Goal: Answer question/provide support: Share knowledge or assist other users

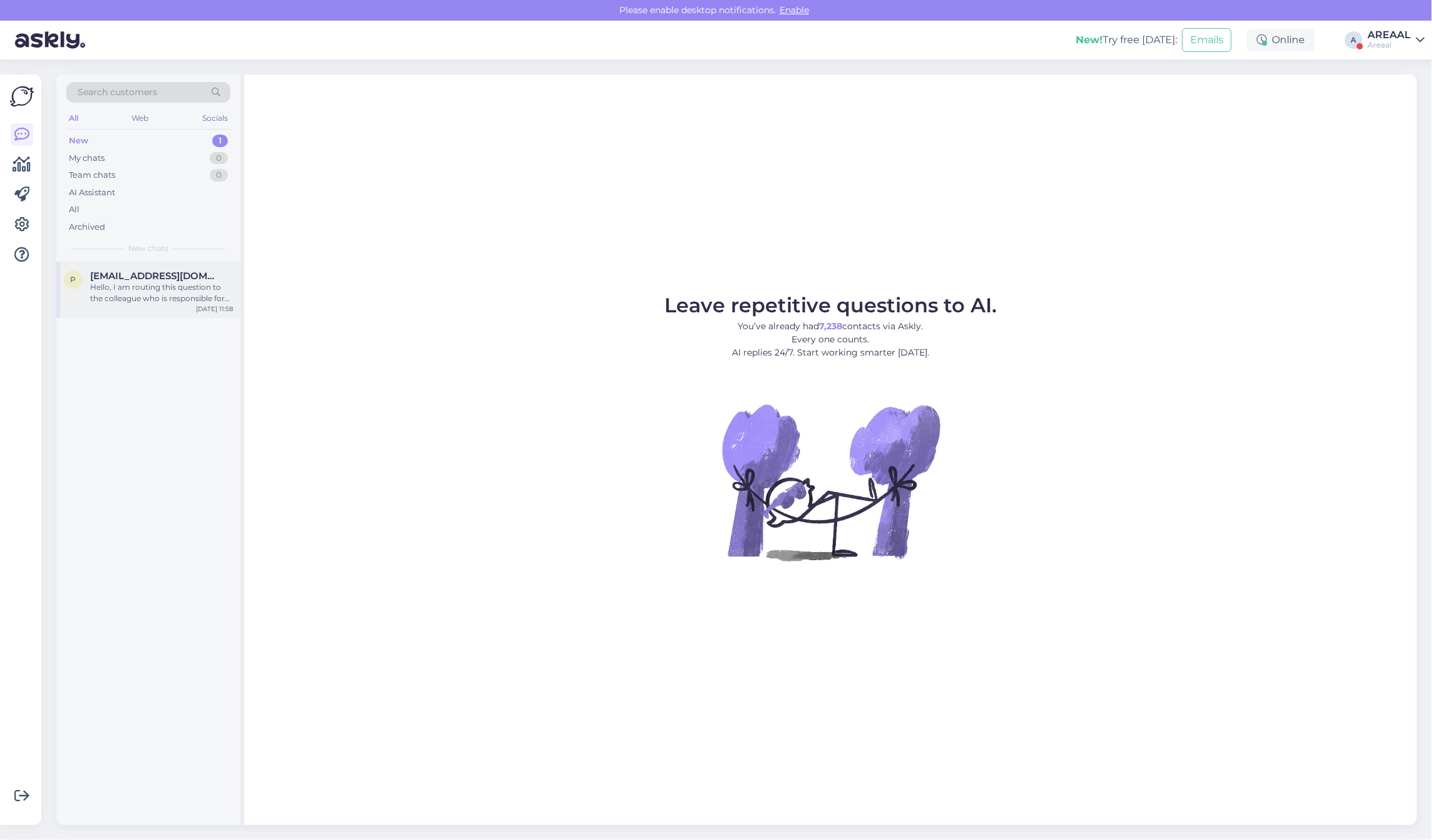
click at [218, 268] on div "p pjevsejevs@gmail.com Hello, I am routing this question to the colleague who i…" at bounding box center [148, 290] width 184 height 56
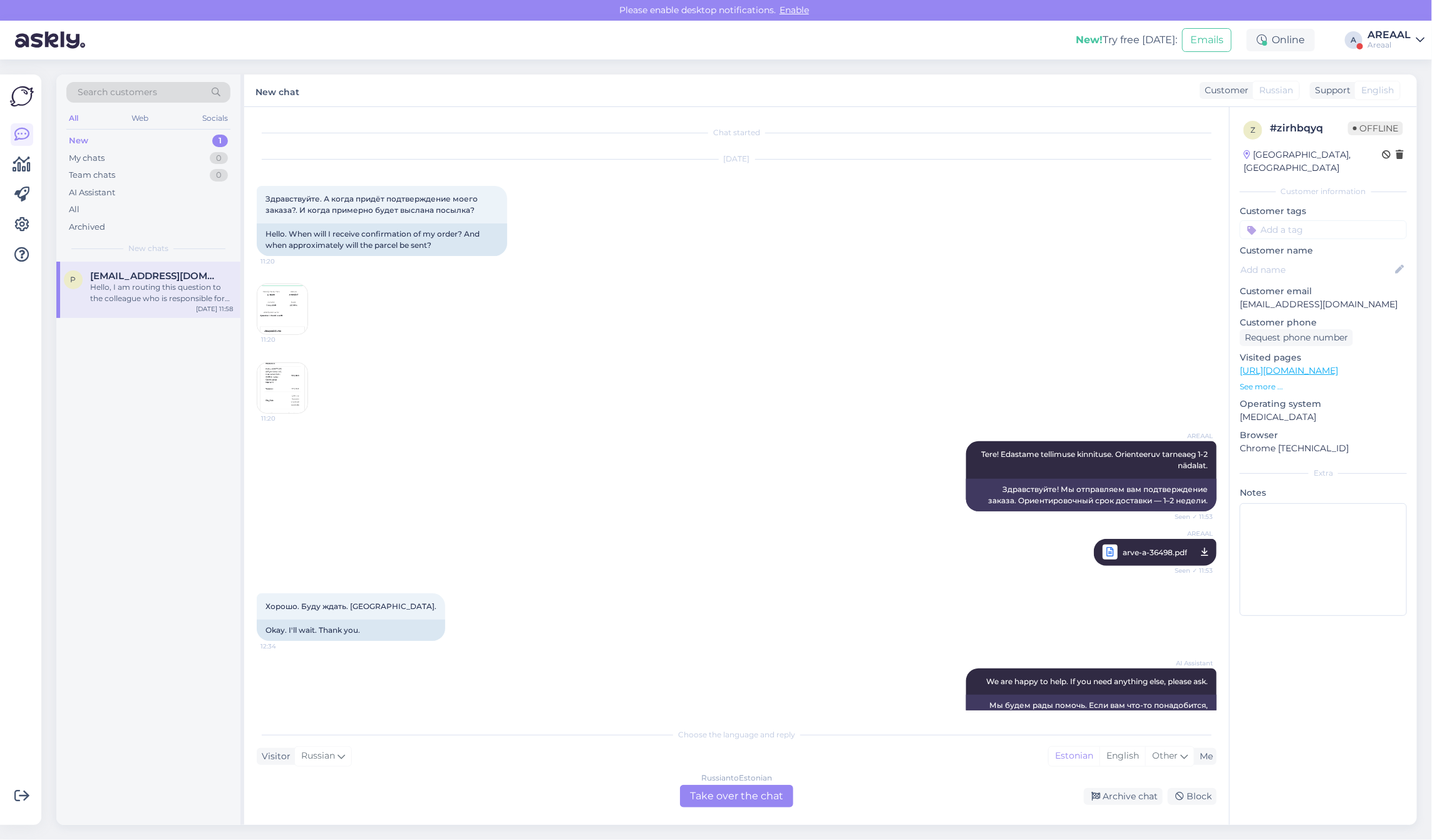
click at [286, 293] on img at bounding box center [282, 309] width 50 height 50
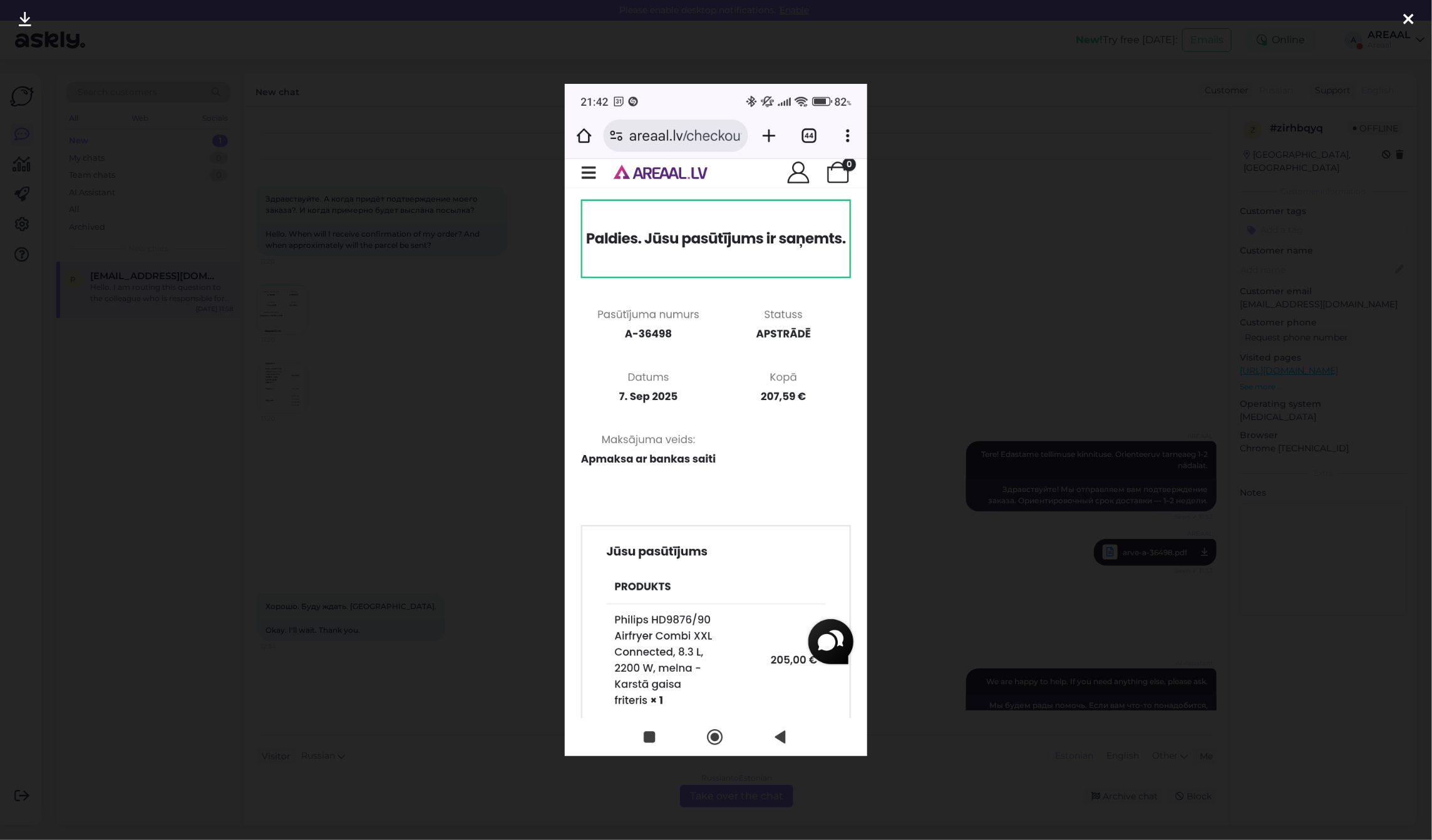
click at [329, 277] on div at bounding box center [716, 420] width 1432 height 840
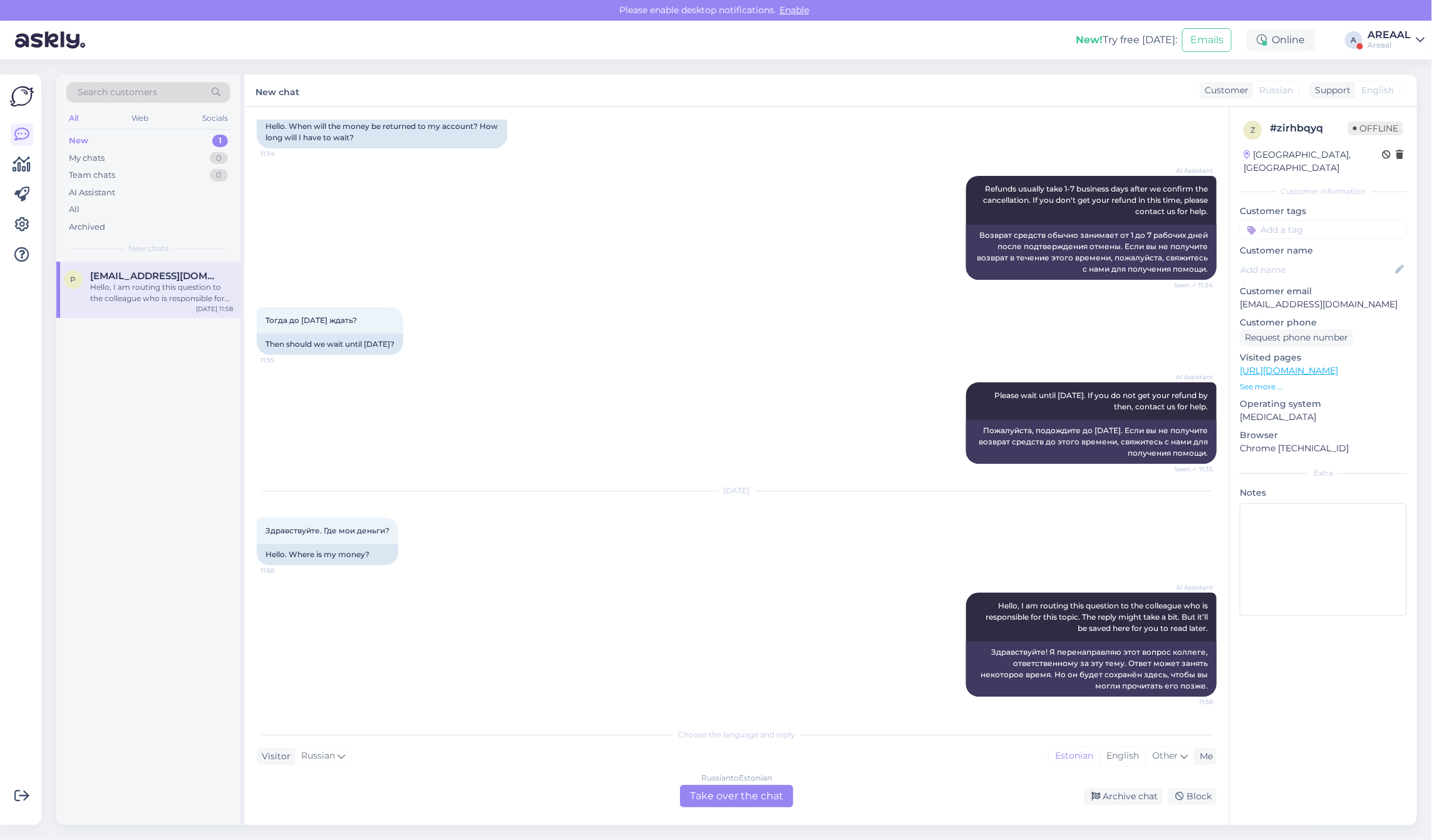
scroll to position [4647, 0]
click at [1300, 298] on p "pjevsejevs@gmail.com" at bounding box center [1324, 305] width 167 height 13
copy p "pjevsejevs@gmail.com"
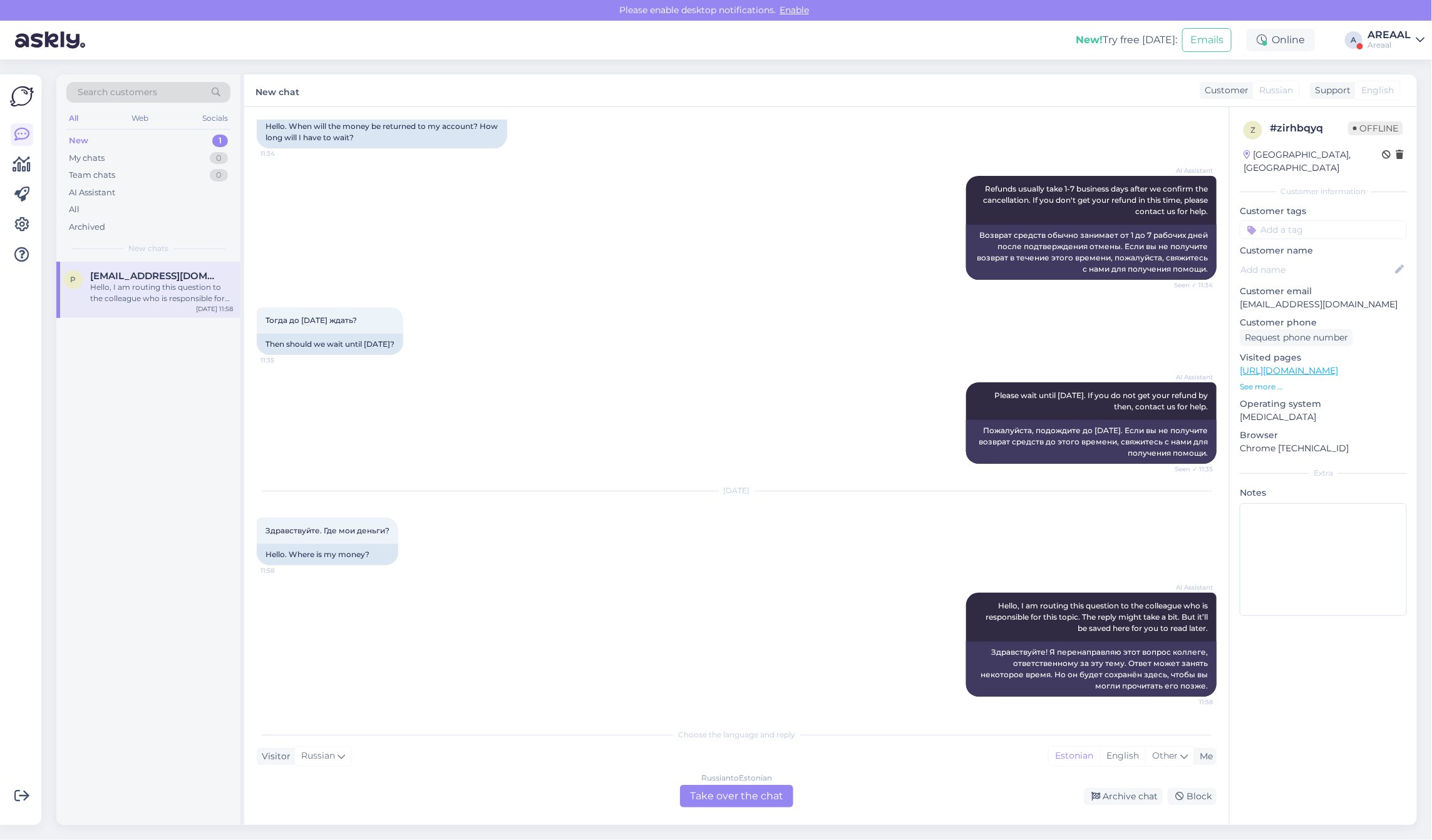
click at [616, 316] on div "Тогда до пятницы ждать? 11:35 Then should we wait until Friday?" at bounding box center [736, 331] width 960 height 75
click at [409, 215] on div "AI Assistant Refunds usually take 1-7 business days after we confirm the cancel…" at bounding box center [736, 227] width 960 height 132
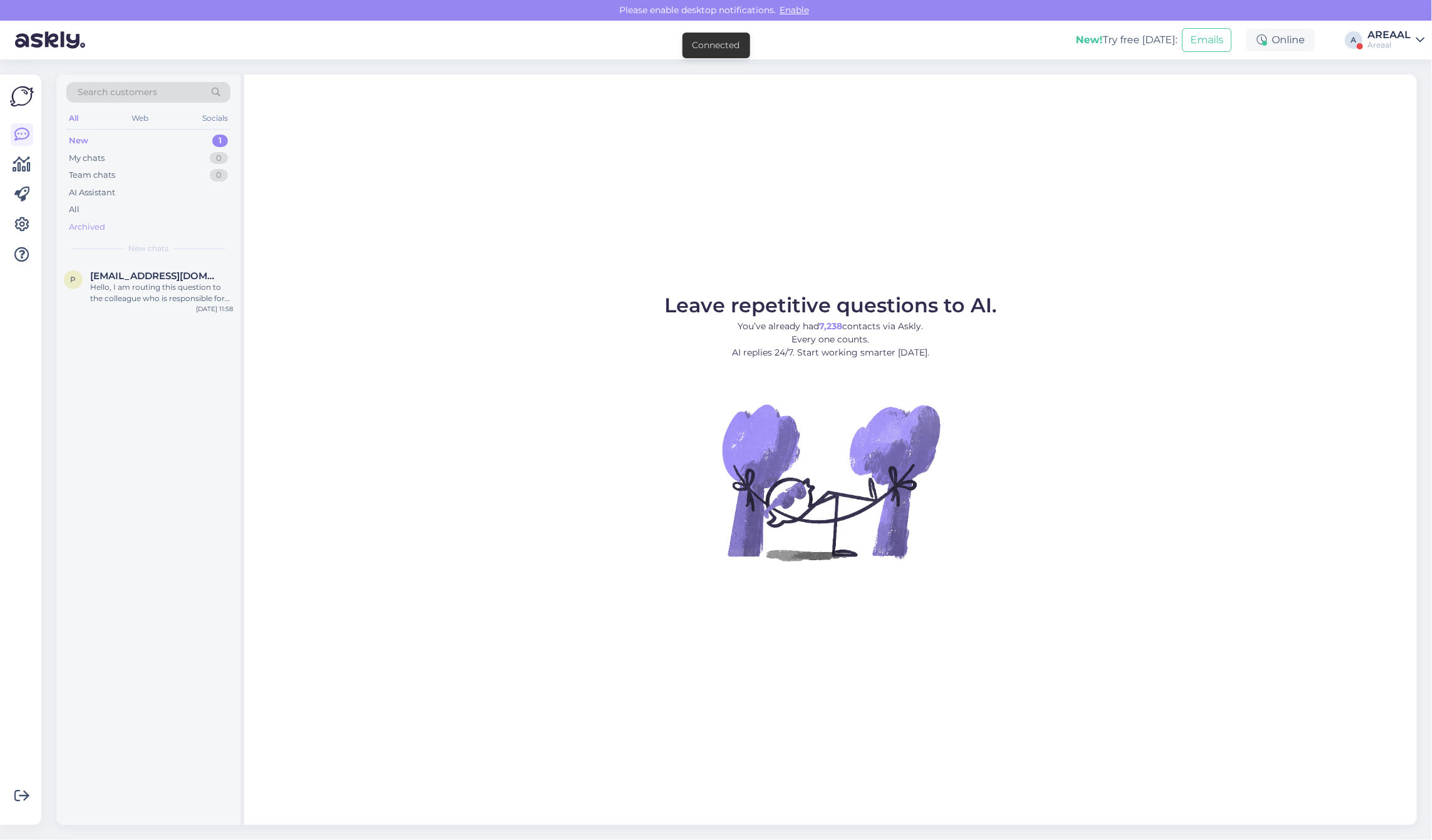
drag, startPoint x: 148, startPoint y: 226, endPoint x: 152, endPoint y: 234, distance: 8.9
click at [148, 226] on div "Archived" at bounding box center [148, 226] width 164 height 17
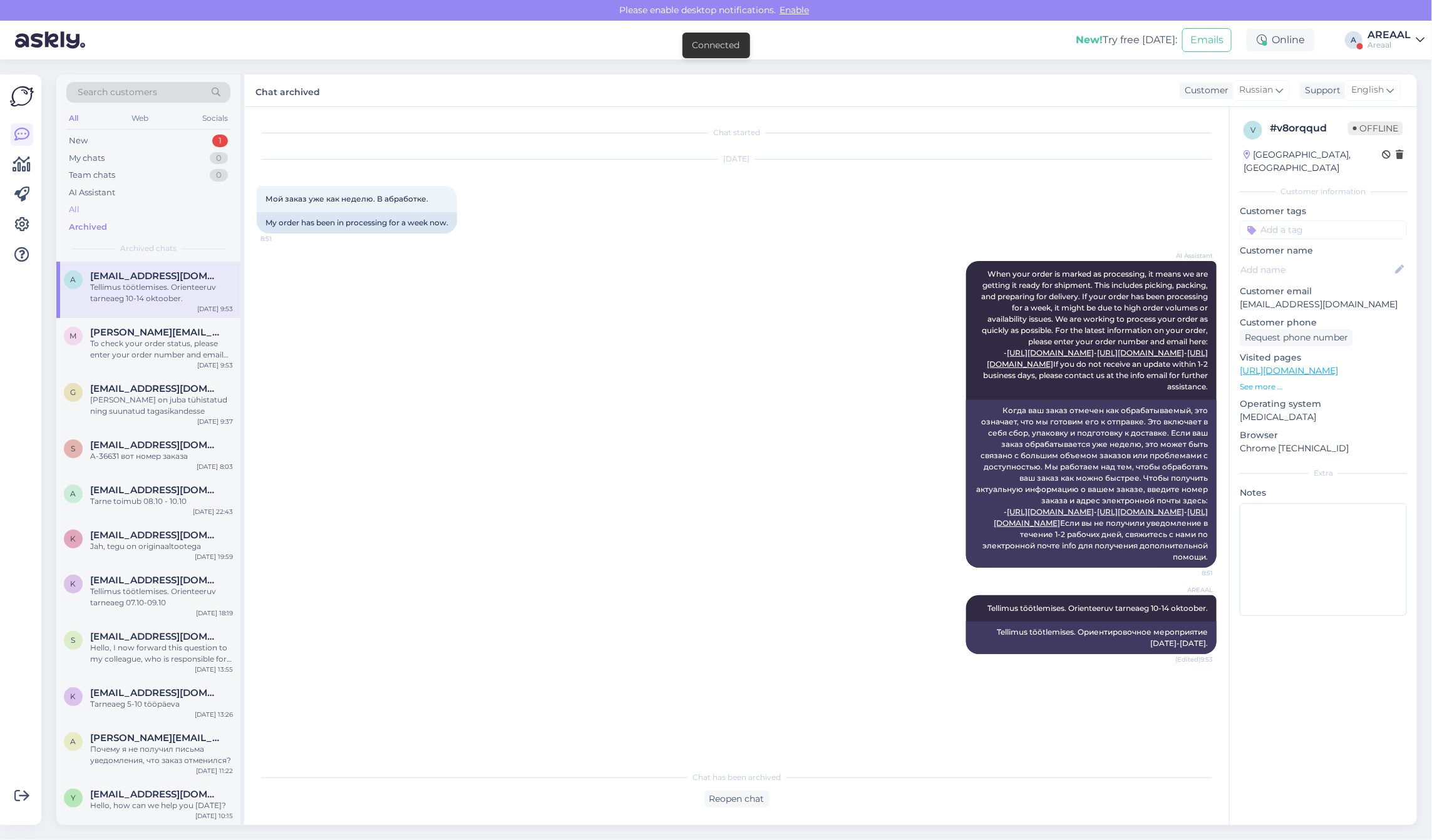
click at [133, 215] on div "All" at bounding box center [148, 209] width 164 height 17
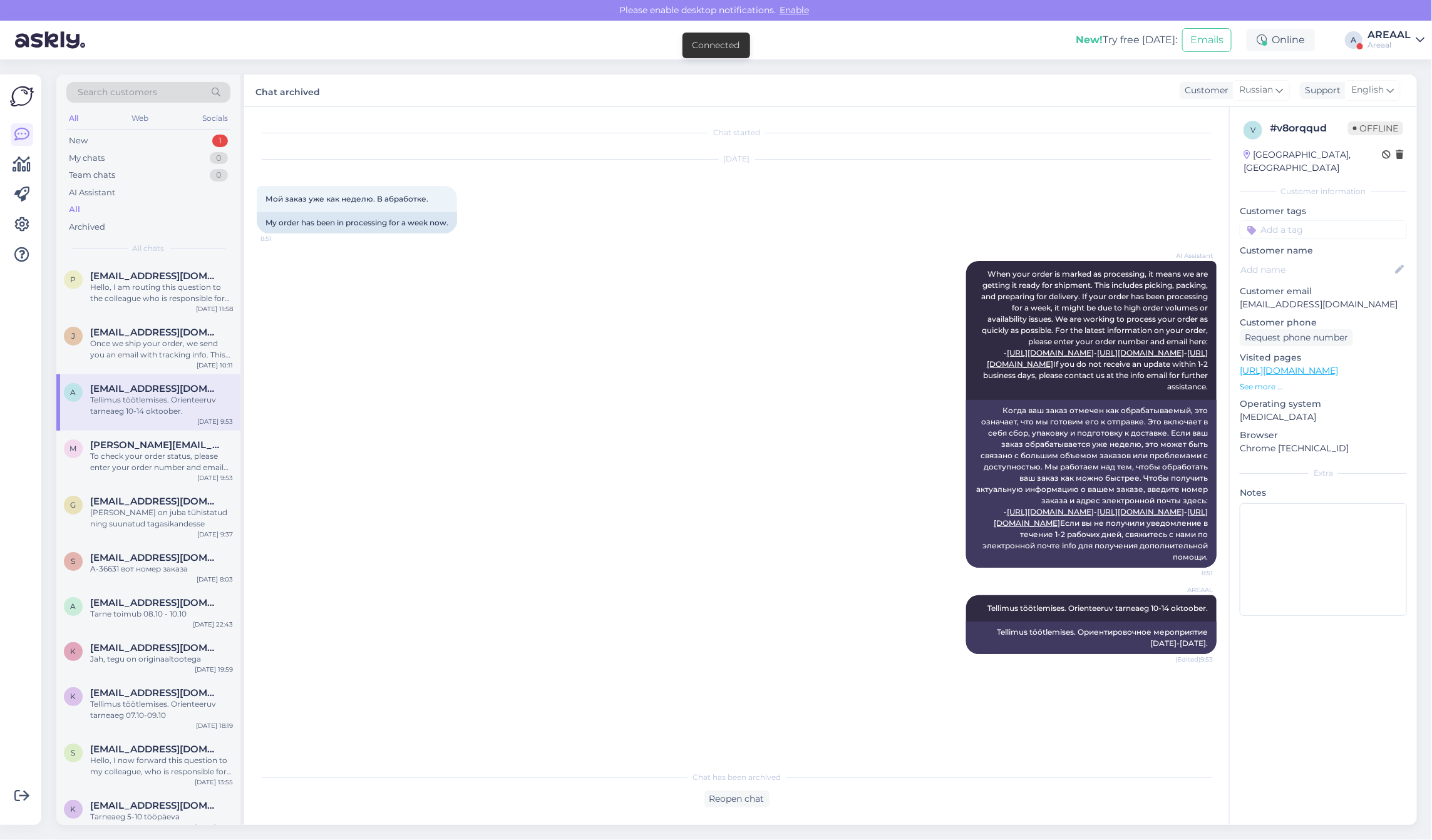
click at [147, 297] on div "Hello, I am routing this question to the colleague who is responsible for this …" at bounding box center [161, 293] width 143 height 23
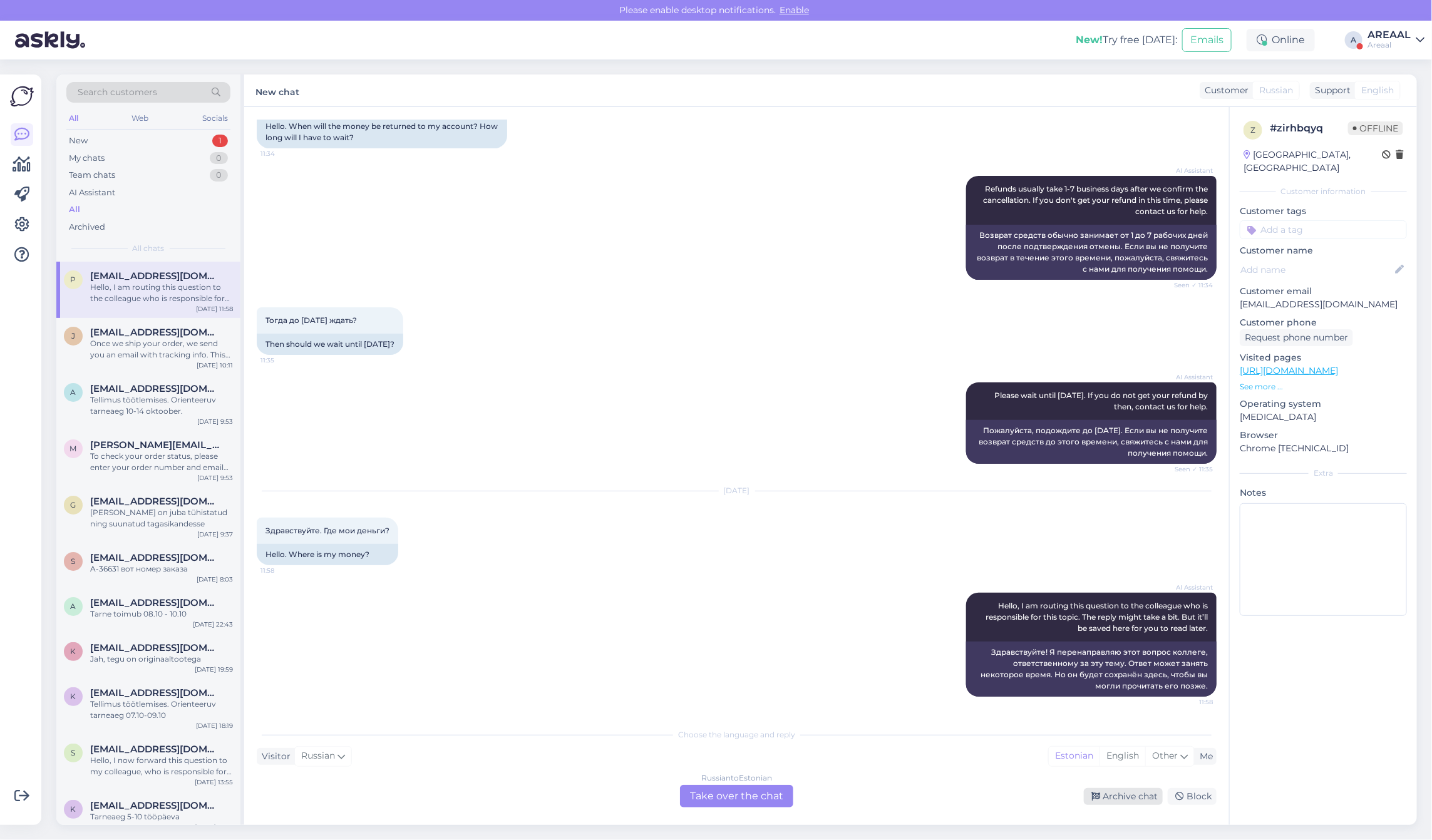
click at [1119, 802] on div "Archive chat" at bounding box center [1123, 796] width 79 height 17
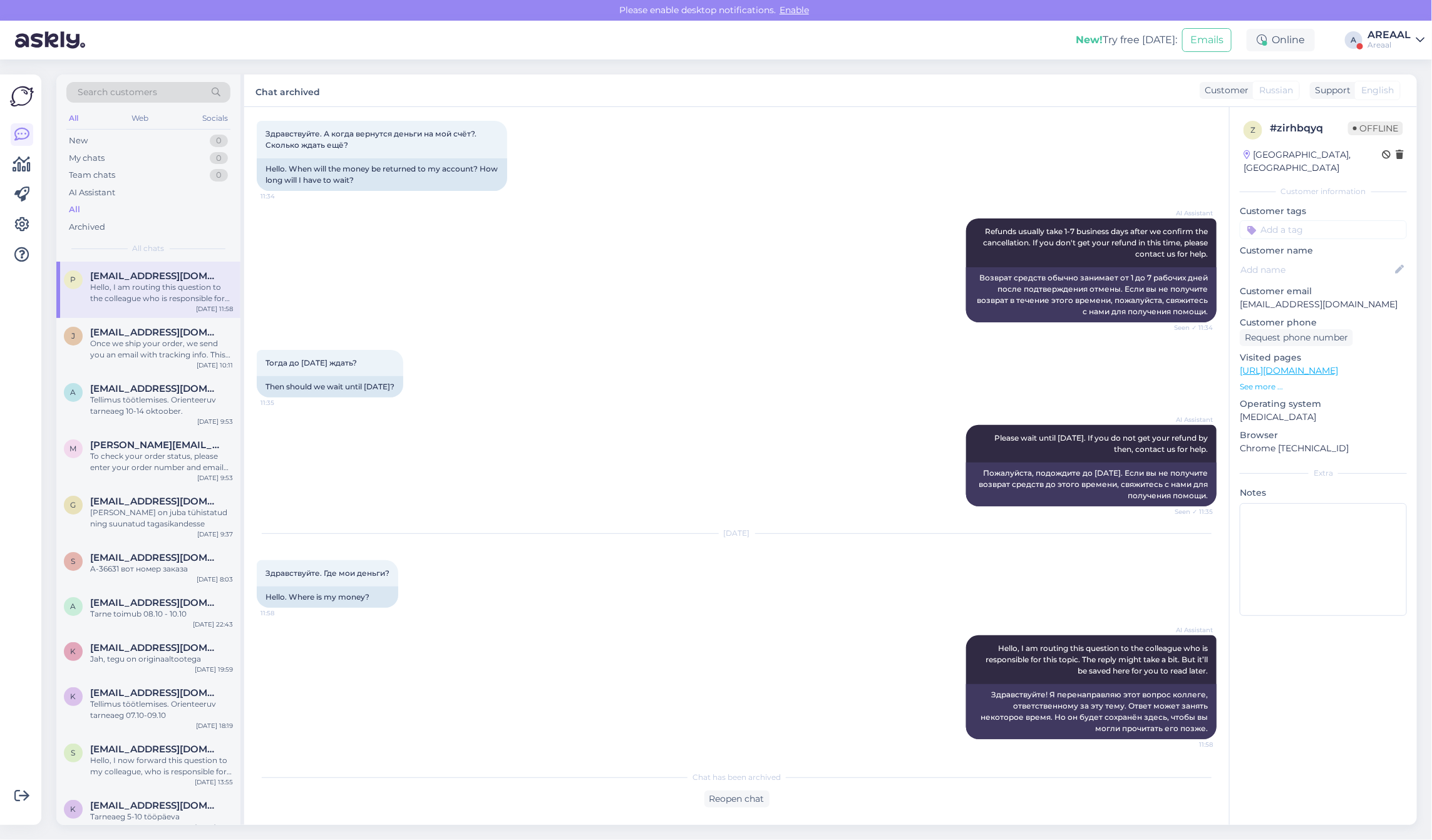
click at [1376, 45] on div "Areaal" at bounding box center [1389, 45] width 44 height 10
click at [1383, 82] on div "Areaal Opened" at bounding box center [1347, 70] width 154 height 27
click at [1391, 89] on button "Open" at bounding box center [1397, 96] width 35 height 19
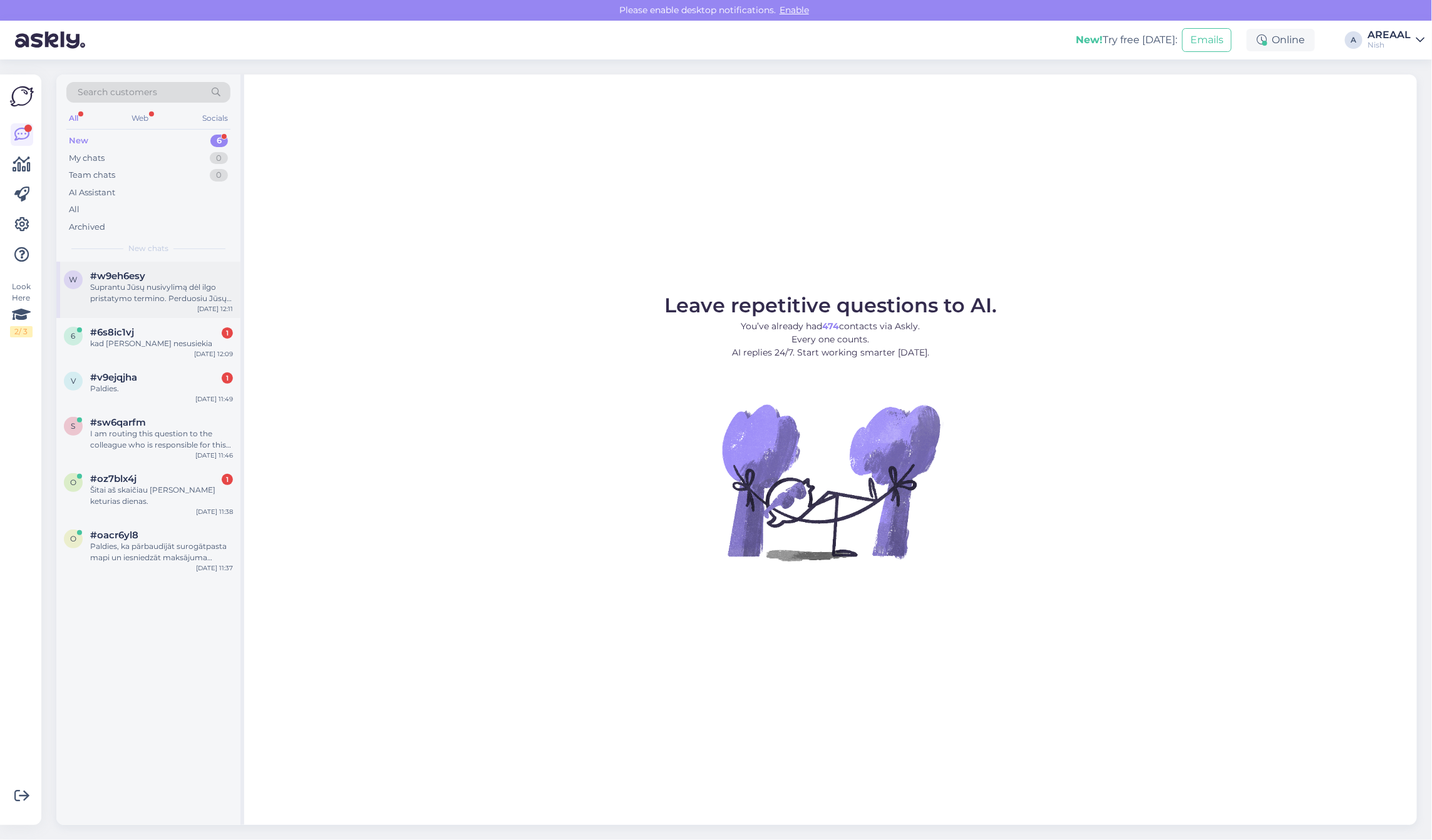
click at [155, 279] on div "#w9eh6esy" at bounding box center [161, 276] width 143 height 11
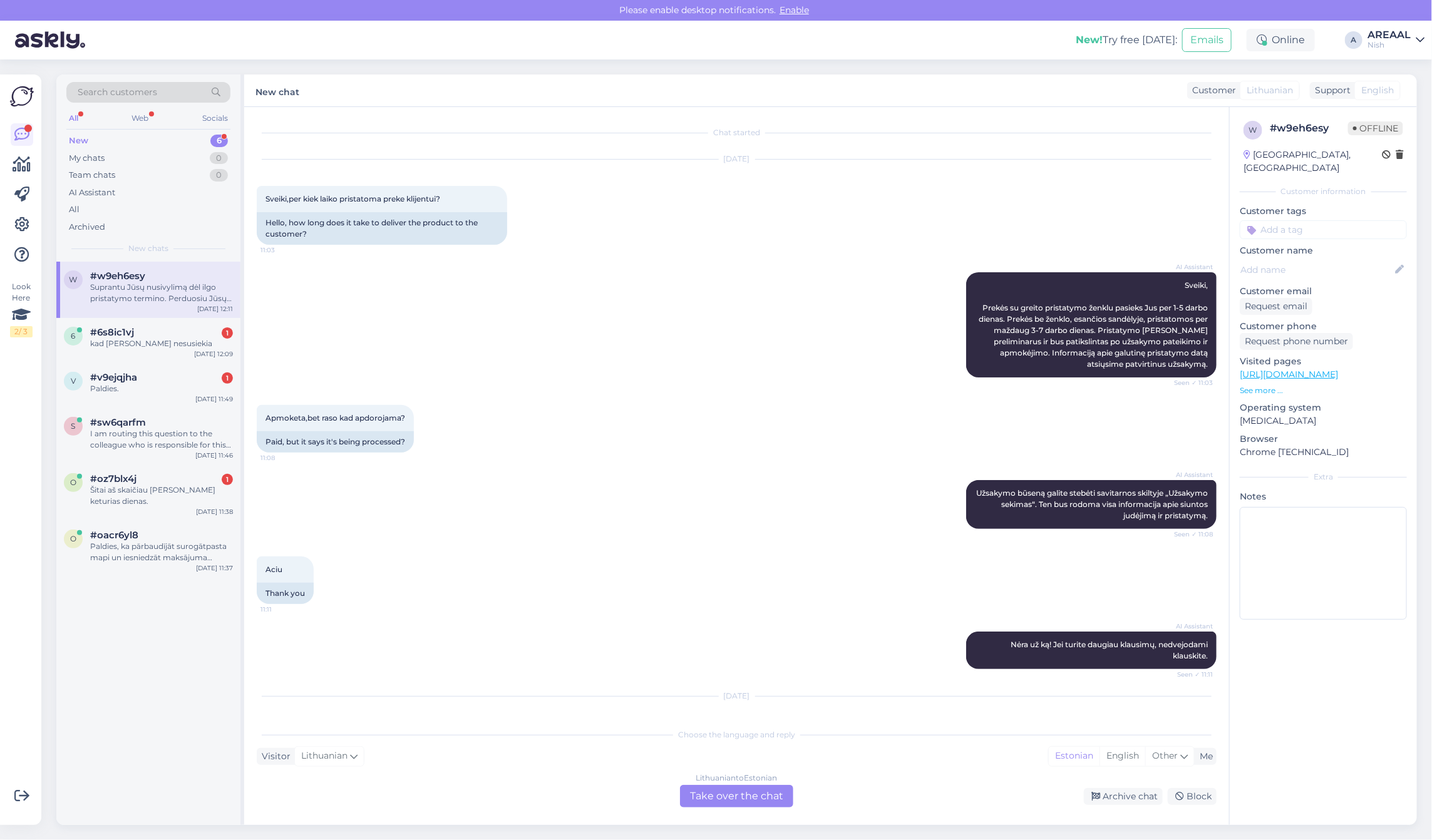
scroll to position [840, 0]
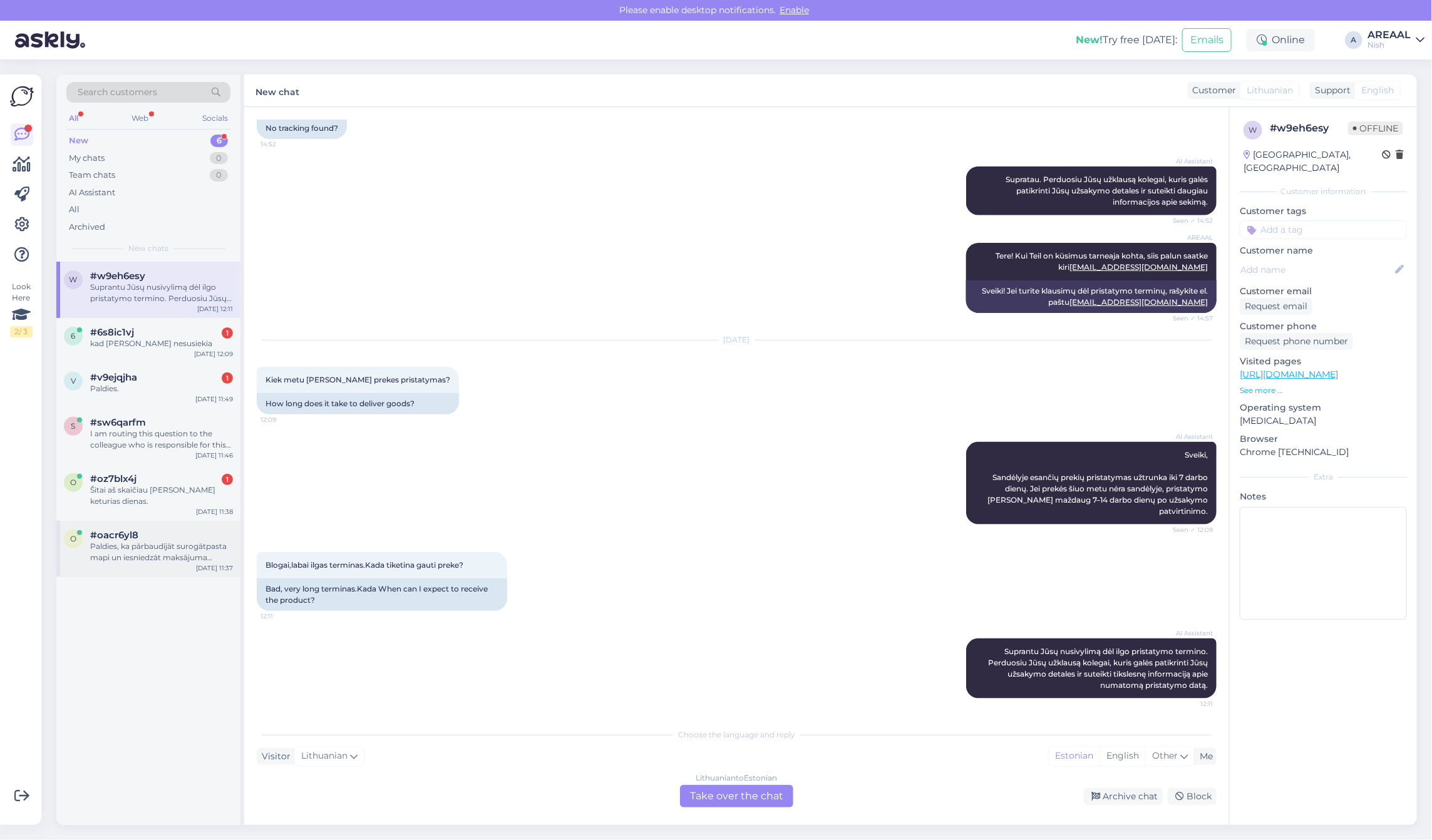
click at [160, 541] on div "Paldies, ka pārbaudījāt surogātpasta mapi un iesniedzāt maksājuma uzdevumu. Tā …" at bounding box center [161, 552] width 143 height 23
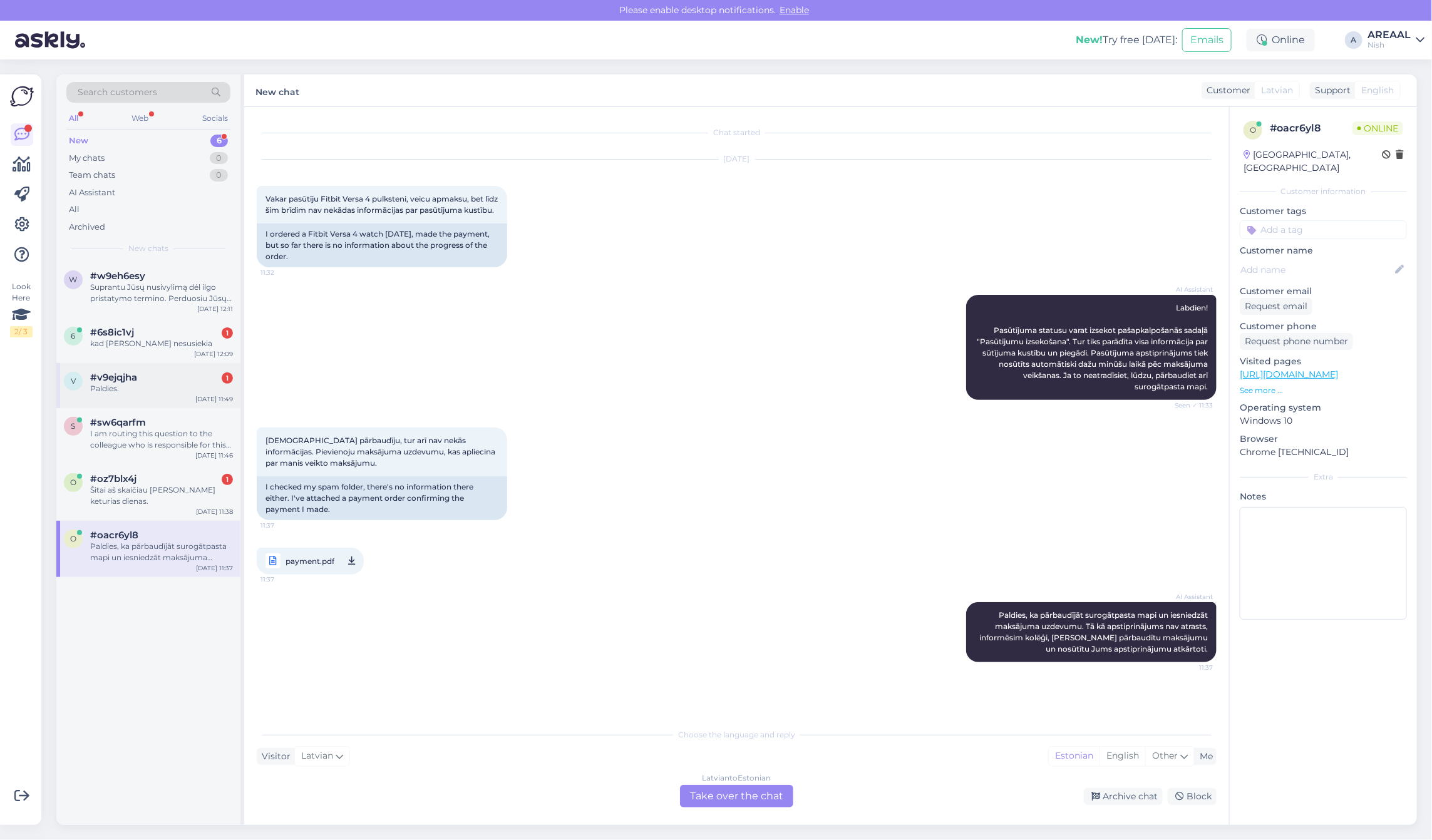
click at [174, 375] on div "#v9ejqjha 1" at bounding box center [161, 377] width 143 height 11
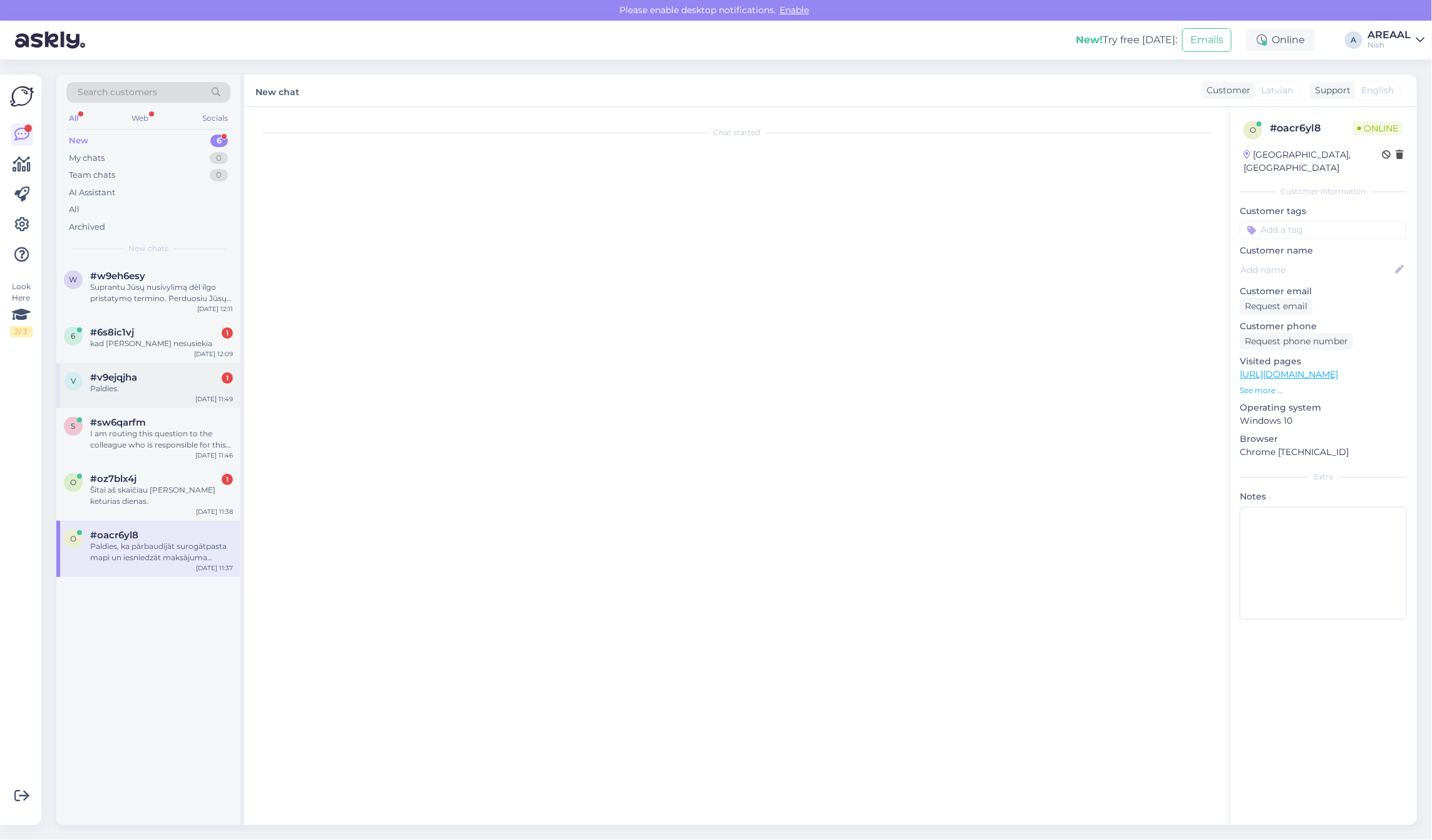
scroll to position [427, 0]
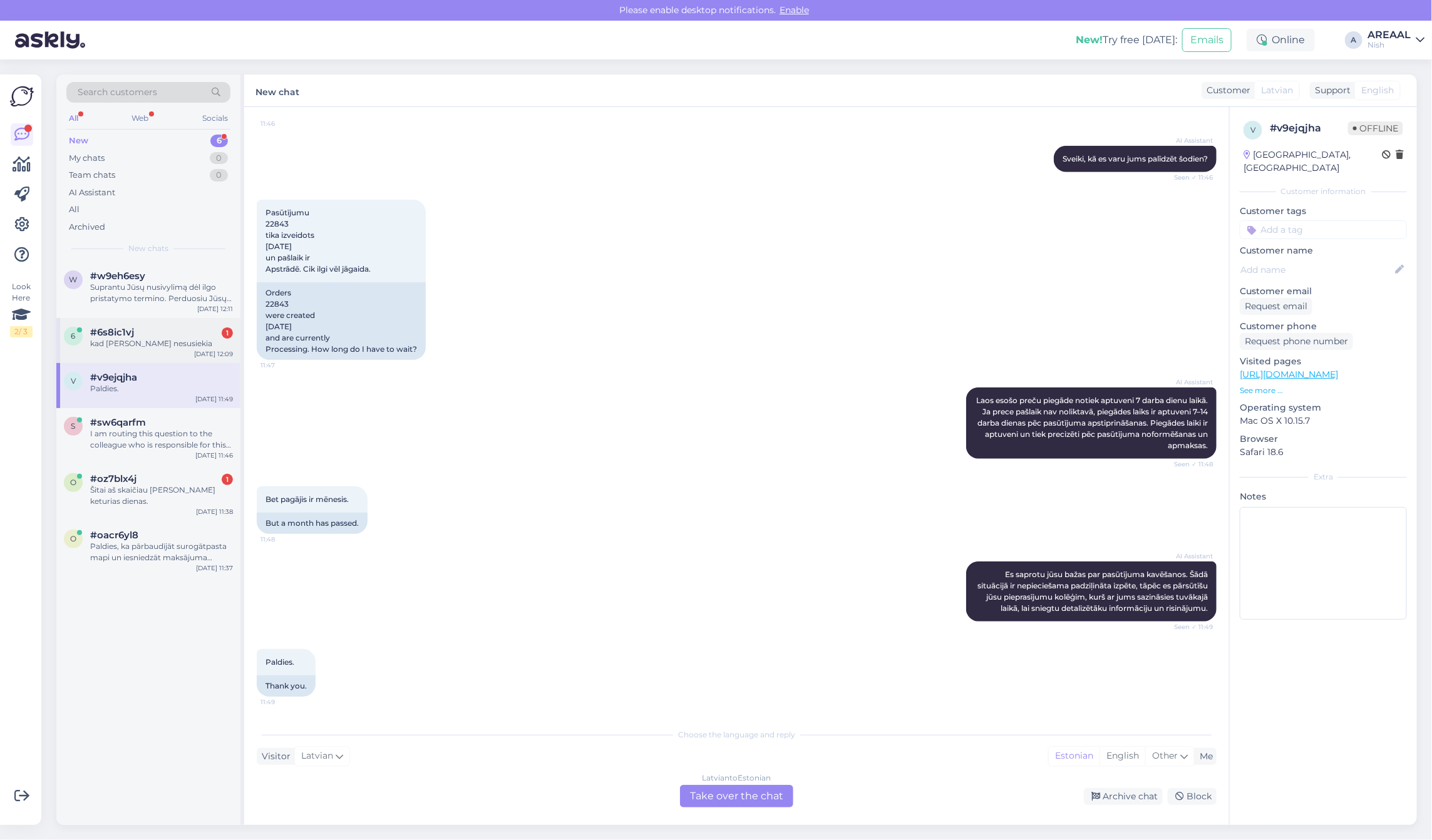
click at [174, 335] on div "#6s8ic1vj 1" at bounding box center [161, 332] width 143 height 11
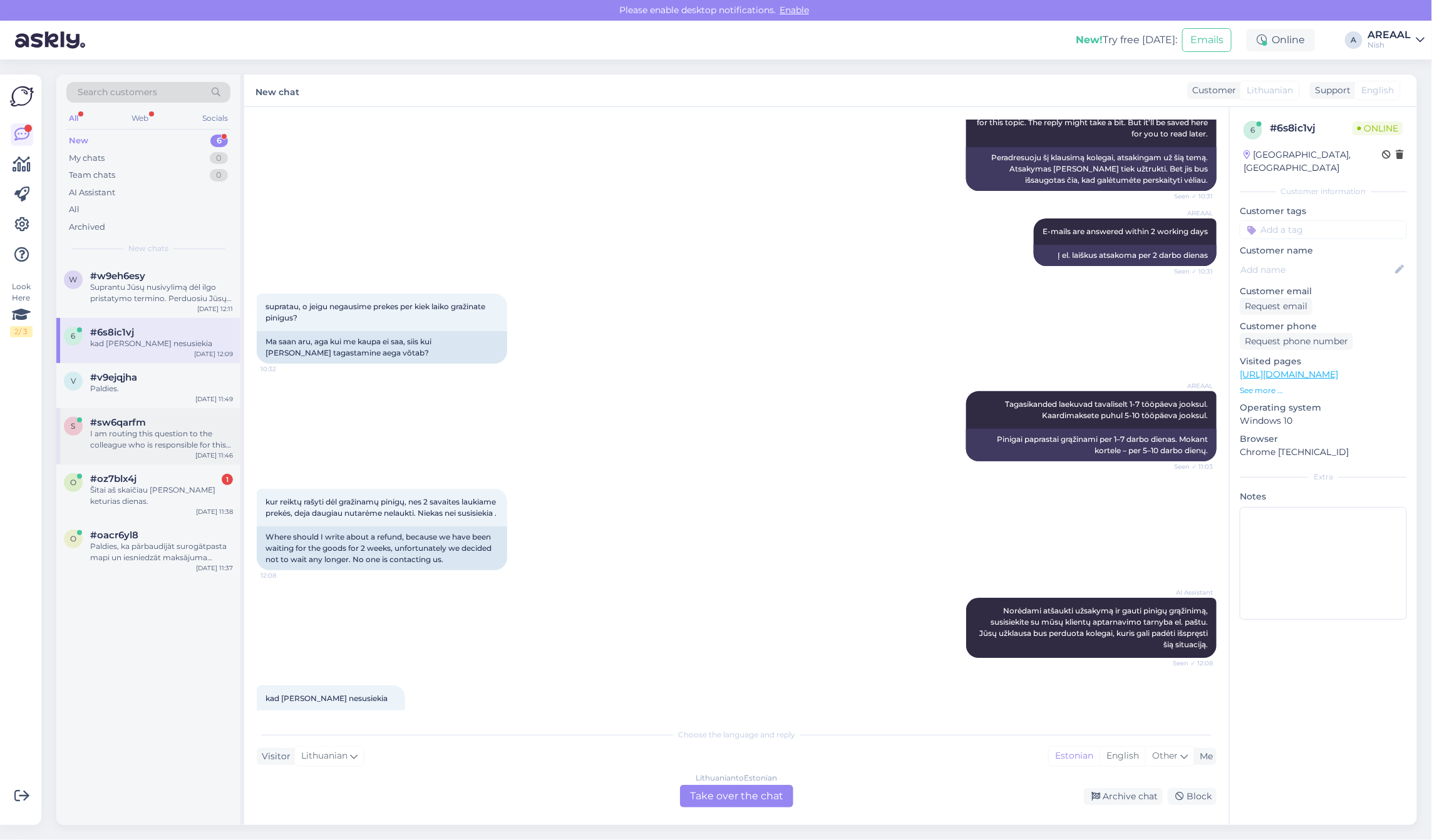
click at [149, 435] on div "I am routing this question to the colleague who is responsible for this topic. …" at bounding box center [161, 439] width 143 height 23
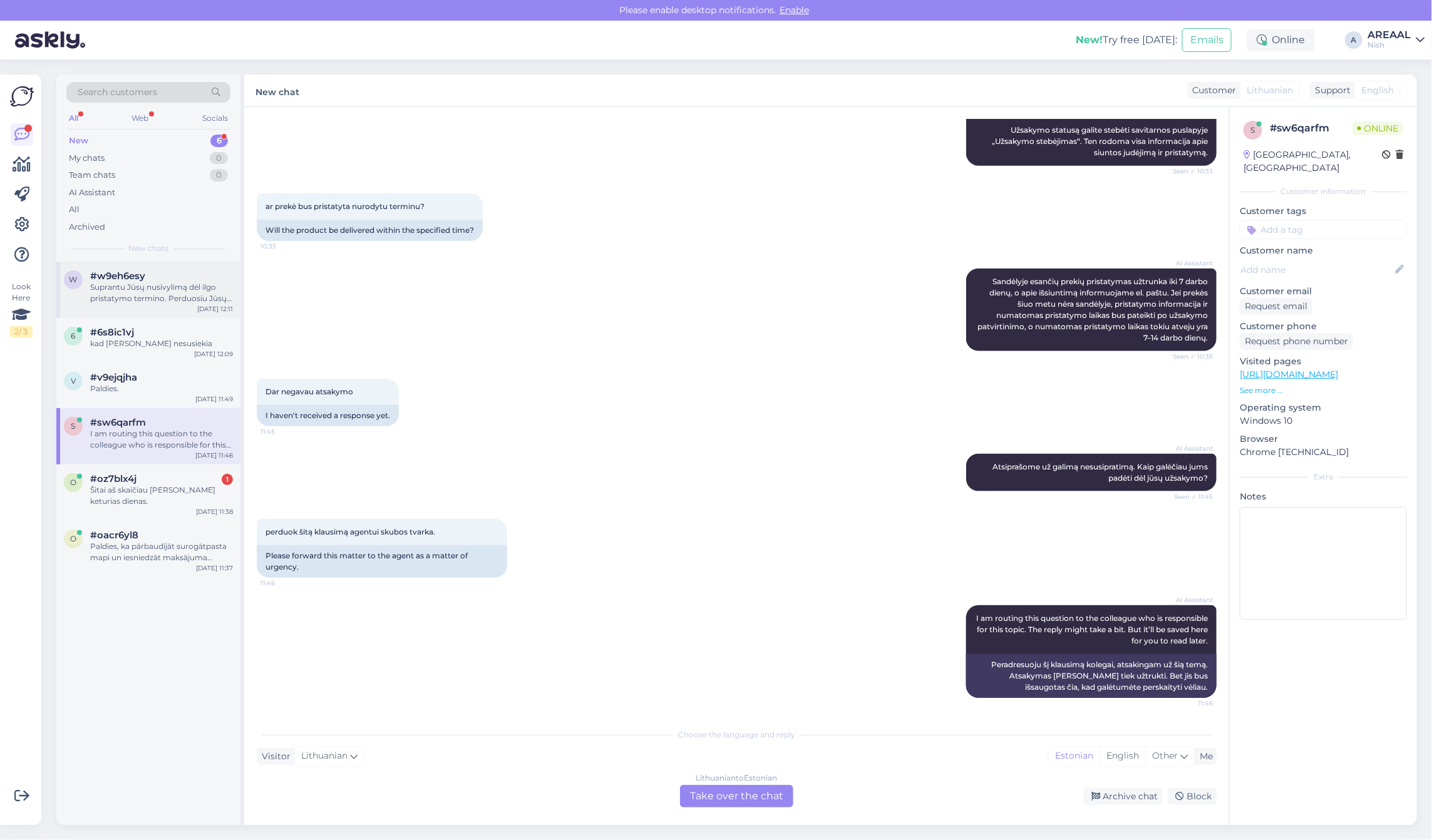
click at [163, 315] on div "w #w9eh6esy Suprantu Jūsų nusivylimą dėl ilgo pristatymo termino. Perduosiu Jūs…" at bounding box center [148, 290] width 184 height 56
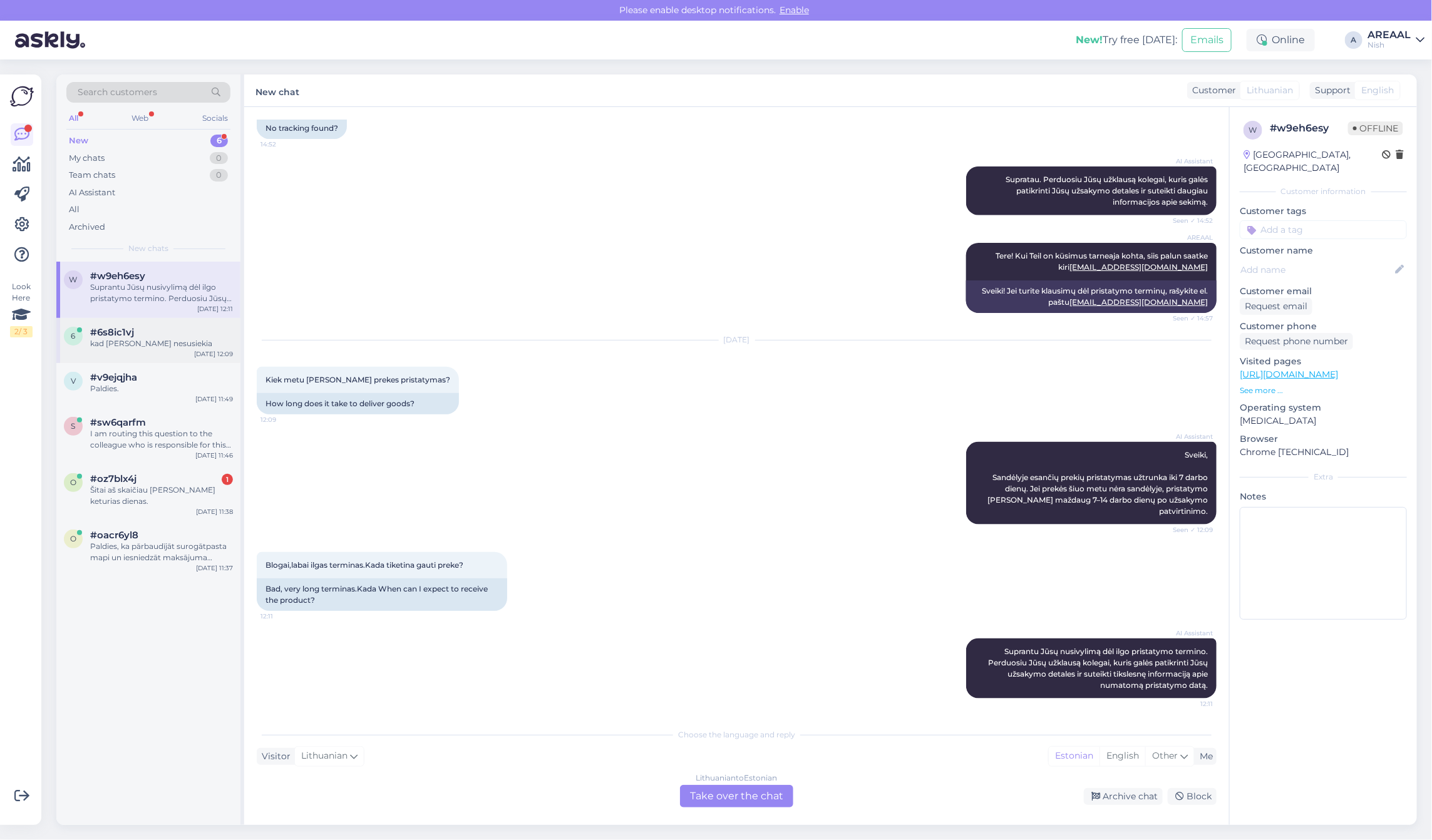
click at [163, 327] on div "#6s8ic1vj" at bounding box center [161, 332] width 143 height 11
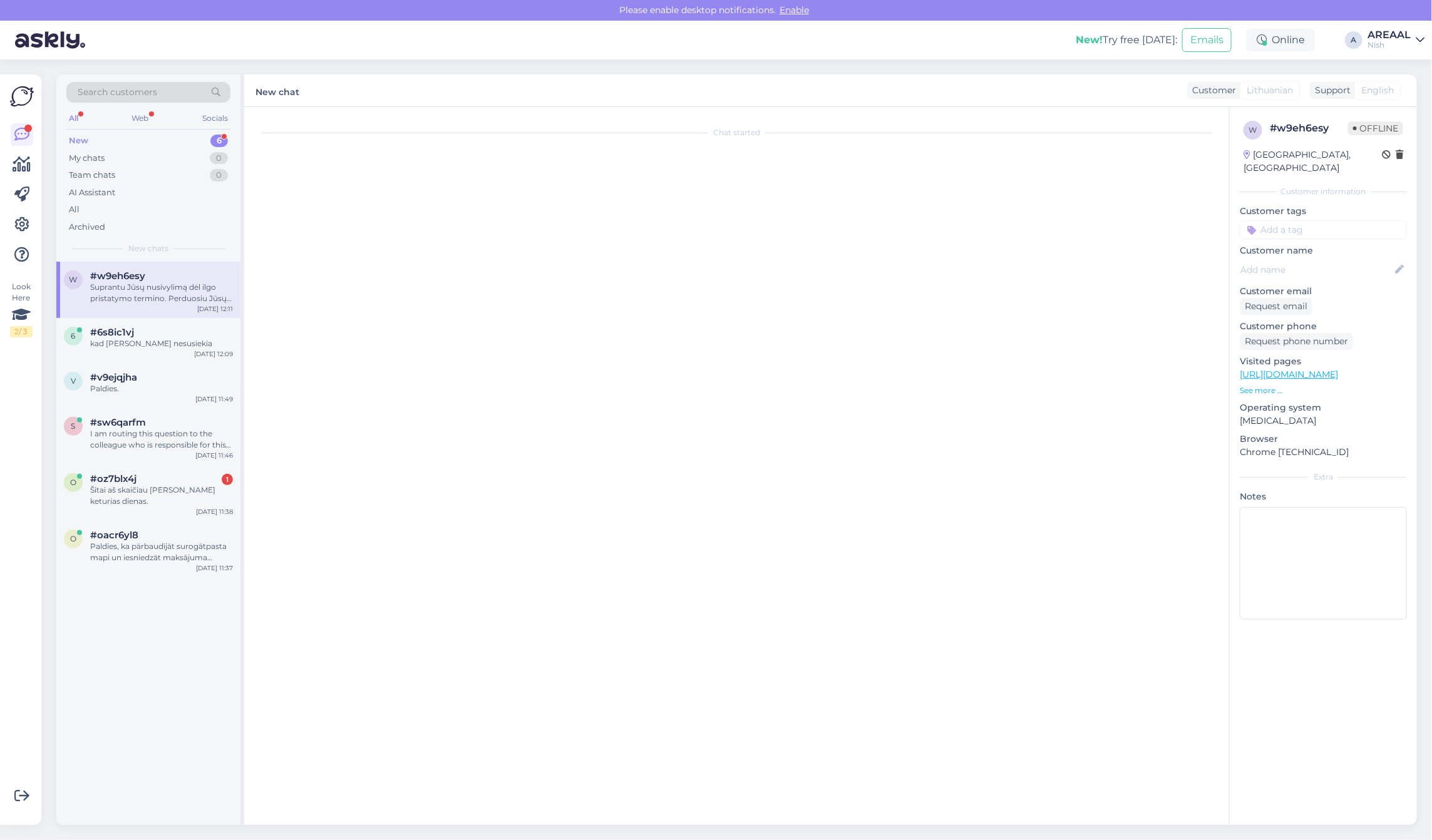
click at [162, 298] on div "Suprantu Jūsų nusivylimą dėl ilgo pristatymo termino. Perduosiu Jūsų užklausą k…" at bounding box center [161, 293] width 143 height 23
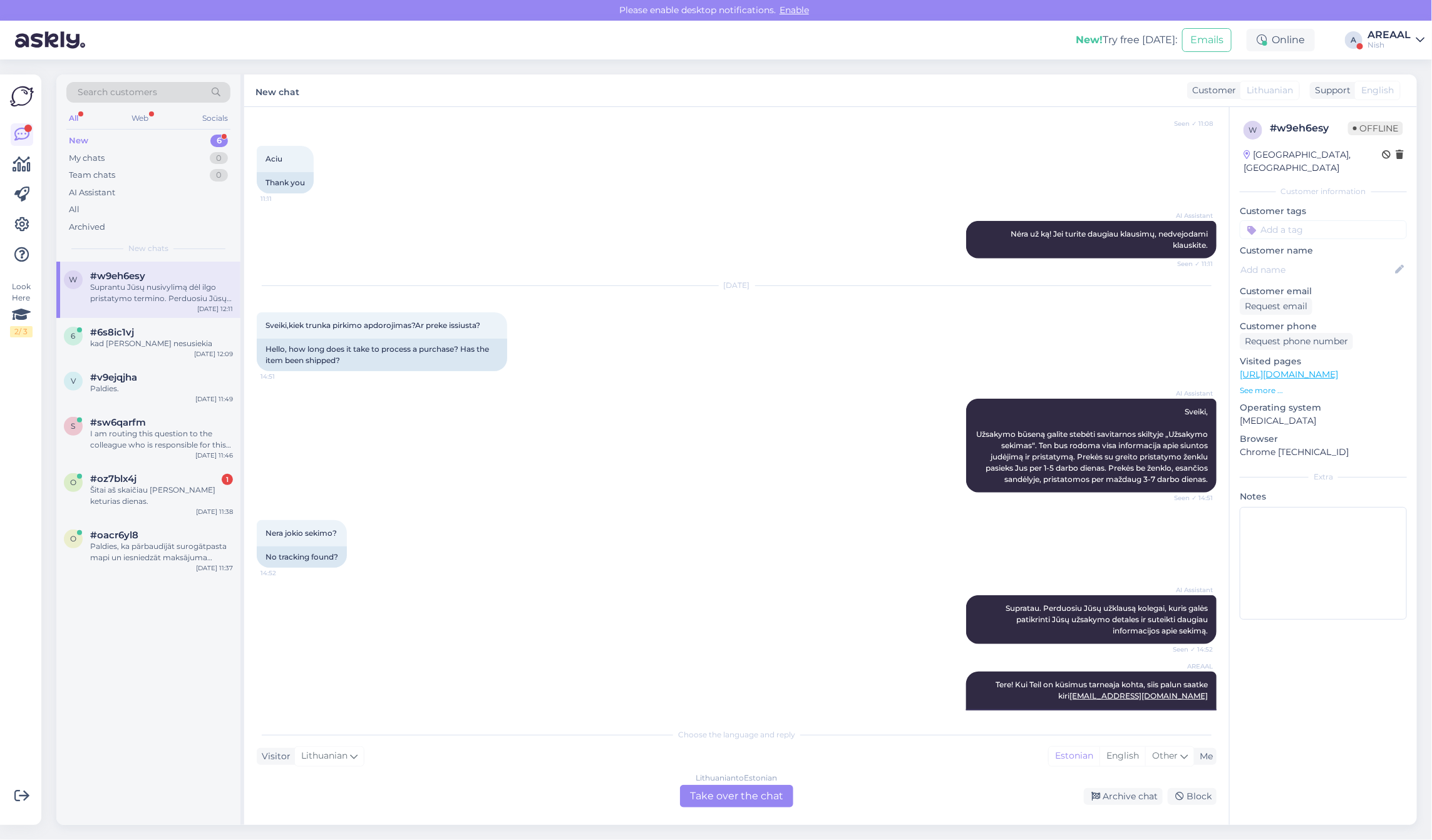
scroll to position [840, 0]
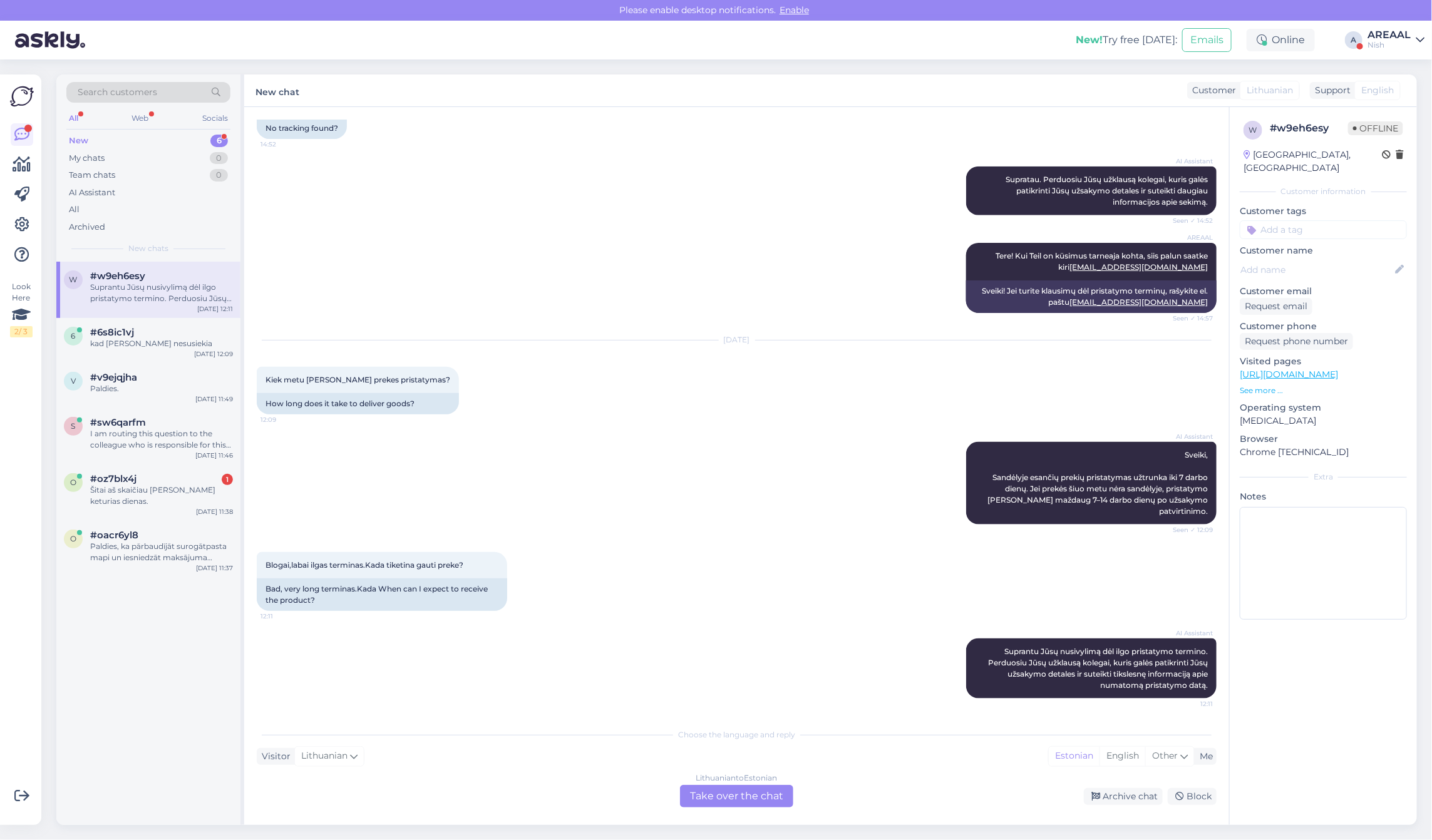
click at [766, 799] on div "Lithuanian to Estonian Take over the chat" at bounding box center [736, 796] width 114 height 23
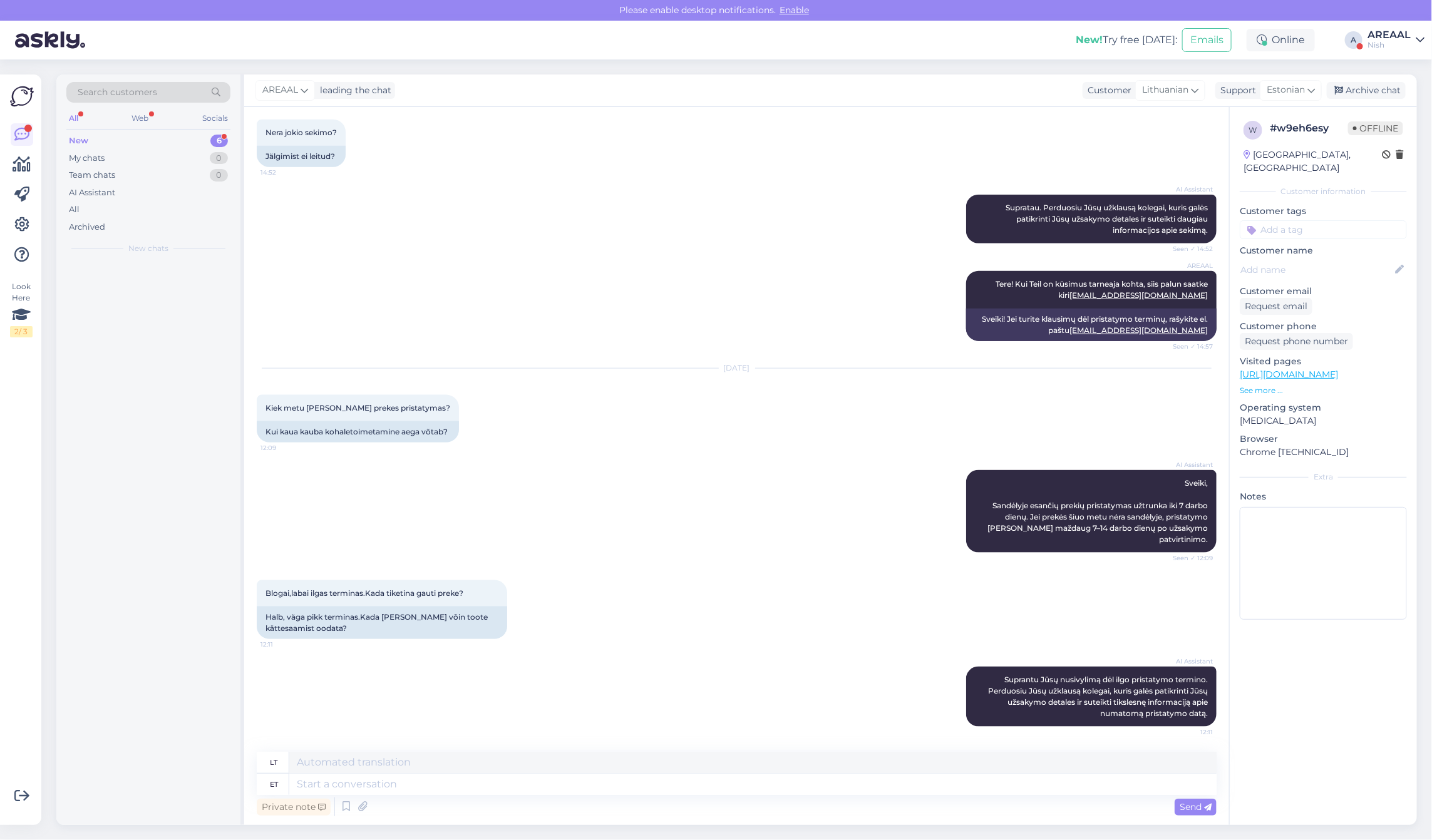
scroll to position [809, 0]
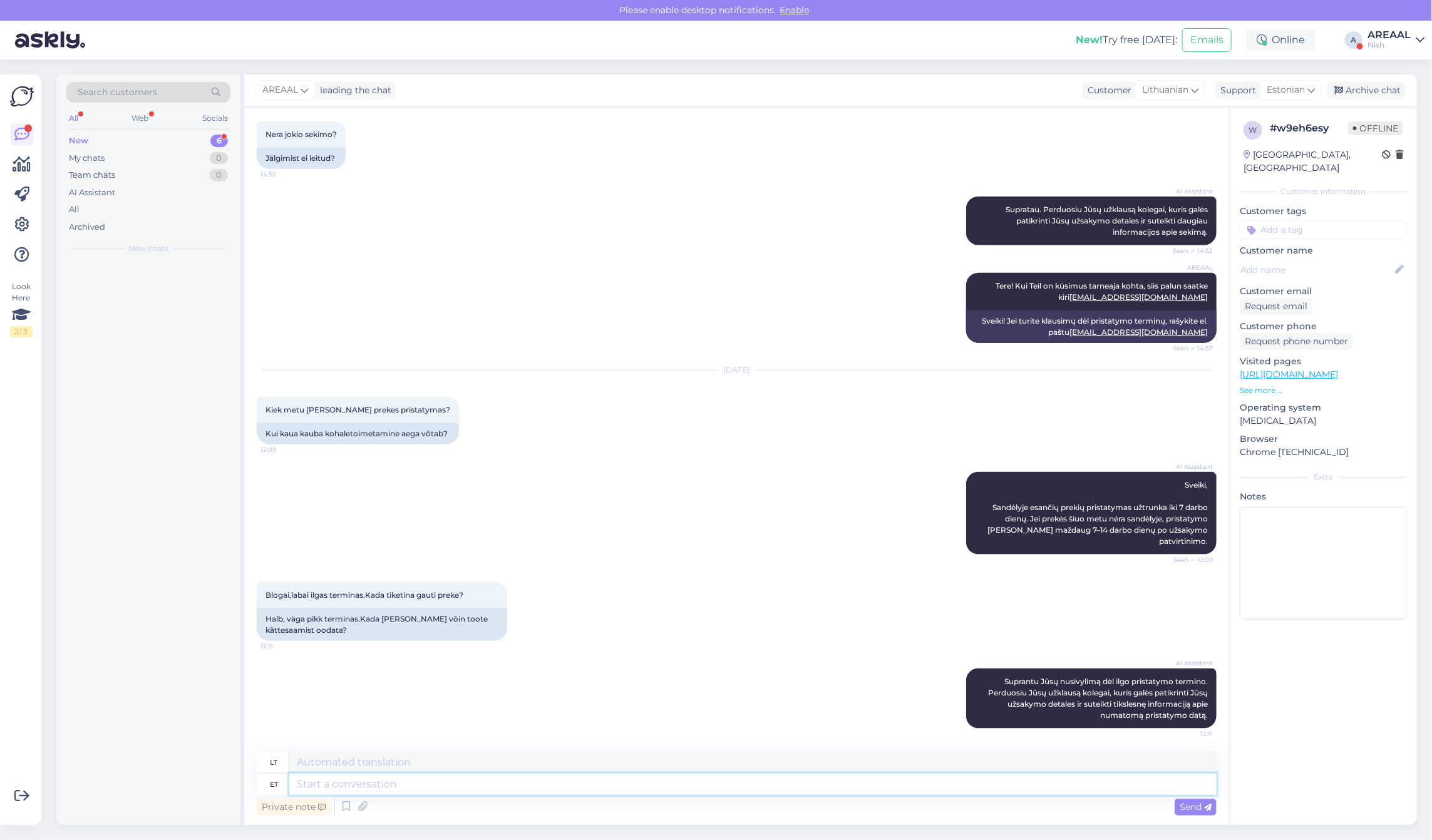
click at [761, 789] on textarea at bounding box center [753, 784] width 927 height 21
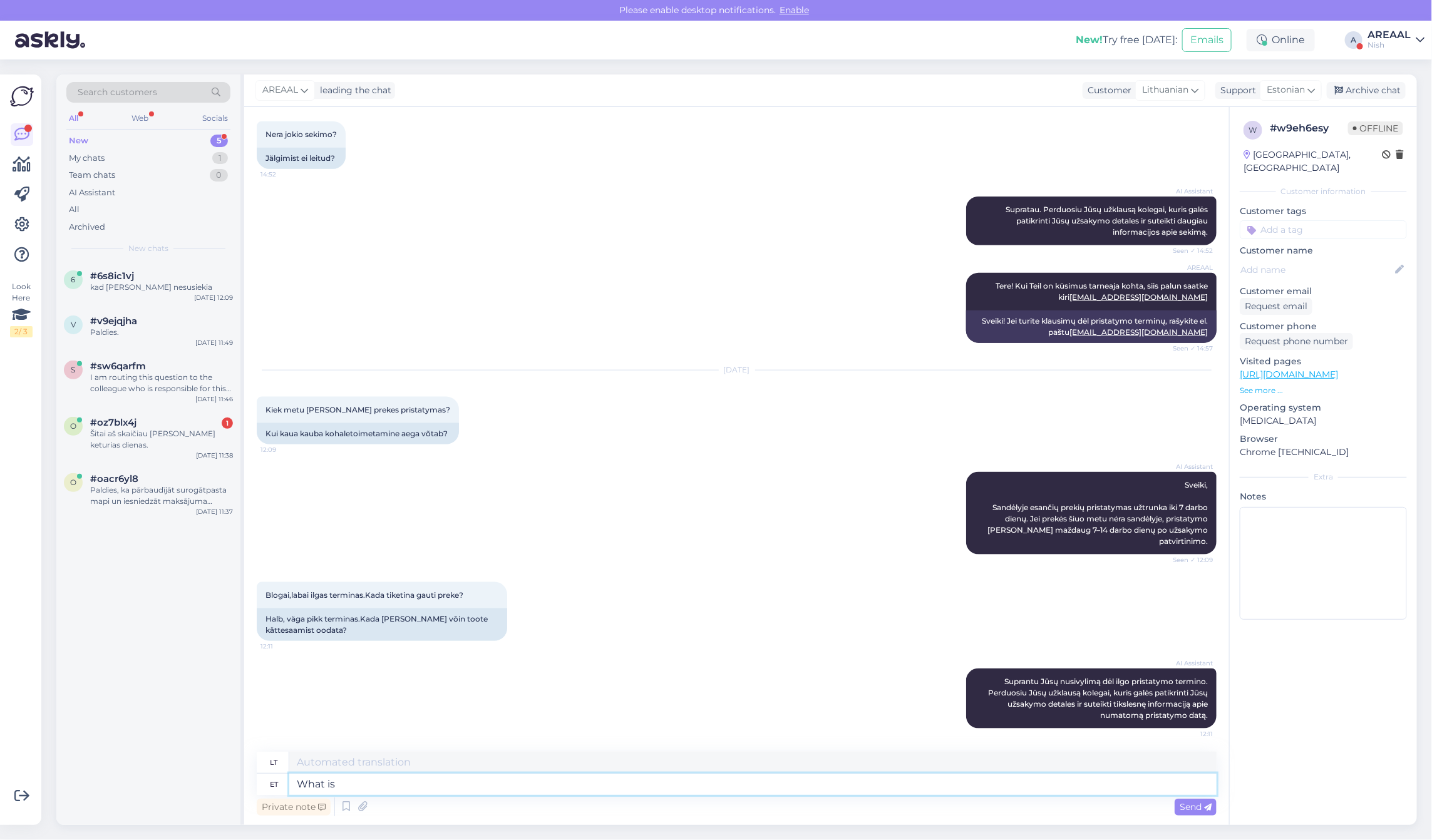
type textarea "What is"
type textarea "Kas"
type textarea "What is the"
type textarea "Kas yra"
type textarea "What is the order num"
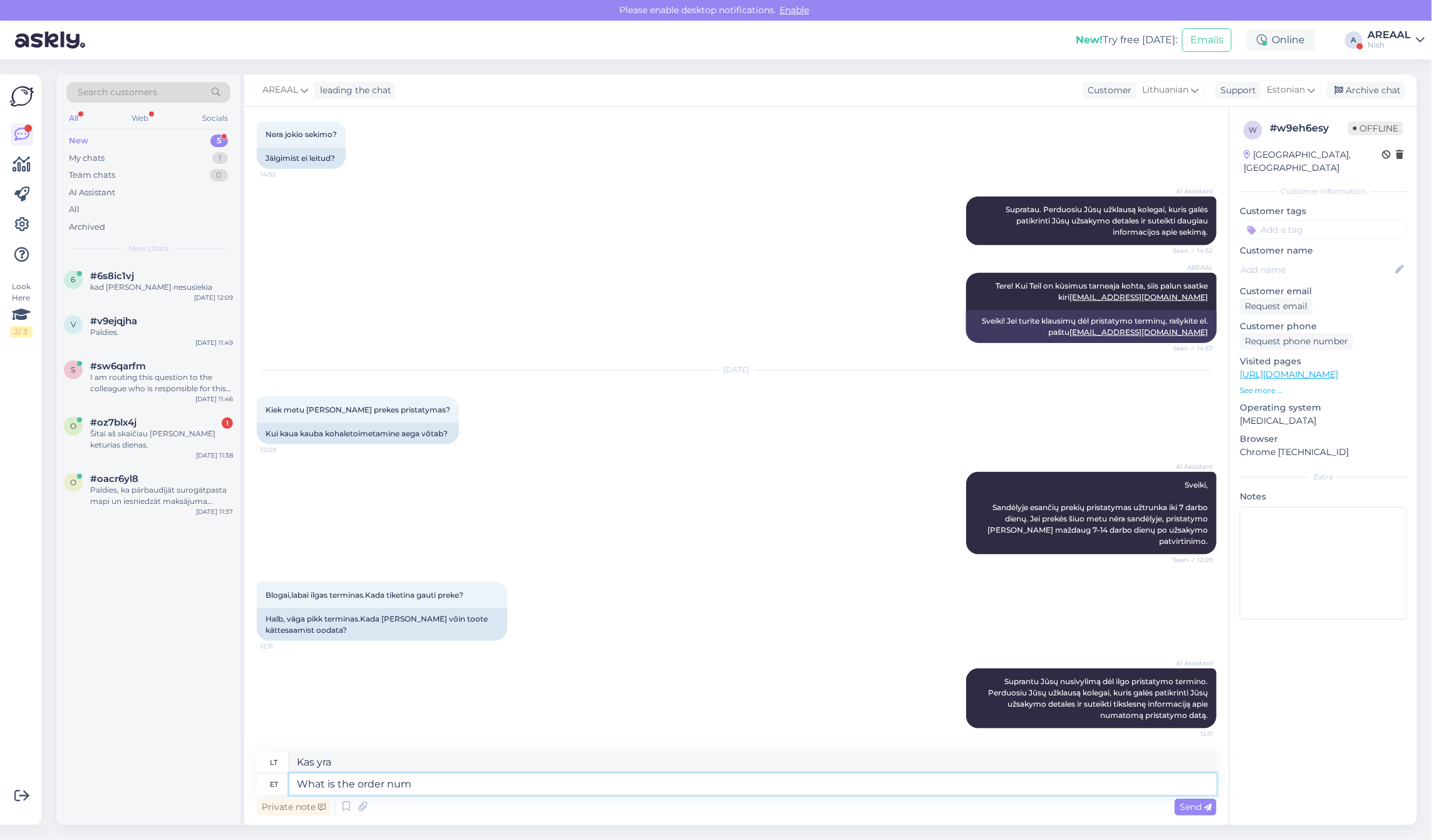
type textarea "Kokia tvarka?"
type textarea "What is the order number?"
type textarea "Koks užsakymo numeris?"
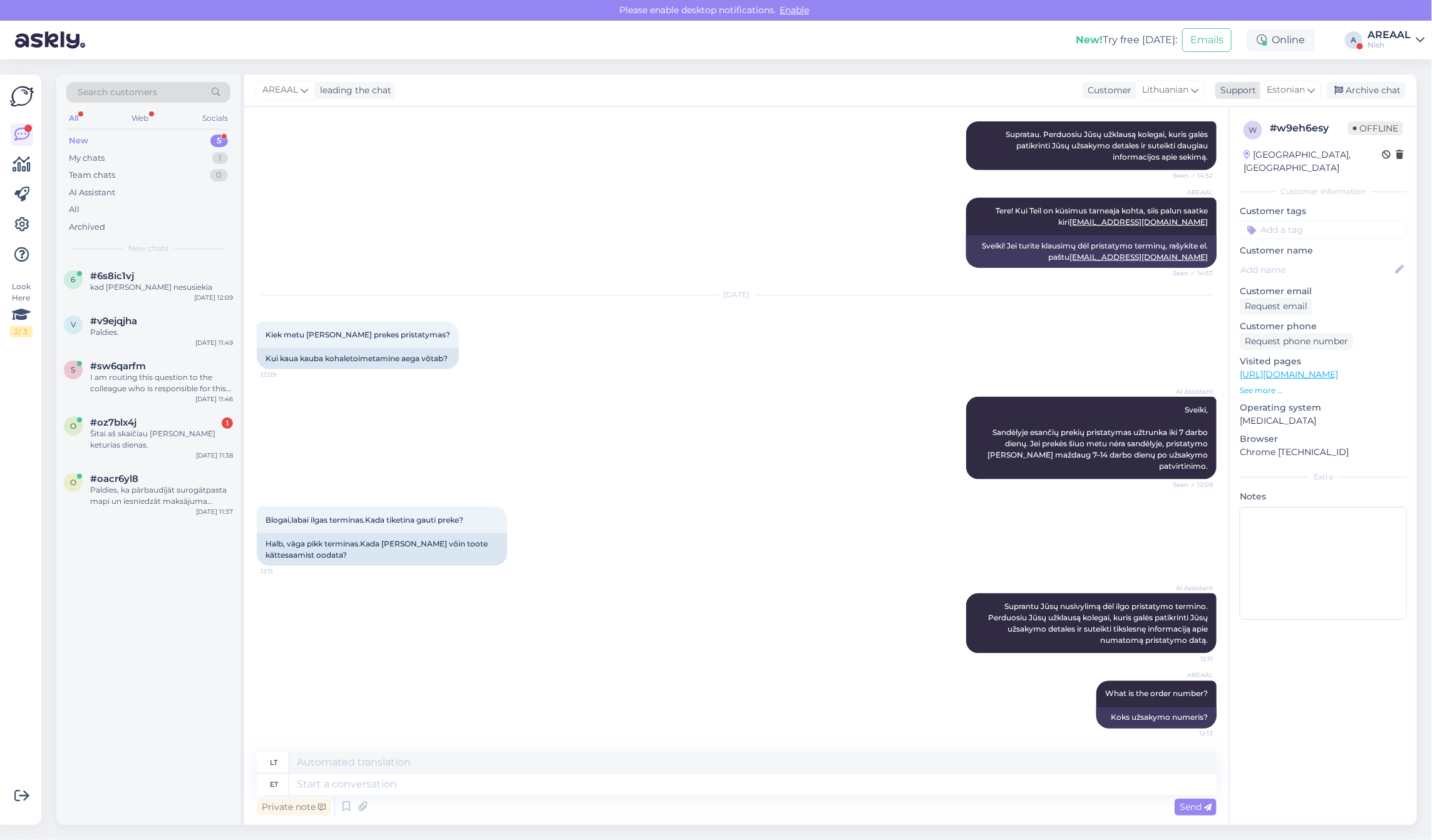
drag, startPoint x: 1357, startPoint y: 82, endPoint x: 1348, endPoint y: 84, distance: 9.2
click at [1358, 82] on div "Archive chat" at bounding box center [1366, 90] width 79 height 17
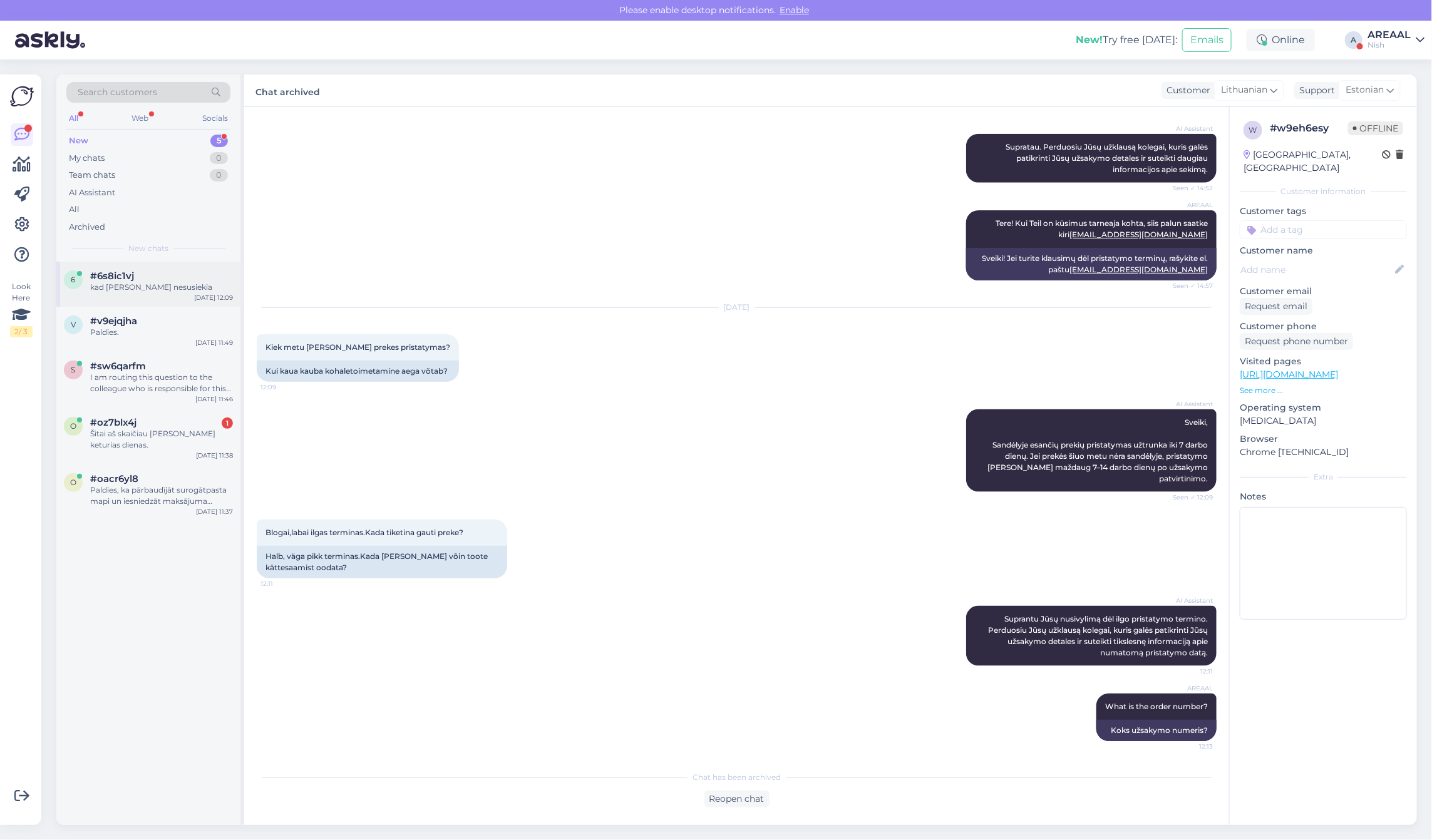
click at [174, 281] on div "#6s8ic1vj" at bounding box center [161, 276] width 143 height 11
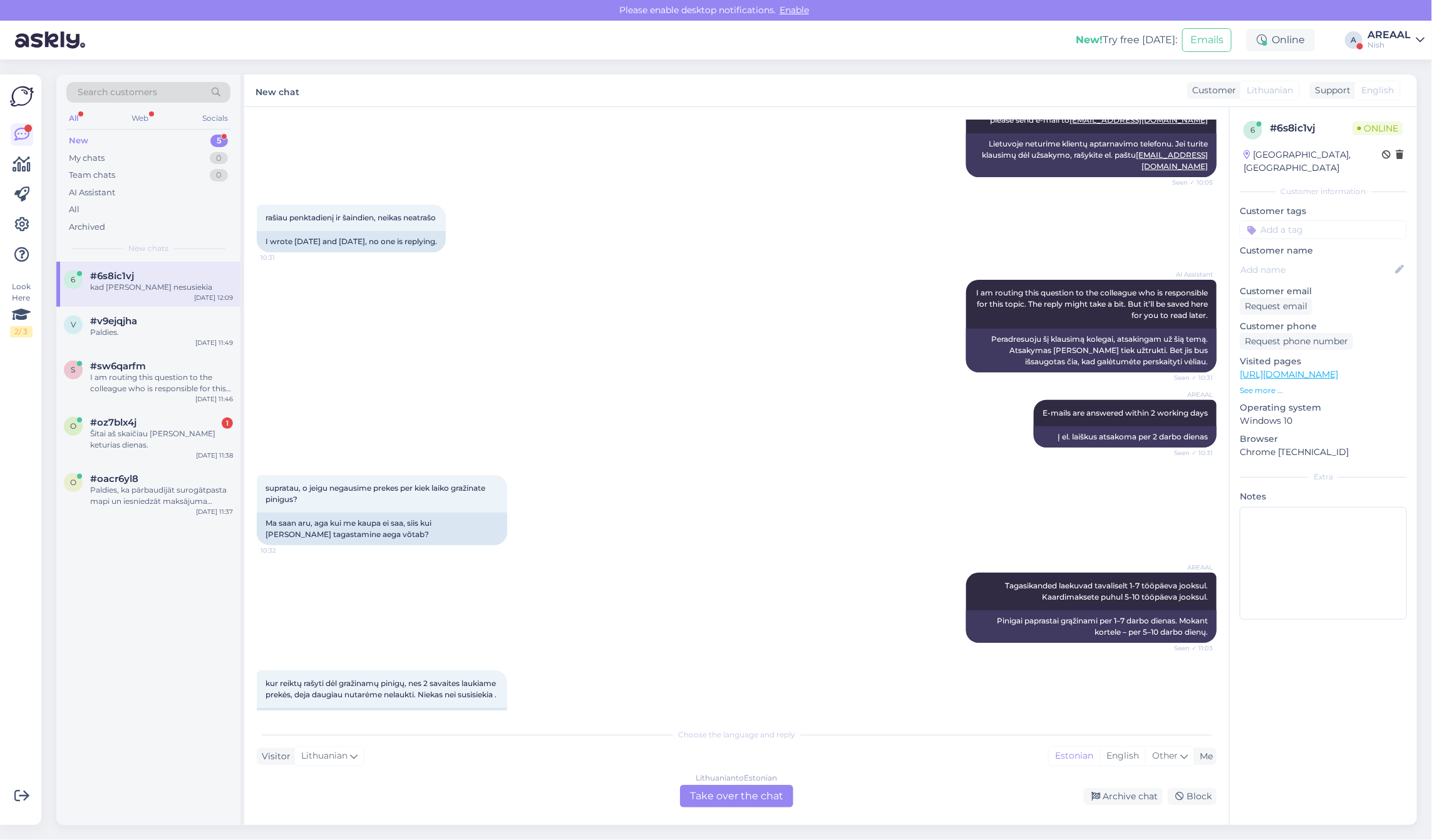
scroll to position [2304, 0]
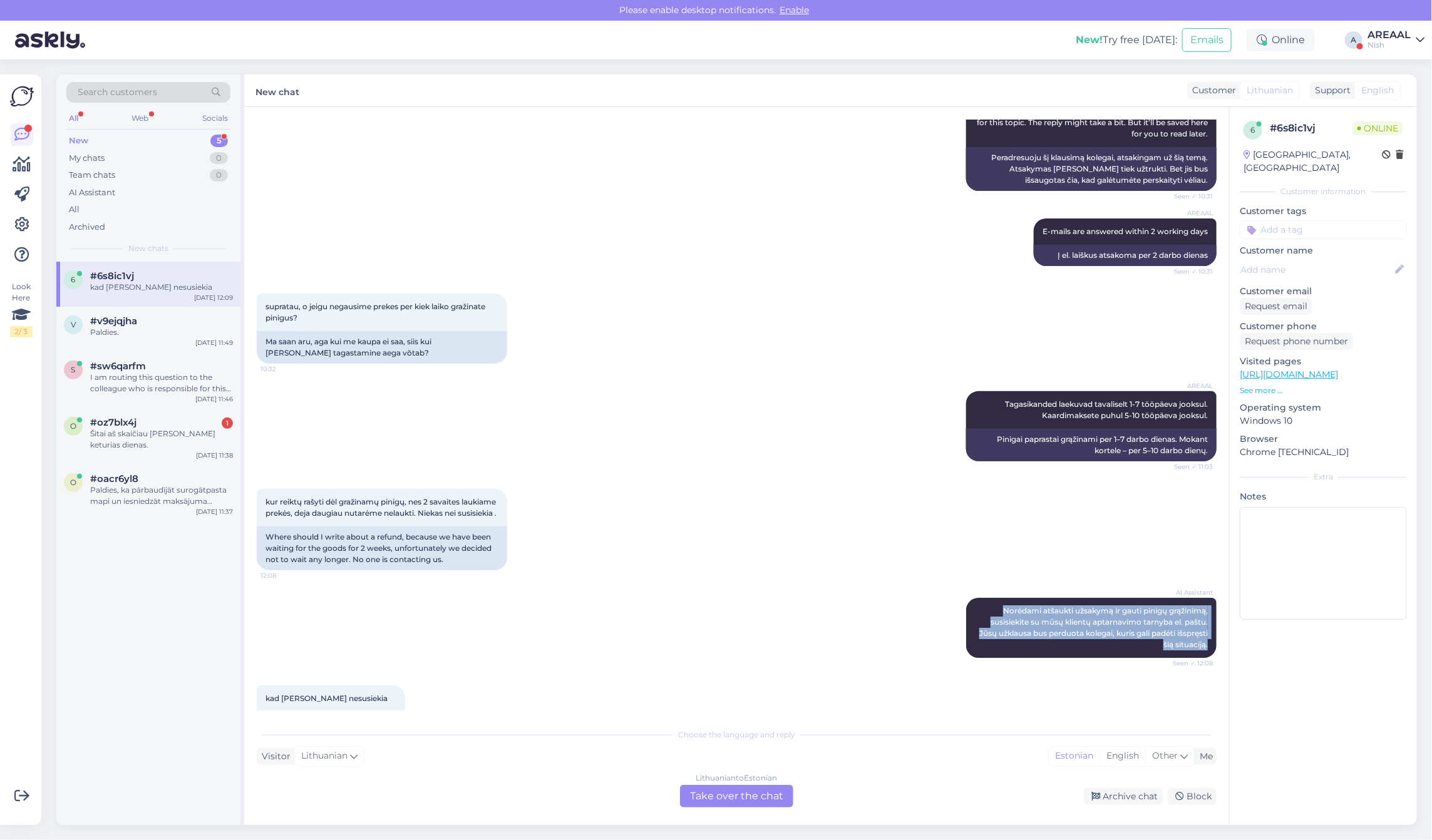
copy span "Norėdami atšaukti užsakymą ir gauti pinigų grąžinimą, susisiekite su mūsų klien…"
drag, startPoint x: 976, startPoint y: 565, endPoint x: 1219, endPoint y: 612, distance: 247.5
click at [1219, 612] on div "Chat started Sep 29 2025 Sveiki 10:53 Hello AI Assistant Sveiki, kuo galiu jums…" at bounding box center [742, 415] width 971 height 591
click at [706, 797] on div "Lithuanian to Estonian Take over the chat" at bounding box center [736, 796] width 114 height 23
click at [706, 785] on div "Lithuanian to Estonian Take over the chat" at bounding box center [736, 796] width 114 height 23
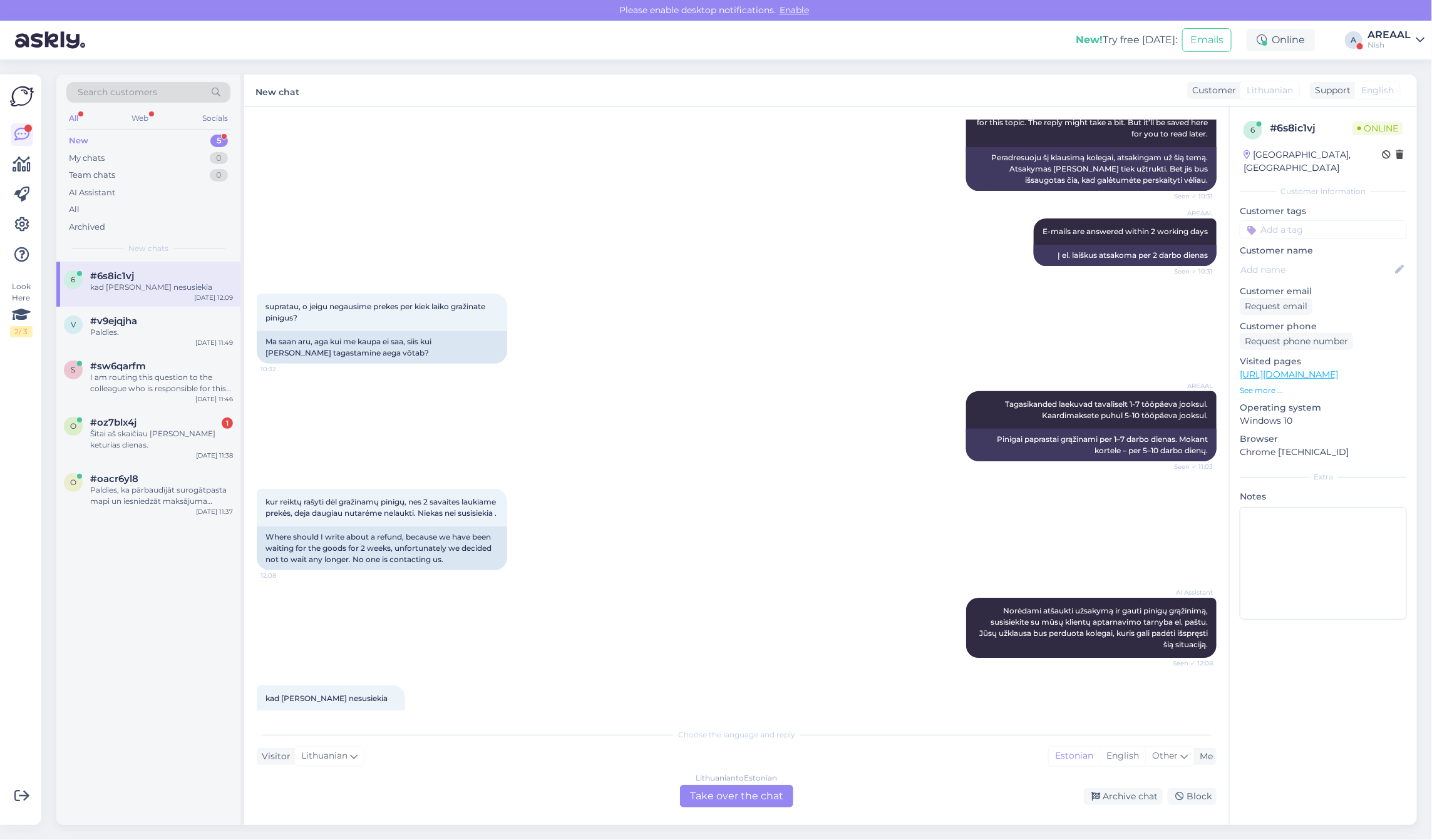
scroll to position [2296, 0]
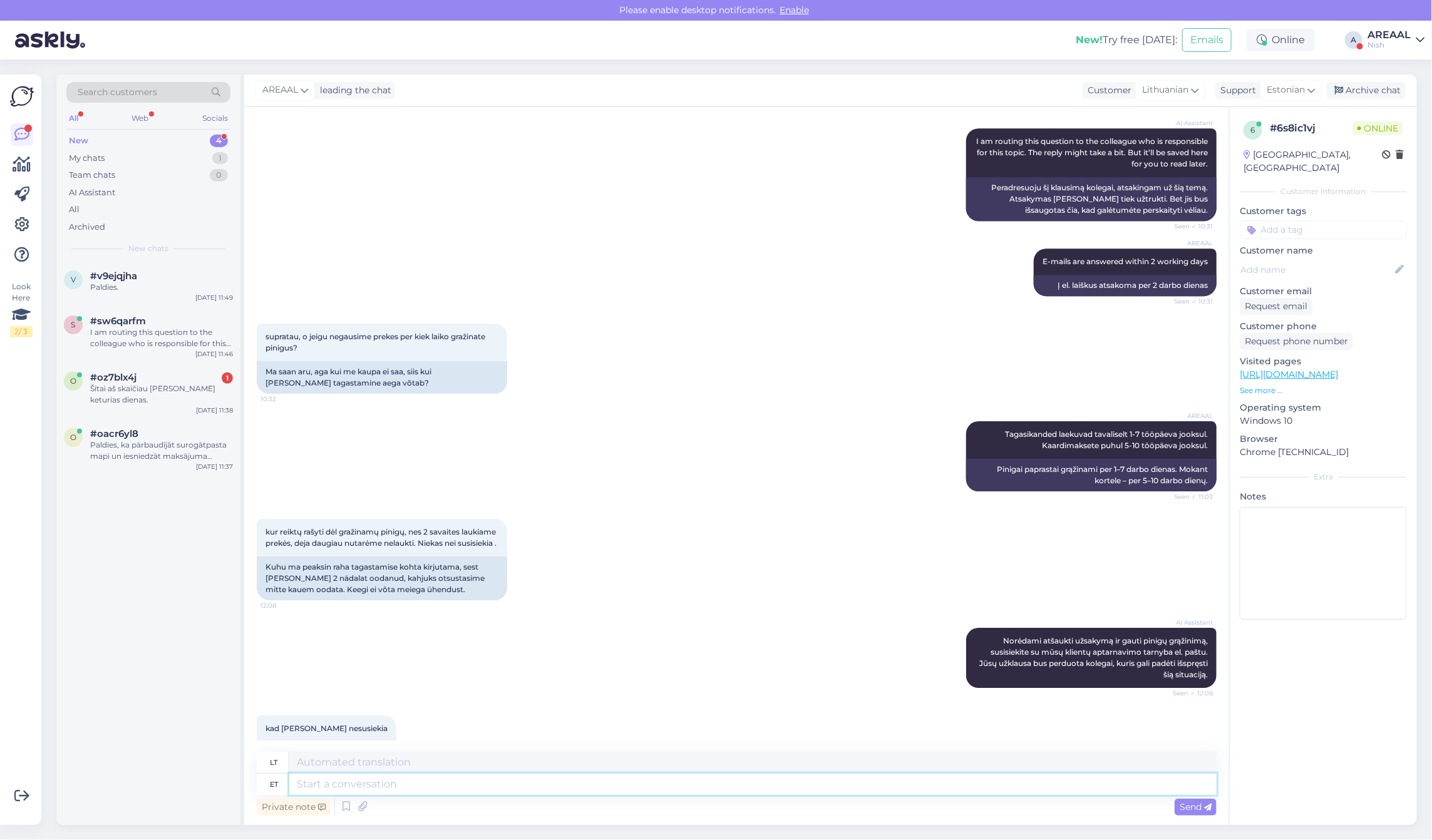
click at [713, 787] on textarea at bounding box center [753, 784] width 927 height 21
type textarea "E-mail s"
type textarea "El. paštas"
type textarea "E-mails as"
type textarea "El. laiškai"
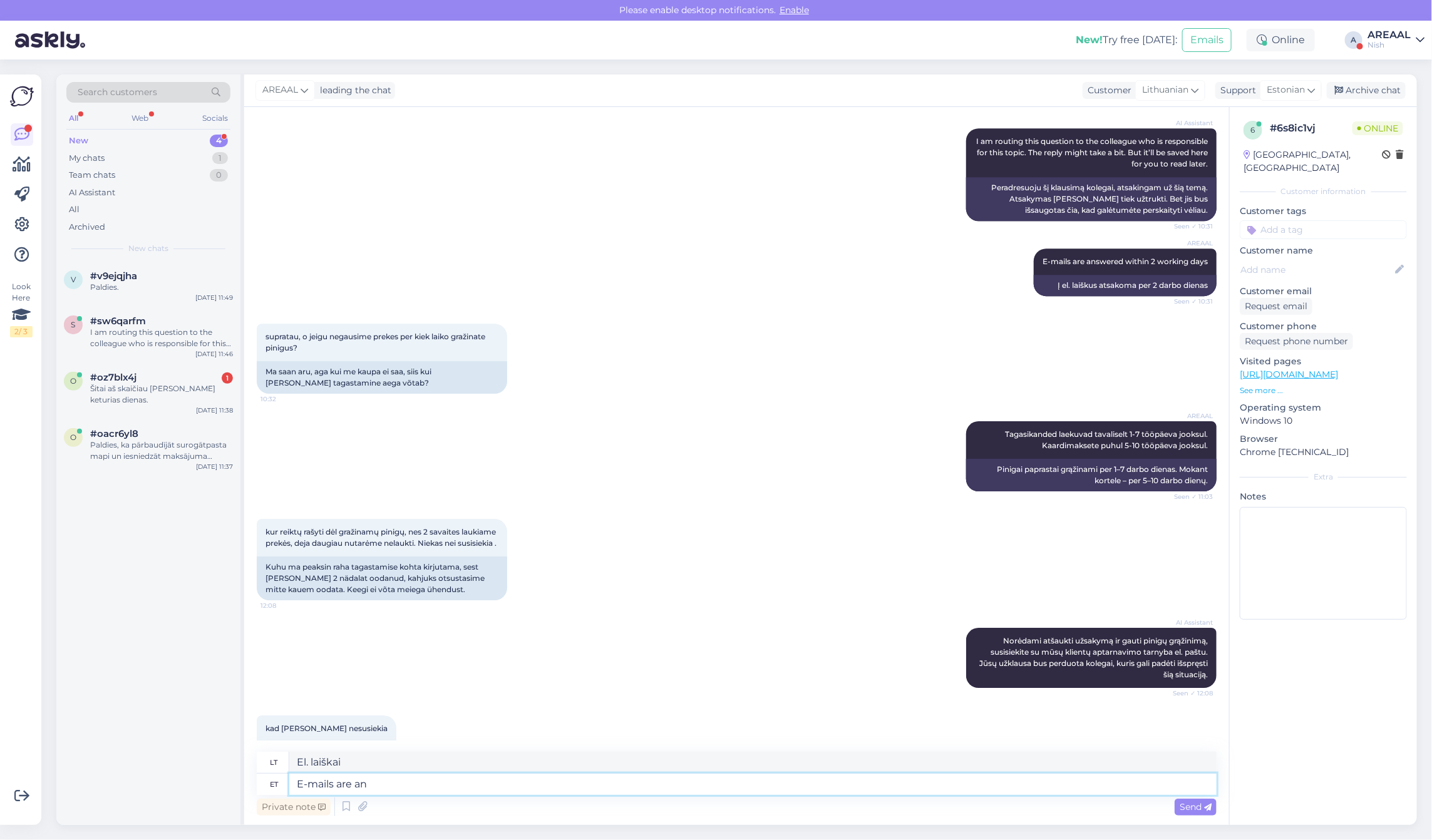
type textarea "E-mails are ans"
type textarea "El. laiškai yra"
type textarea "E-mails are answered with"
type textarea "Į el. laiškus atsakoma."
type textarea "E-mails are answered within 23"
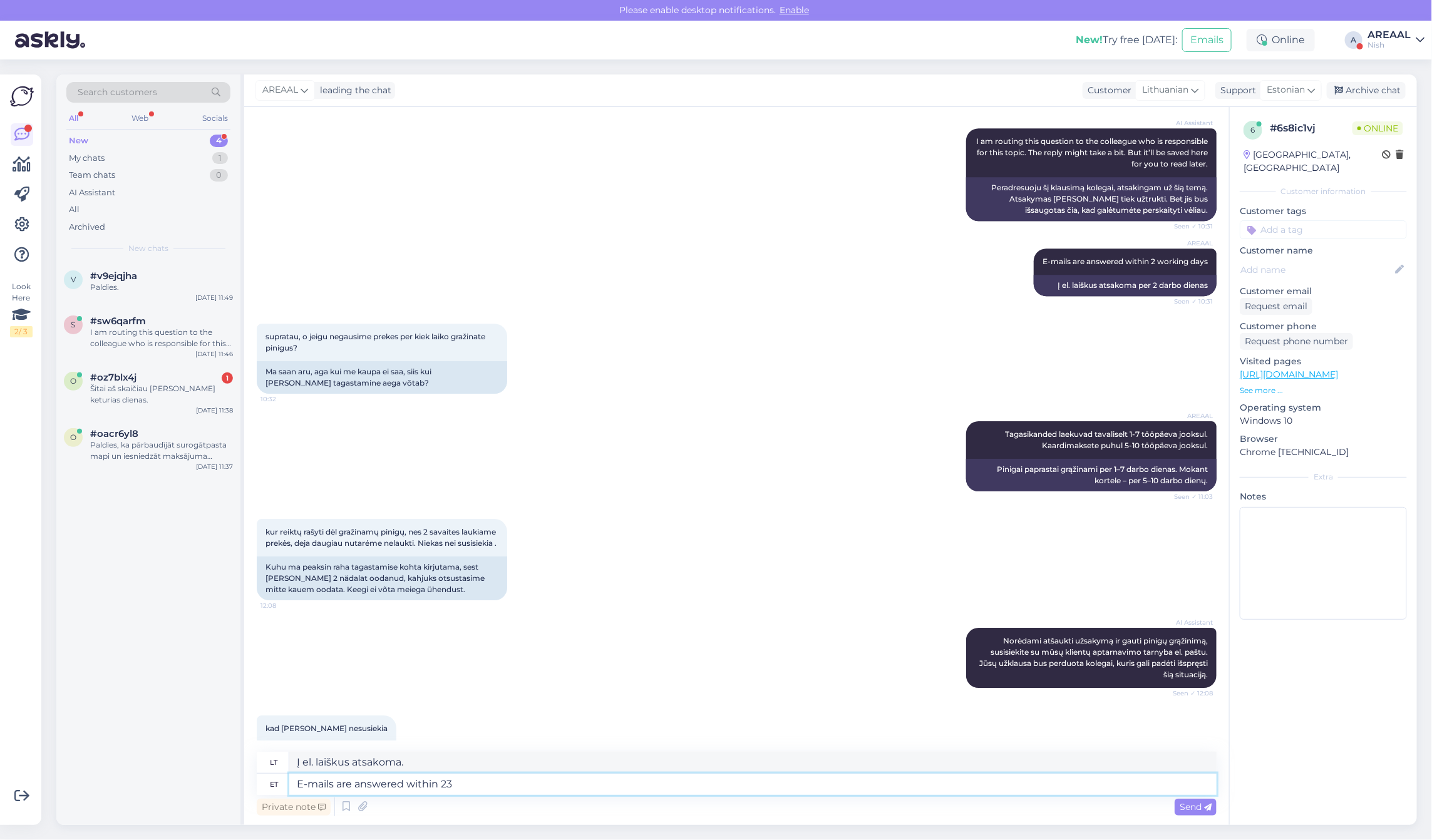
type textarea "Į el. laiškus atsakoma per"
type textarea "E-mails are answered within 3 wor"
type textarea "Į el. laiškus atsakoma per 3"
type textarea "E-mails are answered within 3 working days"
type textarea "Į el. laiškus atsakoma per 3 darbo dienas"
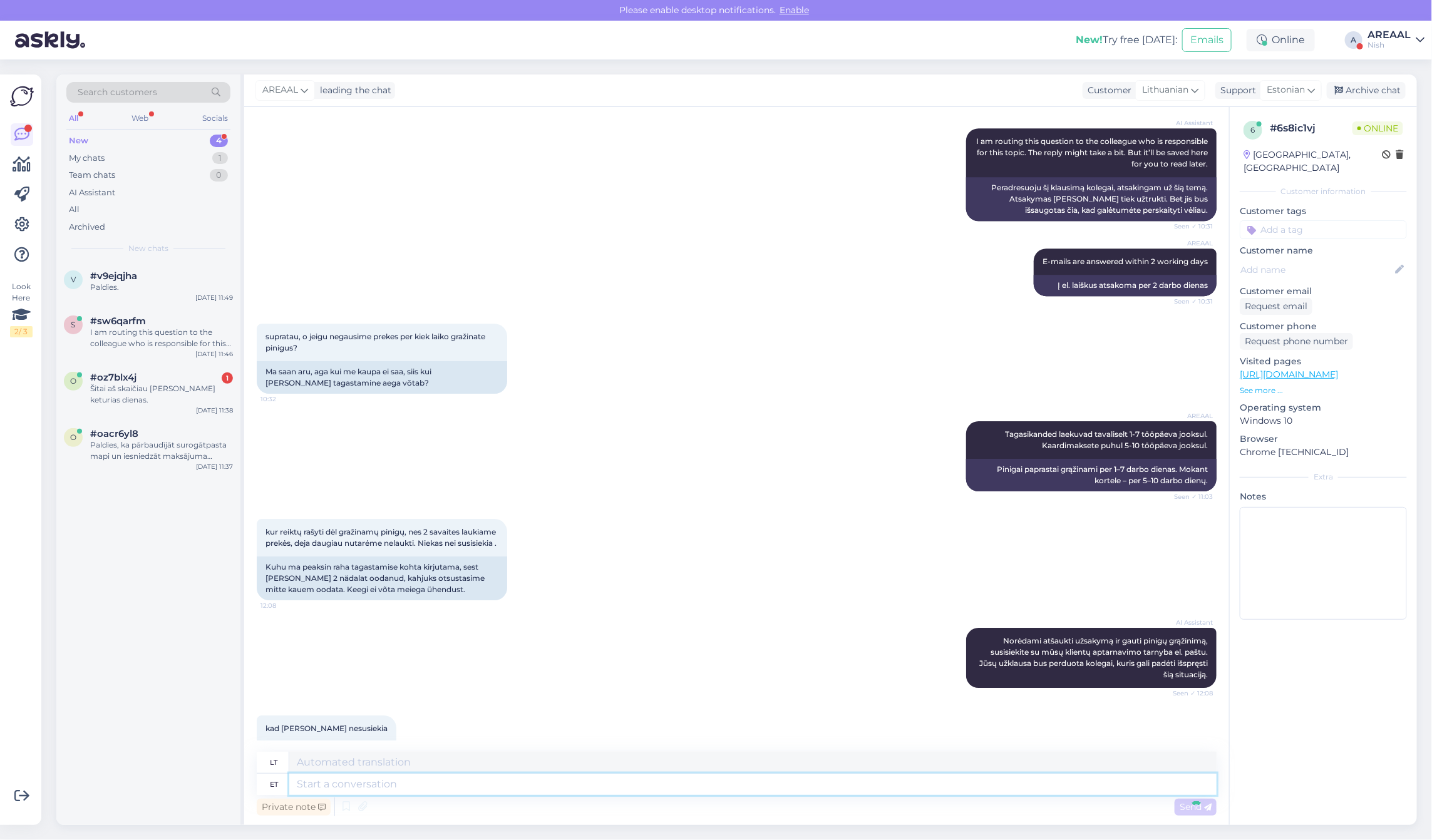
scroll to position [2372, 0]
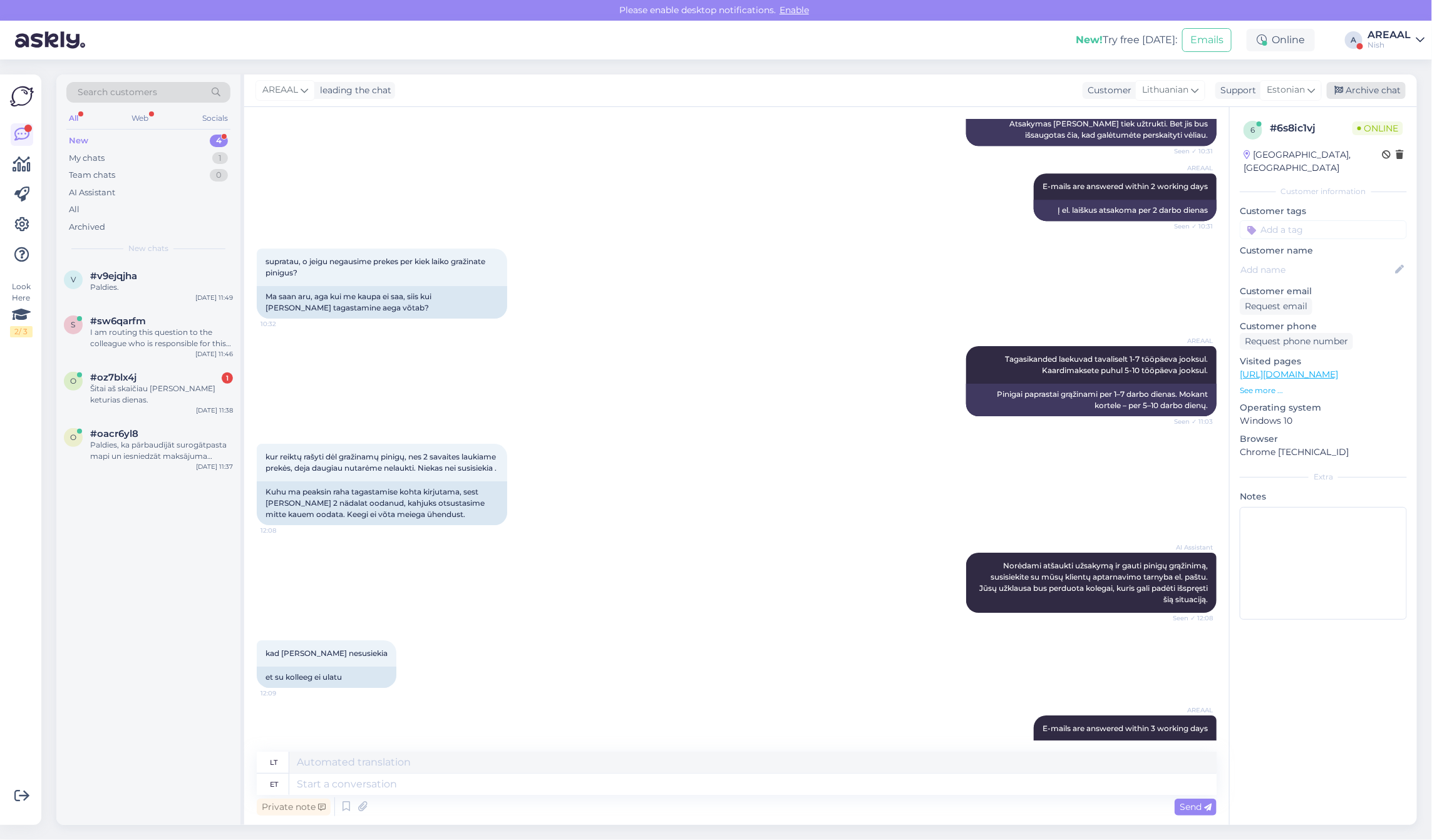
click at [1350, 88] on div "Archive chat" at bounding box center [1366, 90] width 79 height 17
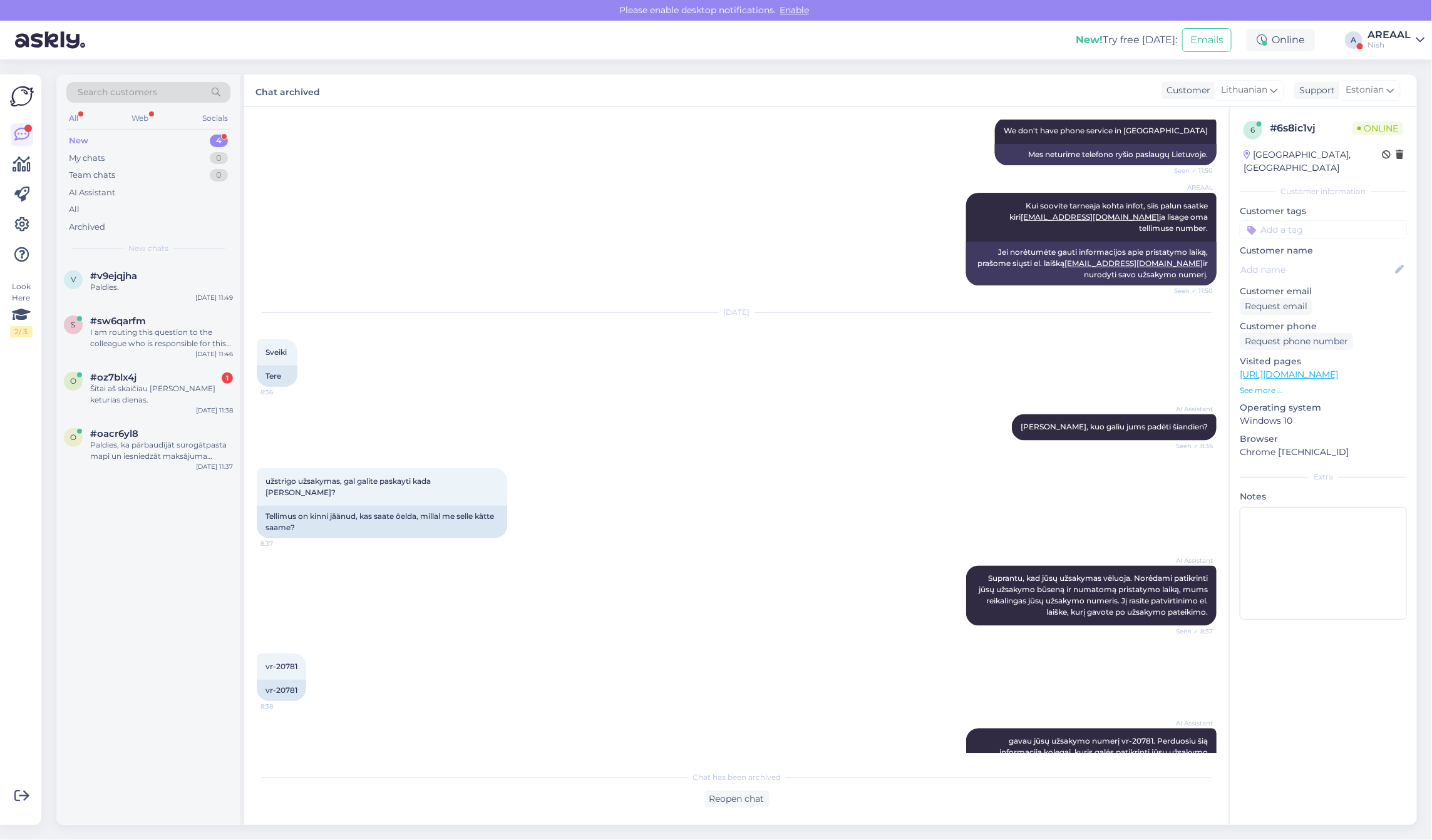
scroll to position [1342, 0]
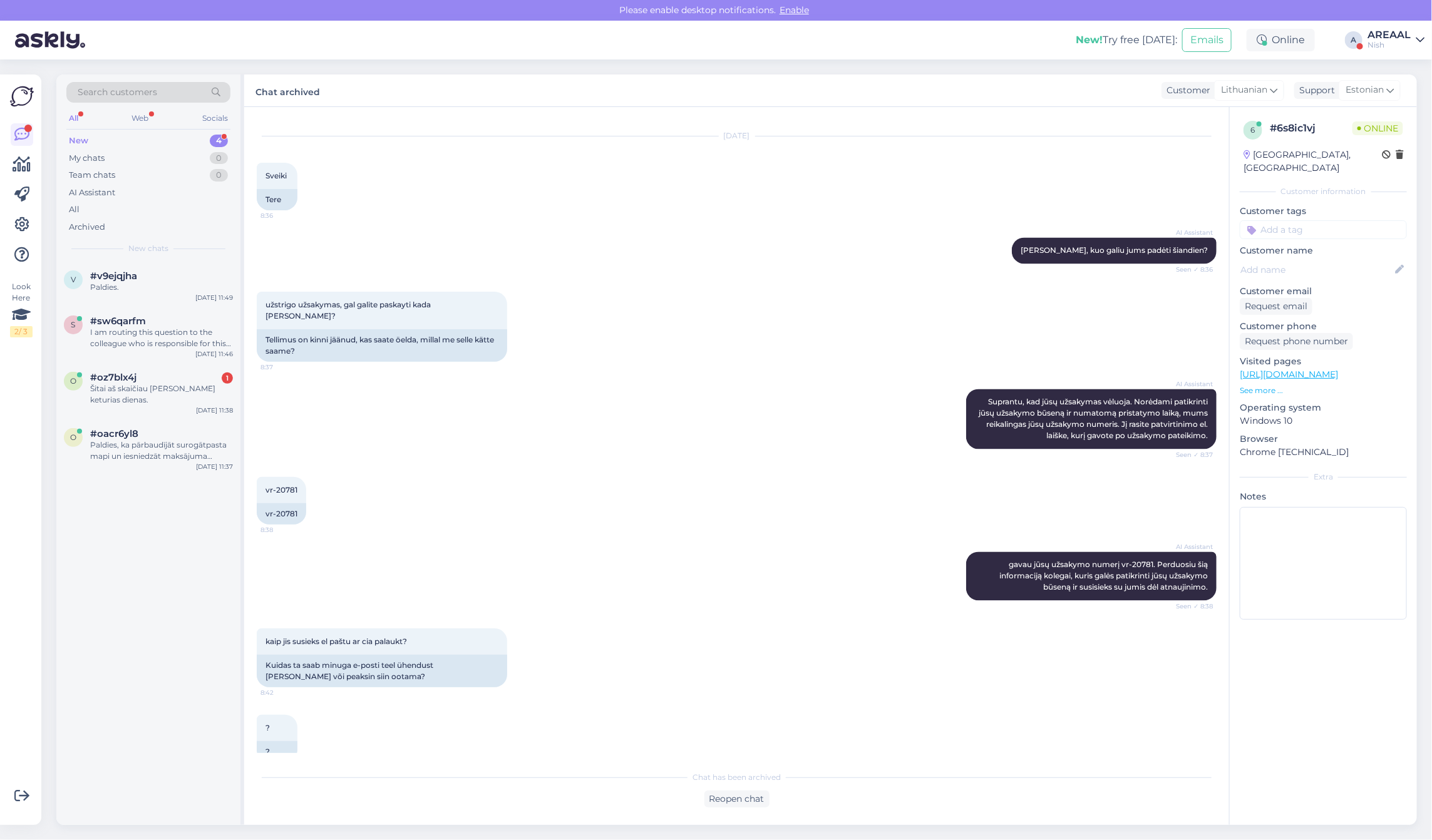
click at [136, 257] on div "Search customers All Web Socials New 4 My chats 0 Team chats 0 AI Assistant All…" at bounding box center [148, 168] width 184 height 187
click at [142, 283] on div "Paldies." at bounding box center [161, 287] width 143 height 11
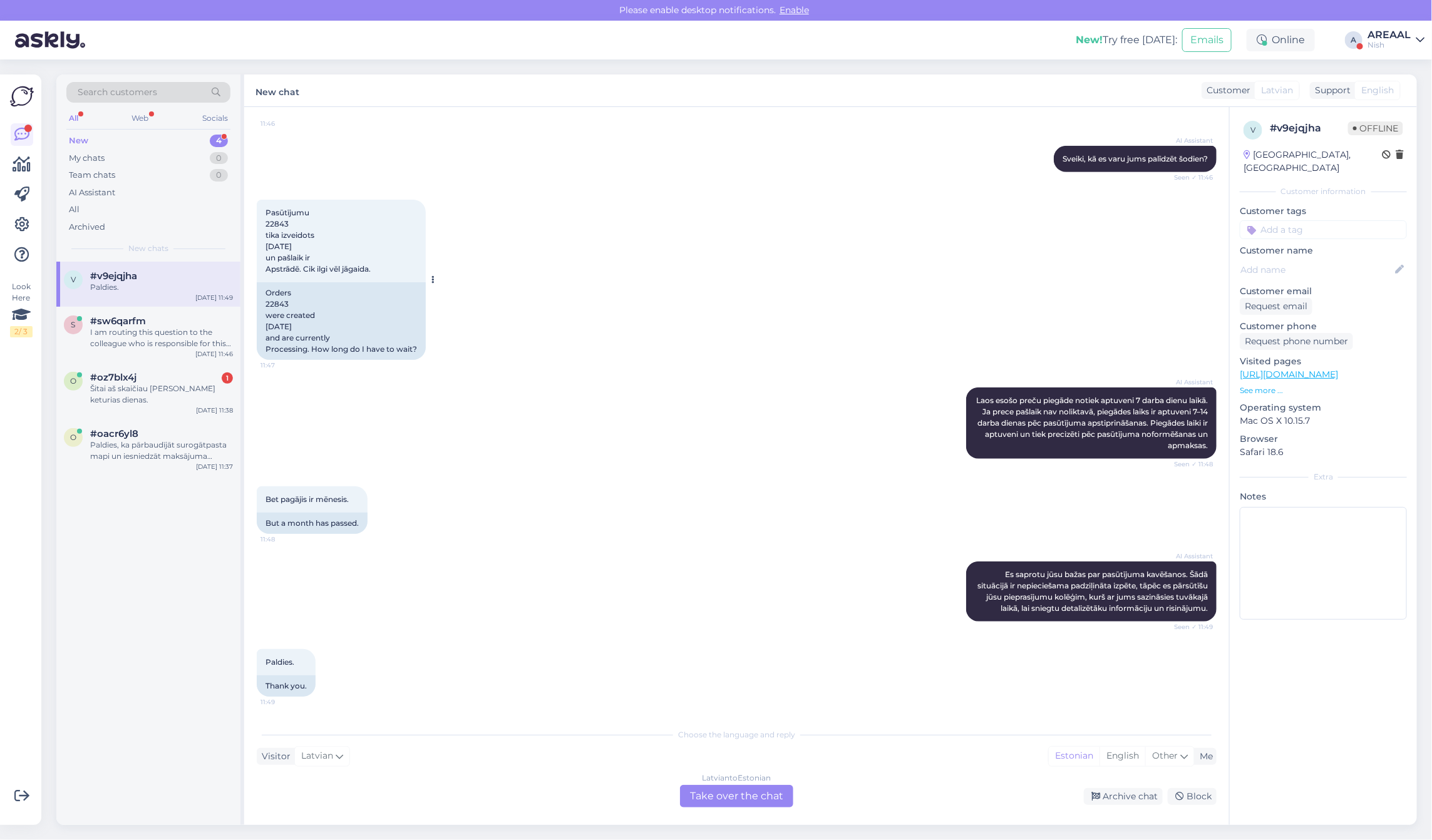
click at [271, 285] on div "Orders 22843 were created 9. Sep 2025 and are currently Processing. How long do…" at bounding box center [341, 321] width 169 height 77
click at [271, 293] on div "Orders 22843 were created 9. Sep 2025 and are currently Processing. How long do…" at bounding box center [341, 321] width 169 height 77
copy div "22843"
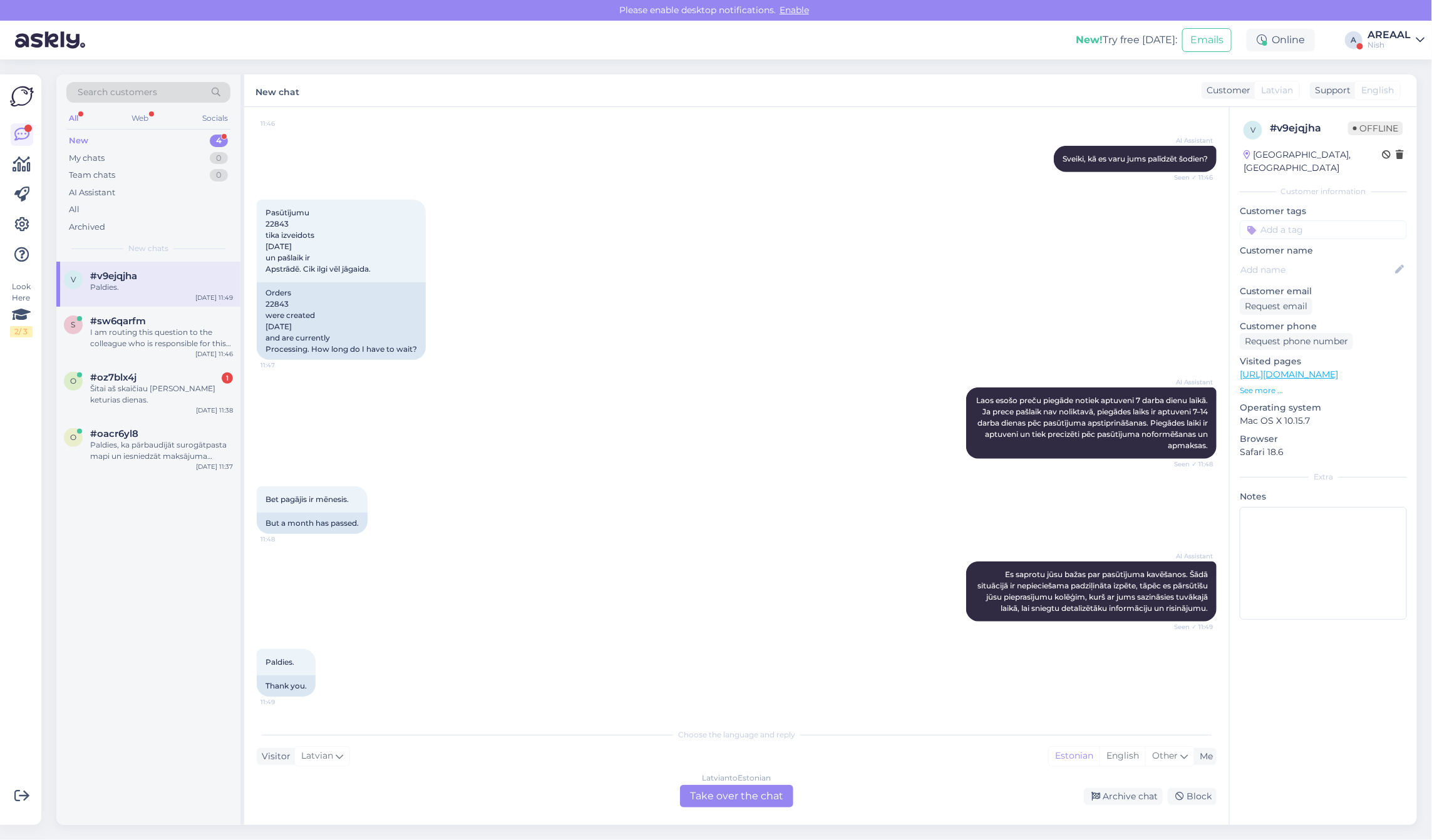
click at [712, 796] on div "Latvian to Estonian Take over the chat" at bounding box center [736, 796] width 114 height 23
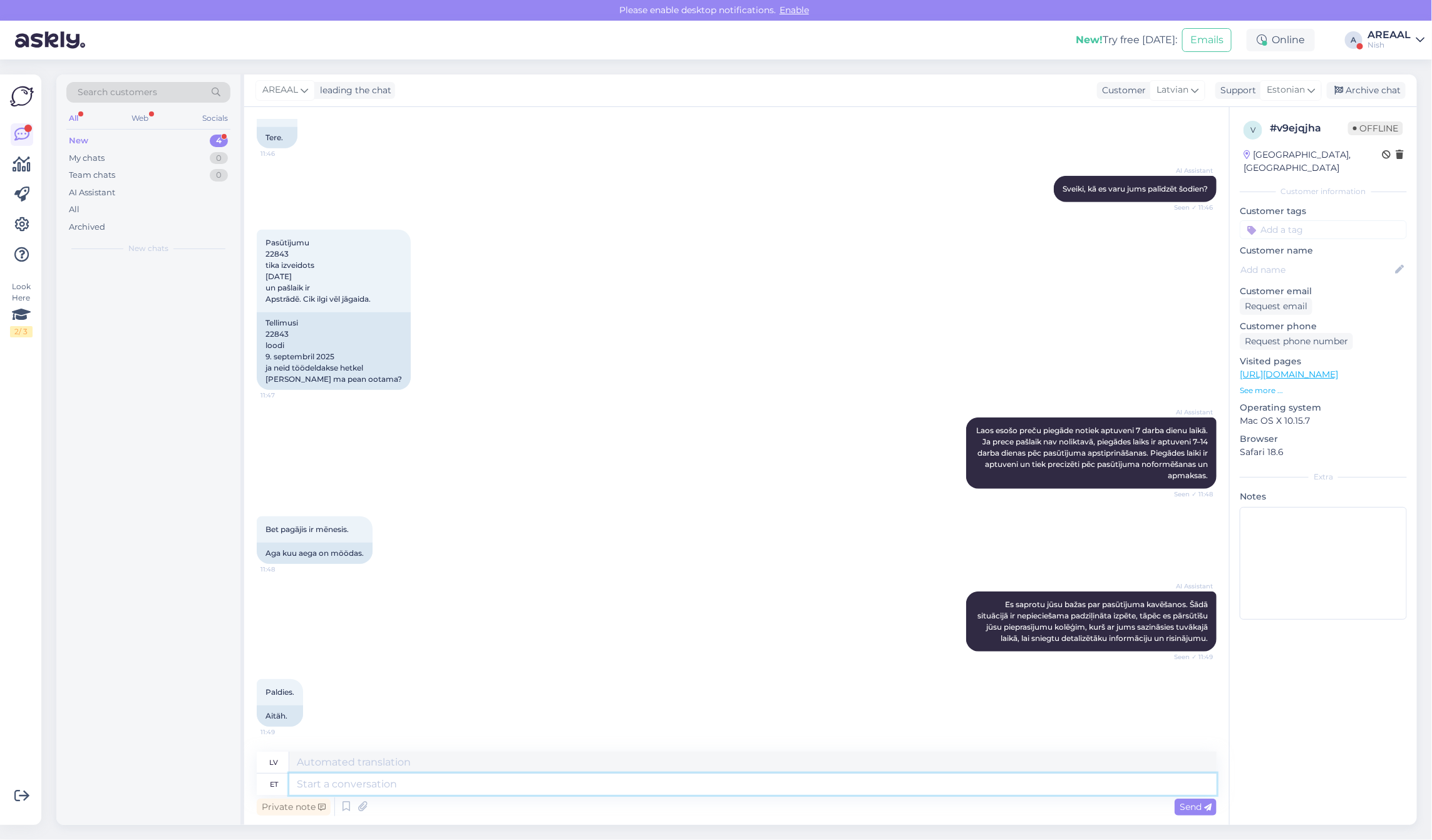
scroll to position [397, 0]
click at [712, 794] on textarea at bounding box center [753, 784] width 927 height 21
type textarea "Delivery wil"
type textarea "Piegāde"
type textarea "Delivery will take"
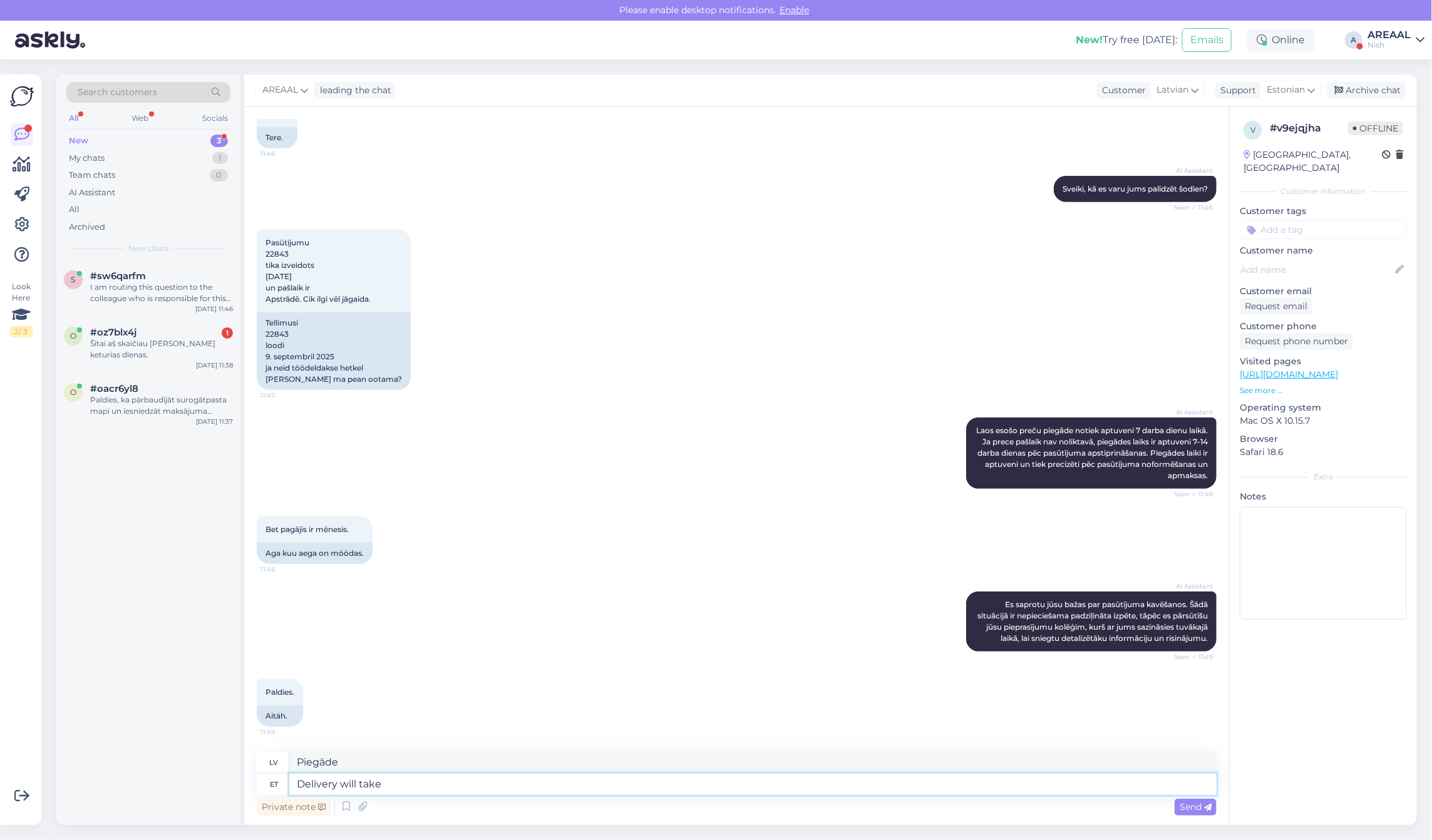
type textarea "Piegāde būs"
type textarea "Delivery will take place be"
type textarea "Piegāde notiks"
type textarea "Delivery will take place between 08"
type textarea "Piegāde notiks laikā no plkst."
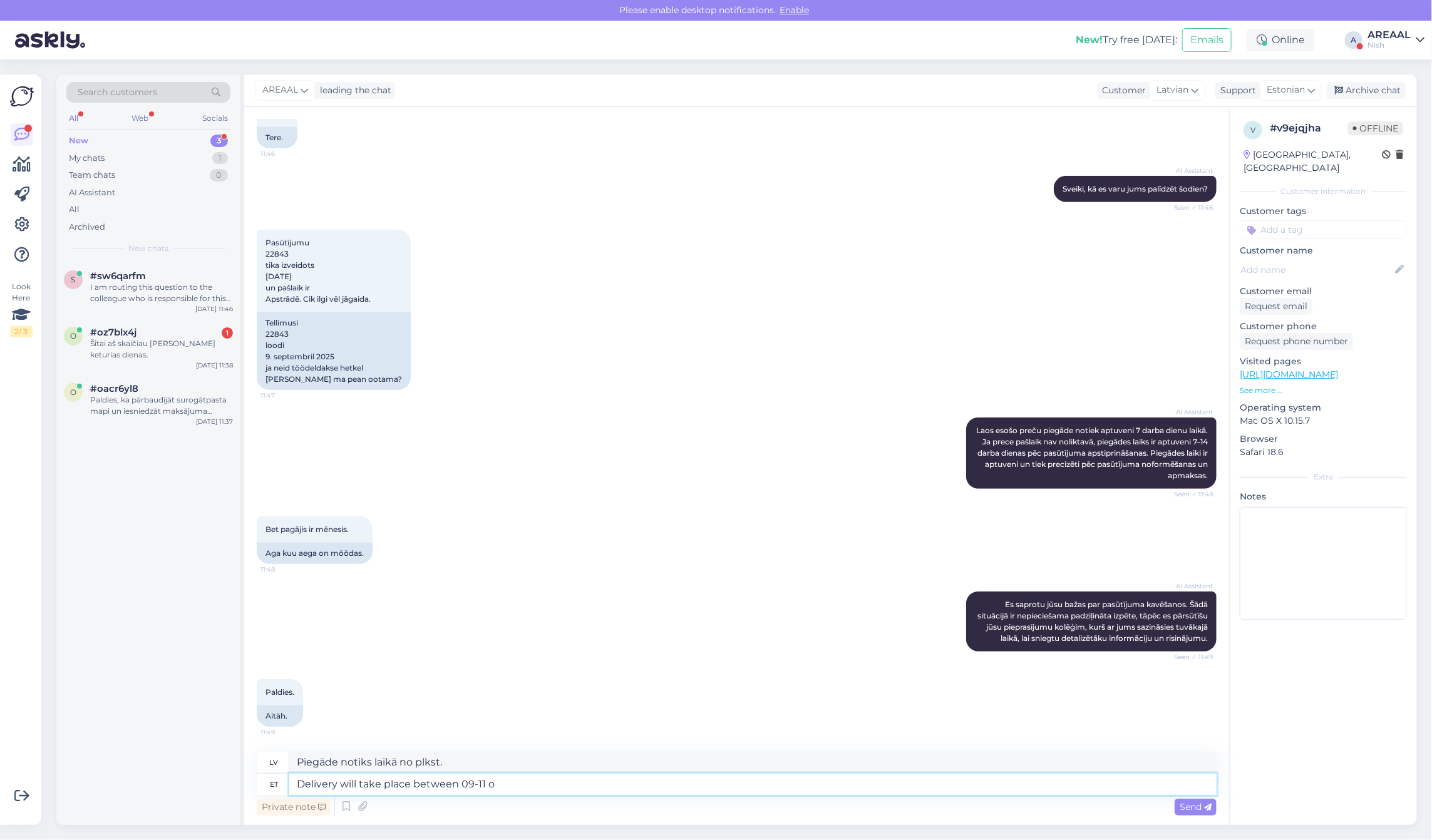
type textarea "Delivery will take place between 09-11 oc"
type textarea "Piegāde notiks laikā no 09. līdz 11."
type textarea "Delivery will take place between [DATE]-[DATE]."
type textarea "Piegāde notiks laikā no 9. līdz 11. oktobrim."
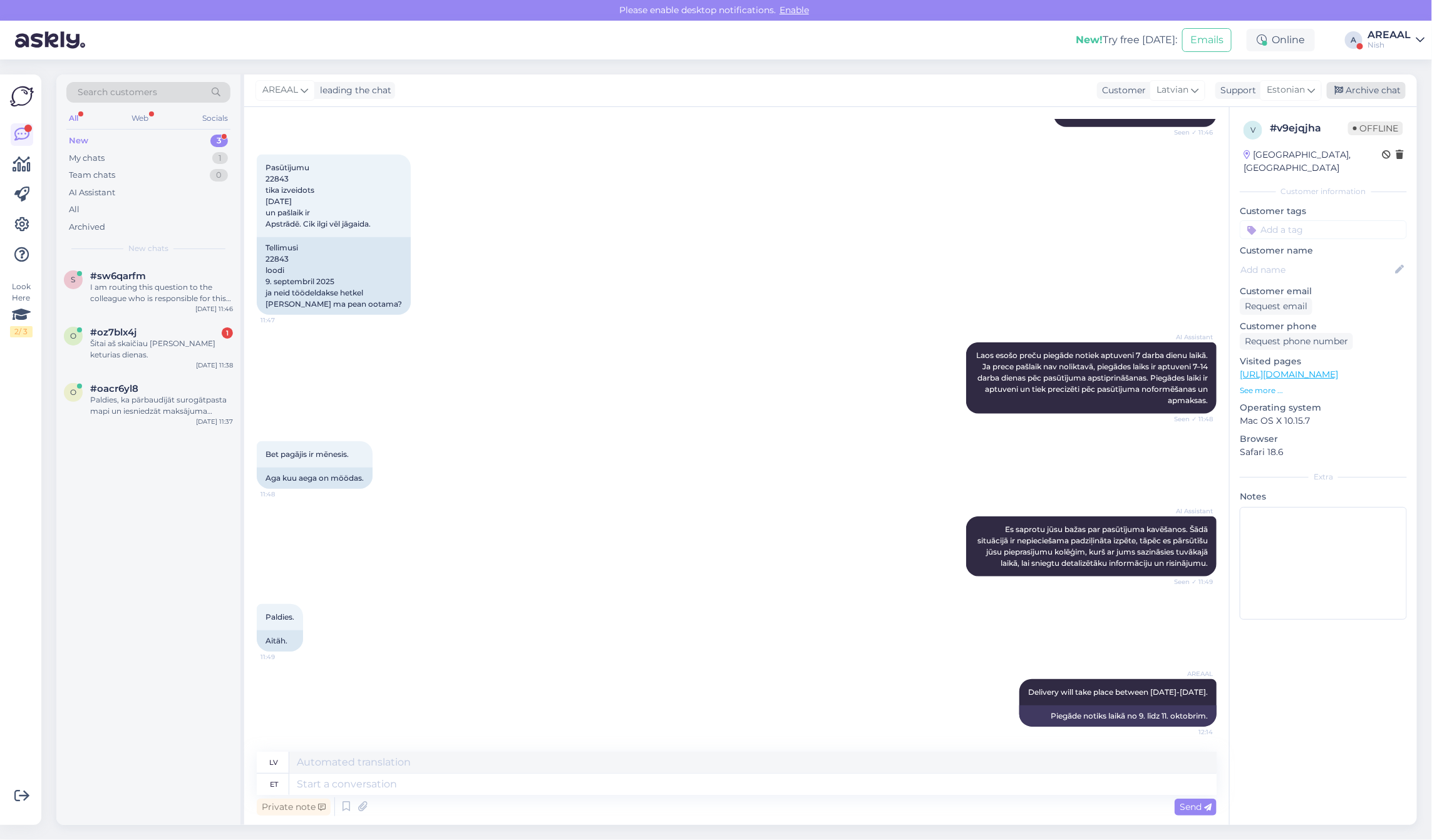
click at [1357, 89] on div "Archive chat" at bounding box center [1366, 90] width 79 height 17
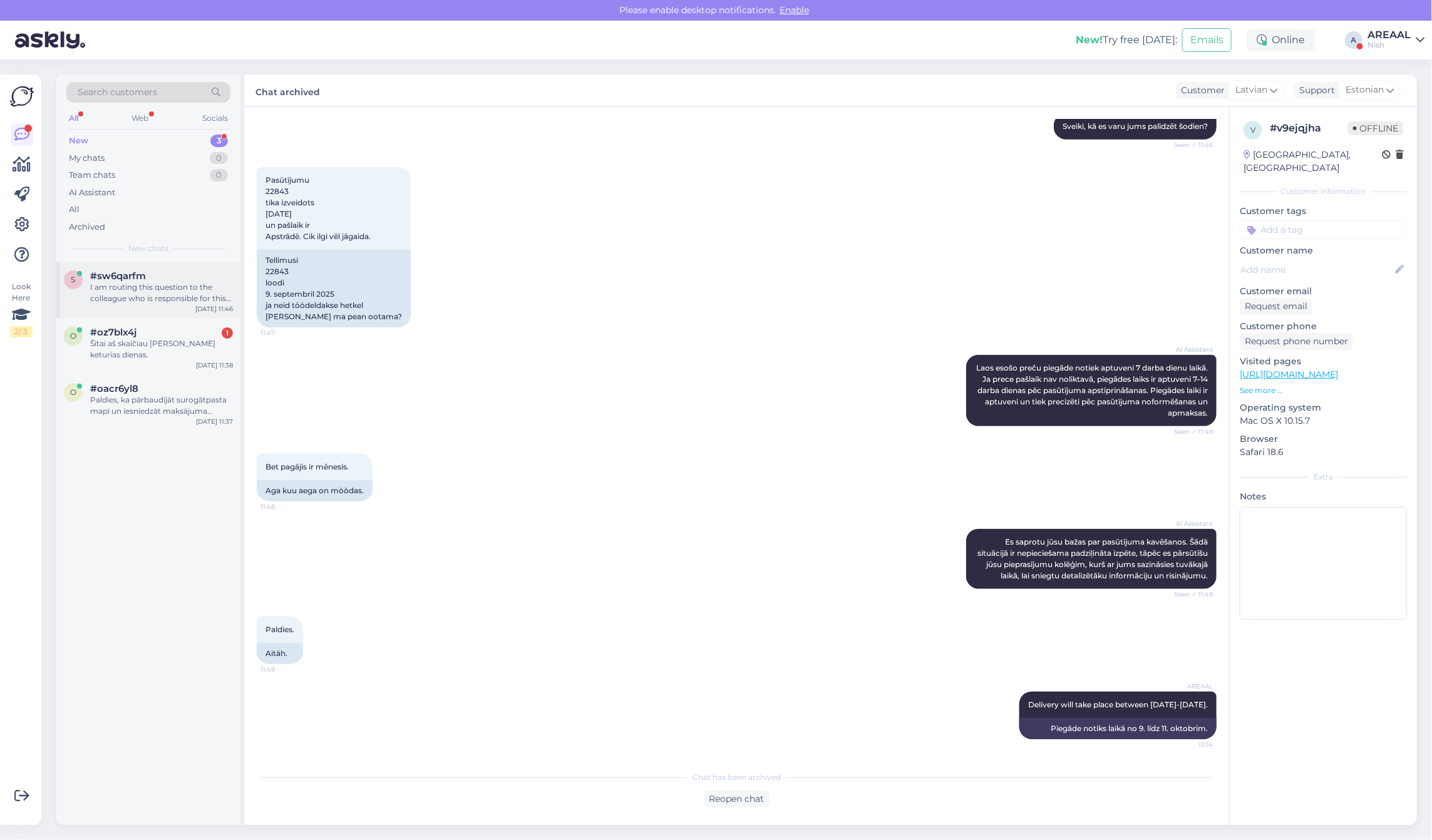
click at [148, 313] on div "s #sw6qarfm I am routing this question to the colleague who is responsible for …" at bounding box center [148, 290] width 184 height 56
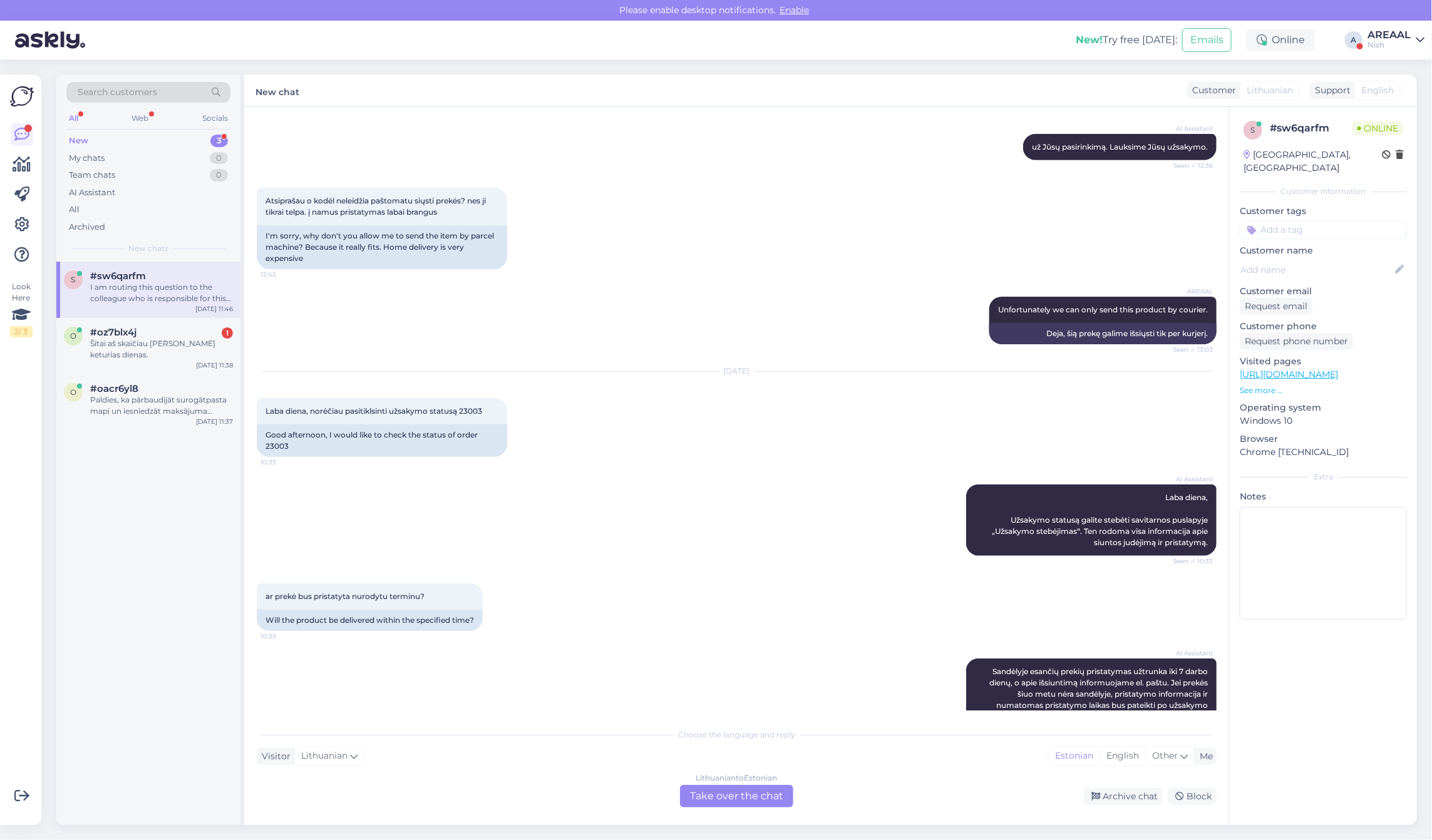
scroll to position [0, 0]
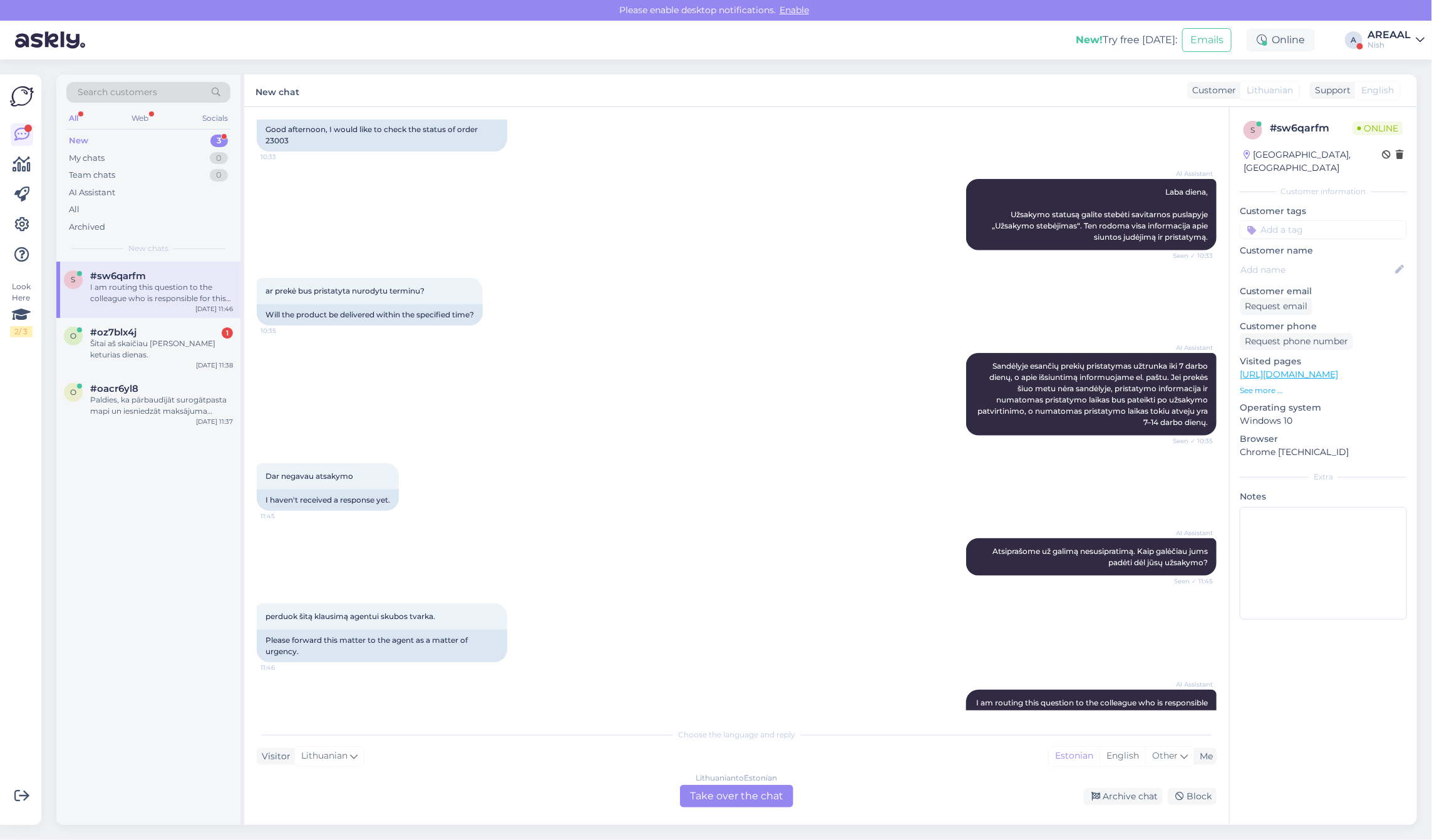
click at [609, 325] on div "ar prekė bus pristatyta nurodytu terminu? 10:35 Will the product be delivered w…" at bounding box center [736, 302] width 960 height 75
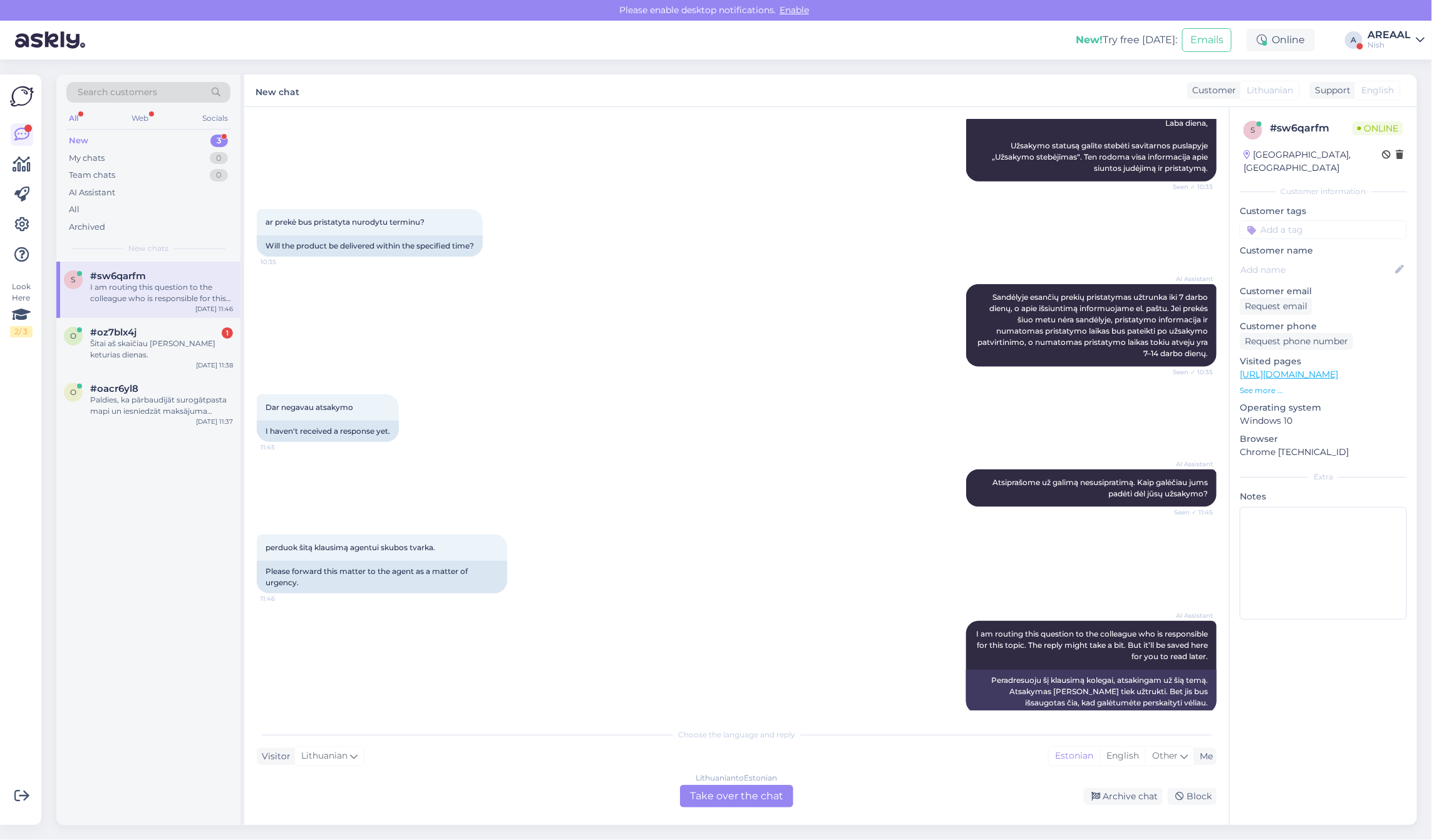
scroll to position [789, 0]
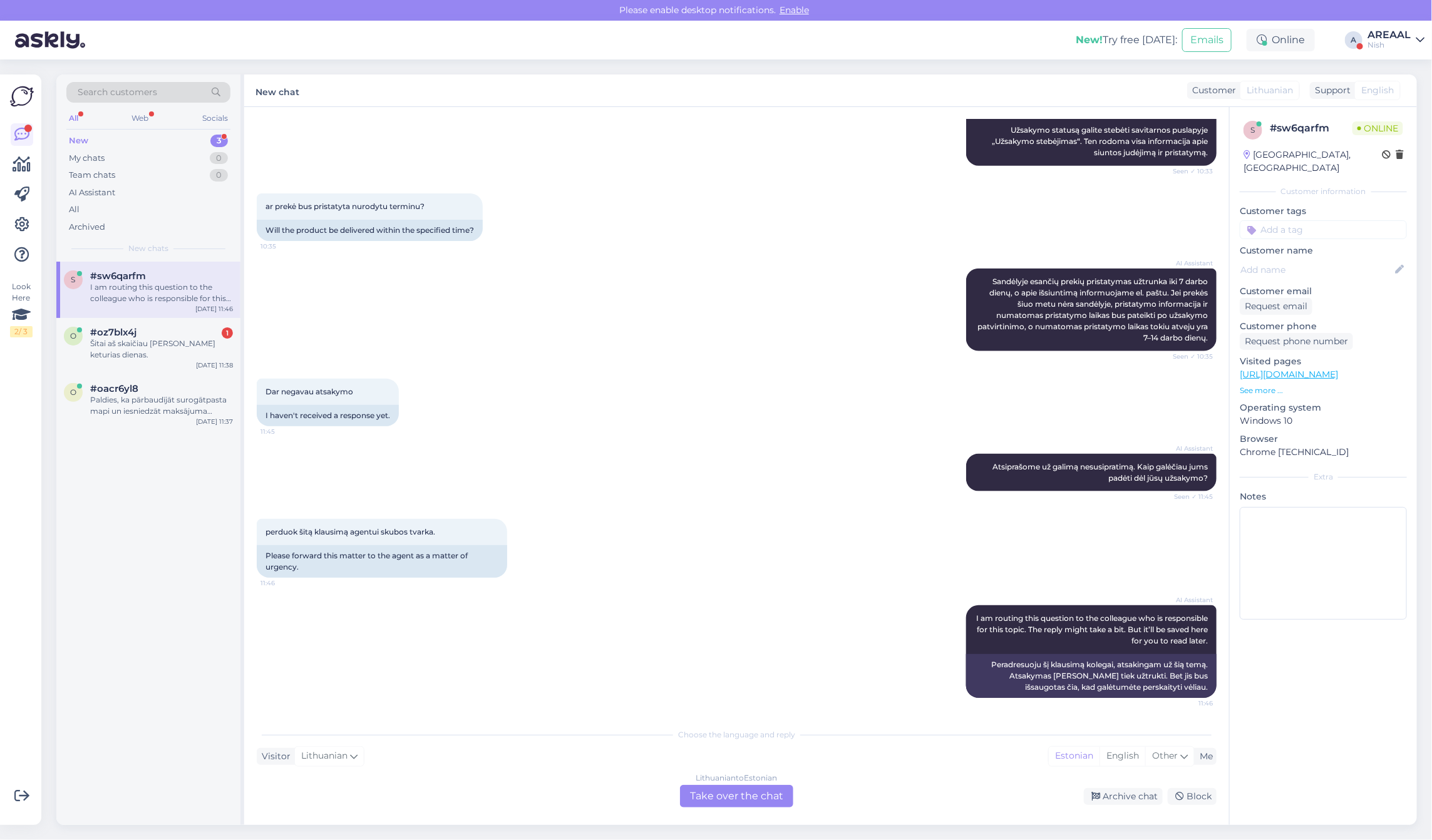
click at [611, 316] on div "AI Assistant Sandėlyje esančių prekių pristatymas užtrunka iki 7 darbo dienų, o…" at bounding box center [736, 309] width 960 height 110
click at [594, 315] on div "AI Assistant Sandėlyje esančių prekių pristatymas užtrunka iki 7 darbo dienų, o…" at bounding box center [736, 309] width 960 height 110
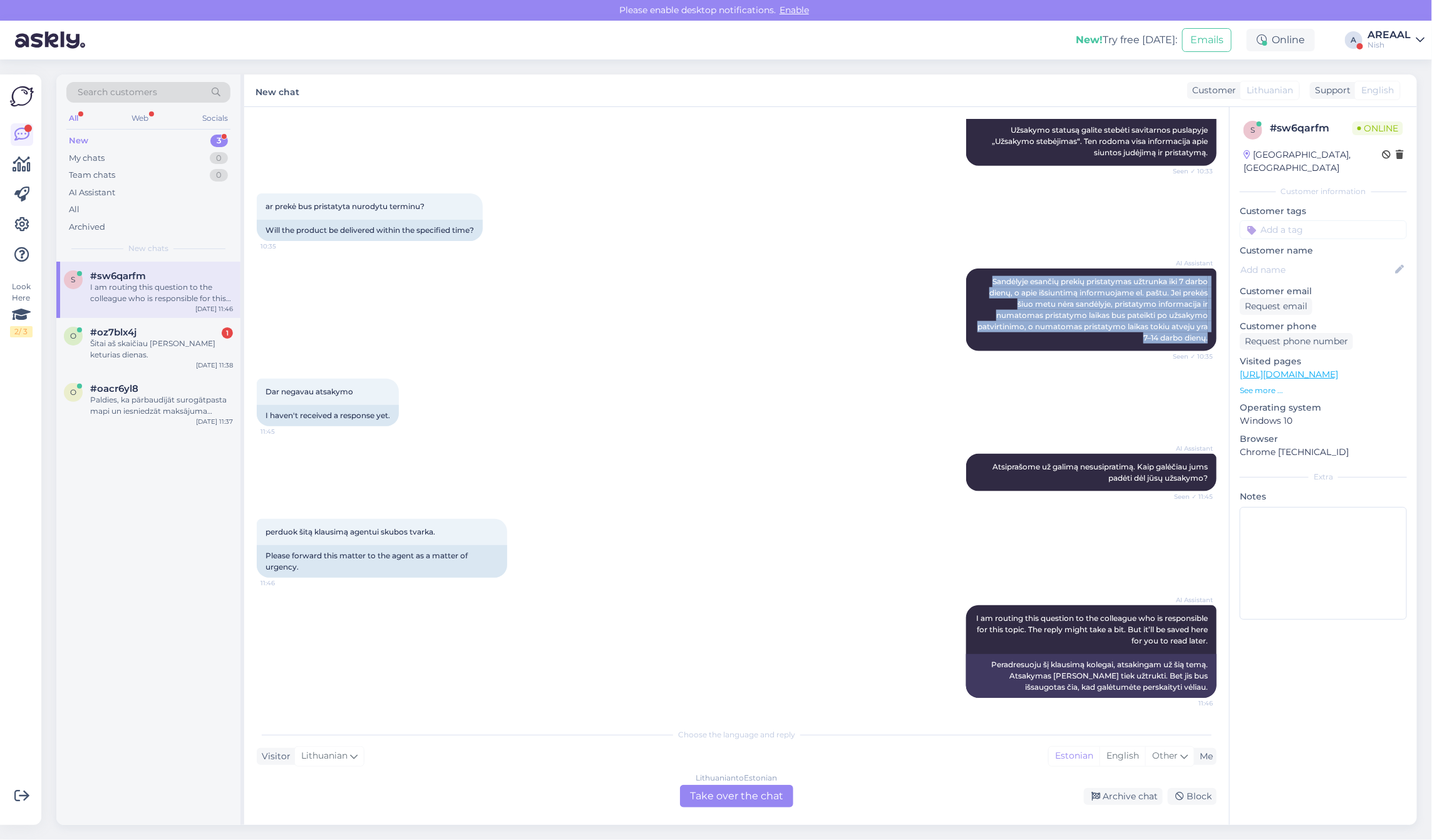
drag, startPoint x: 978, startPoint y: 281, endPoint x: 1217, endPoint y: 347, distance: 247.9
click at [1217, 347] on div "Chat started Oct 1 2025 Laba diena, ar turite vietoje arba per kiek laik gautum…" at bounding box center [742, 415] width 971 height 591
copy span "Sandėlyje esančių prekių pristatymas užtrunka iki 7 darbo dienų, o apie išsiunt…"
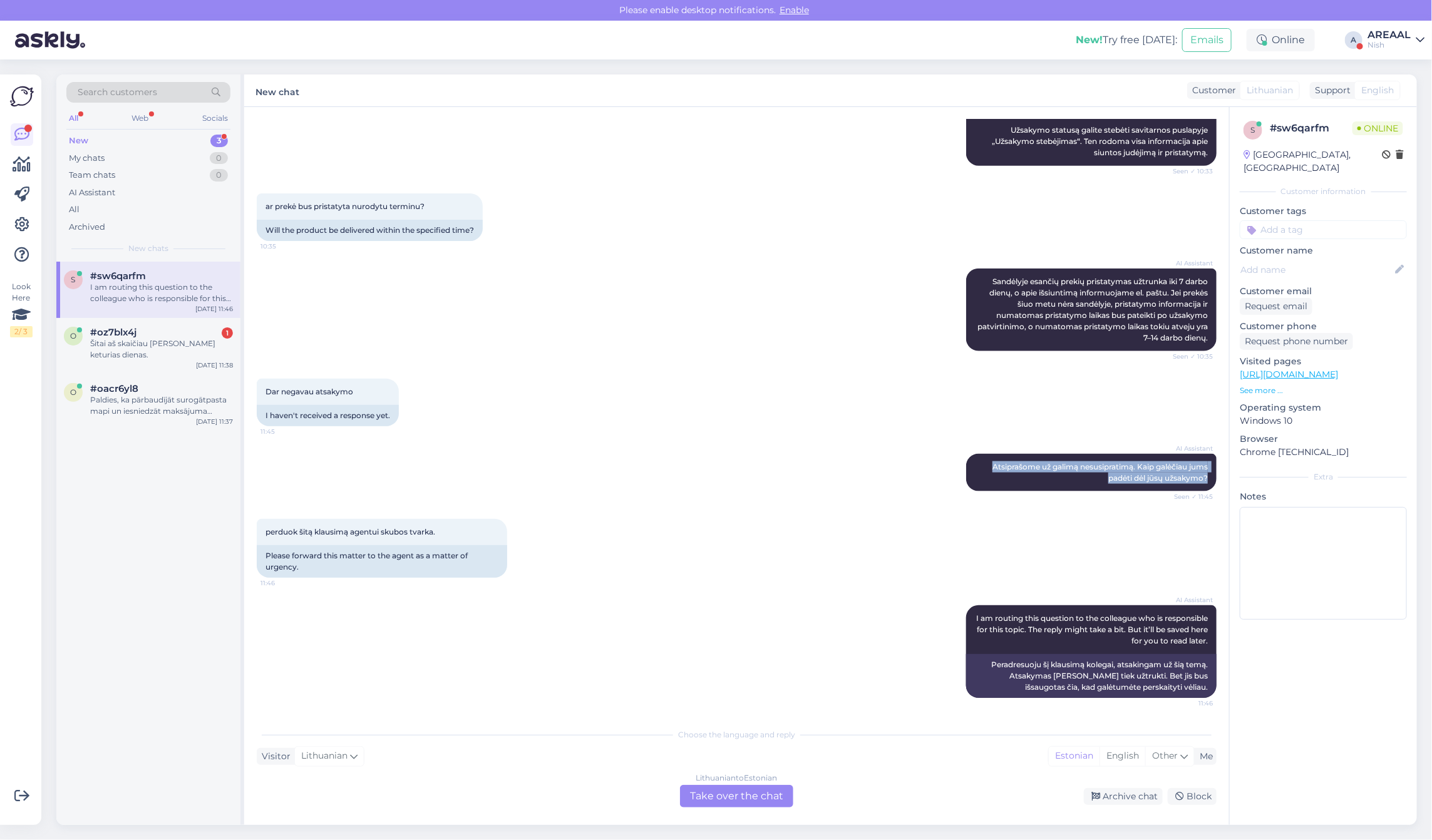
drag, startPoint x: 970, startPoint y: 465, endPoint x: 1213, endPoint y: 485, distance: 243.8
click at [1213, 485] on div "Chat started Oct 1 2025 Laba diena, ar turite vietoje arba per kiek laik gautum…" at bounding box center [742, 415] width 971 height 591
copy span "Atsiprašome už galimą nesusipratimą. Kaip galėčiau jums padėti dėl jūsų užsakym…"
click at [1034, 319] on div "AI Assistant Sandėlyje esančių prekių pristatymas užtrunka iki 7 darbo dienų, o…" at bounding box center [1091, 309] width 250 height 83
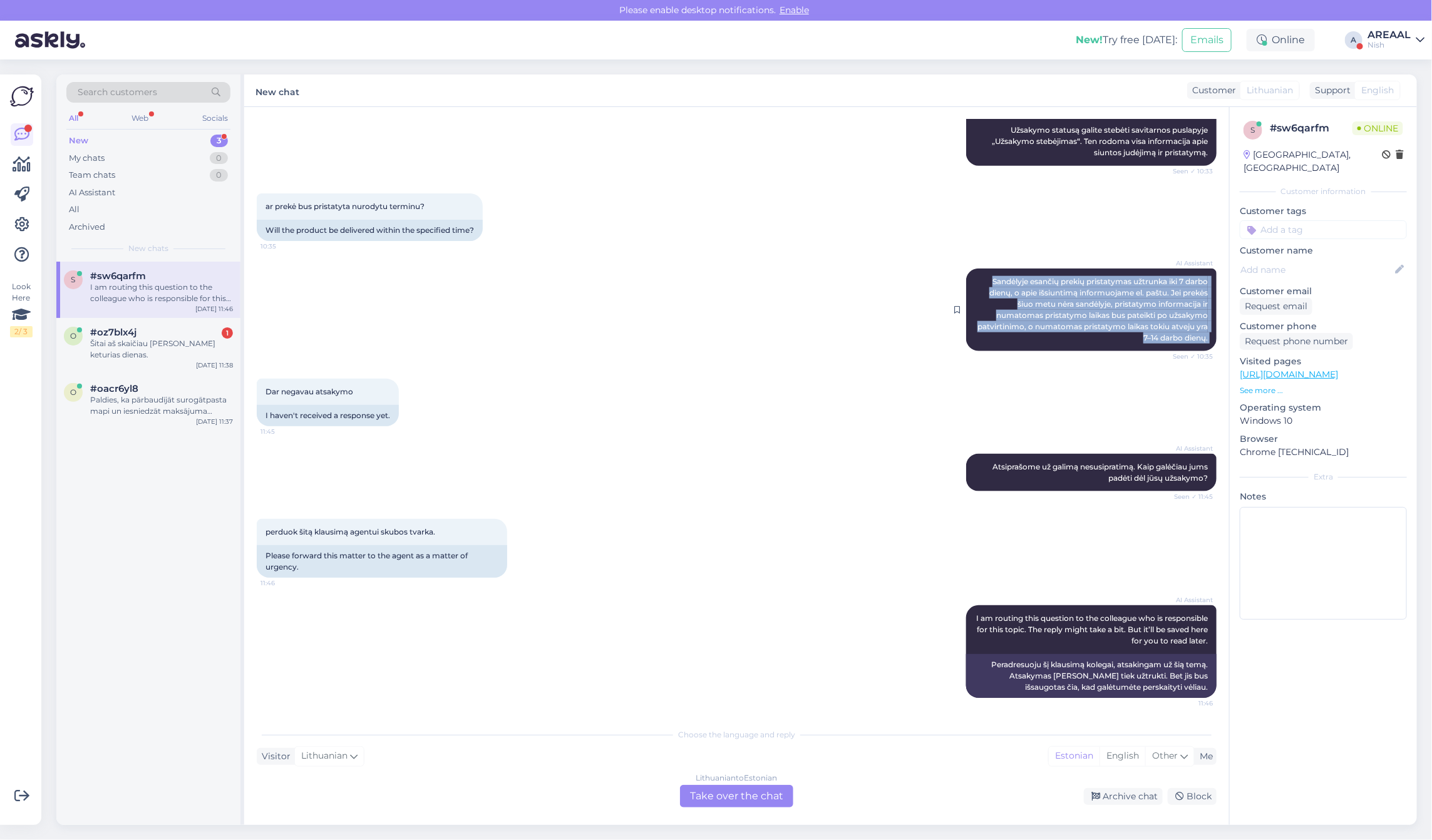
click at [1034, 319] on div "AI Assistant Sandėlyje esančių prekių pristatymas užtrunka iki 7 darbo dienų, o…" at bounding box center [1091, 309] width 250 height 83
copy div "Sandėlyje esančių prekių pristatymas užtrunka iki 7 darbo dienų, o apie išsiunt…"
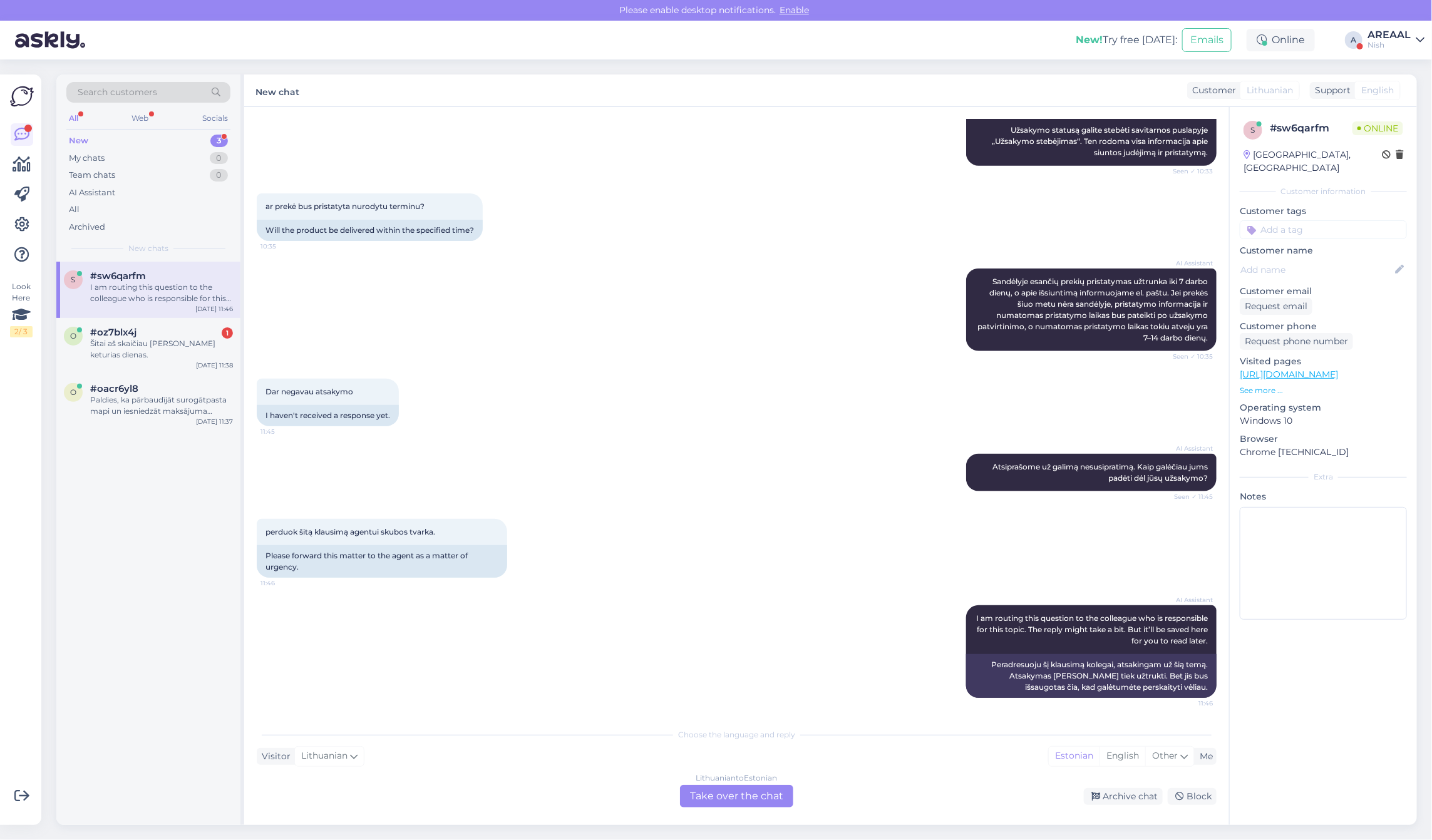
click at [720, 807] on div "Lithuanian to Estonian Take over the chat" at bounding box center [736, 796] width 114 height 23
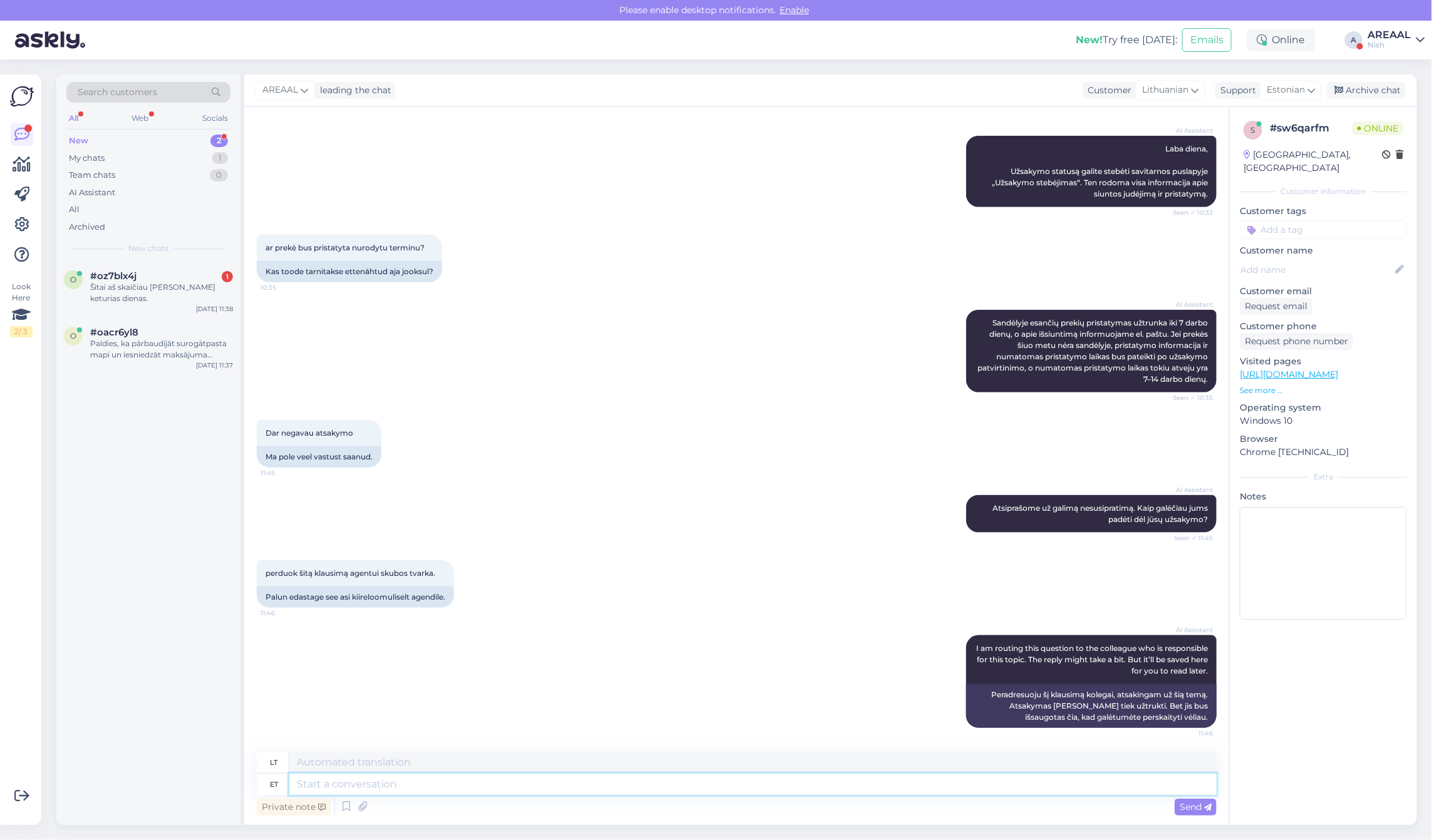
click at [715, 792] on textarea at bounding box center [753, 784] width 927 height 21
paste textarea "Sandėlyje esančių prekių pristatymas užtrunka iki 7 darbo dienų, o apie išsiunt…"
type textarea "Sandėlyje esančių prekių pristatymas užtrunka iki 7 darbo dienų, o apie išsiunt…"
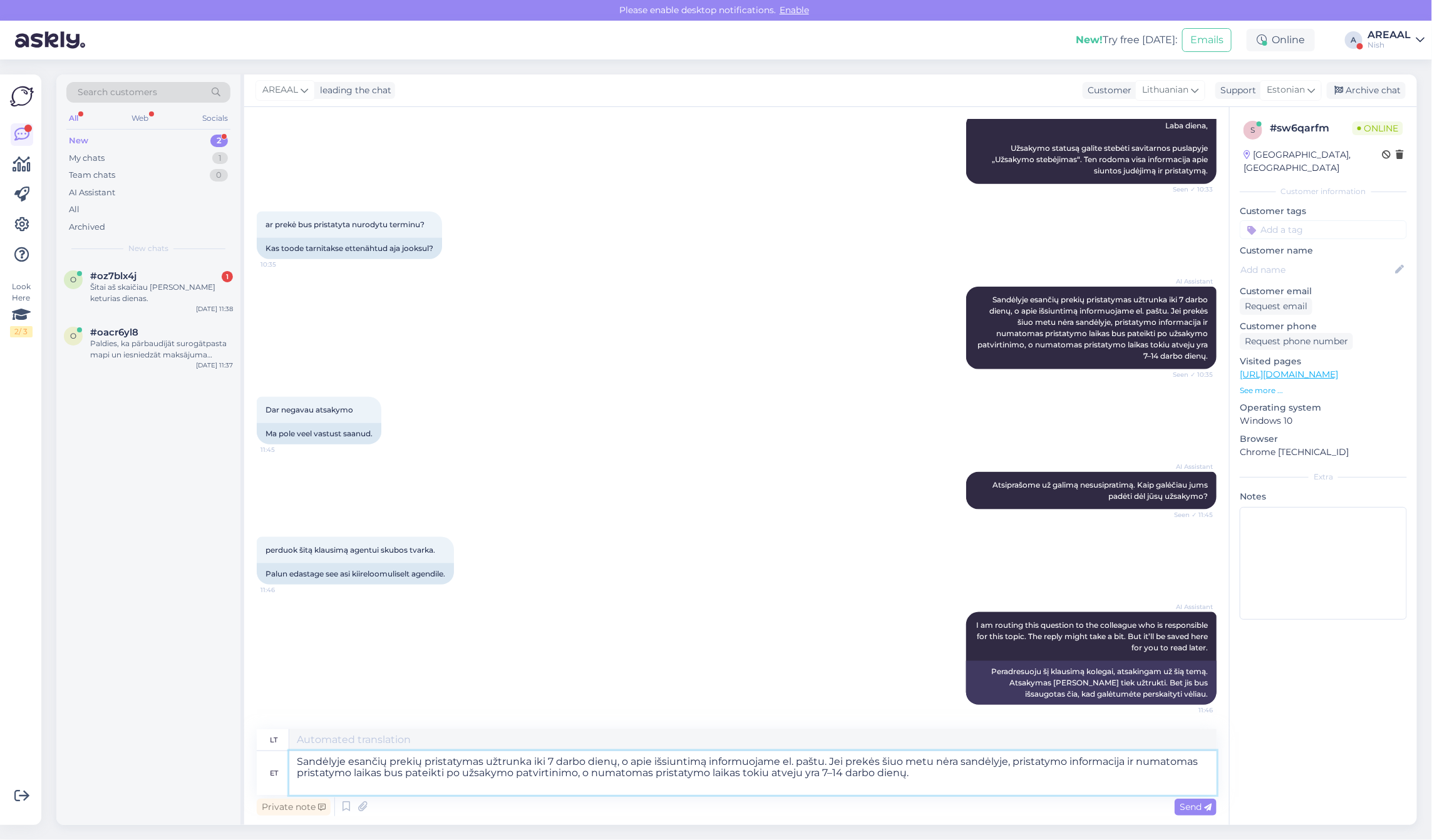
type textarea "Sandėlėje prekės bus pristatytos per 7 dienas, apie tai informuosime. Puštūnų k…"
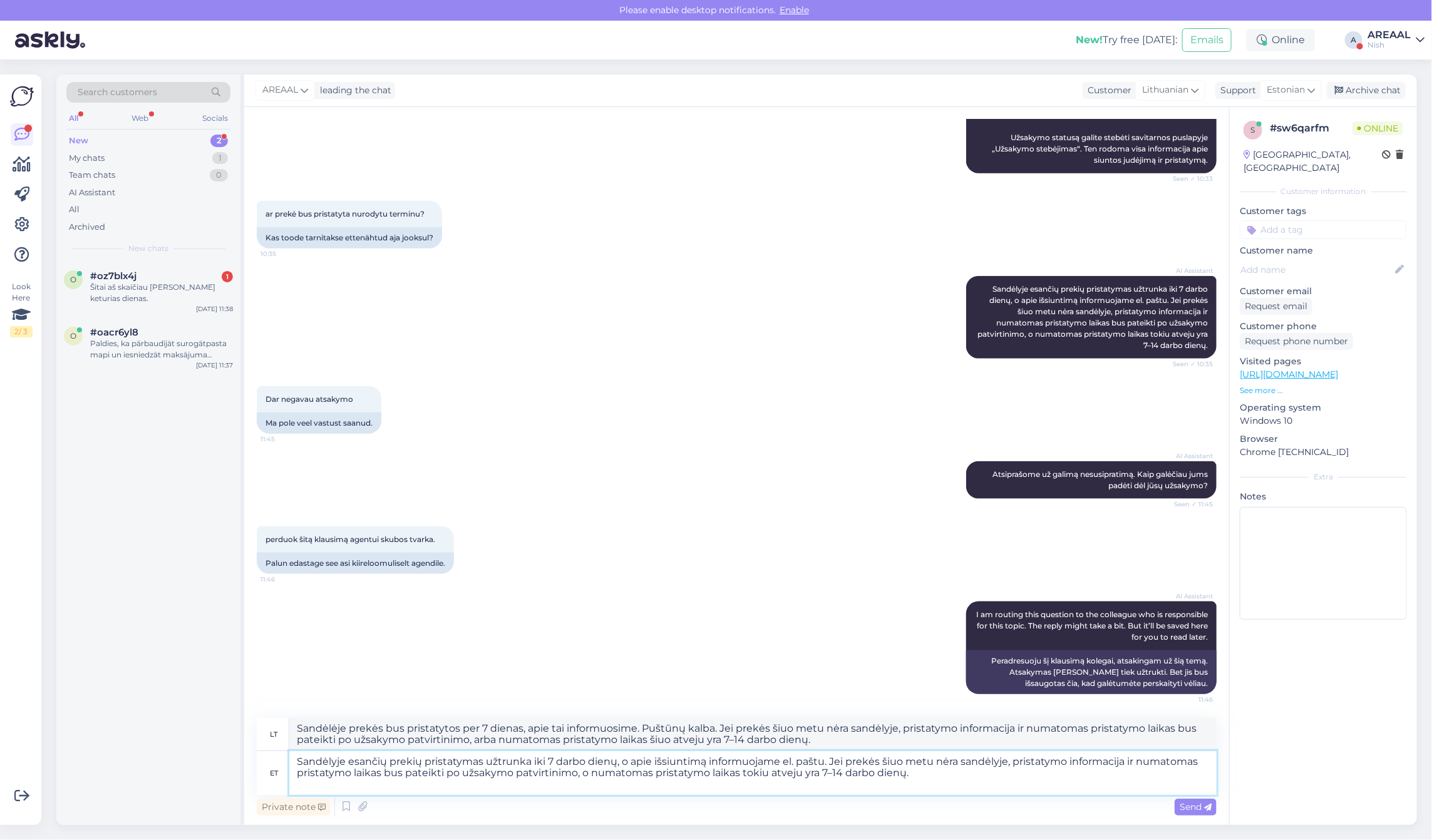
type textarea "Sandėlyje esančių prekių pristatymas užtrunka iki 7 darbo dienų, o apie išsiunt…"
click at [681, 736] on textarea "Sandėlėje prekės bus pristatytos per 7 dienas, apie tai informuosime. Puštūnų k…" at bounding box center [753, 735] width 927 height 33
paste textarea "yje esančių prekių pristatymas užtrunka iki 7 darbo dienų, o apie išsiuntimą in…"
type textarea "Sandėlyje esančių prekių pristatymas užtrunka iki 7 darbo dienų, o apie išsiunt…"
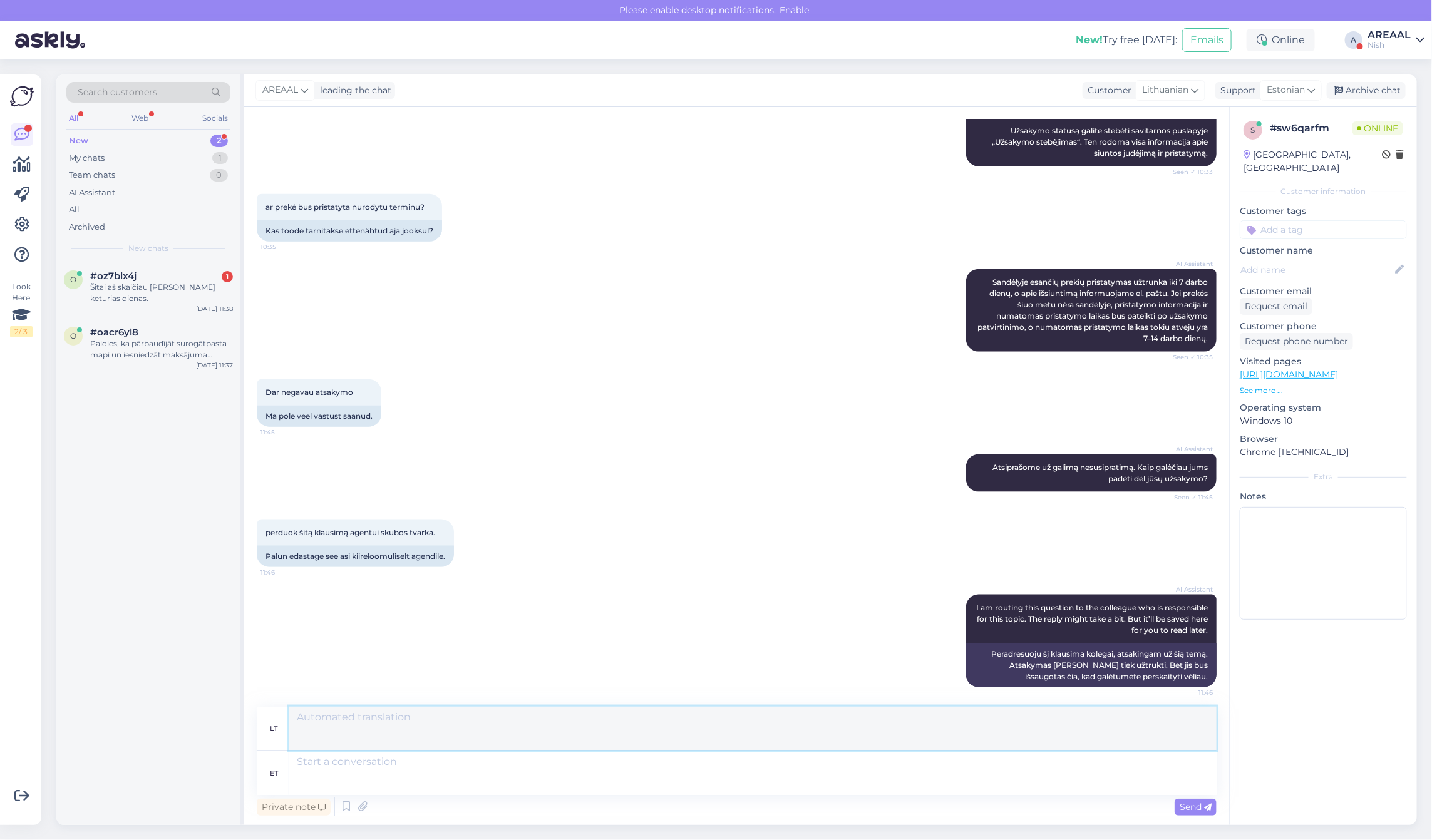
scroll to position [912, 0]
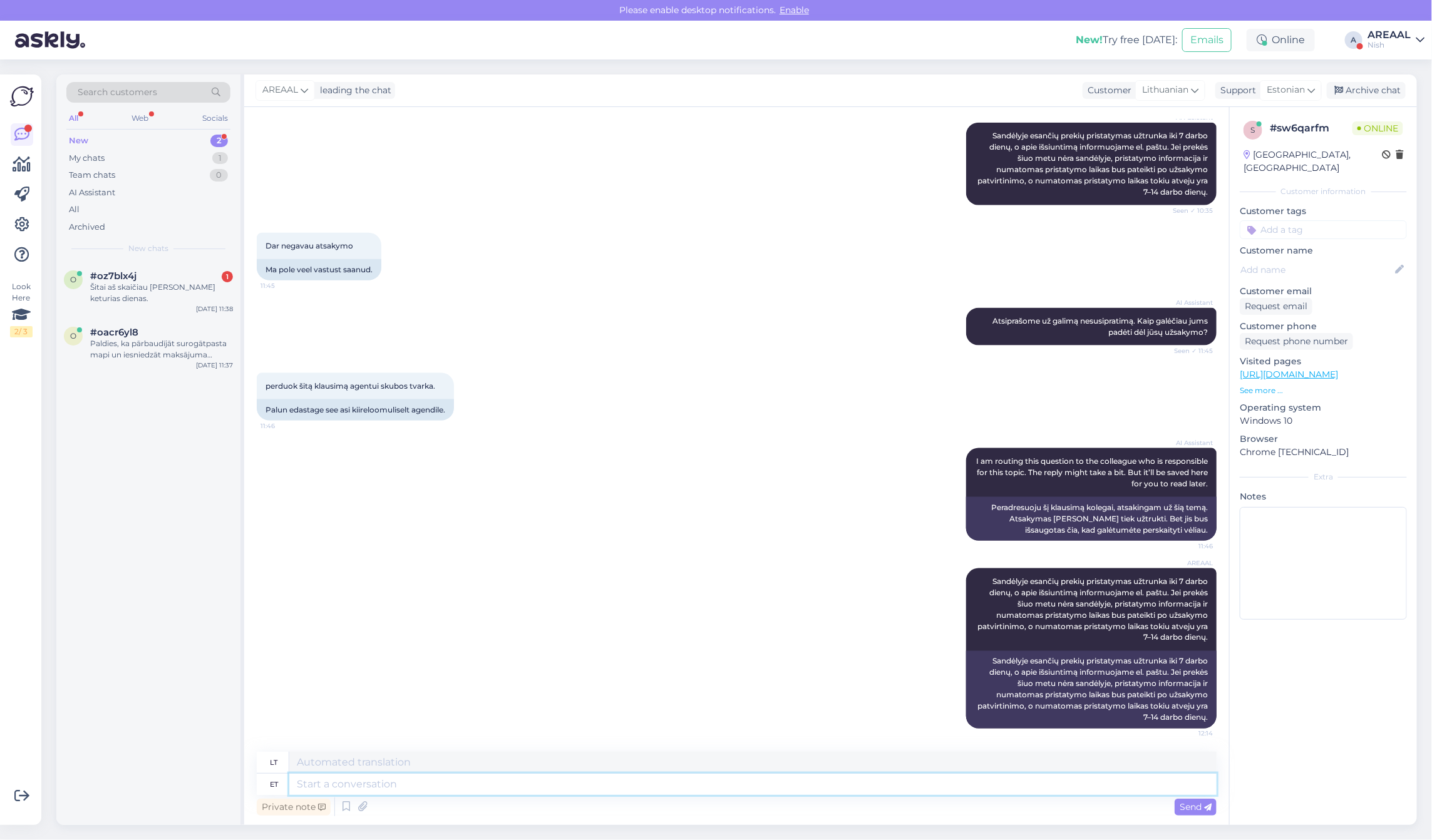
click at [631, 783] on textarea at bounding box center [753, 784] width 927 height 21
type textarea "Teie tel"
type textarea "Jūsų"
type textarea "Teie tellimus on"
type textarea "Jūsų užsakymas"
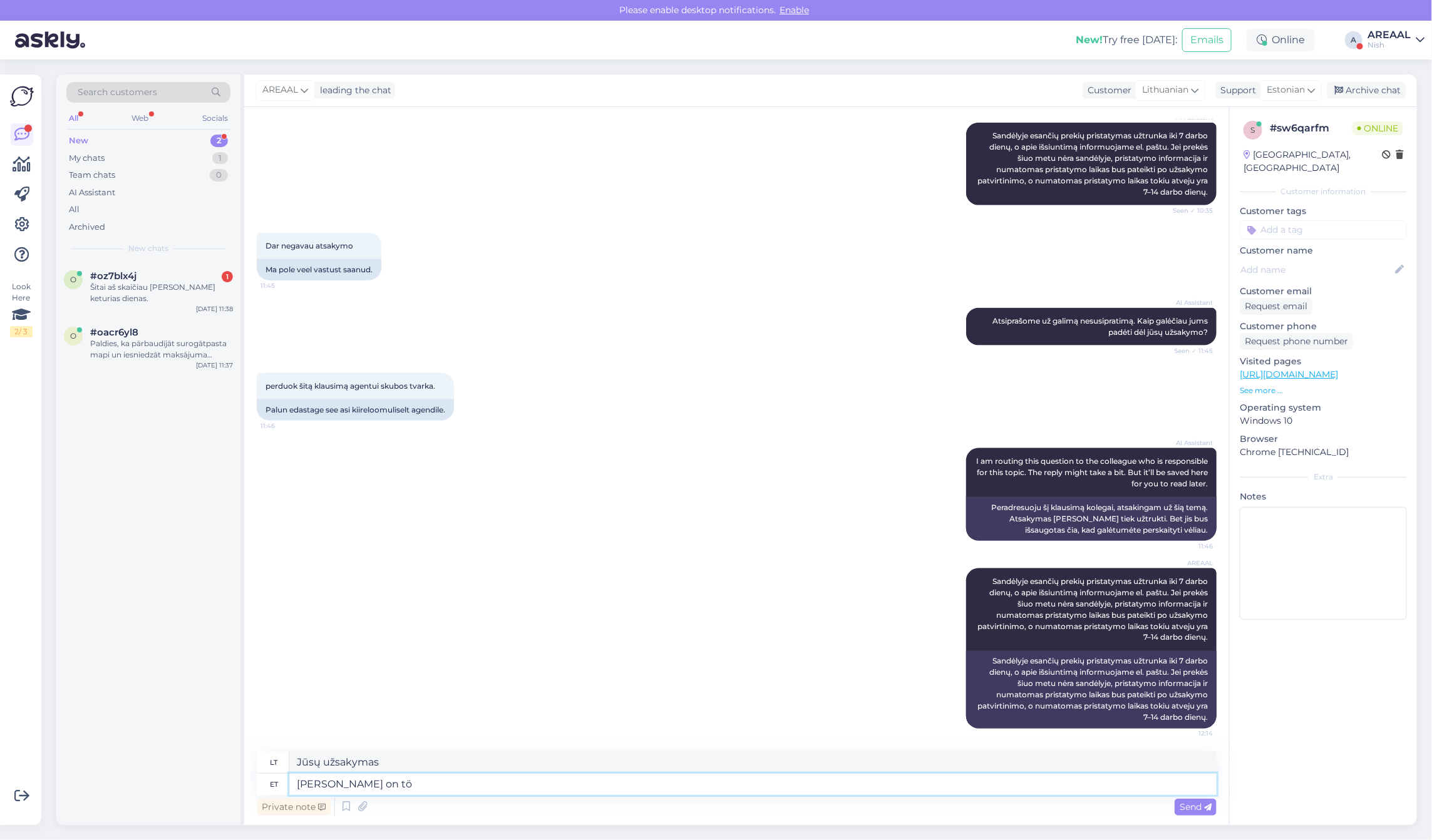
type textarea "Teie tellimus on töö"
type textarea "Jūsų užsakymas yra"
type textarea "Teie tellimus on töötlemises."
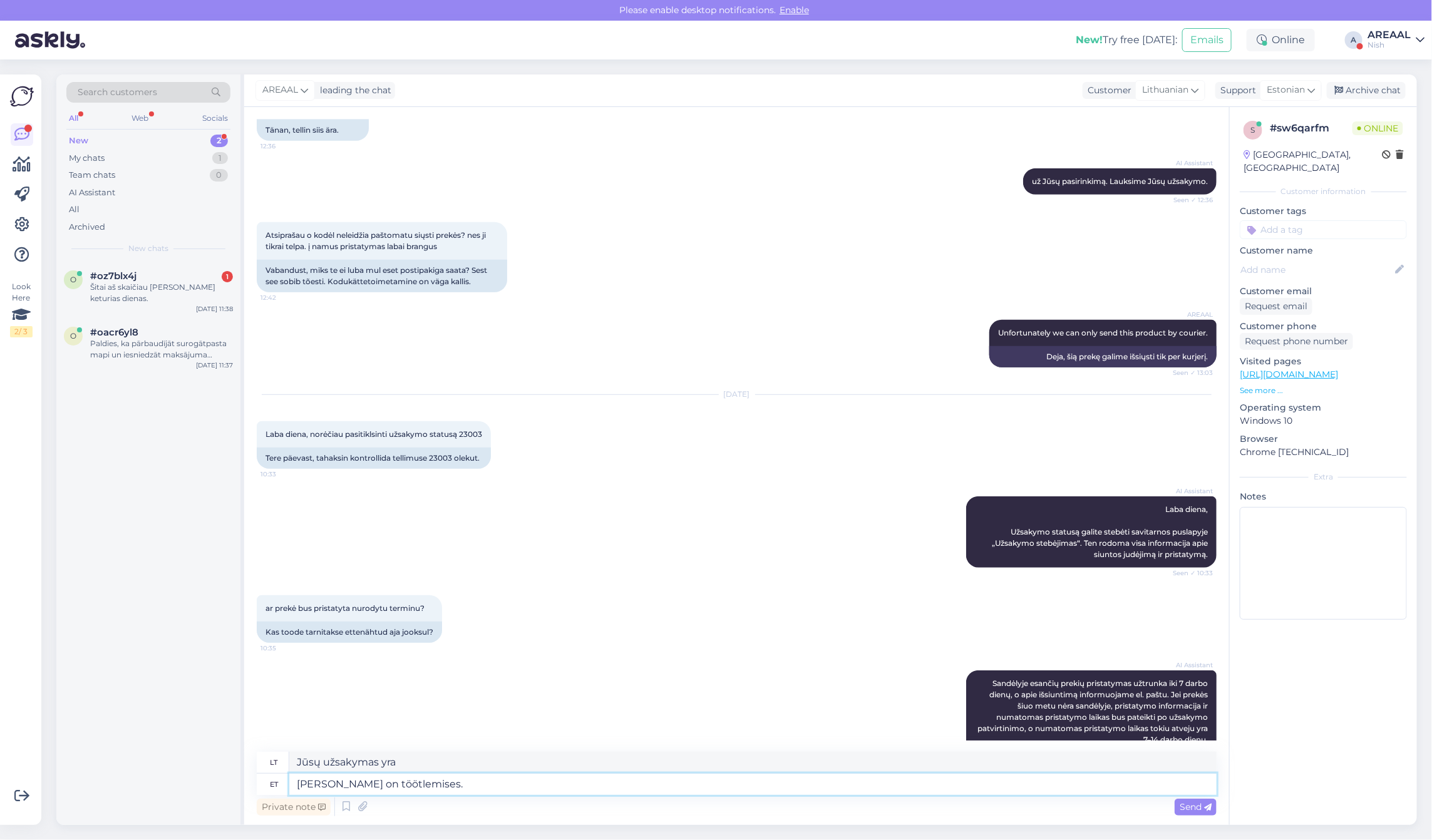
type textarea "Jūsų užsakymas apdorojamas."
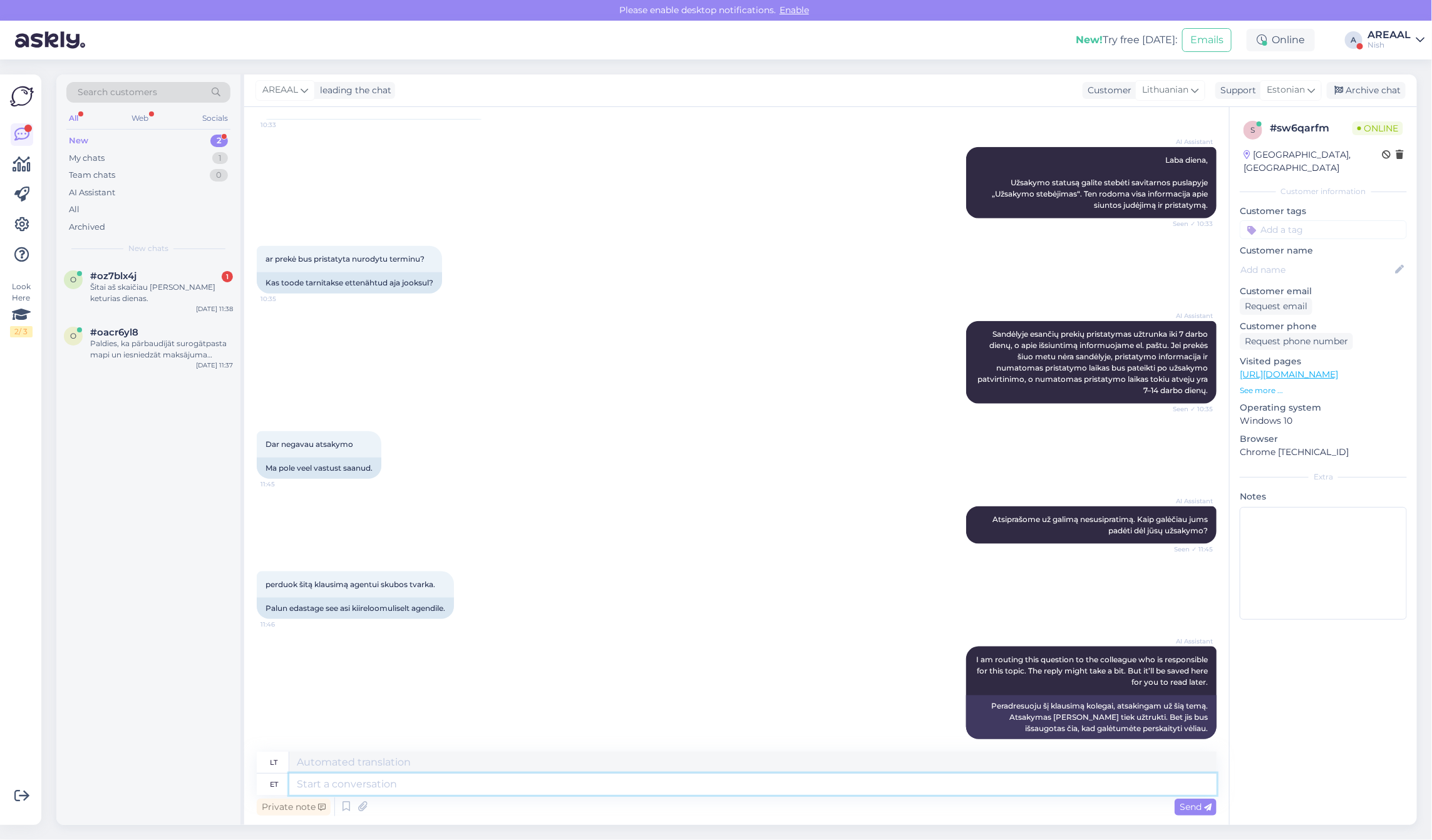
scroll to position [283, 0]
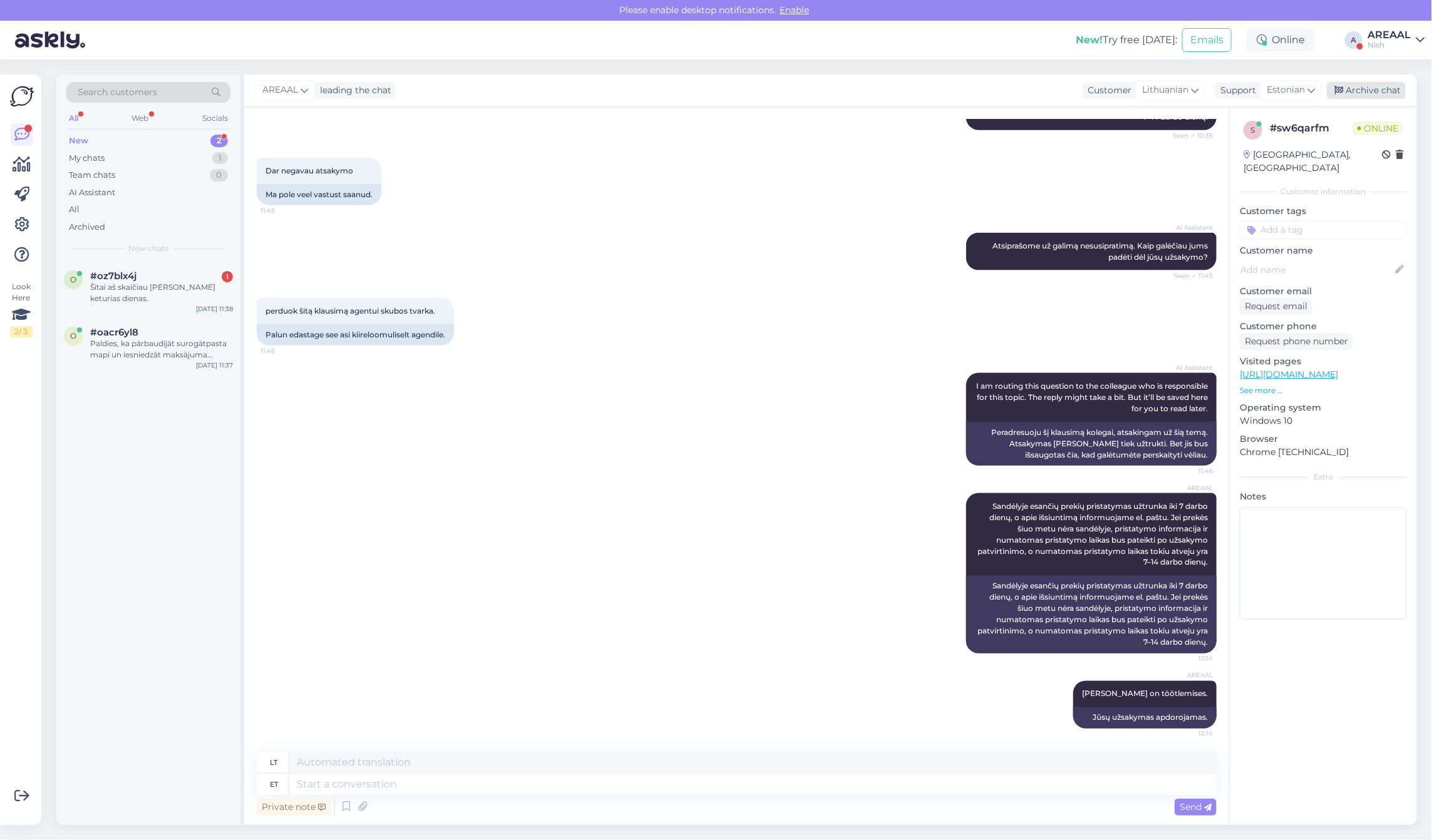
click at [1375, 88] on div "Archive chat" at bounding box center [1366, 90] width 79 height 17
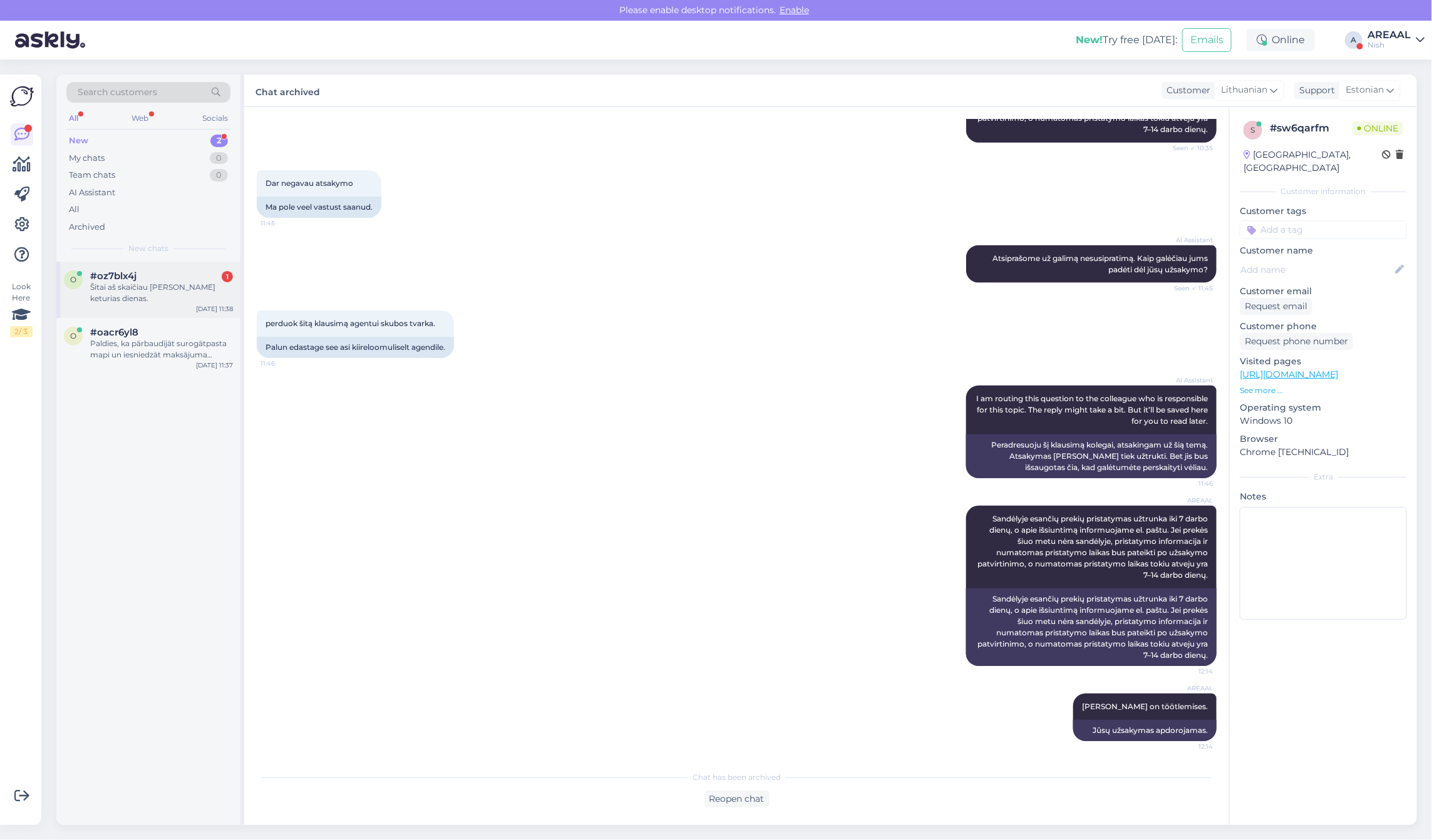
click at [202, 284] on div "Šitai aš skaičiau prieš keturias dienas." at bounding box center [161, 293] width 143 height 23
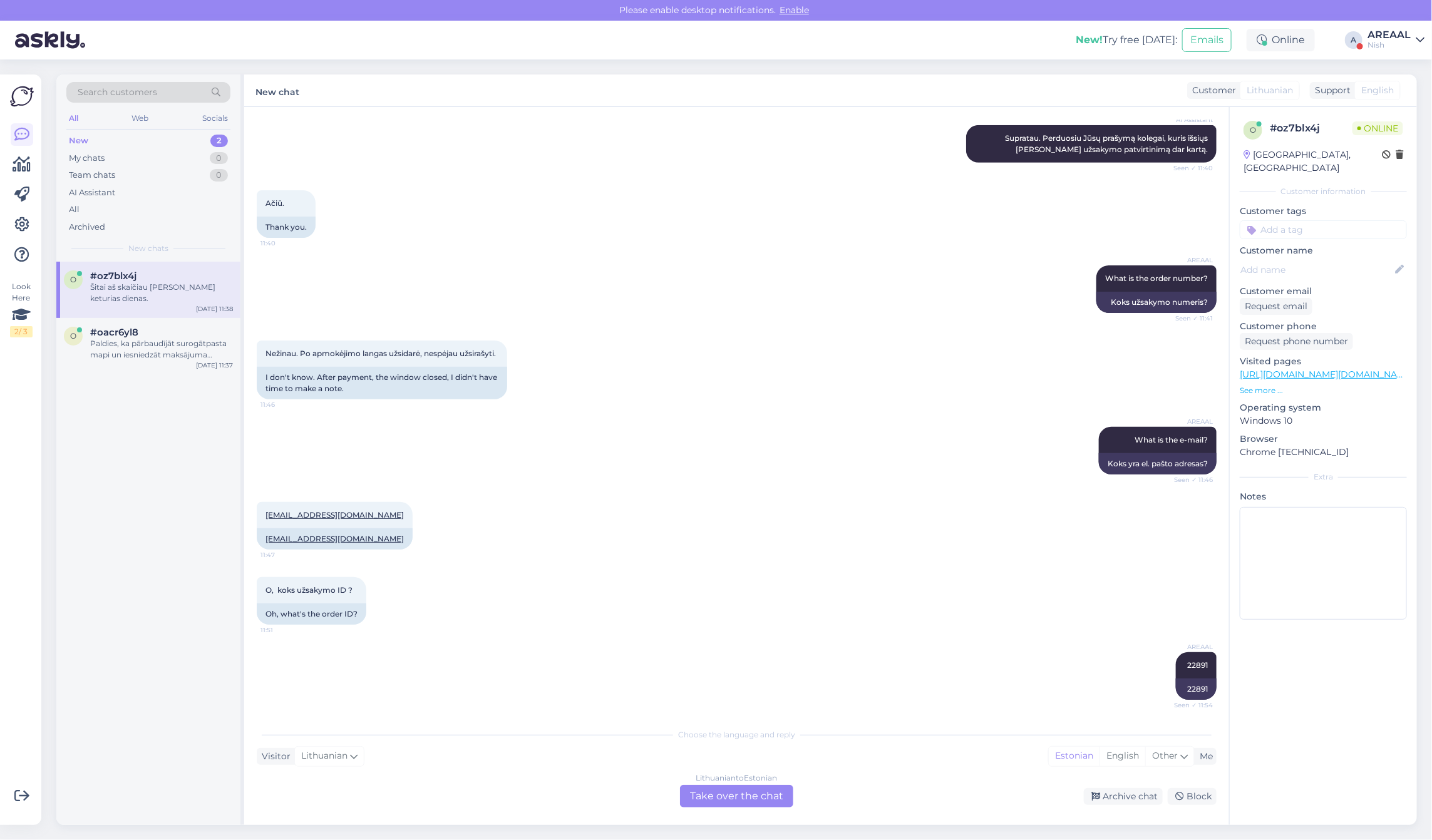
scroll to position [783, 0]
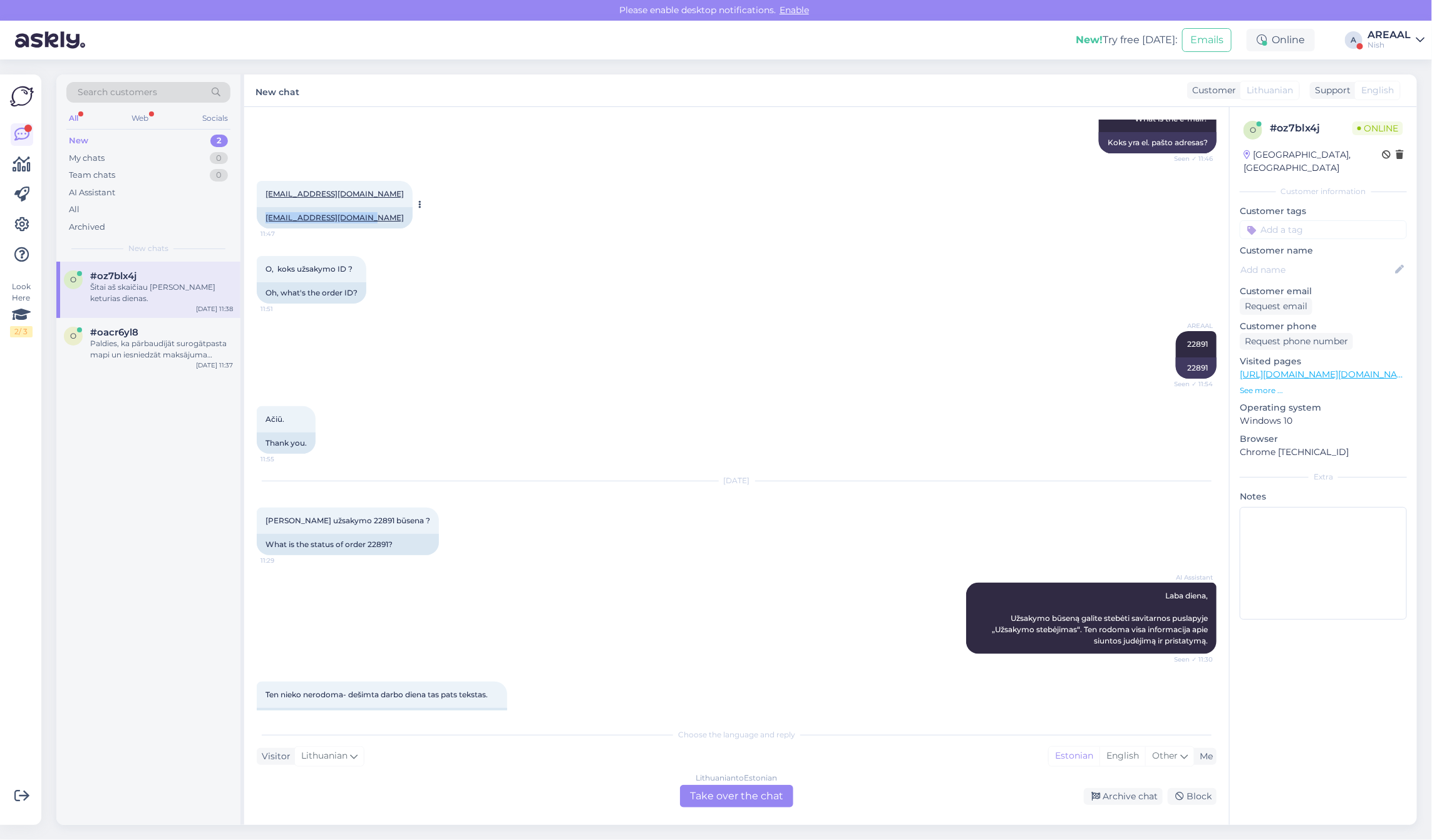
drag, startPoint x: 363, startPoint y: 225, endPoint x: 265, endPoint y: 224, distance: 98.0
click at [265, 224] on div "kgbventure005@gmail.com" at bounding box center [334, 217] width 155 height 21
copy link "kgbventure005@gmail.com"
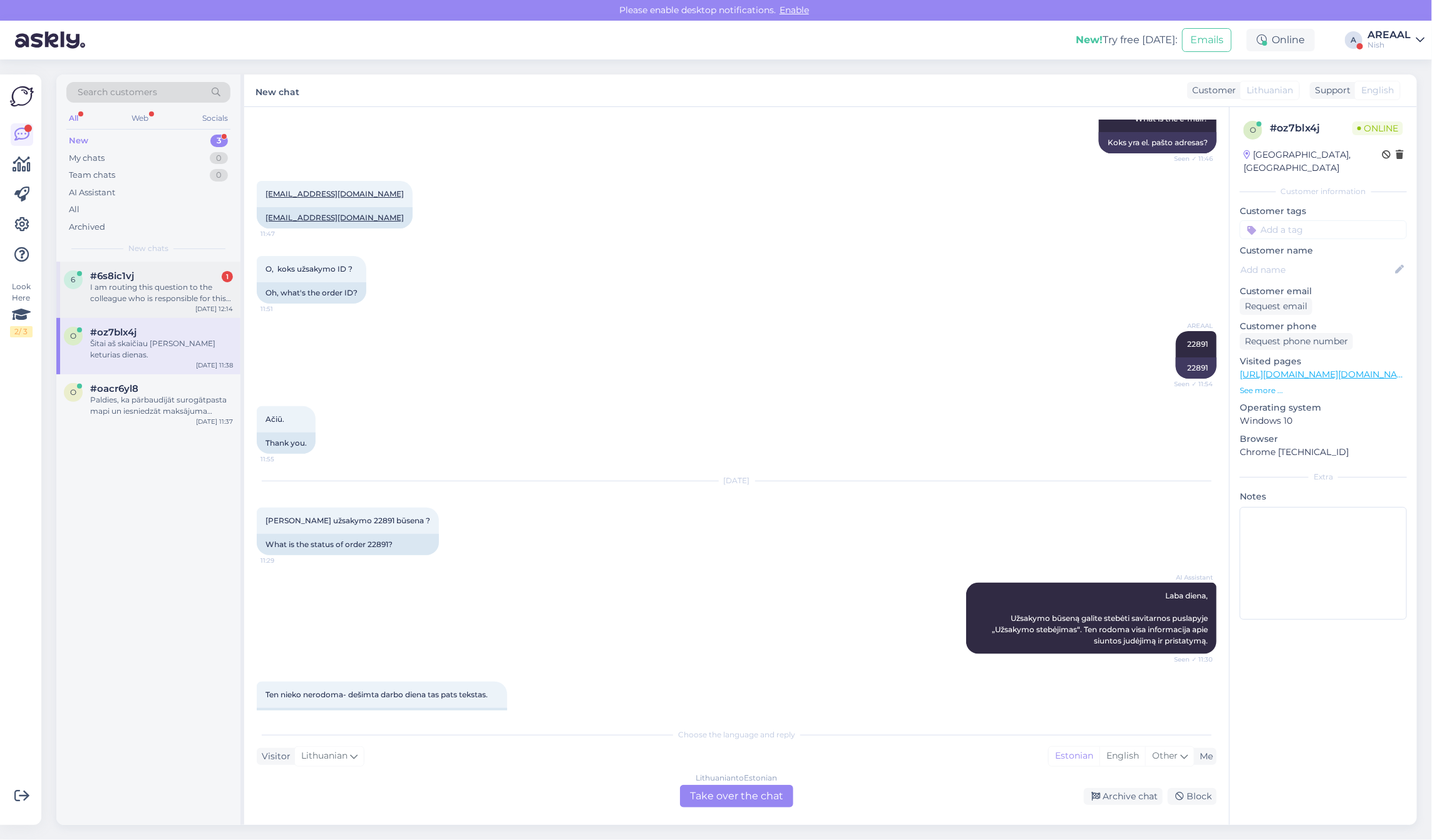
click at [138, 273] on div "#6s8ic1vj 1" at bounding box center [161, 276] width 143 height 11
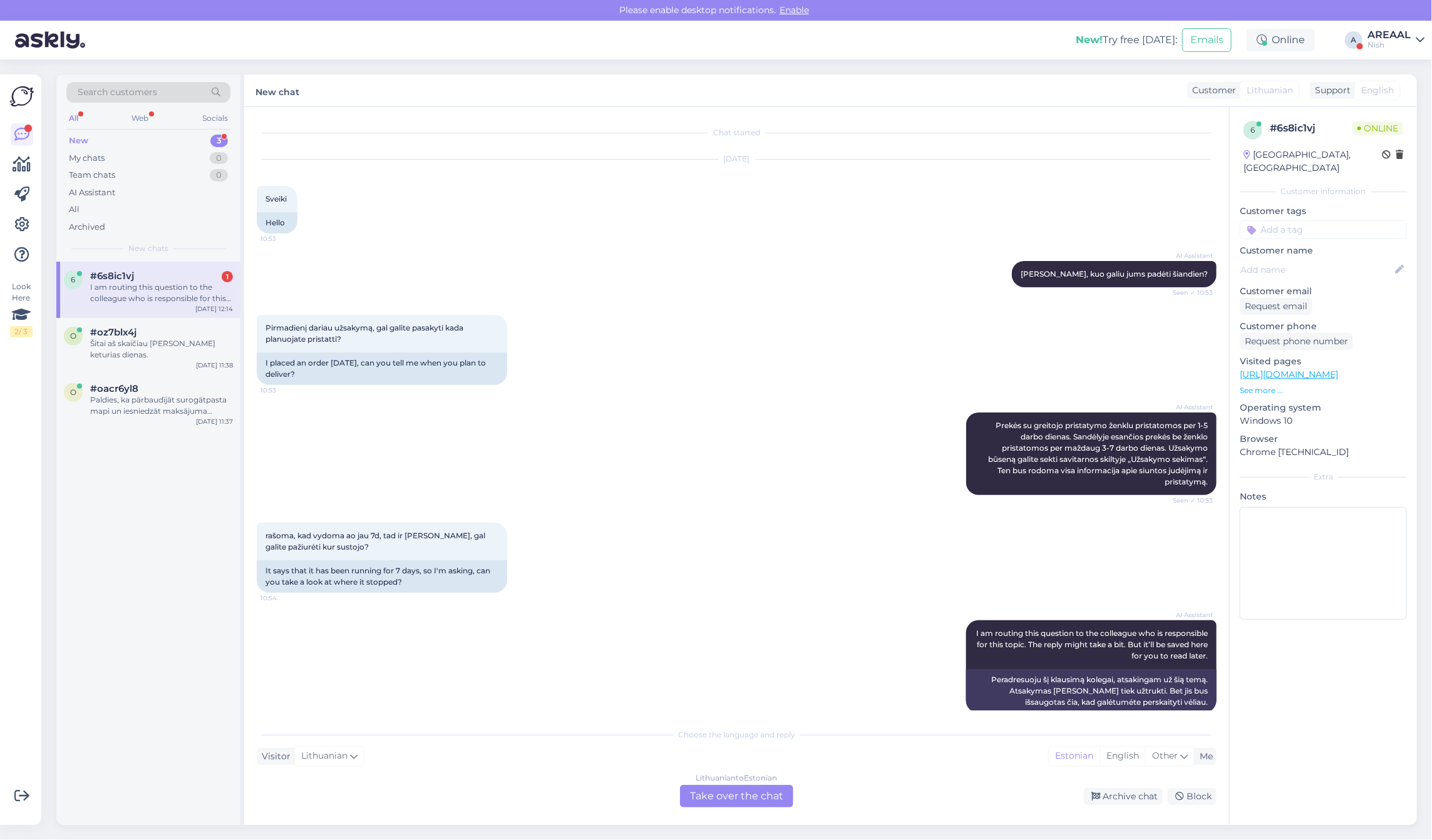
scroll to position [2585, 0]
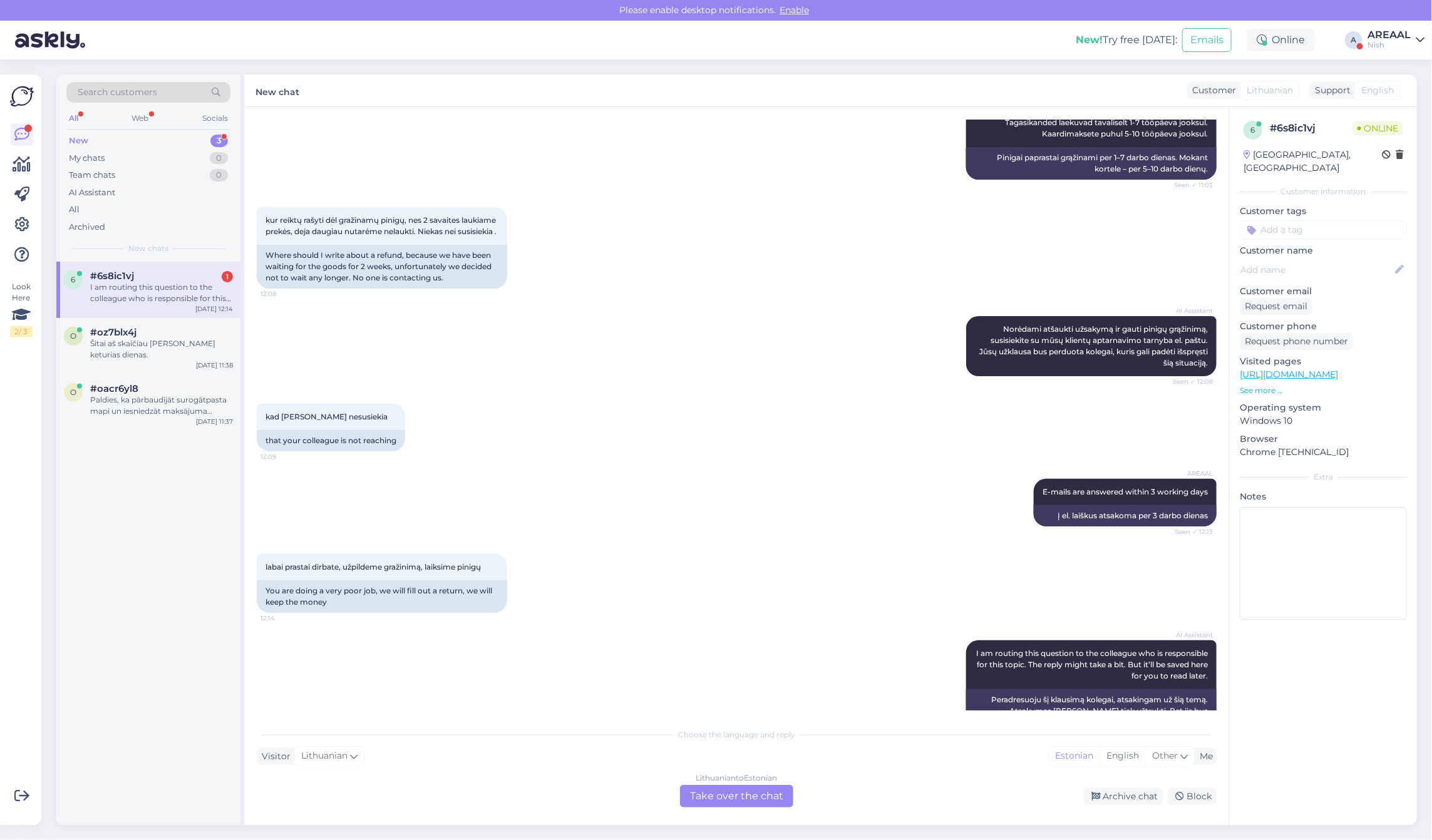
click at [571, 540] on div "labai prastai dirbate, užpildeme gražinimą, laiksime pinigų 12:14 You are doing…" at bounding box center [736, 583] width 960 height 86
click at [744, 781] on div "Lithuanian to Estonian" at bounding box center [737, 778] width 82 height 11
click at [747, 806] on div "Lithuanian to Estonian Take over the chat" at bounding box center [736, 796] width 114 height 23
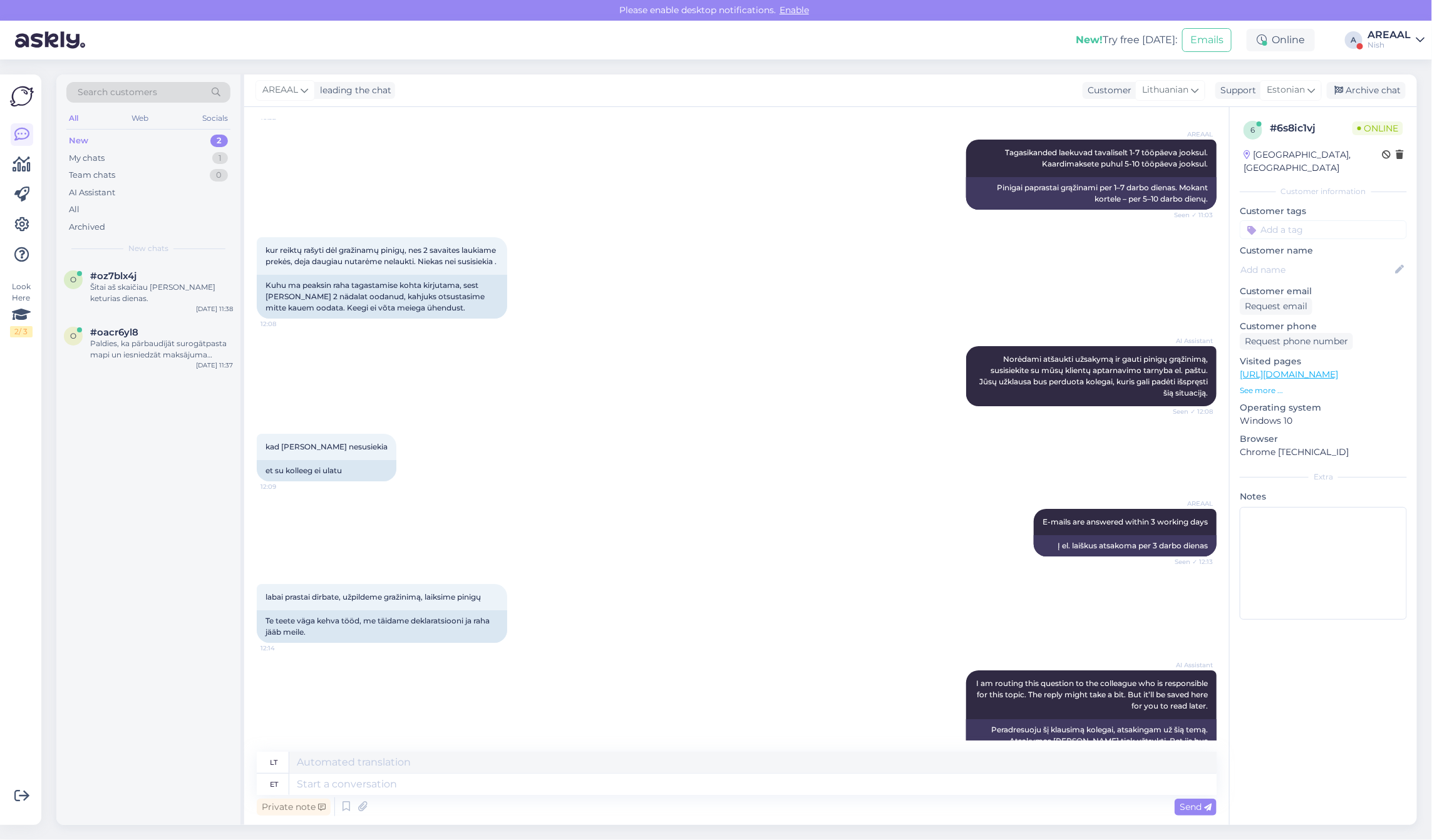
click at [737, 797] on div "Private note Send" at bounding box center [736, 807] width 960 height 24
click at [733, 789] on textarea at bounding box center [753, 784] width 927 height 21
type textarea "O"
drag, startPoint x: 145, startPoint y: 333, endPoint x: 145, endPoint y: 288, distance: 45.0
click at [145, 338] on div "Paldies, ka pārbaudījāt surogātpasta mapi un iesniedzāt maksājuma uzdevumu. Tā …" at bounding box center [161, 349] width 143 height 23
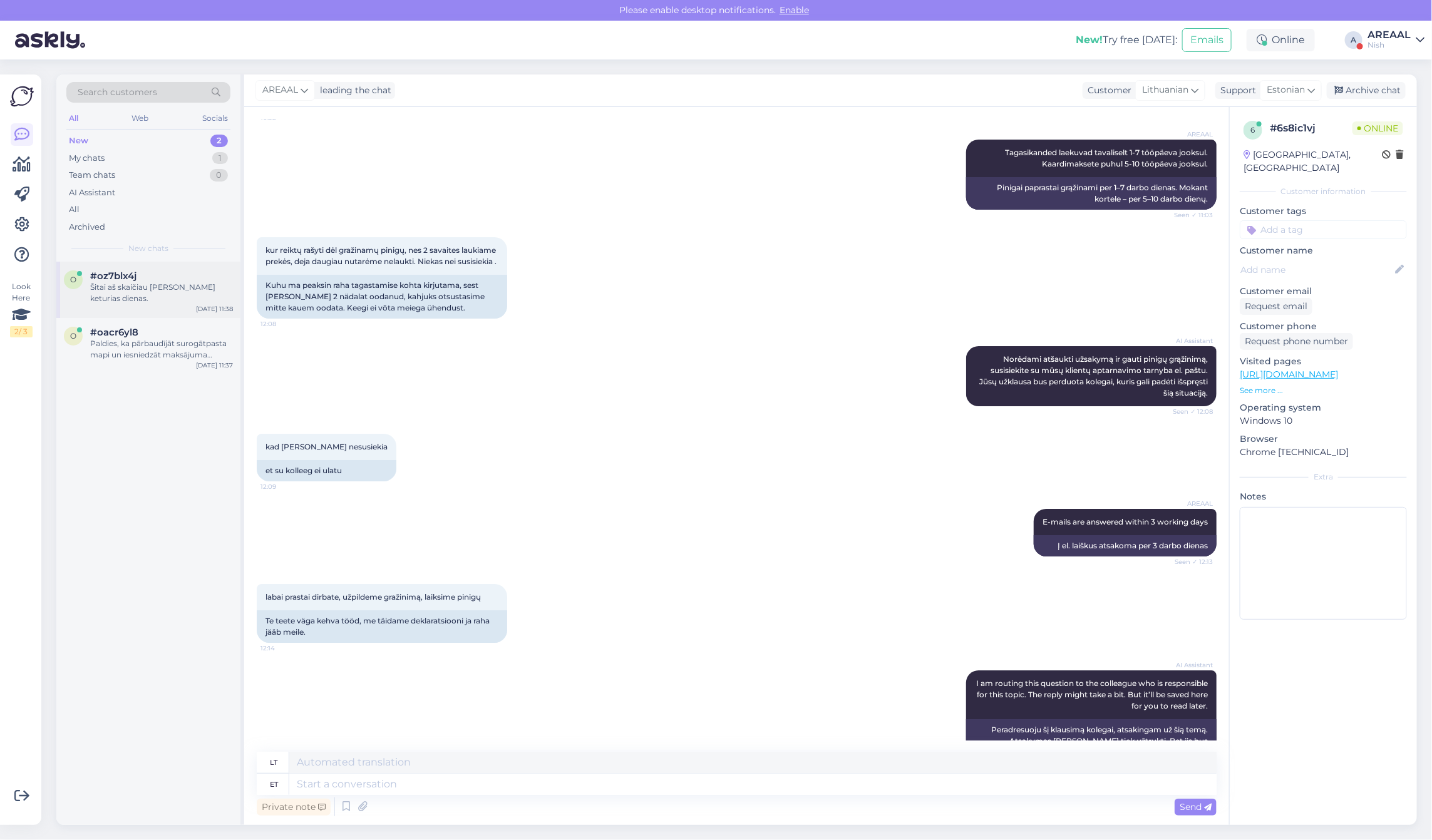
scroll to position [0, 0]
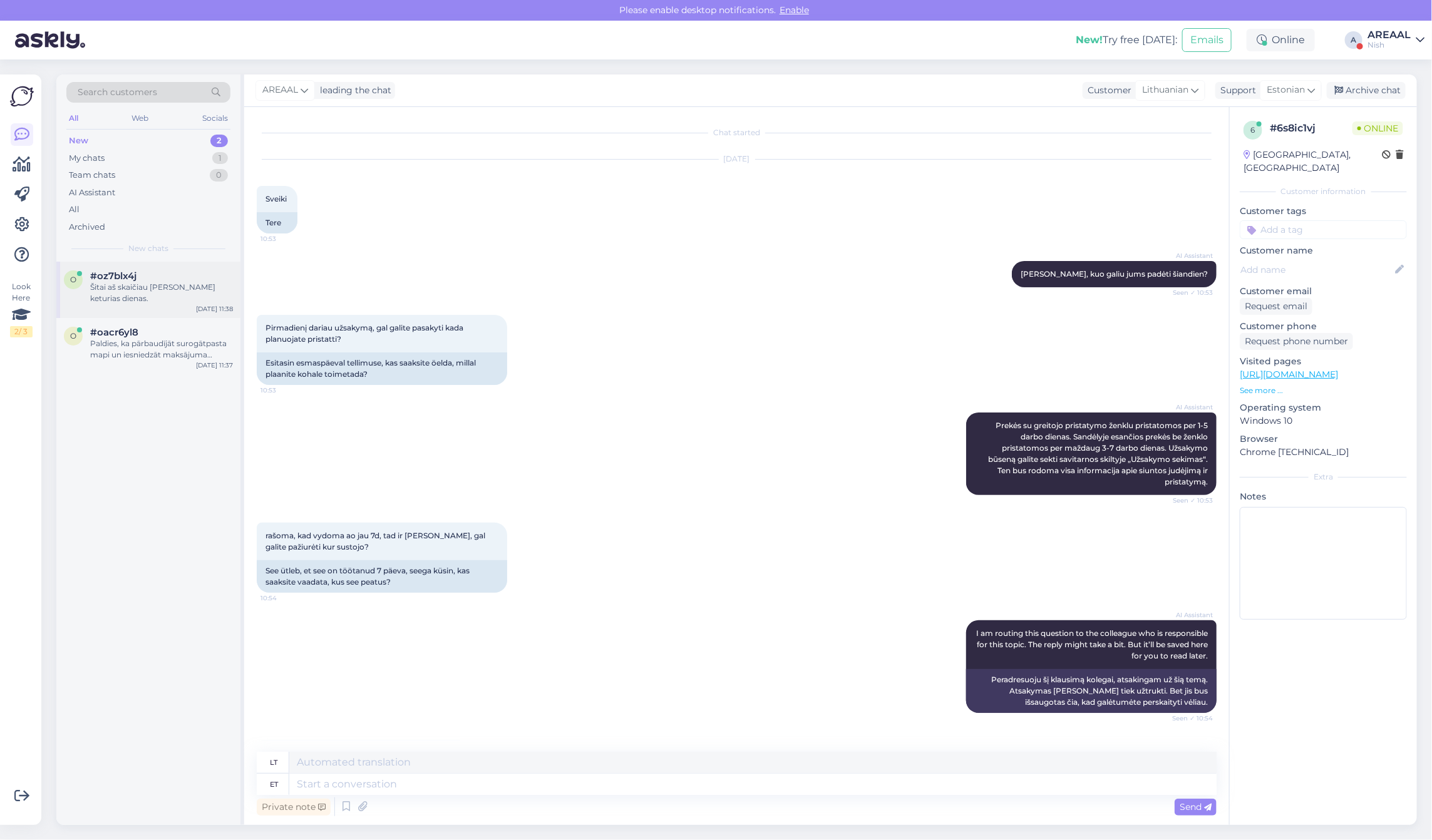
click at [150, 282] on div "Šitai aš skaičiau prieš keturias dienas." at bounding box center [161, 293] width 143 height 23
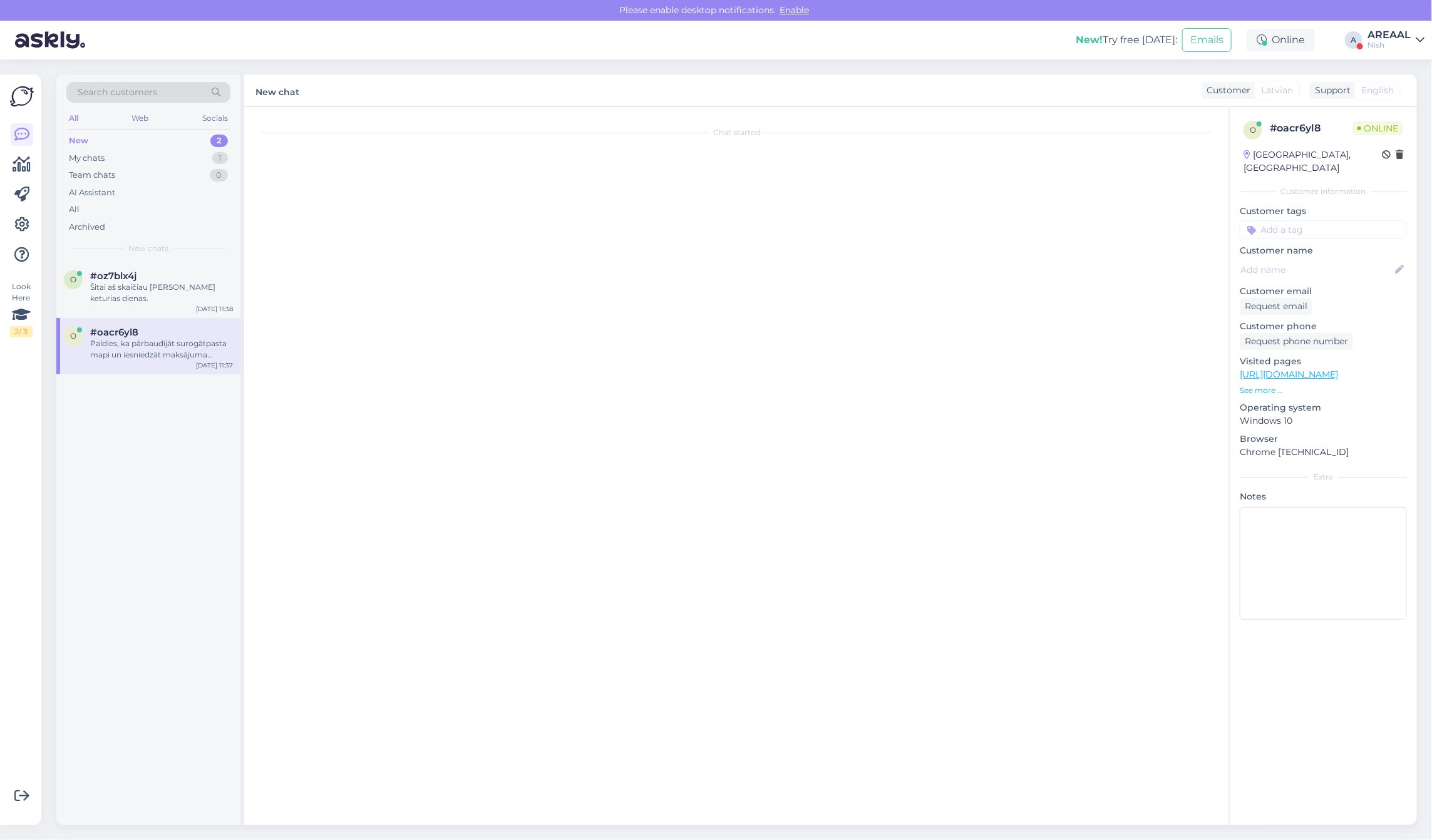
scroll to position [1698, 0]
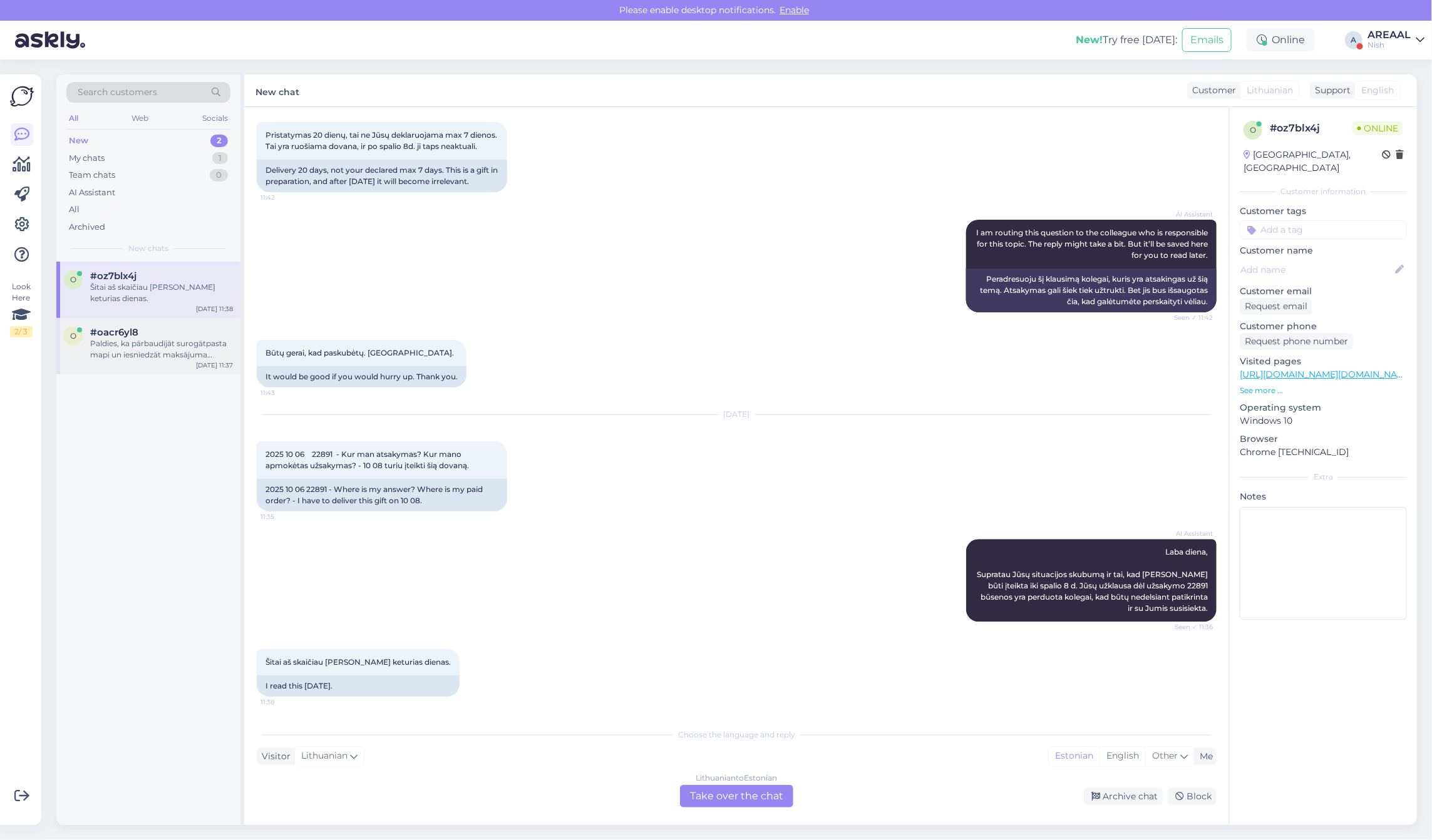
click at [150, 351] on div "o #oacr6yl8 Paldies, ka pārbaudījāt surogātpasta mapi un iesniedzāt maksājuma u…" at bounding box center [148, 346] width 184 height 56
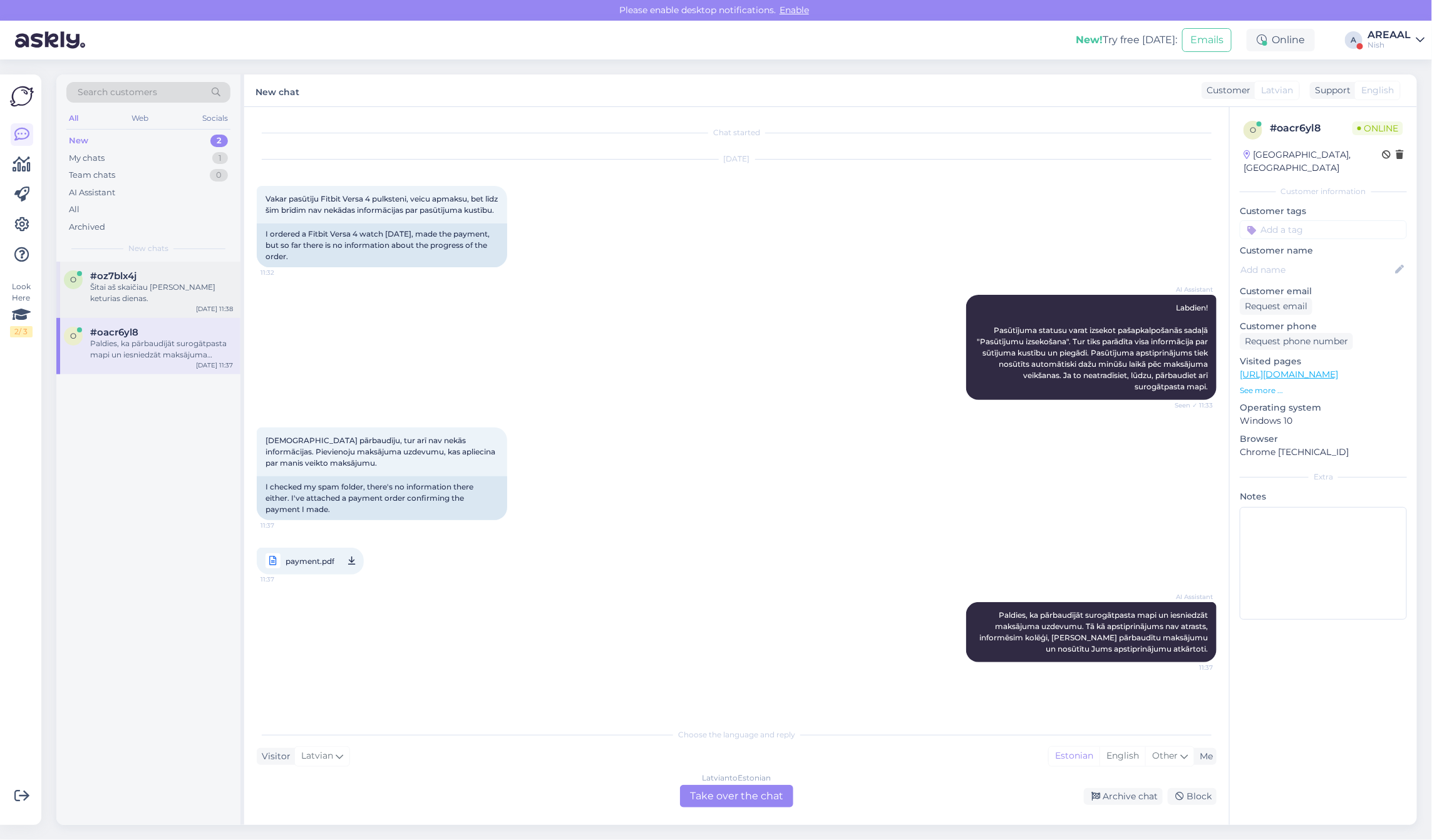
click at [144, 277] on div "#oz7blx4j" at bounding box center [161, 276] width 143 height 11
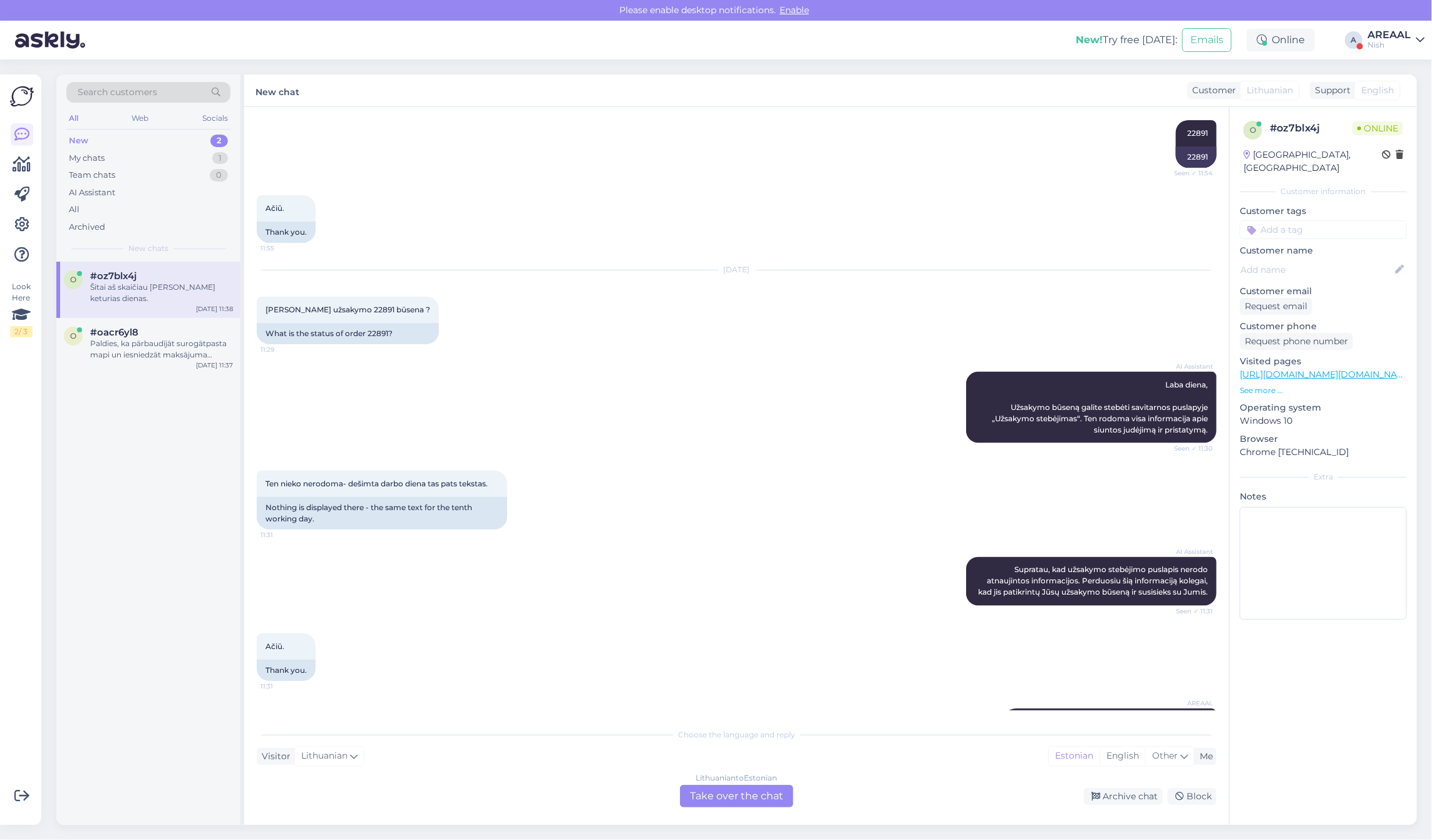
scroll to position [1698, 0]
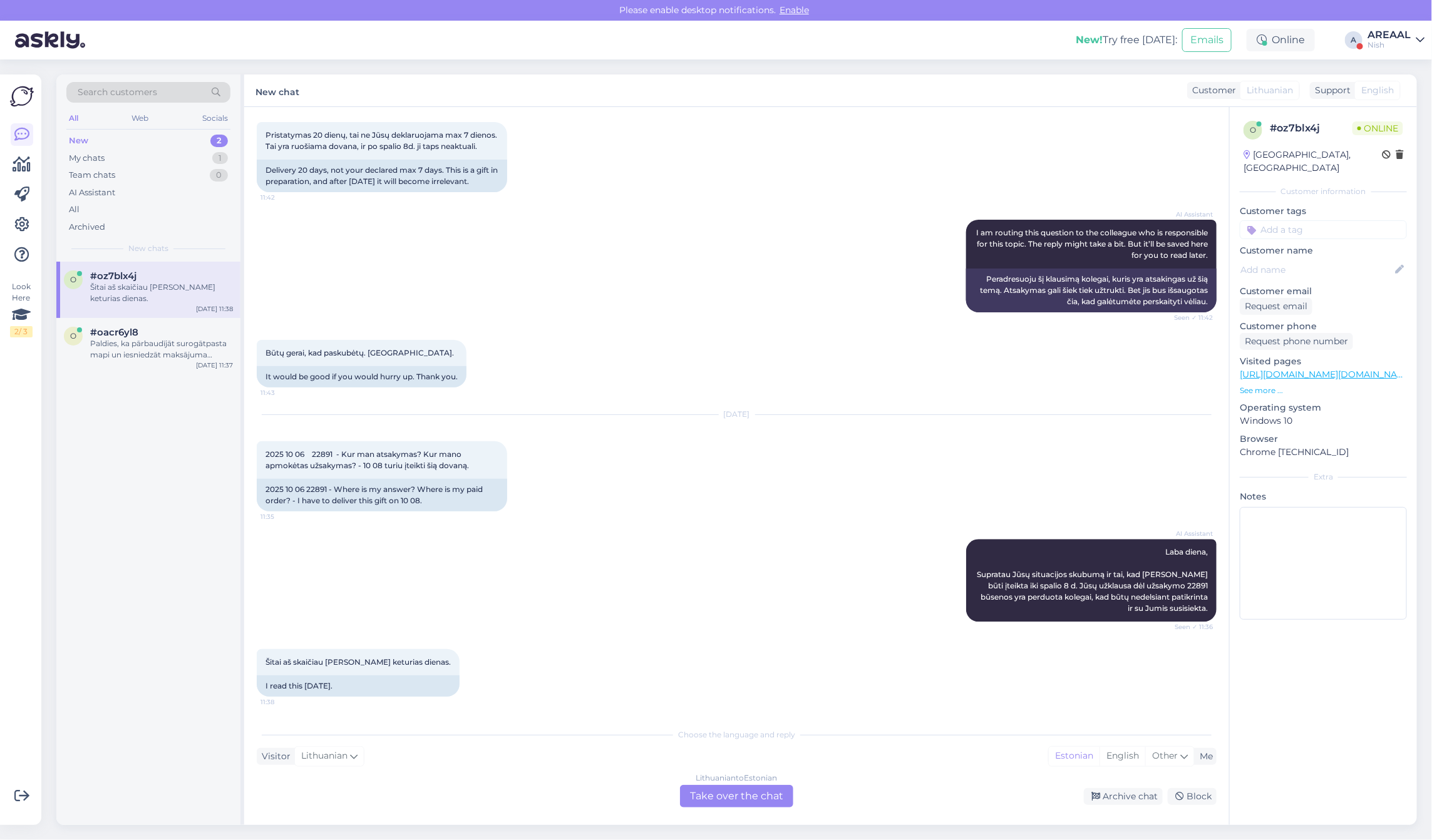
click at [489, 401] on div "Būtų gerai, kad paskubėtų. Ačiū. 11:43 It would be good if you would hurry up. …" at bounding box center [736, 364] width 960 height 75
click at [170, 338] on div "Paldies, ka pārbaudījāt surogātpasta mapi un iesniedzāt maksājuma uzdevumu. Tā …" at bounding box center [161, 349] width 143 height 23
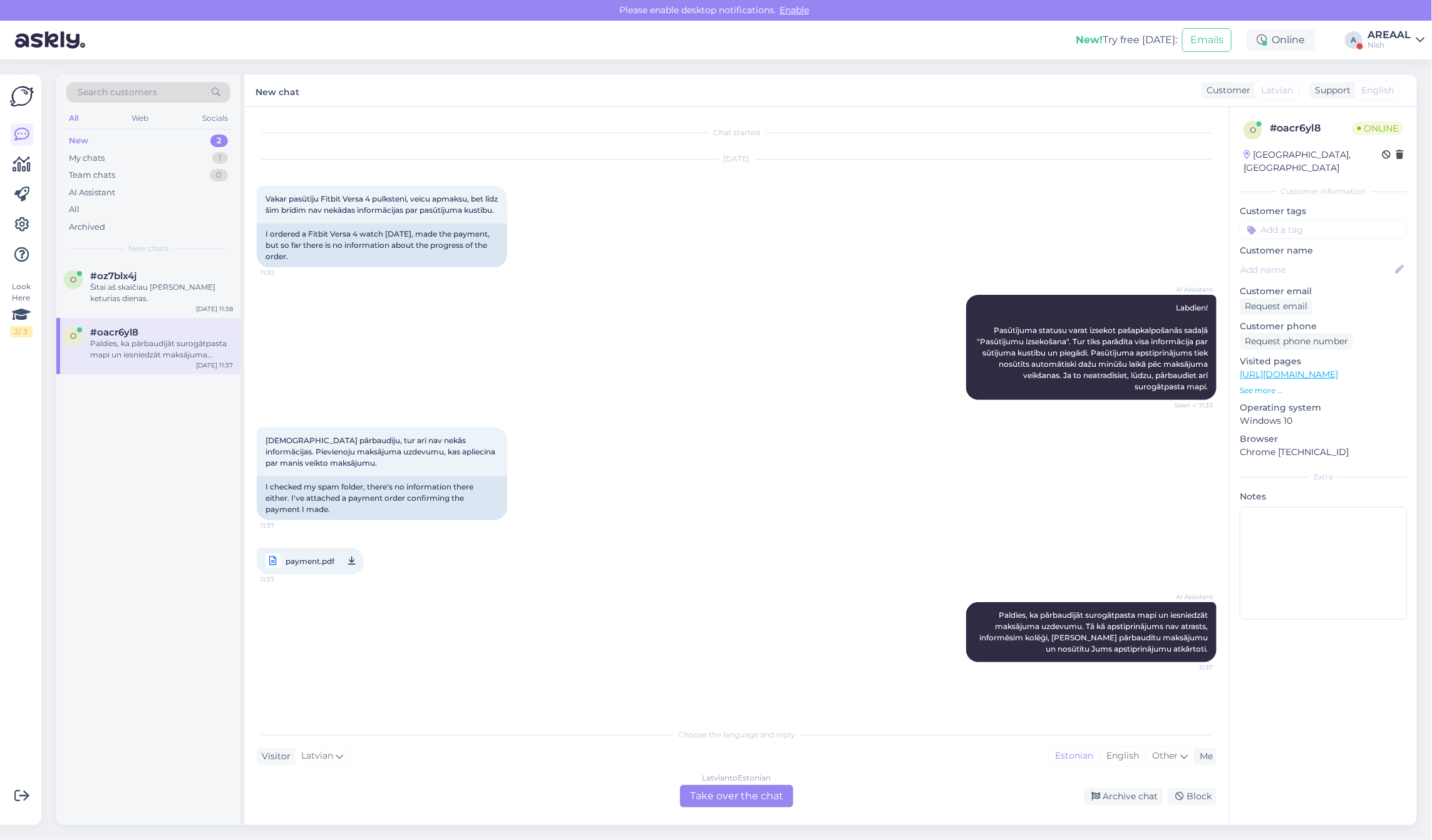
click at [416, 339] on div "AI Assistant Labdien! Pasūtījuma statusu varat izsekot pašapkalpošanās sadaļā "…" at bounding box center [736, 347] width 960 height 133
click at [711, 774] on div "Latvian to Estonian" at bounding box center [737, 778] width 69 height 11
click at [725, 792] on div "Latvian to Estonian Take over the chat" at bounding box center [736, 796] width 114 height 23
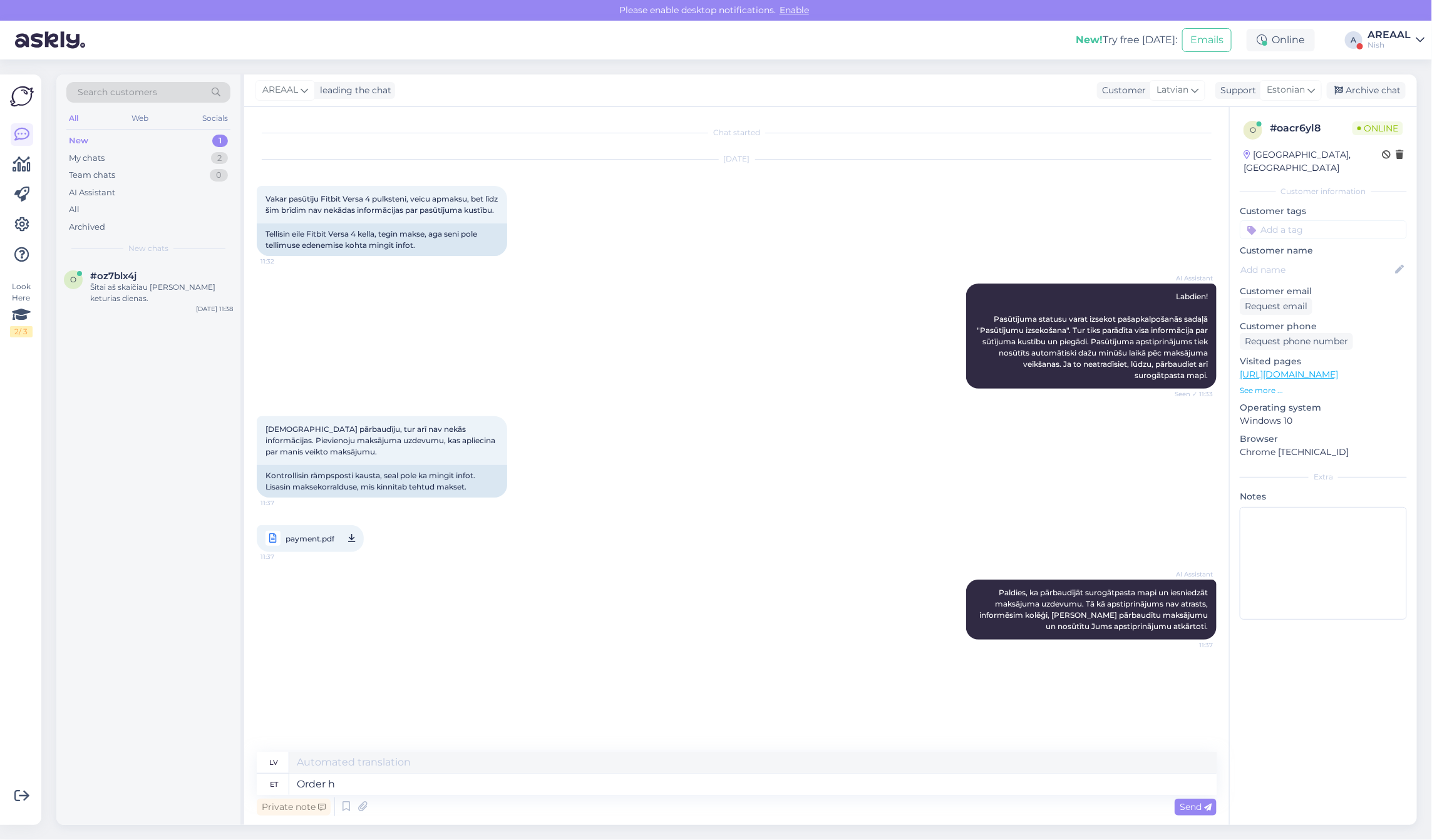
type textarea "Order ha"
type textarea "Pasūtījums"
type textarea "Order has been"
type textarea "Pasūtījumam ir"
type textarea "Order has been se"
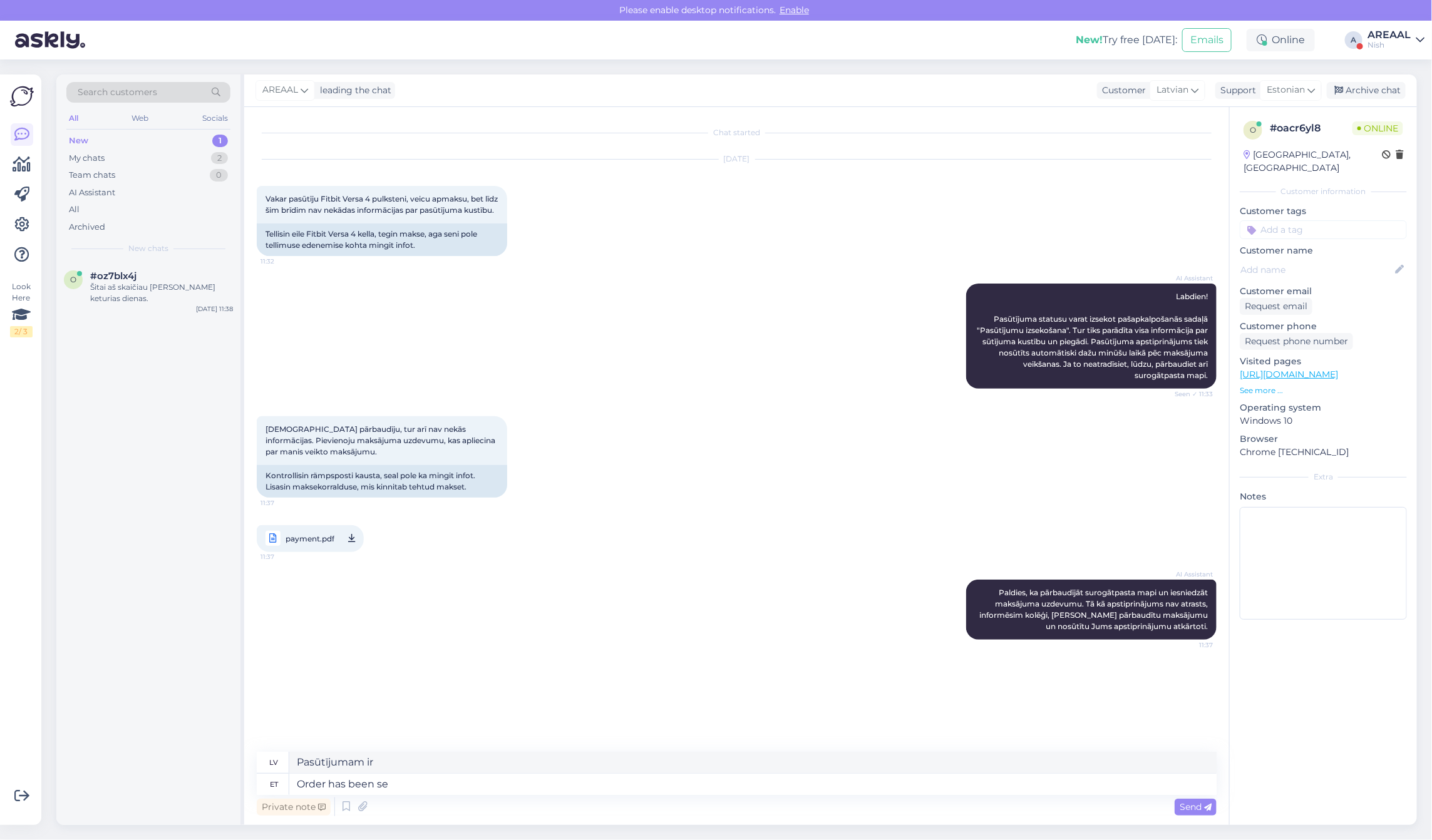
type textarea "Pasūtījums ir bijis"
type textarea "Order has been sent to p"
type textarea "Pasūtījums ir nosūtīts."
type textarea "Order has been sent to pro"
type textarea "Pasūtījums ir nosūtīts uz"
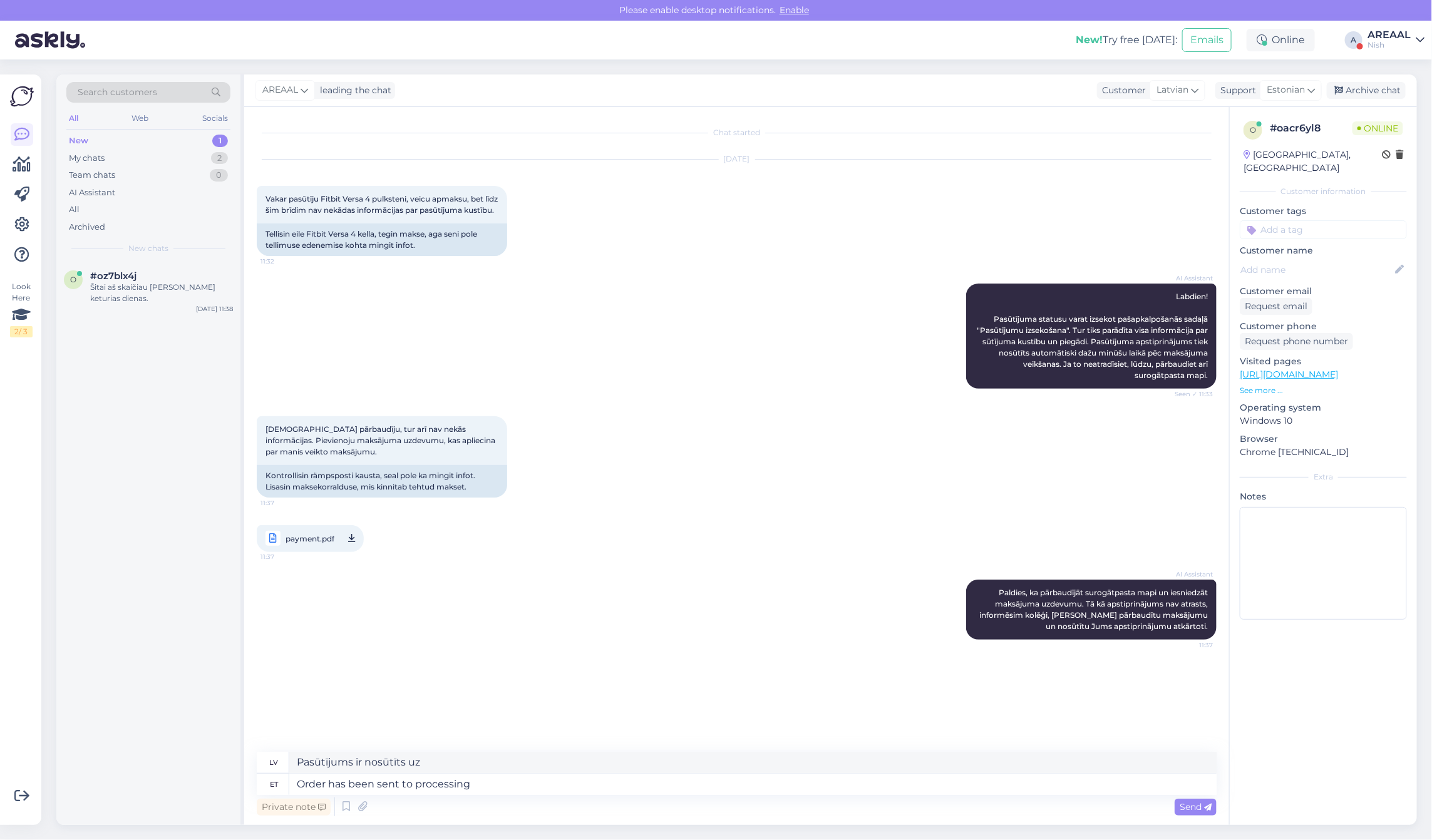
type textarea "Order has been sent to processing."
type textarea "Pasūtījums ir nosūtīts apstrādei."
click at [358, 809] on icon at bounding box center [362, 806] width 17 height 19
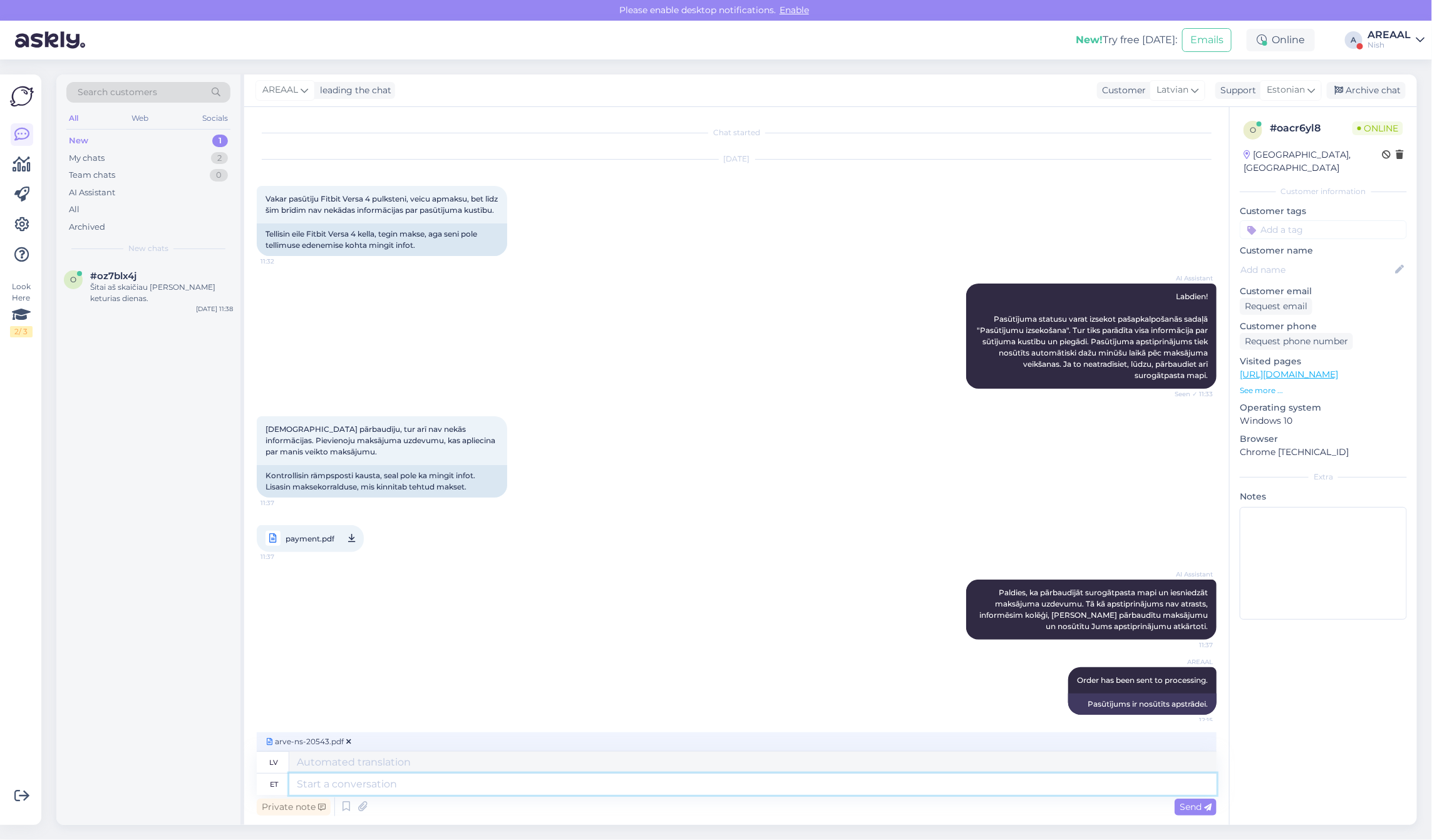
click at [477, 787] on textarea at bounding box center [753, 784] width 927 height 21
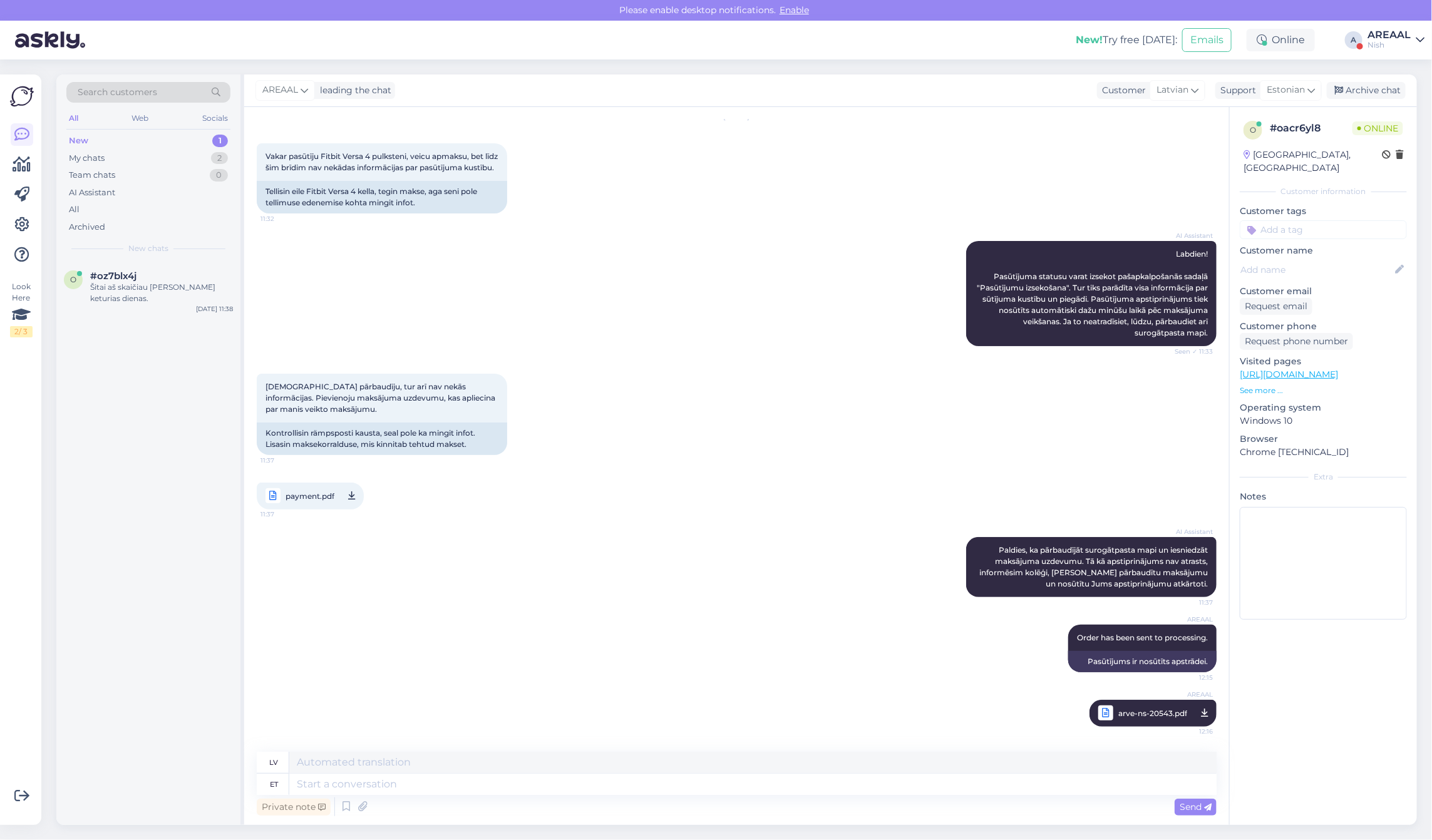
click at [613, 352] on div "AI Assistant Labdien! Pasūtījuma statusu varat izsekot pašapkalpošanās sadaļā "…" at bounding box center [736, 294] width 960 height 133
click at [941, 355] on div "AI Assistant Labdien! Pasūtījuma statusu varat izsekot pašapkalpošanās sadaļā "…" at bounding box center [736, 294] width 960 height 133
click at [1390, 91] on div "Archive chat" at bounding box center [1366, 90] width 79 height 17
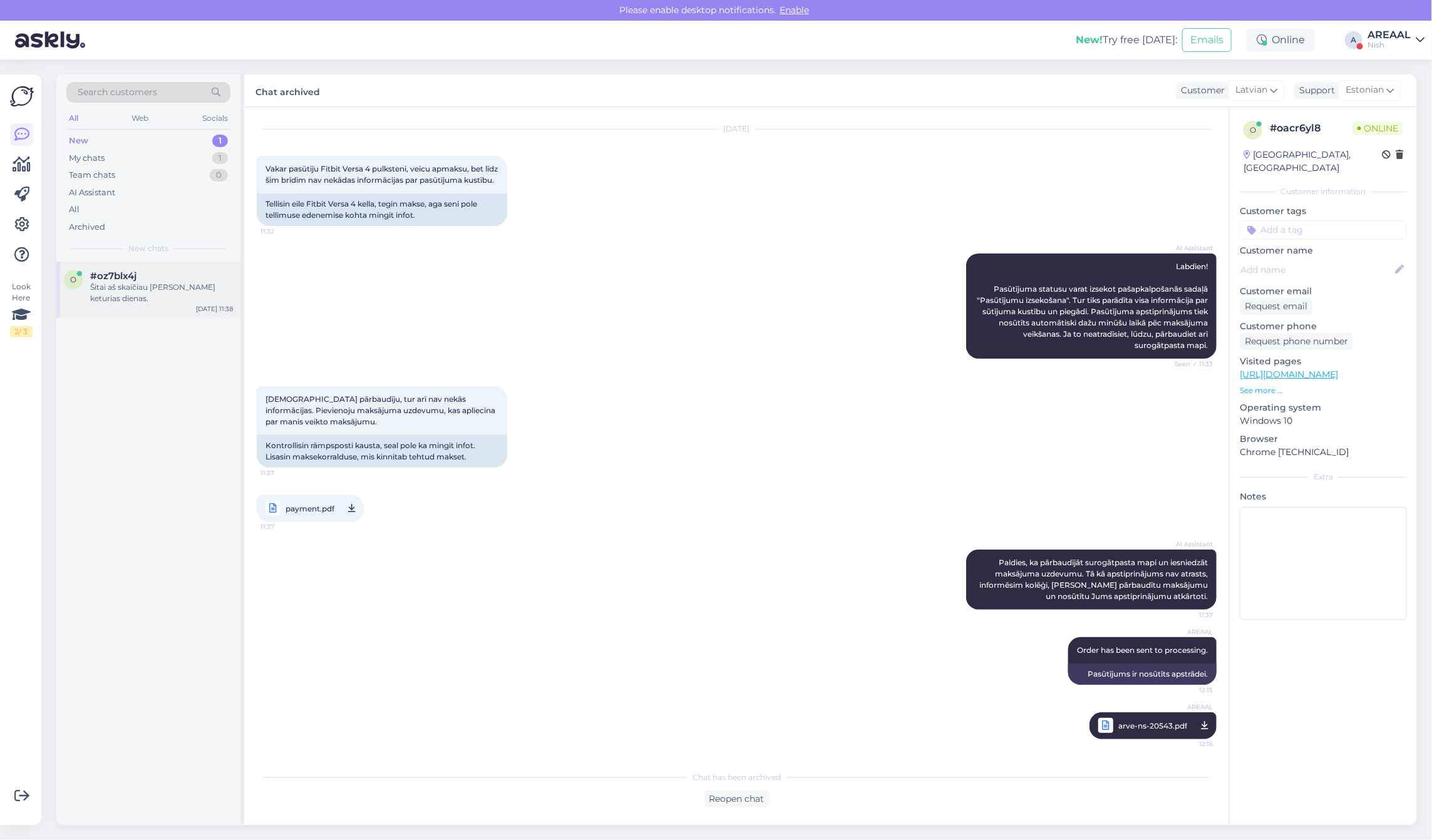
click at [179, 263] on div "o #oz7blx4j Šitai aš skaičiau prieš keturias dienas. Oct 6 11:38" at bounding box center [148, 290] width 184 height 56
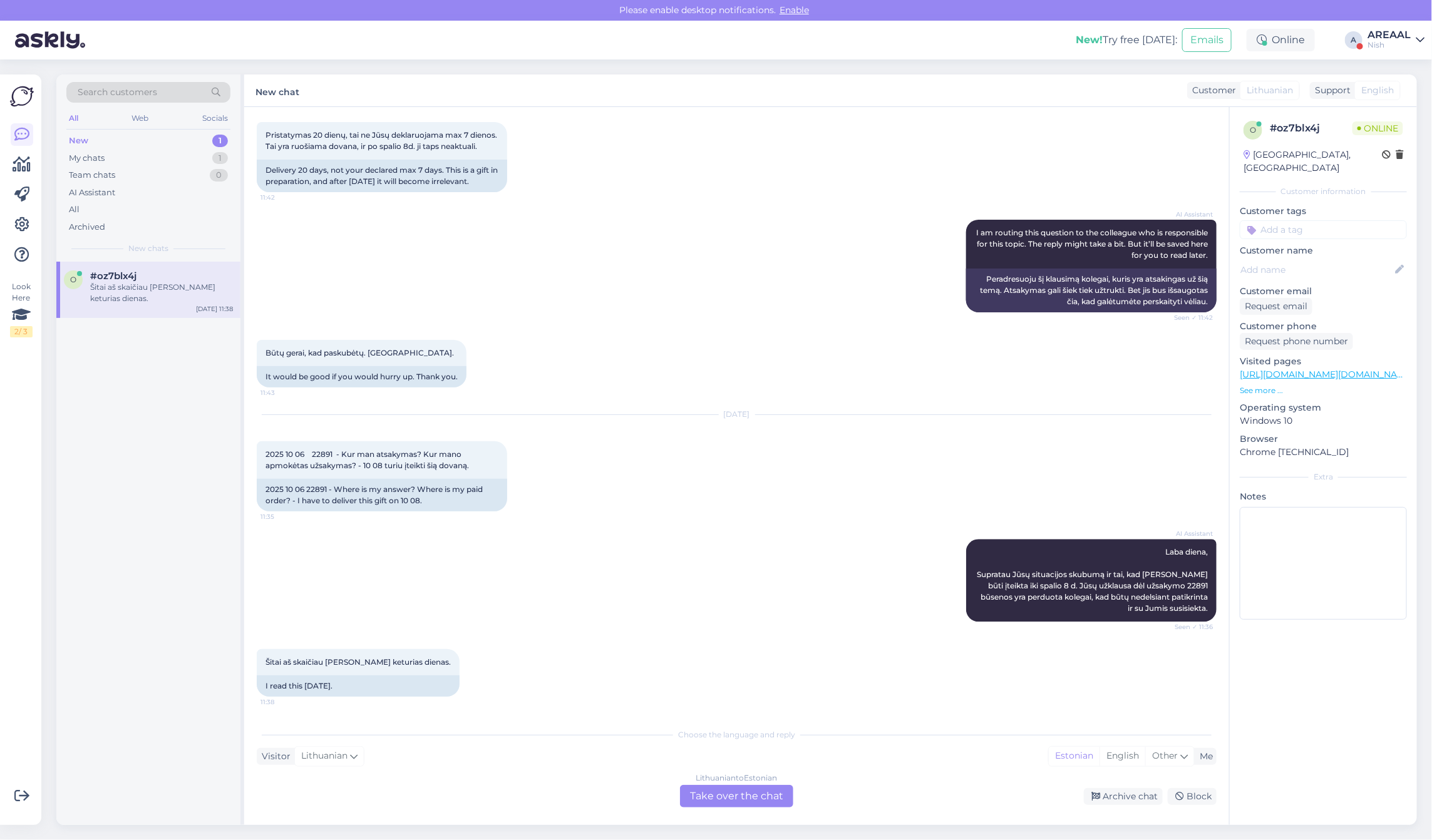
click at [739, 802] on div "Lithuanian to Estonian Take over the chat" at bounding box center [736, 796] width 114 height 23
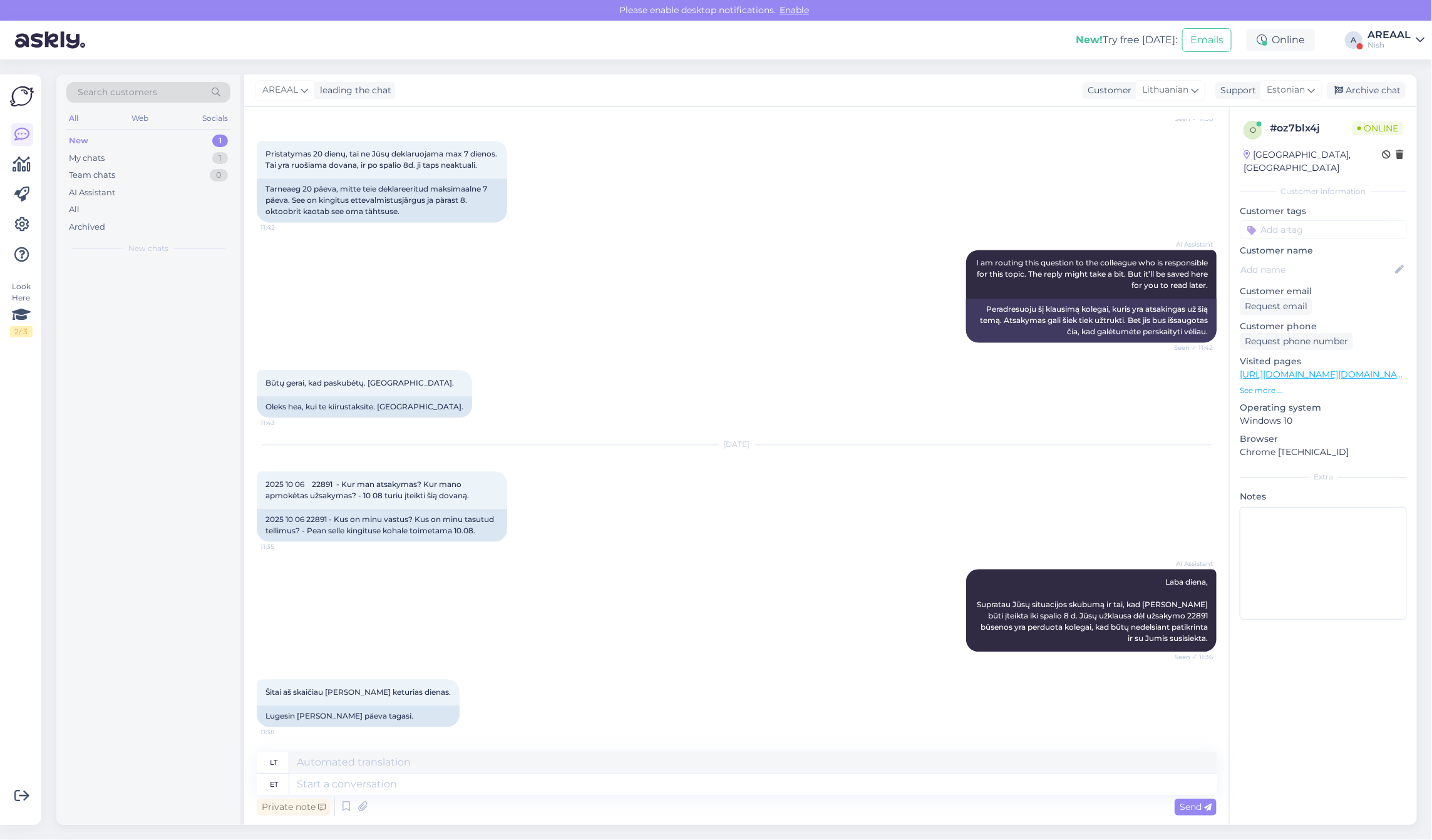
scroll to position [1657, 0]
click at [735, 792] on textarea at bounding box center [753, 784] width 927 height 21
type textarea "Approximate deli"
type textarea "Apytikslis"
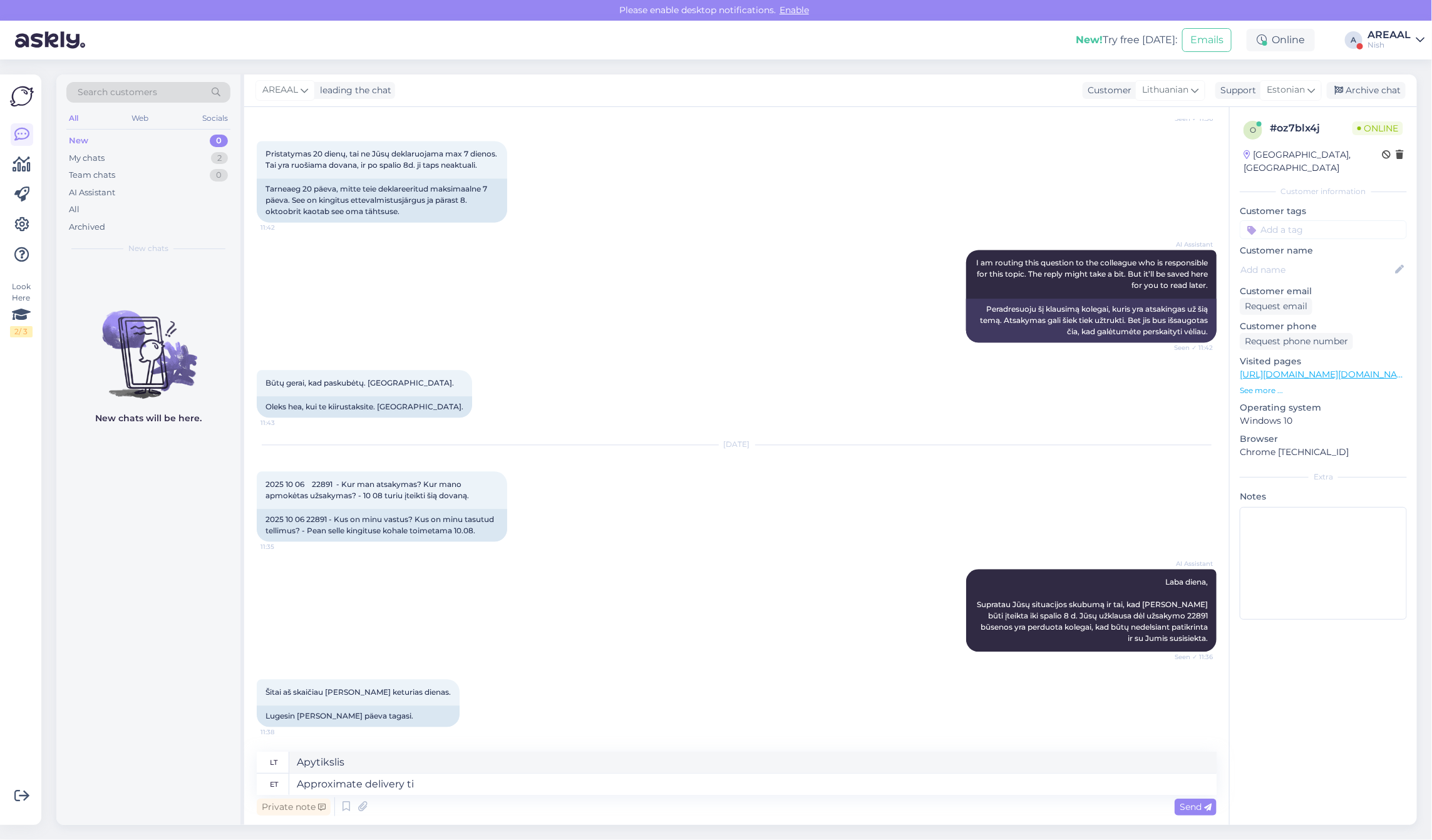
type textarea "Approximate delivery tim"
type textarea "Apytikslis pristatymo laikas"
type textarea "Approximate delivery time between"
type textarea "Apytikslis pristatymo laikas tarp"
type textarea "Approximate delivery time between 08-10"
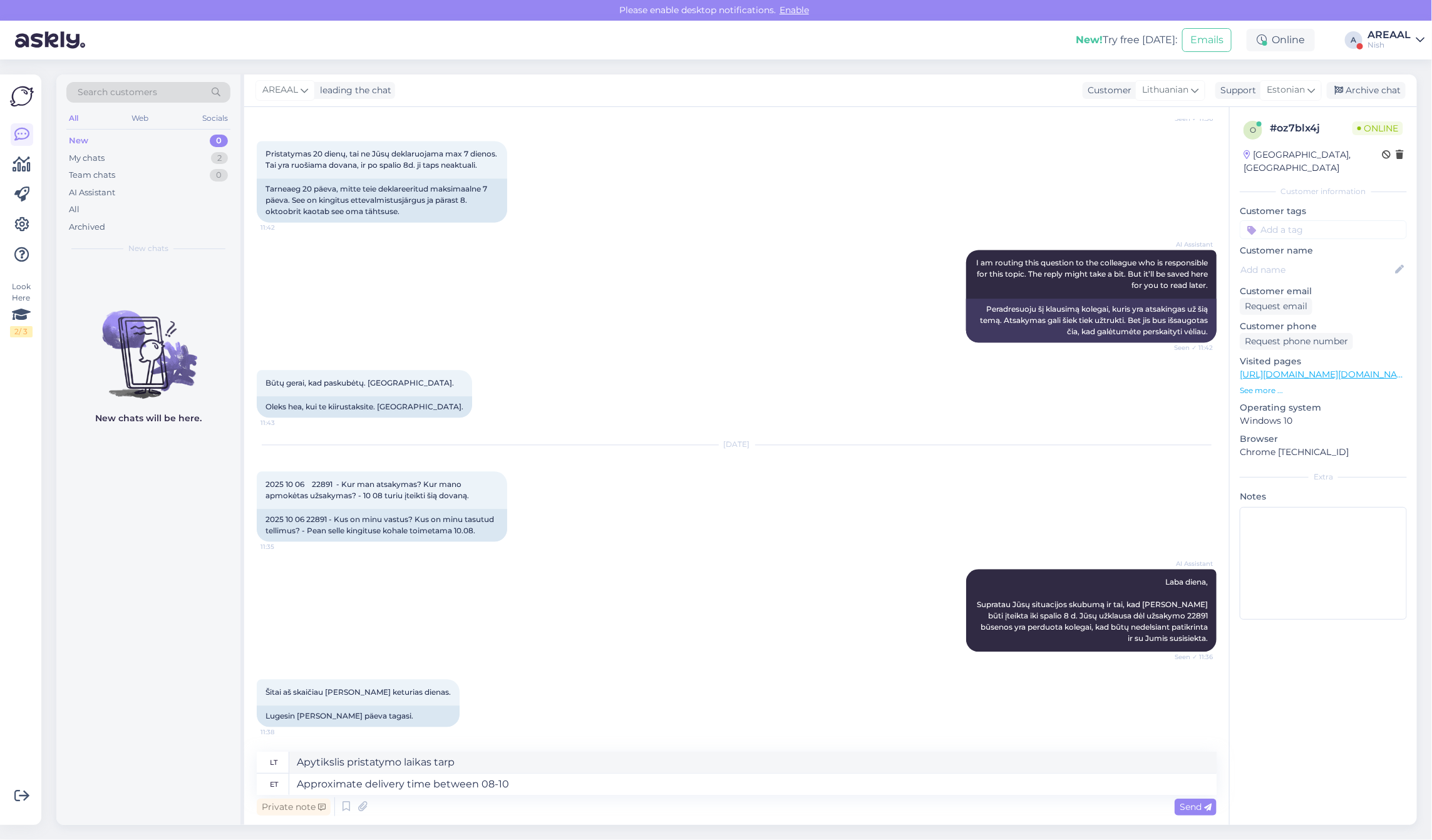
type textarea "Apytikslis pristatymo laikas nuo 08 iki 10"
type textarea "Approximate delivery time between 08-10 october. W"
type textarea "Apytikslis pristatymo laikas spalio 8–10 d."
type textarea "Approximate delivery time between 08-10 october. We are"
type textarea "Apytikslis pristatymo laikas spalio 8–10 d. Mes"
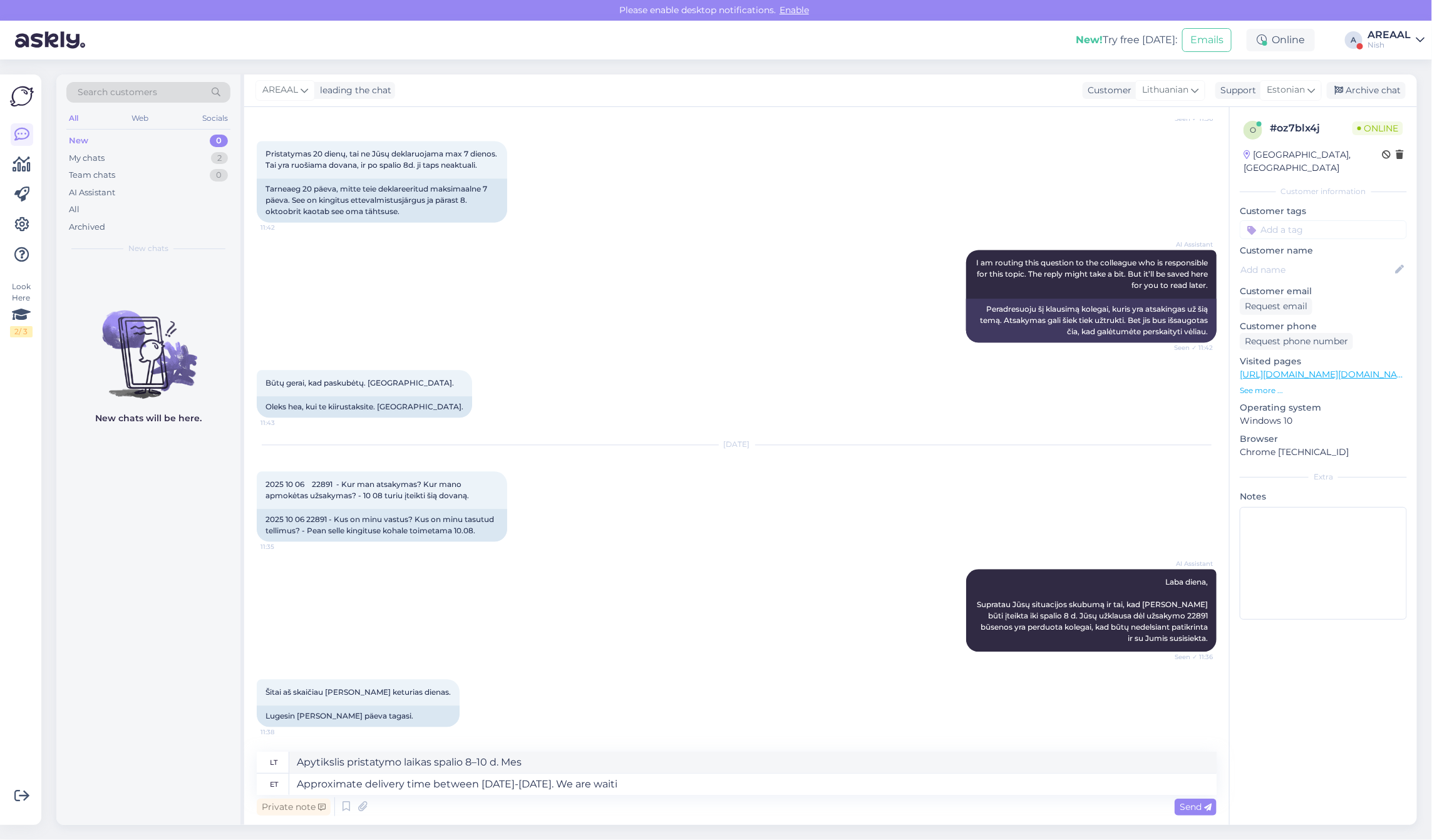
type textarea "Approximate delivery time between 08-10 october. We are waitin"
type textarea "Apytikslis pristatymo laikas spalio 8–10 d. Mes esame"
type textarea "Approximate delivery time between 08-10 october. We are waiting for t"
type textarea "Apytikslis pristatymo laikas spalio 8–10 d. Laukiame."
type textarea "Approximate delivery time between 08-10 october. We are waiting for the"
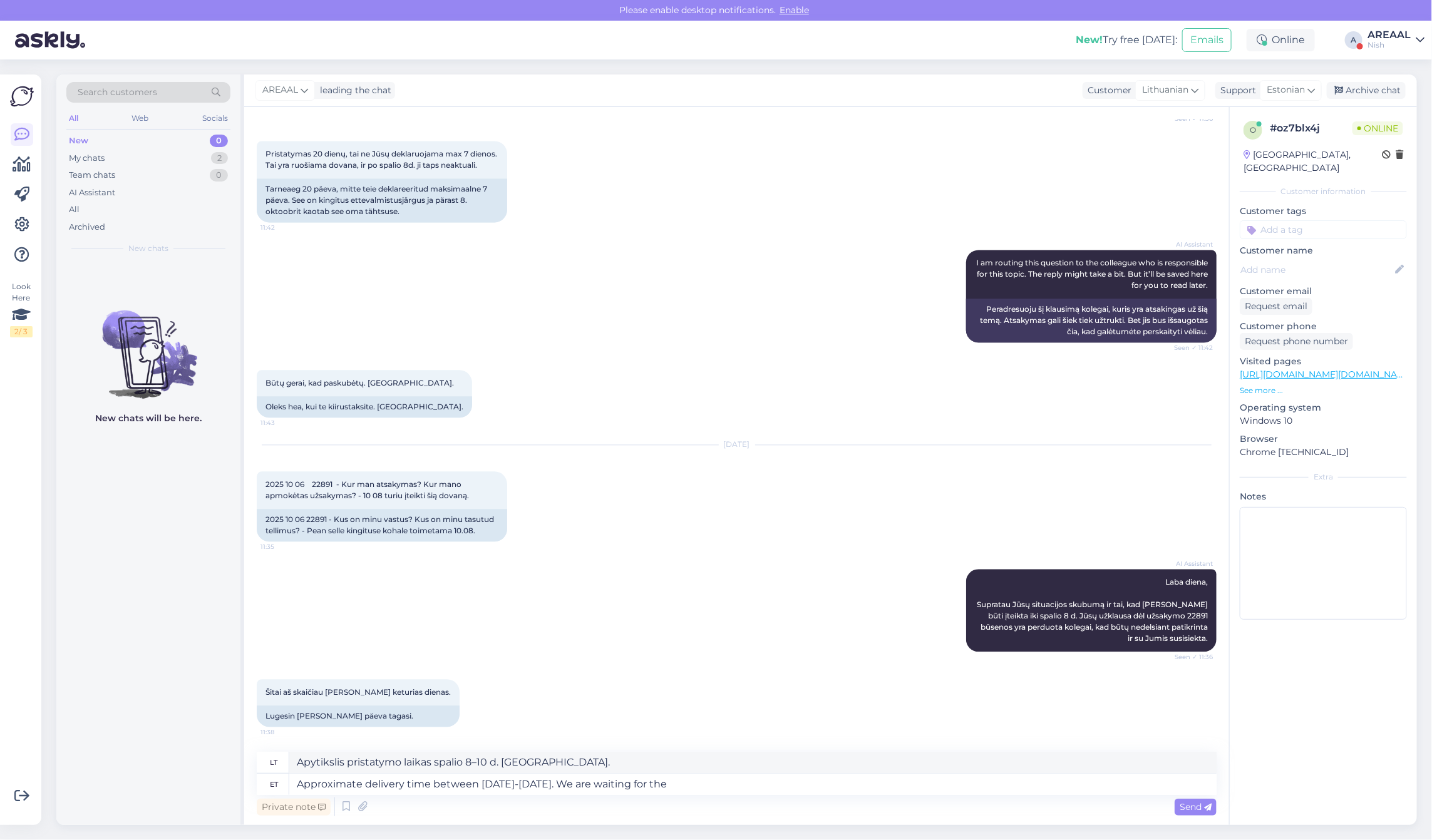
type textarea "Apytikslis pristatymo laikas spalio 8–10 d. Laukiame jūsų"
type textarea "Approximate delivery time between 08-10 october. We are waiting for the"
type textarea "Apytikslis pristatymo laikas spalio 8–10 d. Laukiame jūsų atsakymo."
type textarea "Approximate delivery time between 08-10 october. We are waiting for the product…"
type textarea "Apytikslis pristatymo laikas spalio 8–10 d. Laukiame prekės."
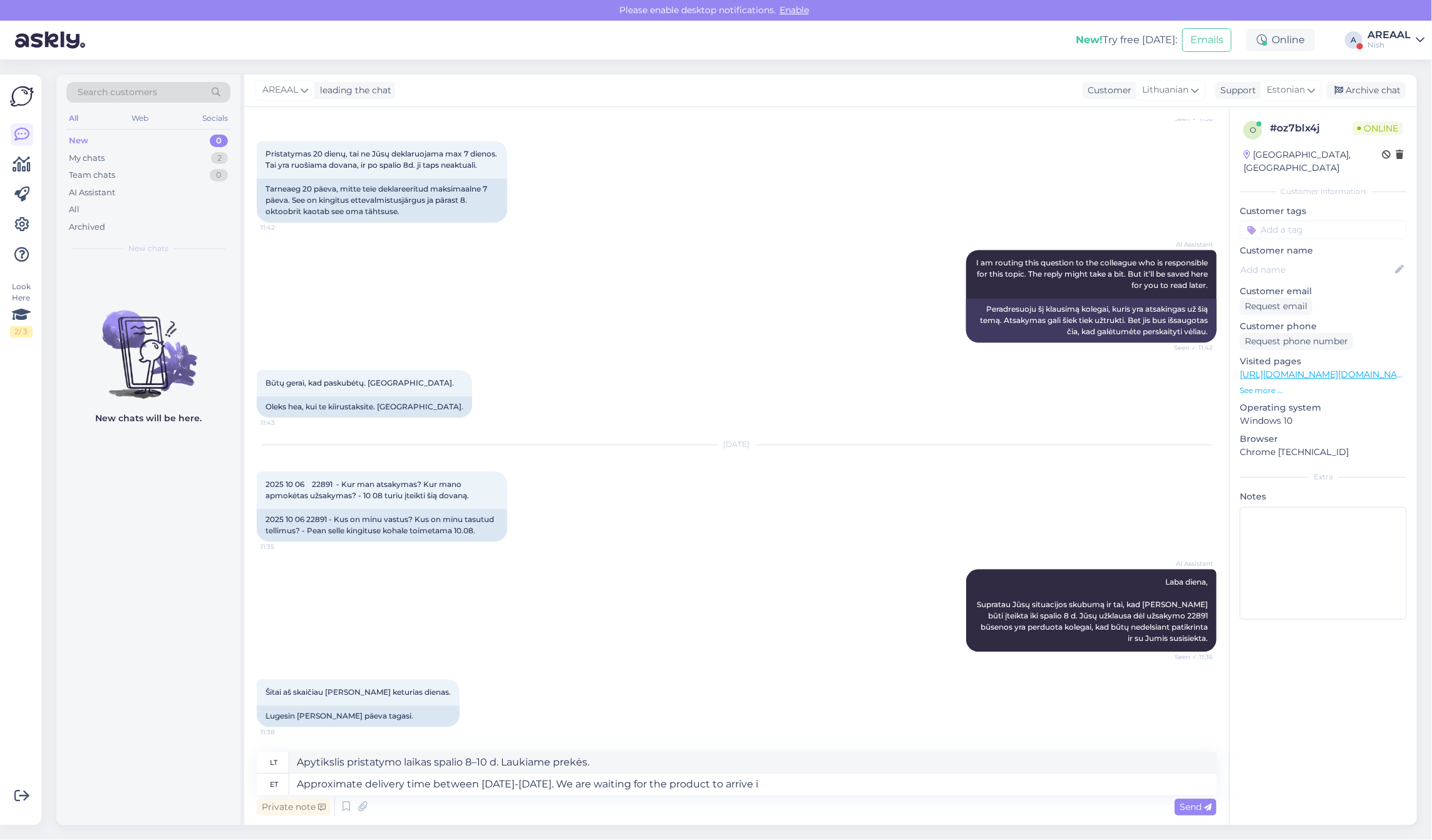
type textarea "Approximate delivery time between 08-10 october. We are waiting for the product…"
type textarea "Apytikslis pristatymo laikas spalio 8–10 d. Laukiame prekės"
type textarea "Approximate delivery time between 08-10 october. We are waiting for the product…"
type textarea "Apytikslis pristatymo laikas spalio 8–10 d. Laukiame, kol atvyks prekė."
type textarea "Approximate delivery time between 08-10 october. We are waiting for the product…"
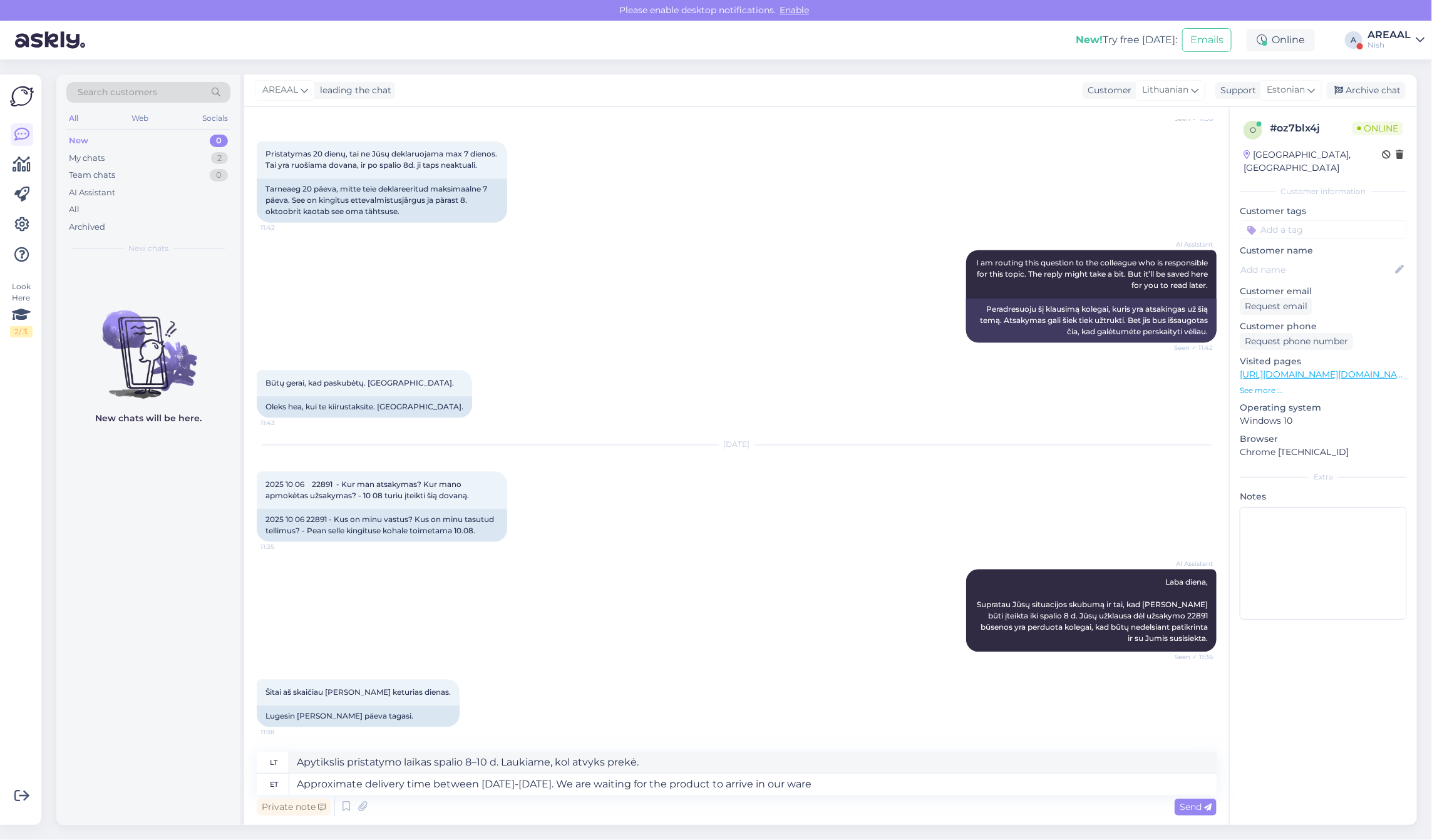
type textarea "Apytikslis pristatymo laikas spalio 8–10 d. Laukiame, kol prekė atvyks į mūsų"
type textarea "Approximate delivery time between 08-10 october. We are waiting for the product…"
type textarea "Apytikslis pristatymo laikas spalio 8–10 d. Laukiame, kol prekė atvyks į mūsų s…"
type textarea "Approximate delivery time between 08-10 october. We are waiting for the product…"
type textarea "Apytikslis pristatymo laikas spalio 8–10 d. Laukiame, kol prekė atvyks į mūsų s…"
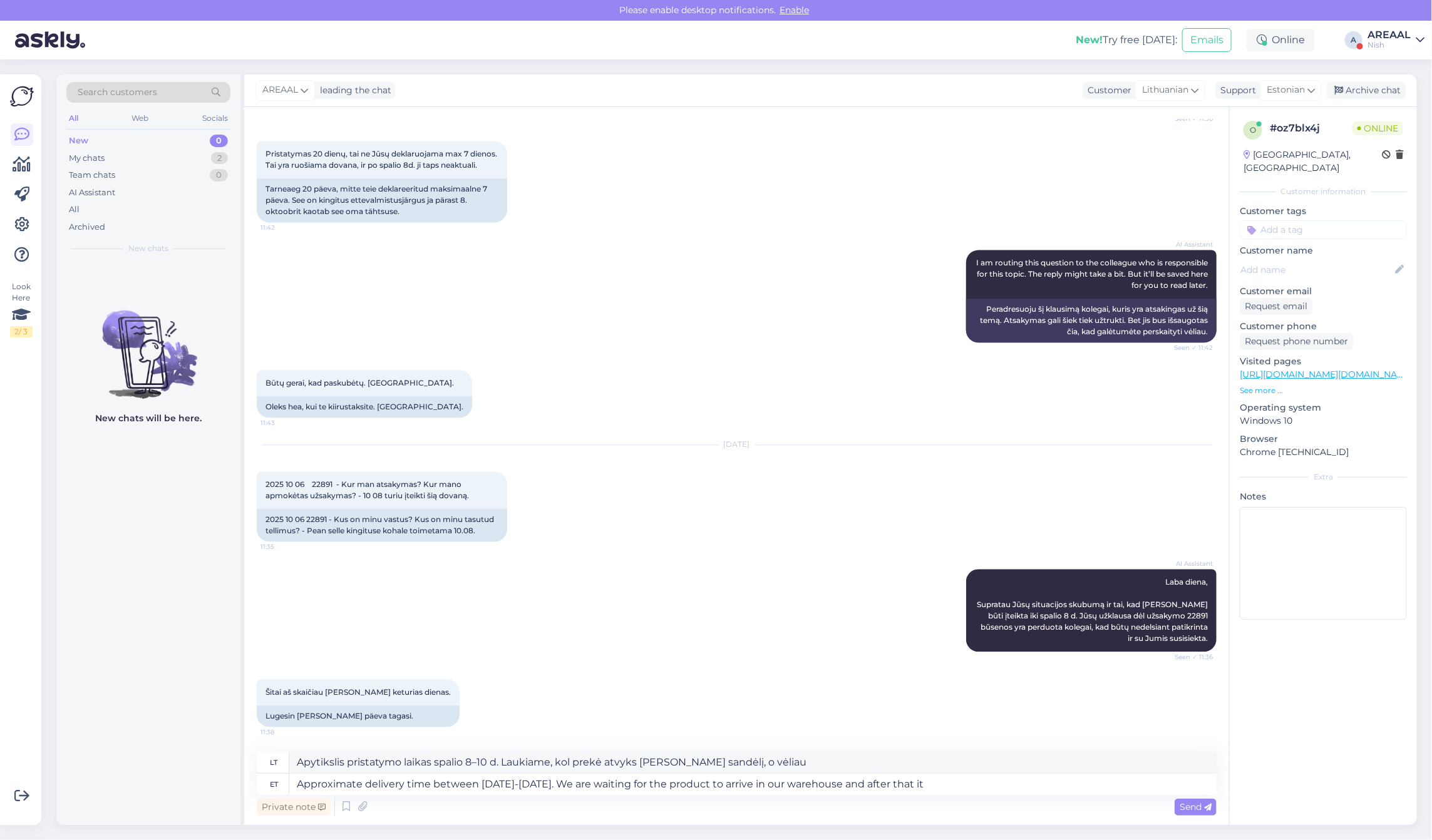
type textarea "Approximate delivery time between 08-10 october. We are waiting for the product…"
type textarea "Apytikslis pristatymo laikas spalio 8–10 d. Laukiame, kol prekė atvyks į mūsų s…"
type textarea "Approximate delivery time between 08-10 october. We are waiting for the product…"
type textarea "Apytikslis pristatymo laikas spalio 8–10 d. Laukiame, kol prekė atvyks į mūsų s…"
type textarea "Approximate delivery time between 08-10 october. We are waiting for the product…"
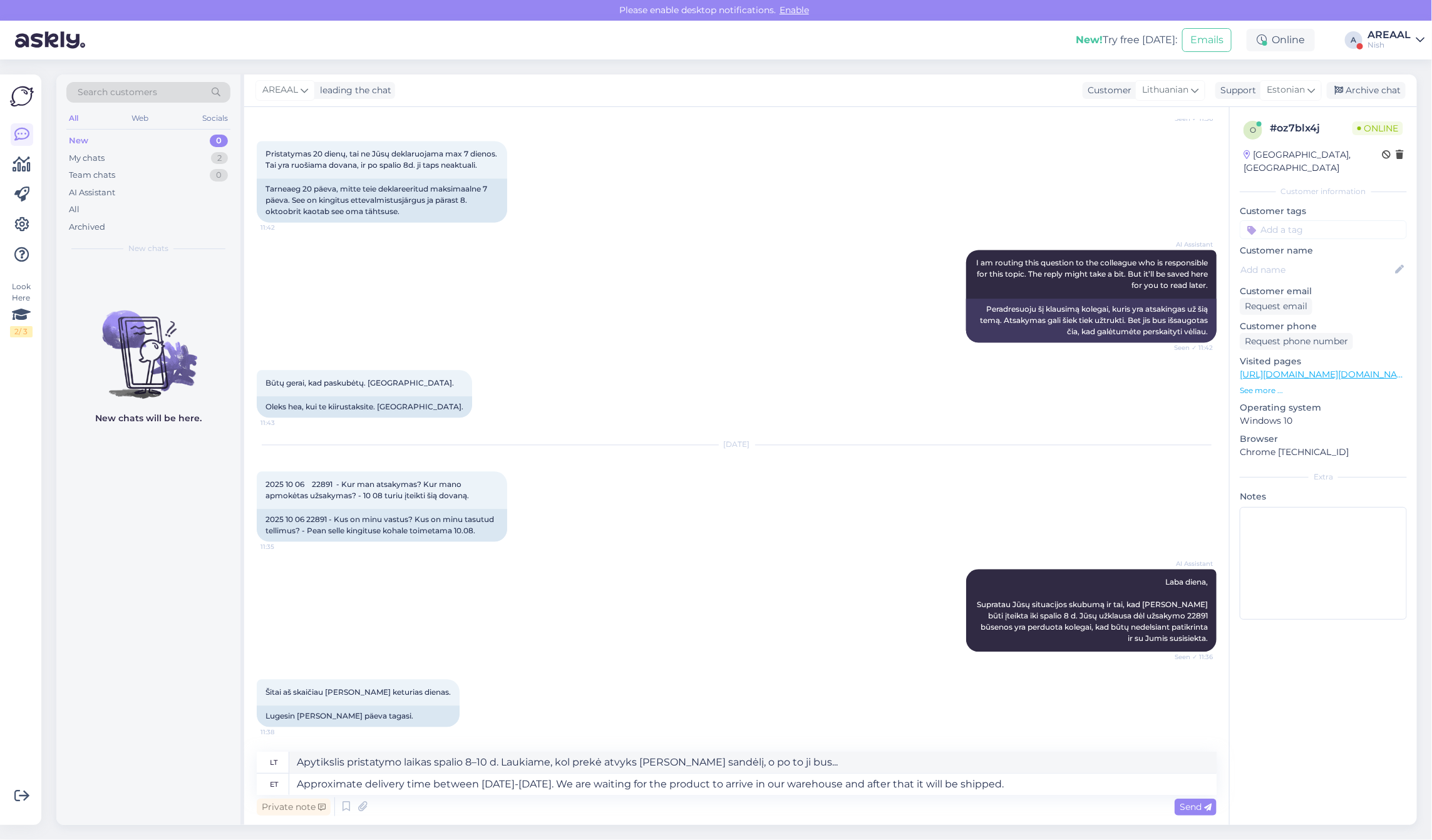
type textarea "Apytikslis pristatymo laikas spalio 8–10 d. Laukiame, kol prekė atvyks į mūsų s…"
click at [490, 784] on textarea "Approximate delivery time between 08-10 october. We are waiting for the product…" at bounding box center [753, 784] width 927 height 21
type textarea "Approximate delivery time between 07-10 october. We are waiting for the product…"
type textarea "Apytikslis pristatymo laikas spalio 7–10 d. Laukiame, kol prekė atvyks į mūsų s…"
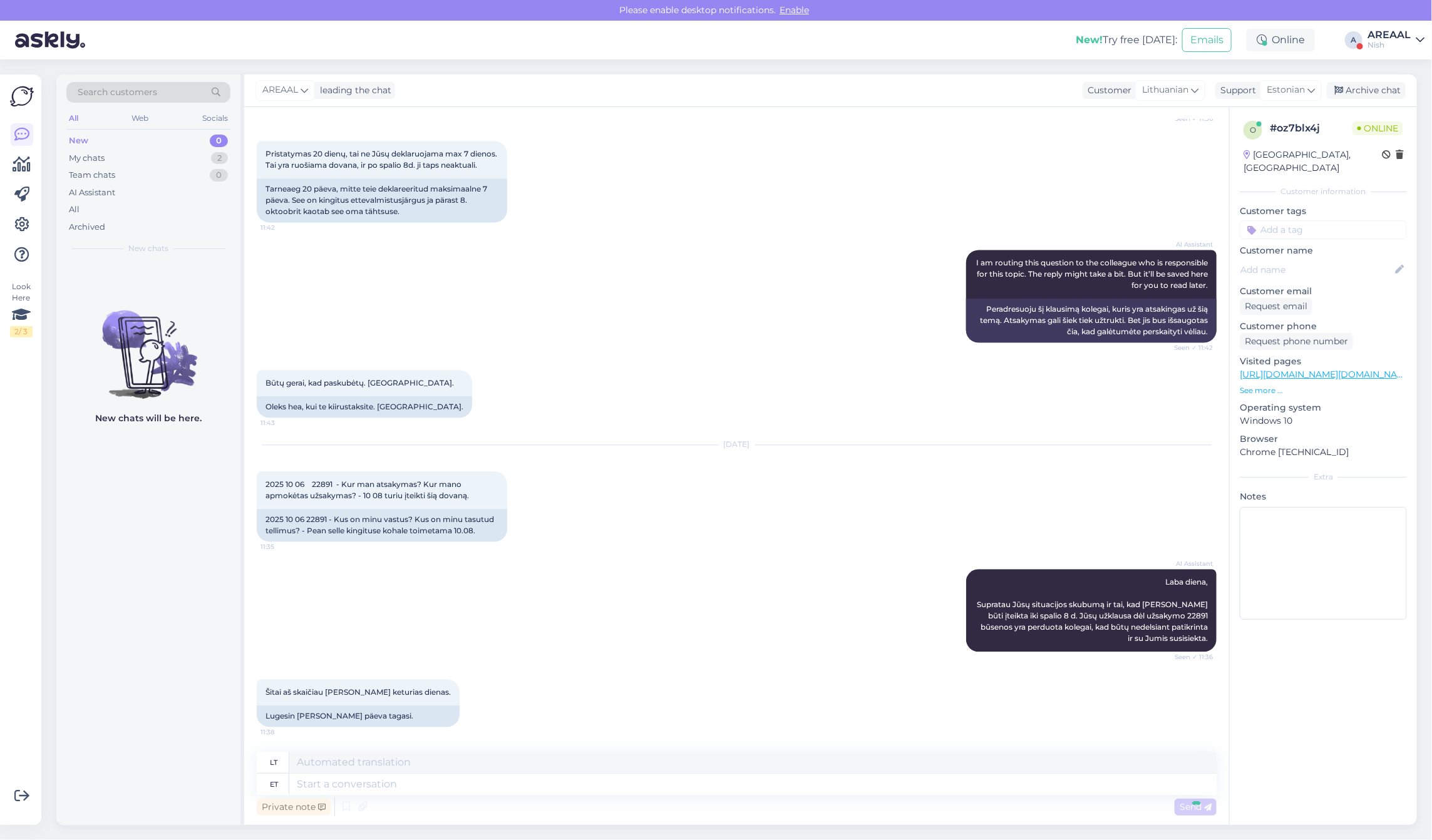
scroll to position [1766, 0]
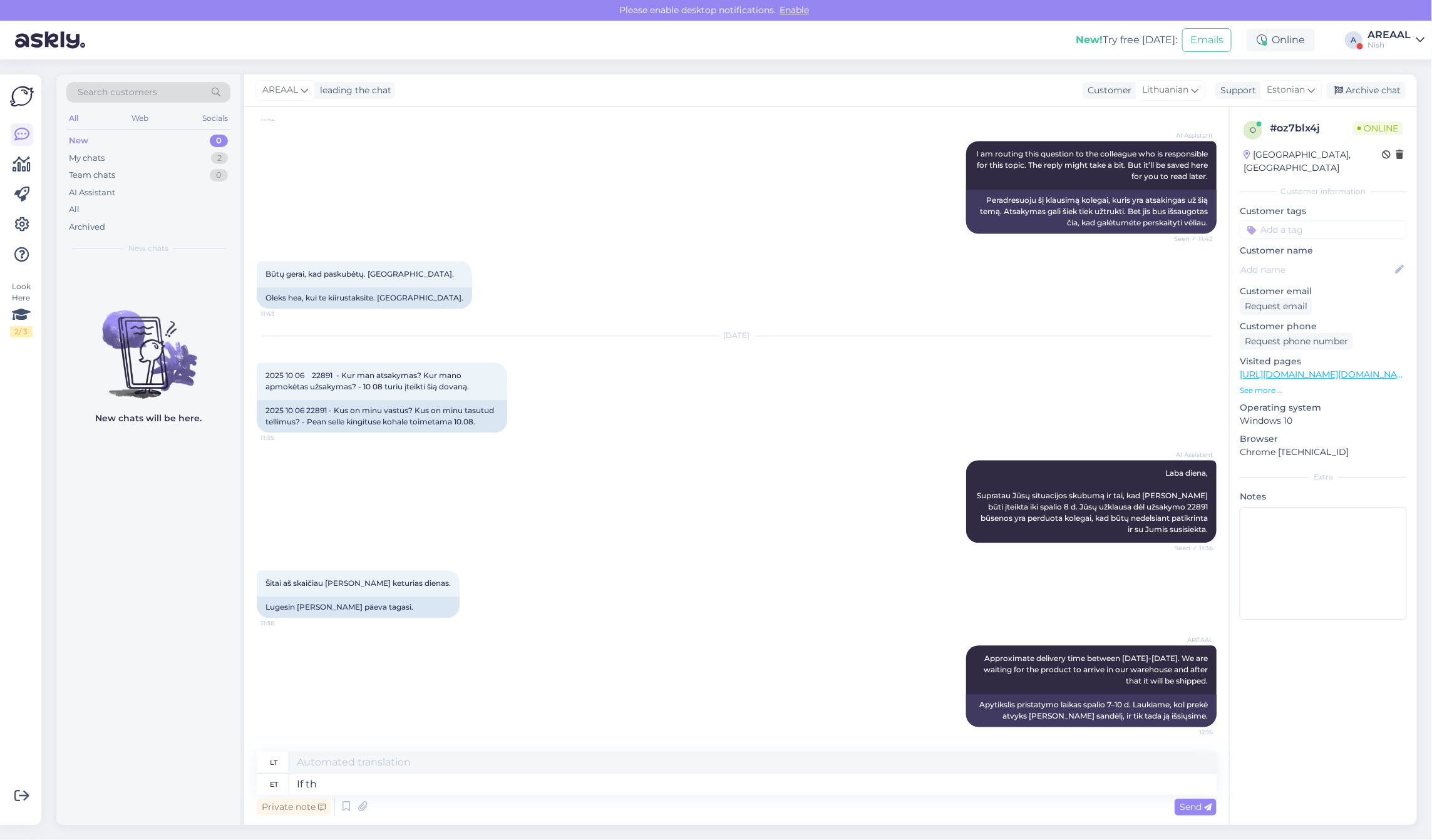
type textarea "If thi"
type textarea "Jei"
type textarea "If this do"
type textarea "Jei tai"
type textarea "If this doesn't suit"
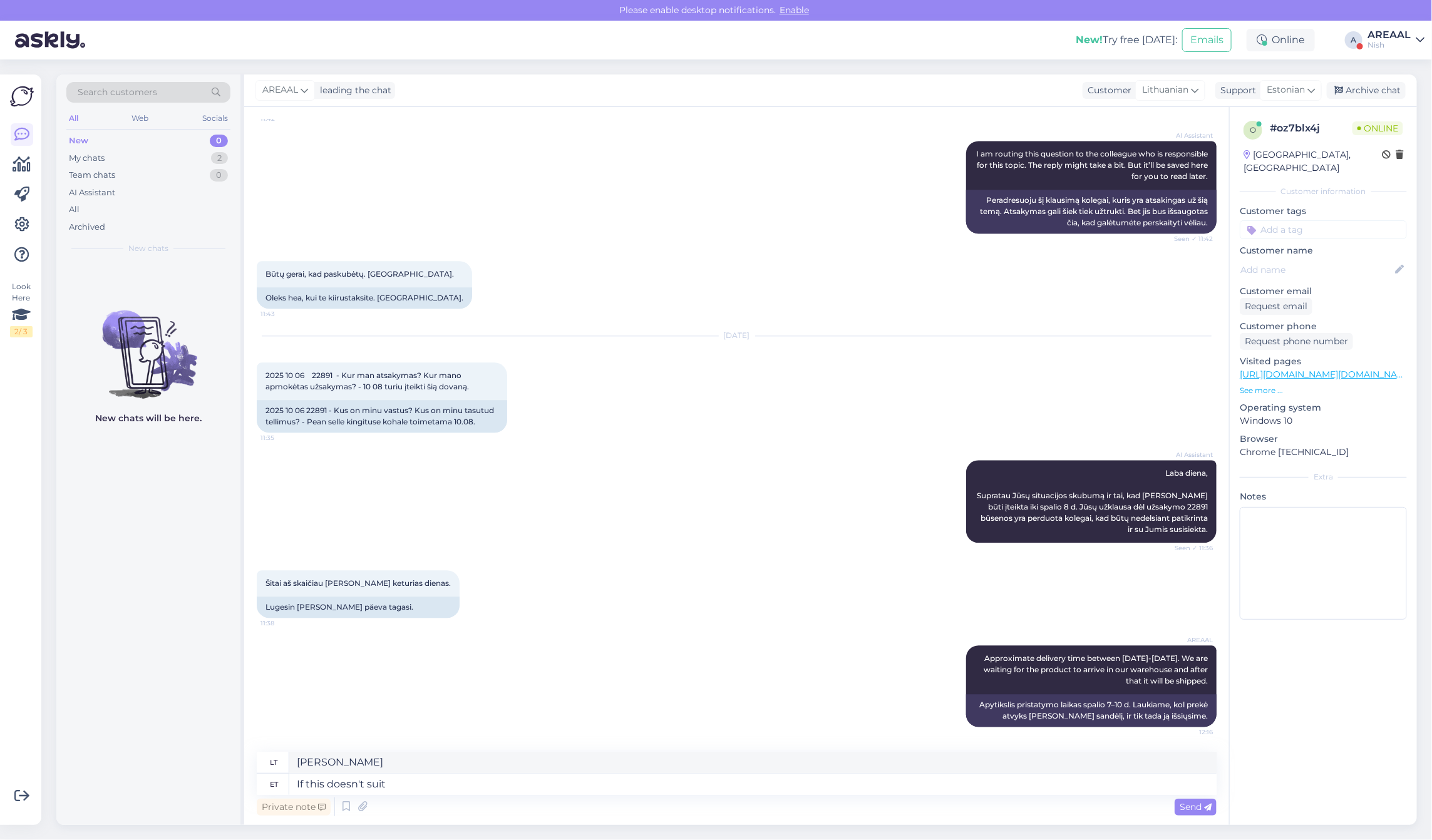
type textarea "Jei tai nepadeda"
type textarea "If this doesn't suit you"
type textarea "Jei tai netinka"
type textarea "If this doesn't suit you, l"
type textarea "Jei tai jums netinka,"
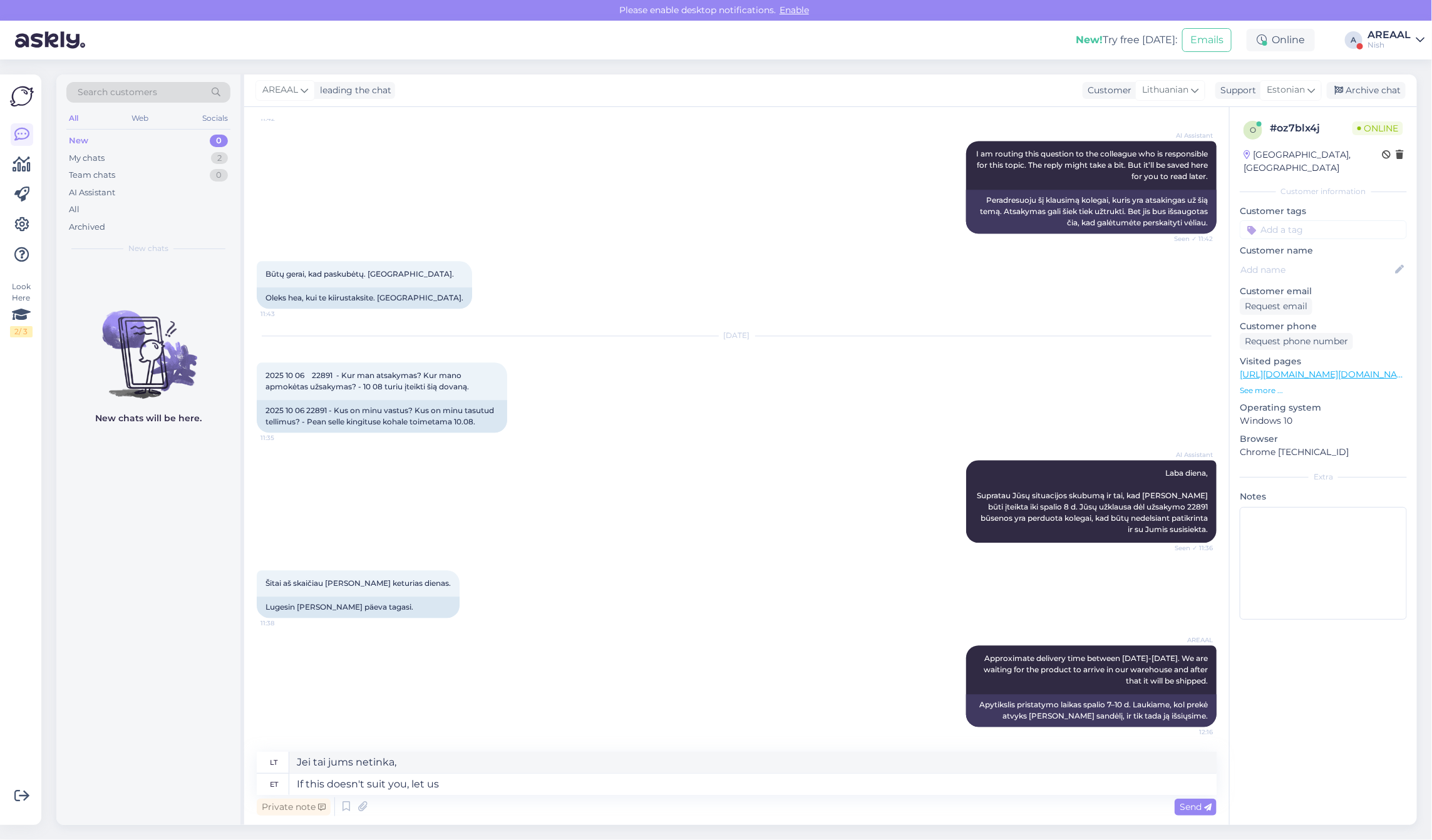
type textarea "If this doesn't suit you, let us k"
type textarea "Jei tai jums netinka, leiskite"
type textarea "If this doesn't suit you, let us kno"
type textarea "Jei tai jums netinka, praneškite mums"
type textarea "If this doesn't suit you, let us know and we"
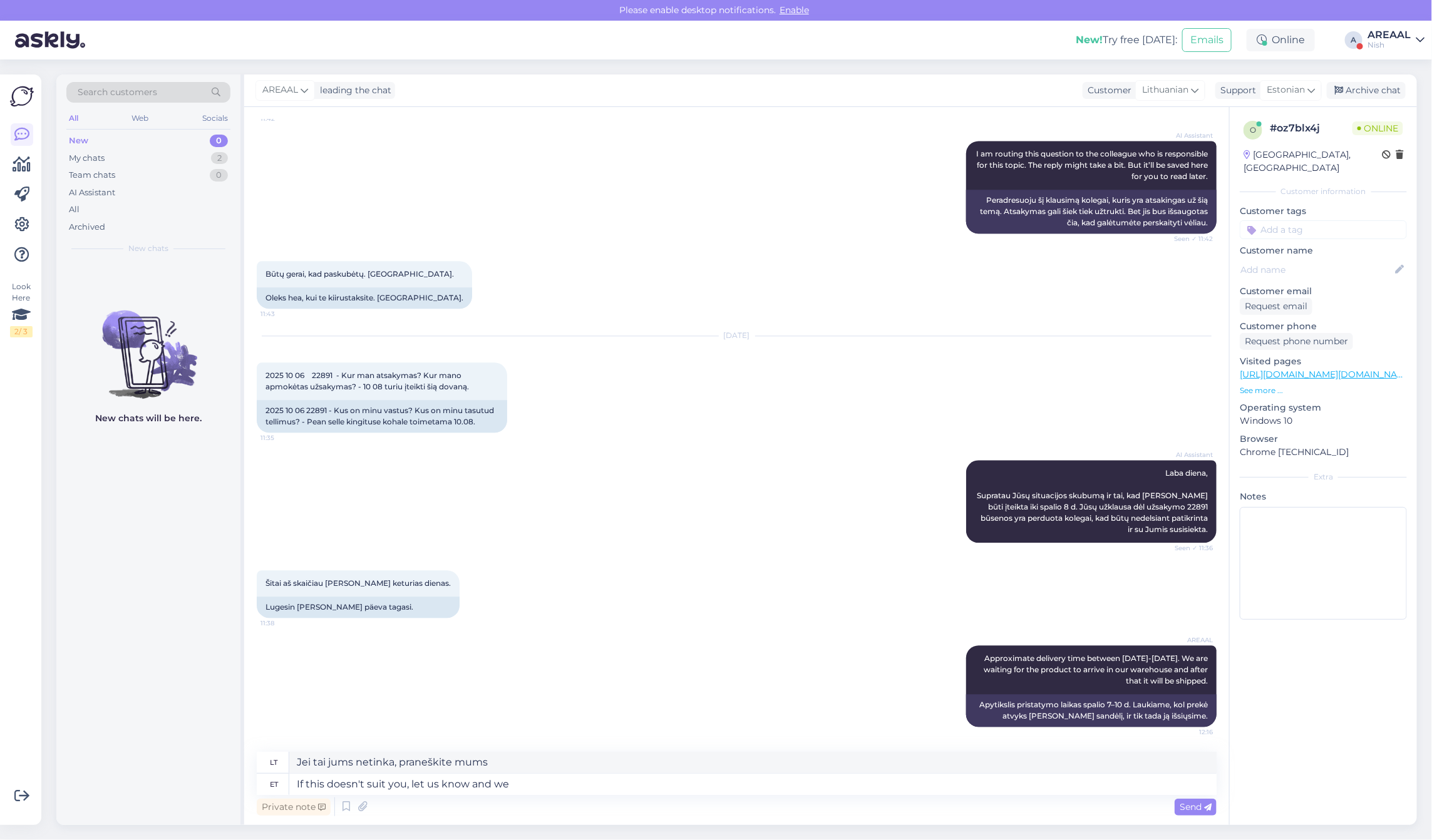
type textarea "Jei tai Jums netinka, praneškite mums ir"
type textarea "If this doesn't suit you, let us know and we wil"
type textarea "Jei tai jums netinka, praneškite mums ir mes tai padarysime"
type textarea "If this doesn't suit you, let us know and we will refund the or"
type textarea "Jei tai Jums netinka, praneškite mums ir mes grąžinsime pinigus"
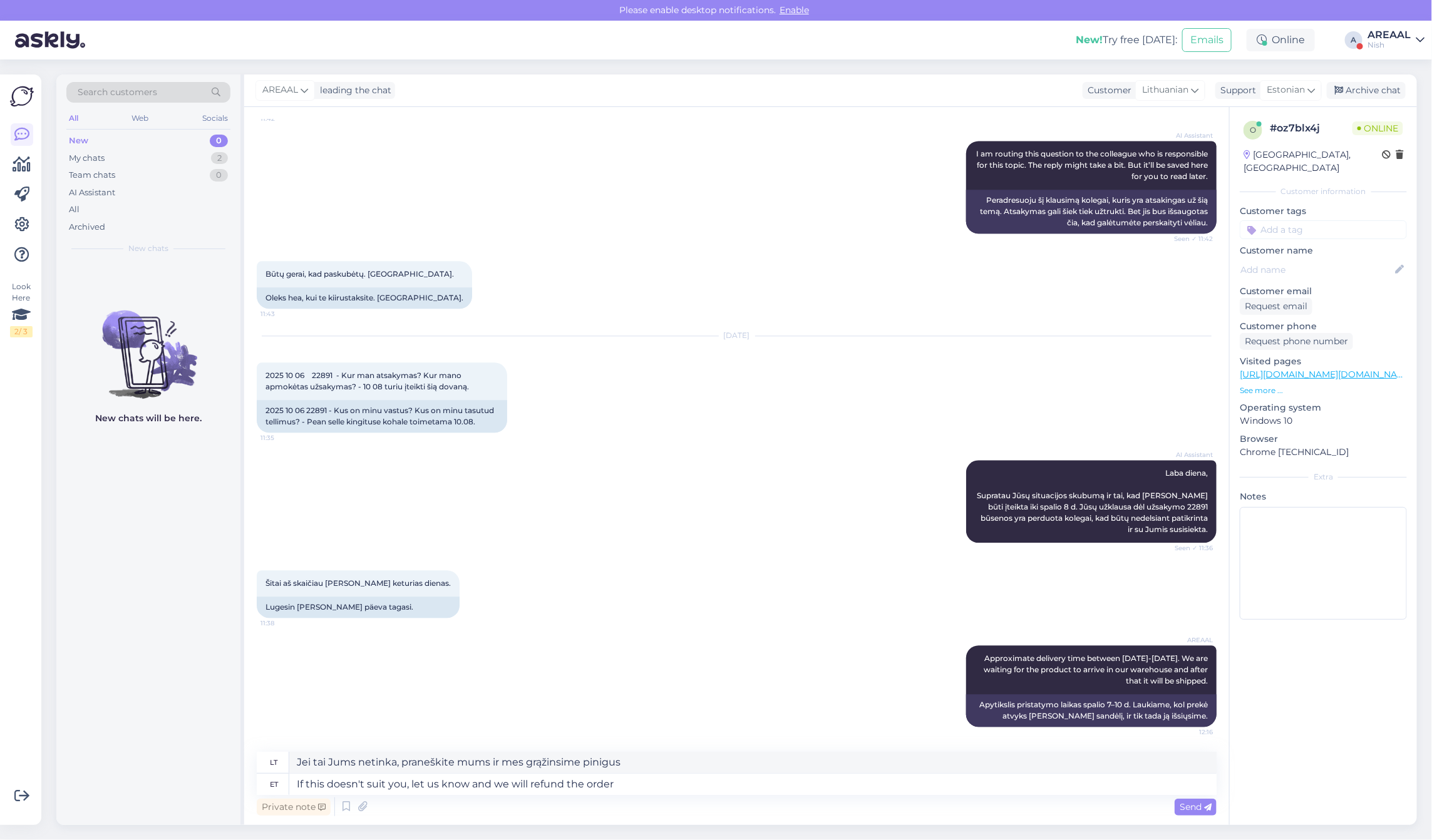
type textarea "If this doesn't suit you, let us know and we will refund the order."
type textarea "Jei tai Jums netinka, praneškite mums ir mes grąžinsime pinigus už užsakymą."
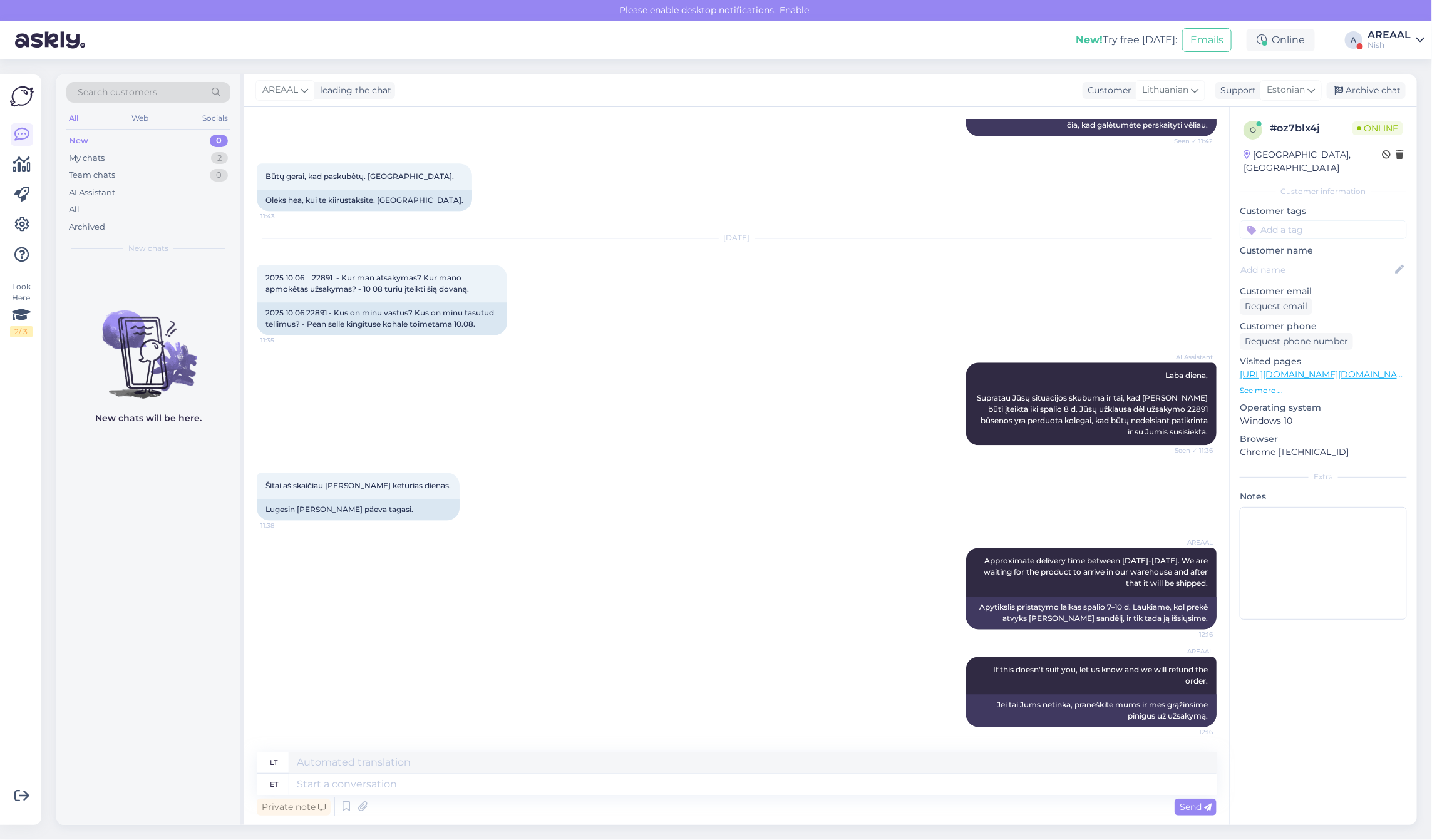
click at [1353, 79] on div "AREAAL leading the chat Customer Lithuanian Support Estonian Archive chat" at bounding box center [831, 91] width 1173 height 33
click at [1349, 92] on div "Archive chat" at bounding box center [1366, 90] width 79 height 17
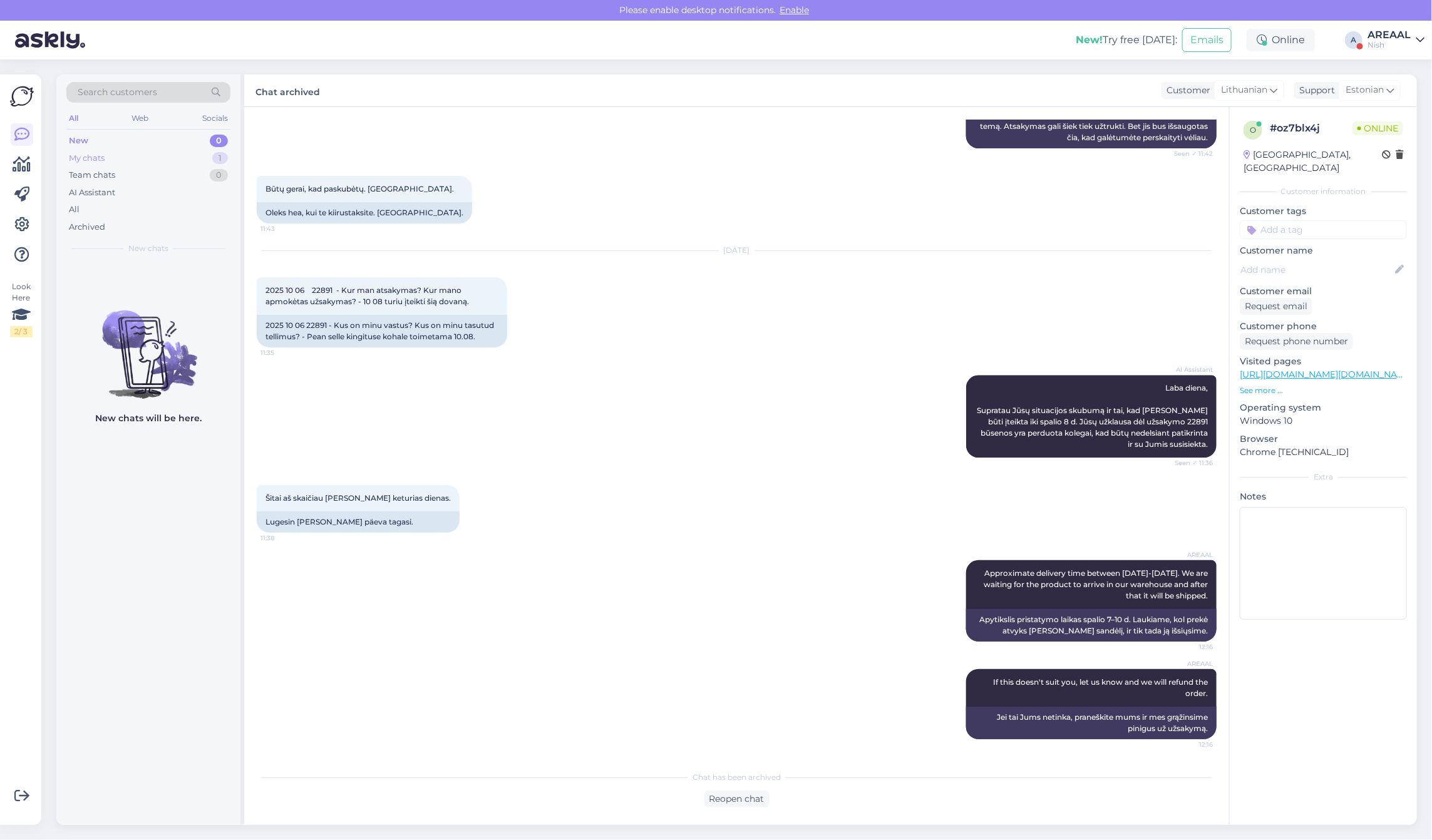
click at [213, 162] on div "My chats 1" at bounding box center [148, 158] width 164 height 17
click at [192, 265] on div "6 #6s8ic1vj I am routing this question to the colleague who is responsible for …" at bounding box center [148, 290] width 184 height 56
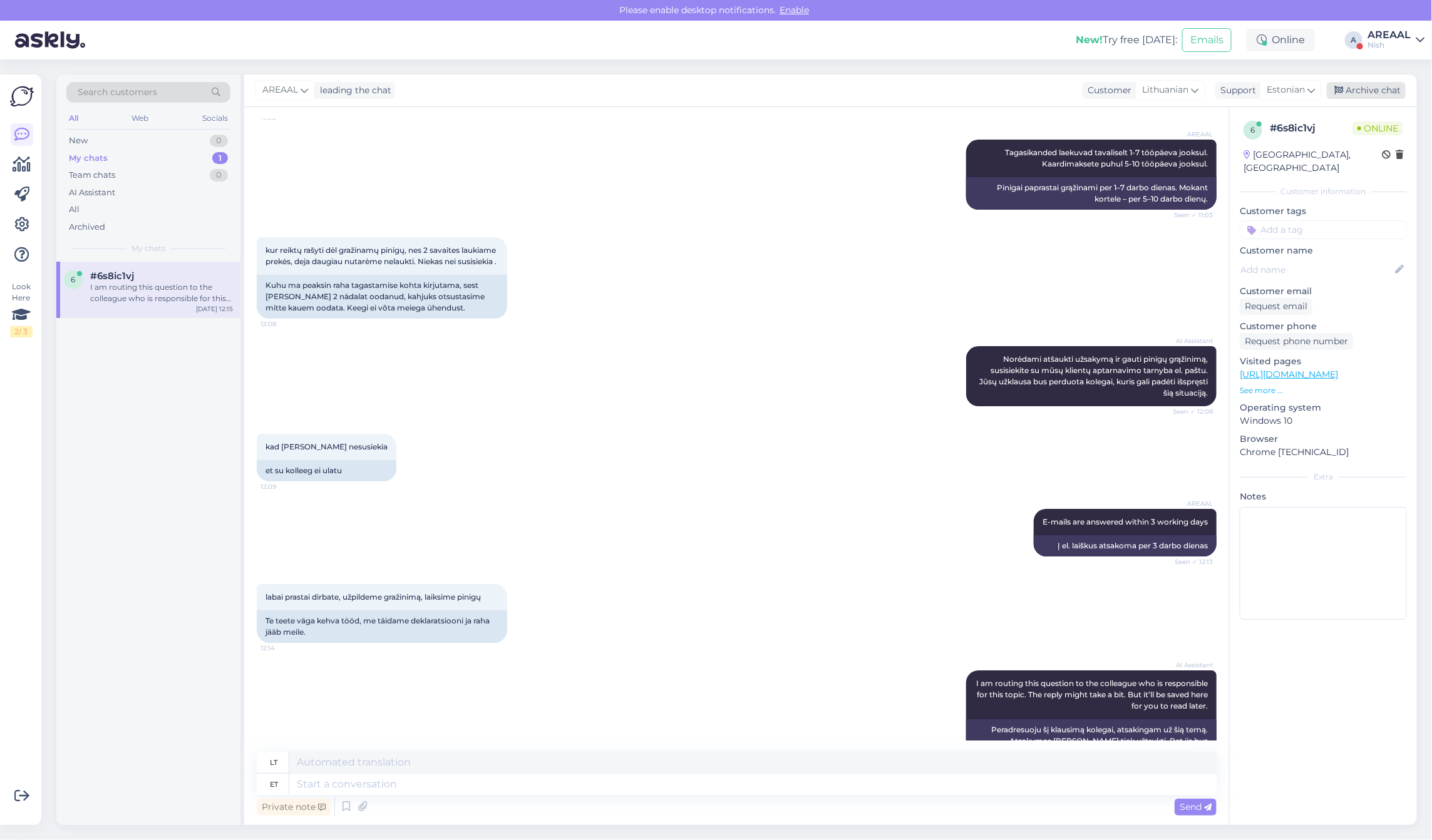
click at [1373, 85] on div "Archive chat" at bounding box center [1366, 90] width 79 height 17
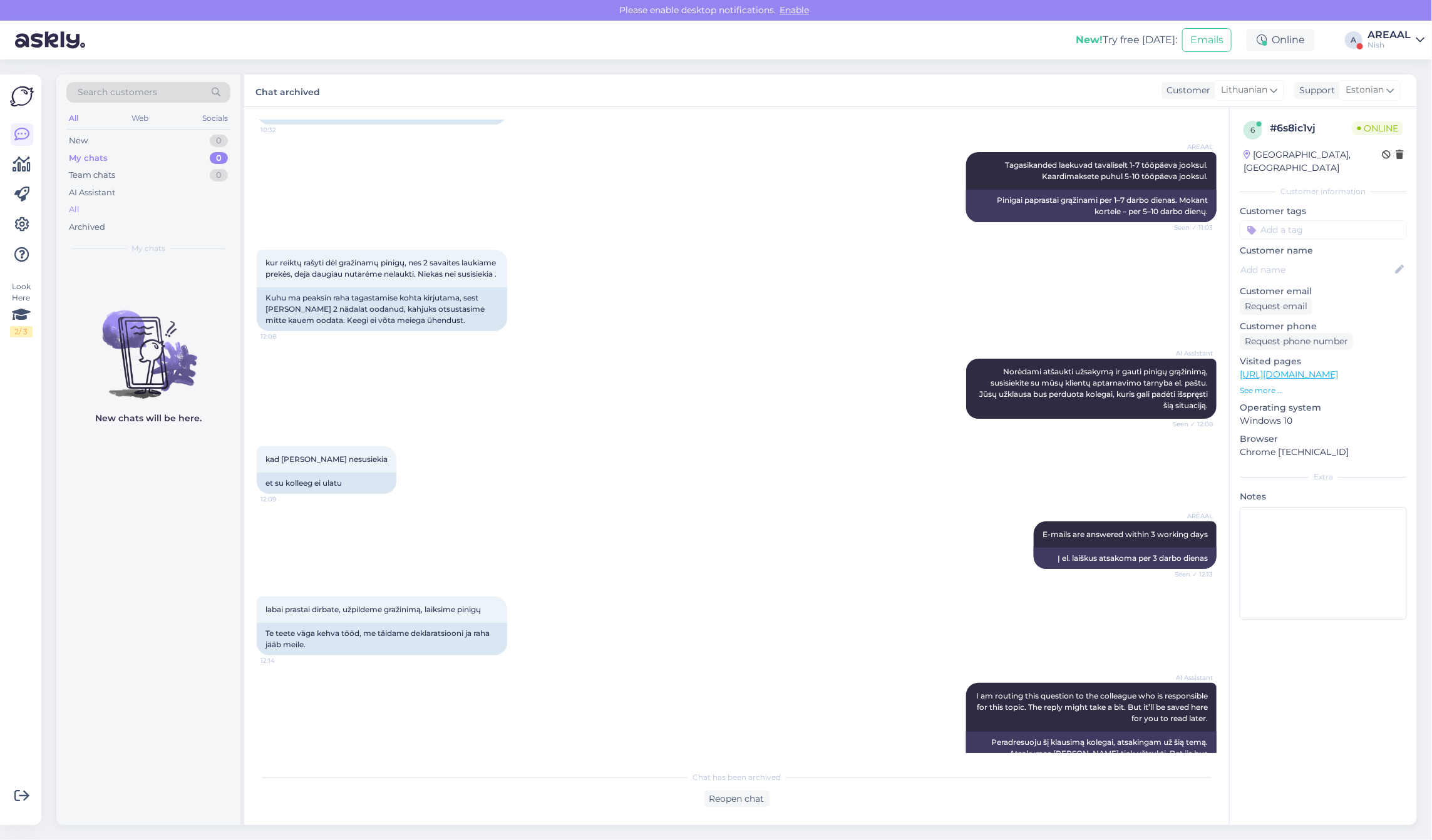
click at [115, 214] on div "All" at bounding box center [148, 209] width 164 height 17
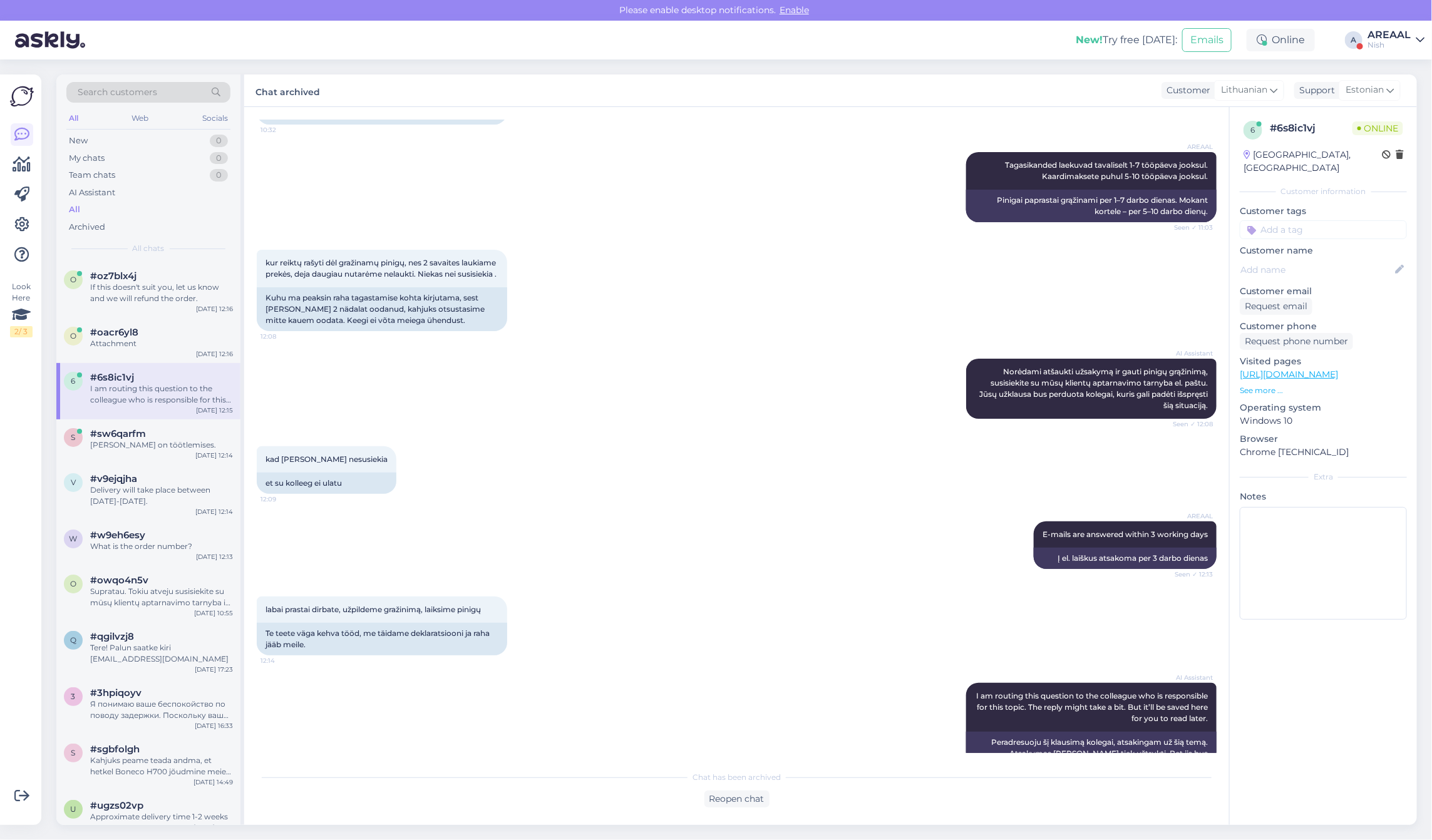
click at [117, 263] on div "o #oz7blx4j If this doesn't suit you, let us know and we will refund the order.…" at bounding box center [148, 290] width 184 height 56
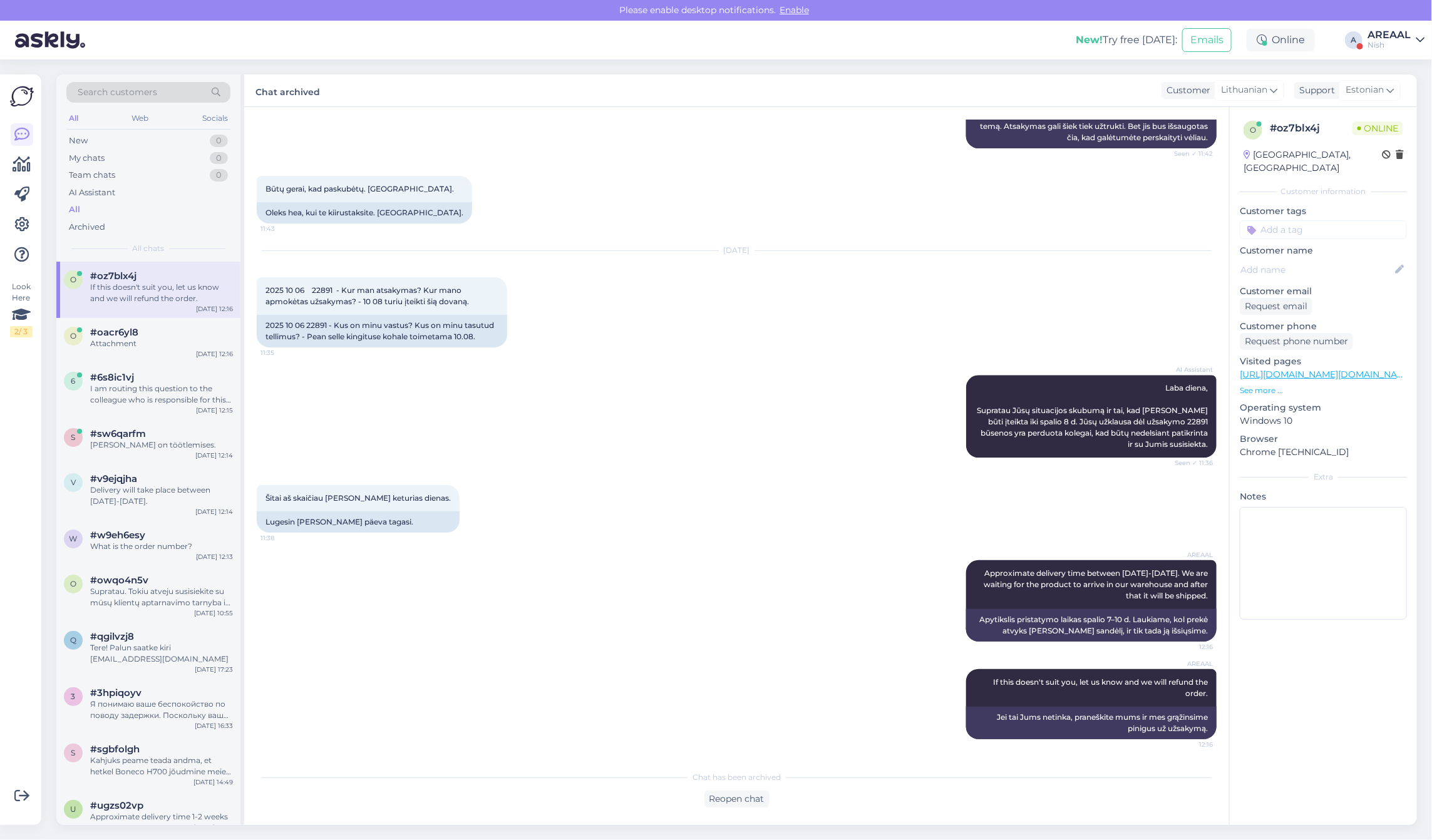
click at [1379, 31] on div "AREAAL" at bounding box center [1389, 35] width 44 height 10
click at [1384, 67] on button "Open" at bounding box center [1397, 69] width 35 height 19
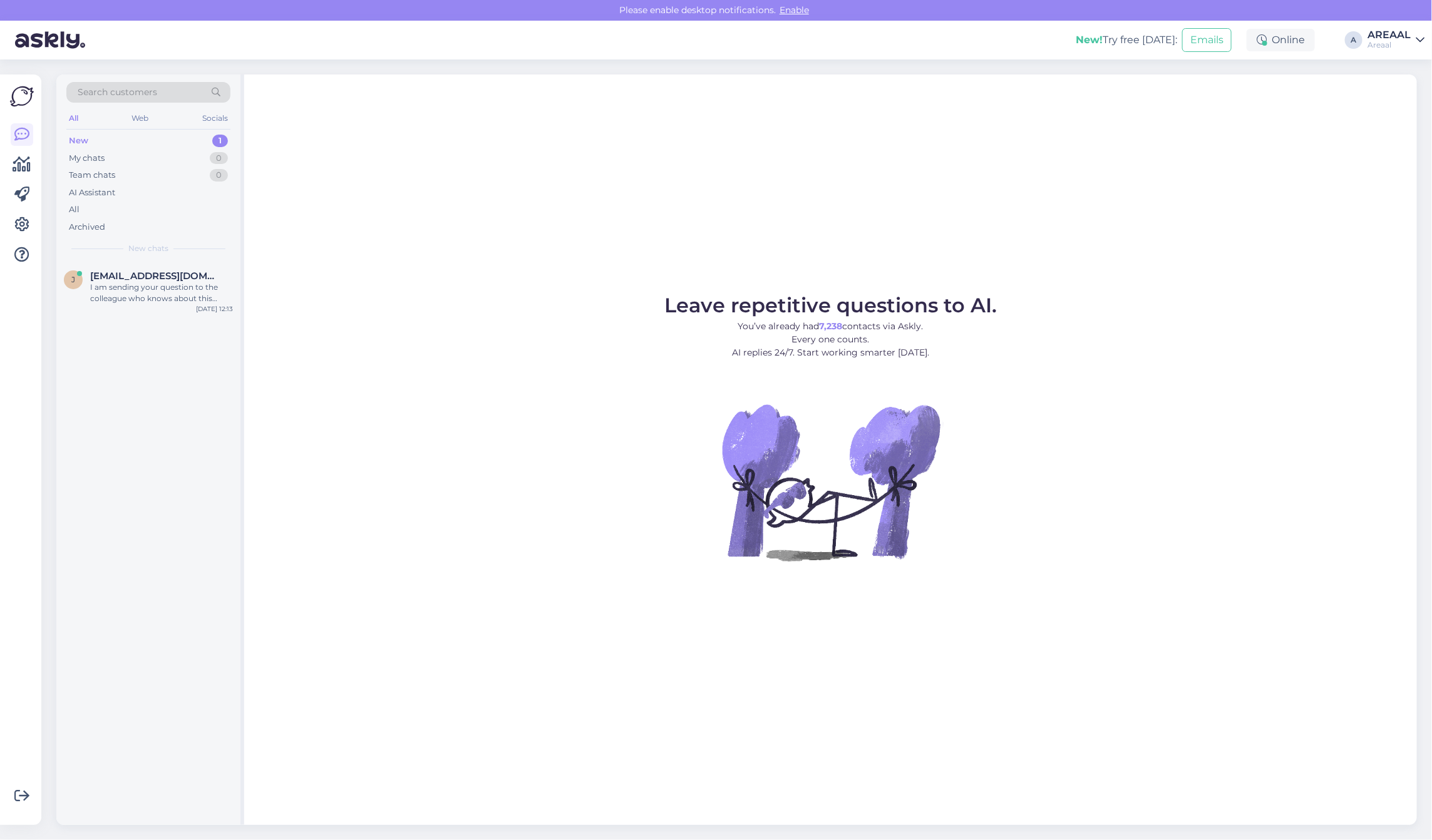
click at [174, 258] on div "Search customers All Web Socials New 1 My chats 0 Team chats 0 AI Assistant All…" at bounding box center [148, 168] width 184 height 187
click at [176, 269] on div "j jurgen.holtsmeier@gmail.com I am sending your question to the colleague who k…" at bounding box center [148, 290] width 184 height 56
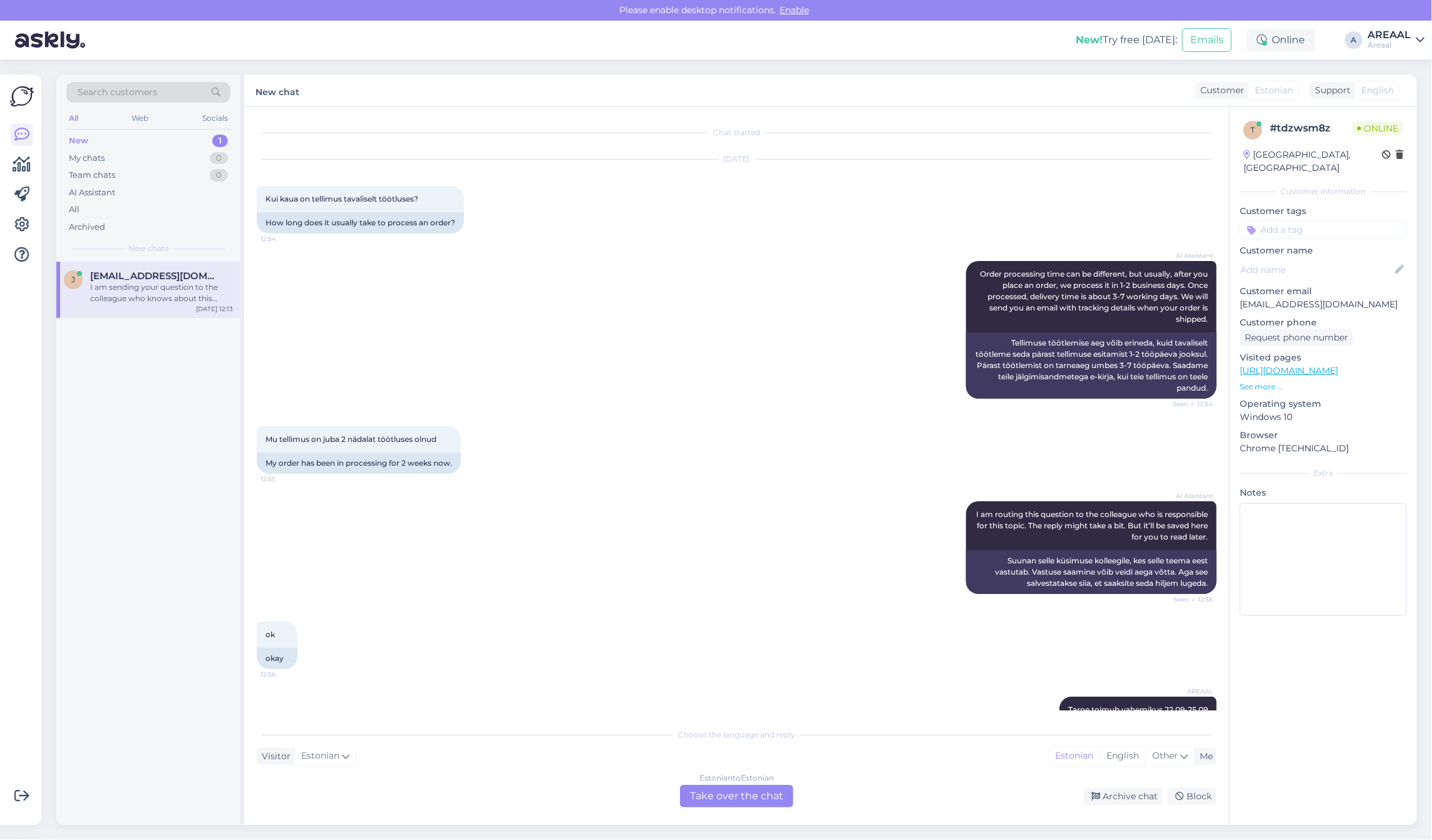
scroll to position [4084, 0]
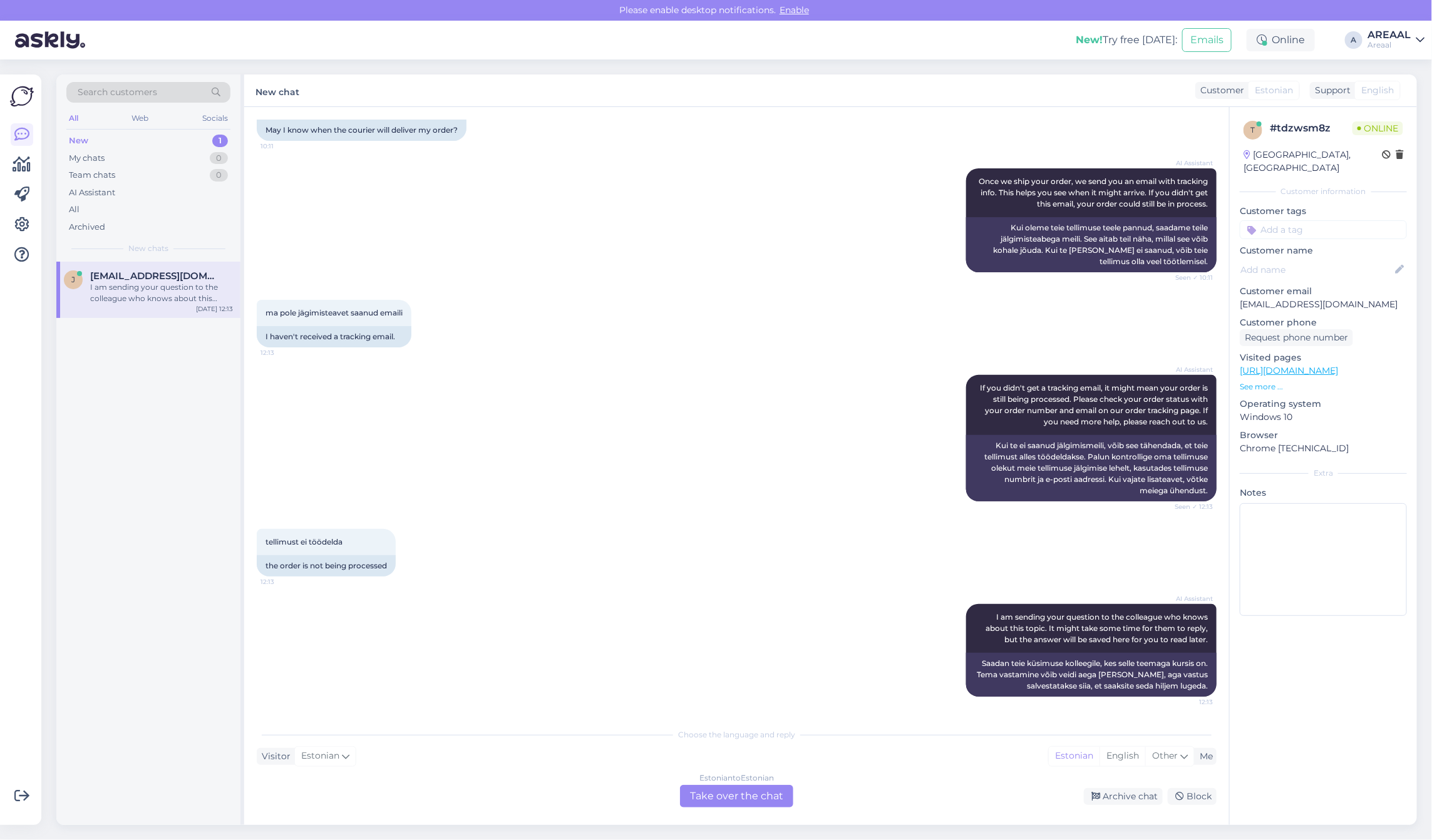
click at [742, 792] on div "Estonian to Estonian Take over the chat" at bounding box center [736, 796] width 114 height 23
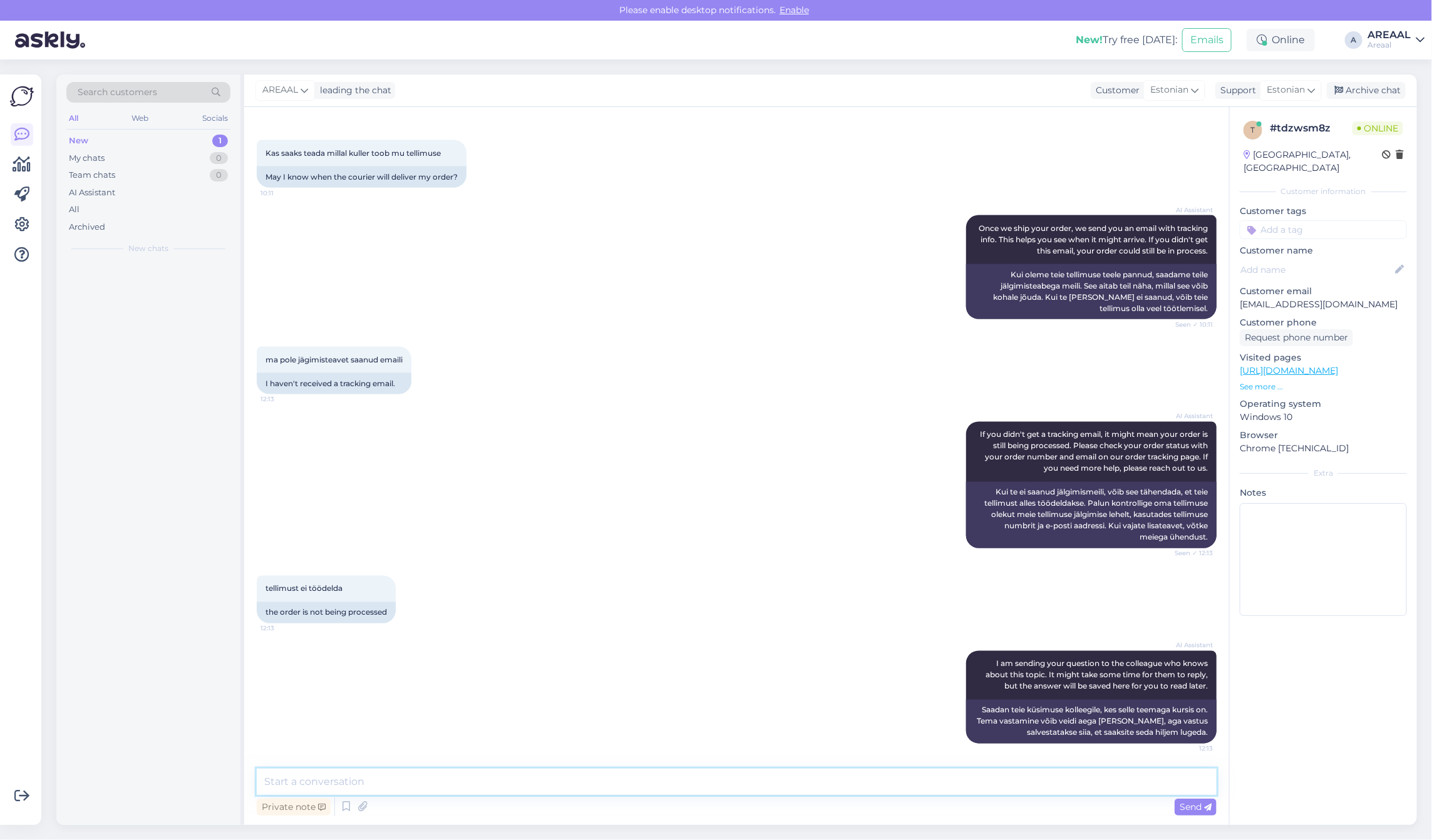
scroll to position [4036, 0]
click at [742, 792] on textarea at bounding box center [736, 782] width 960 height 26
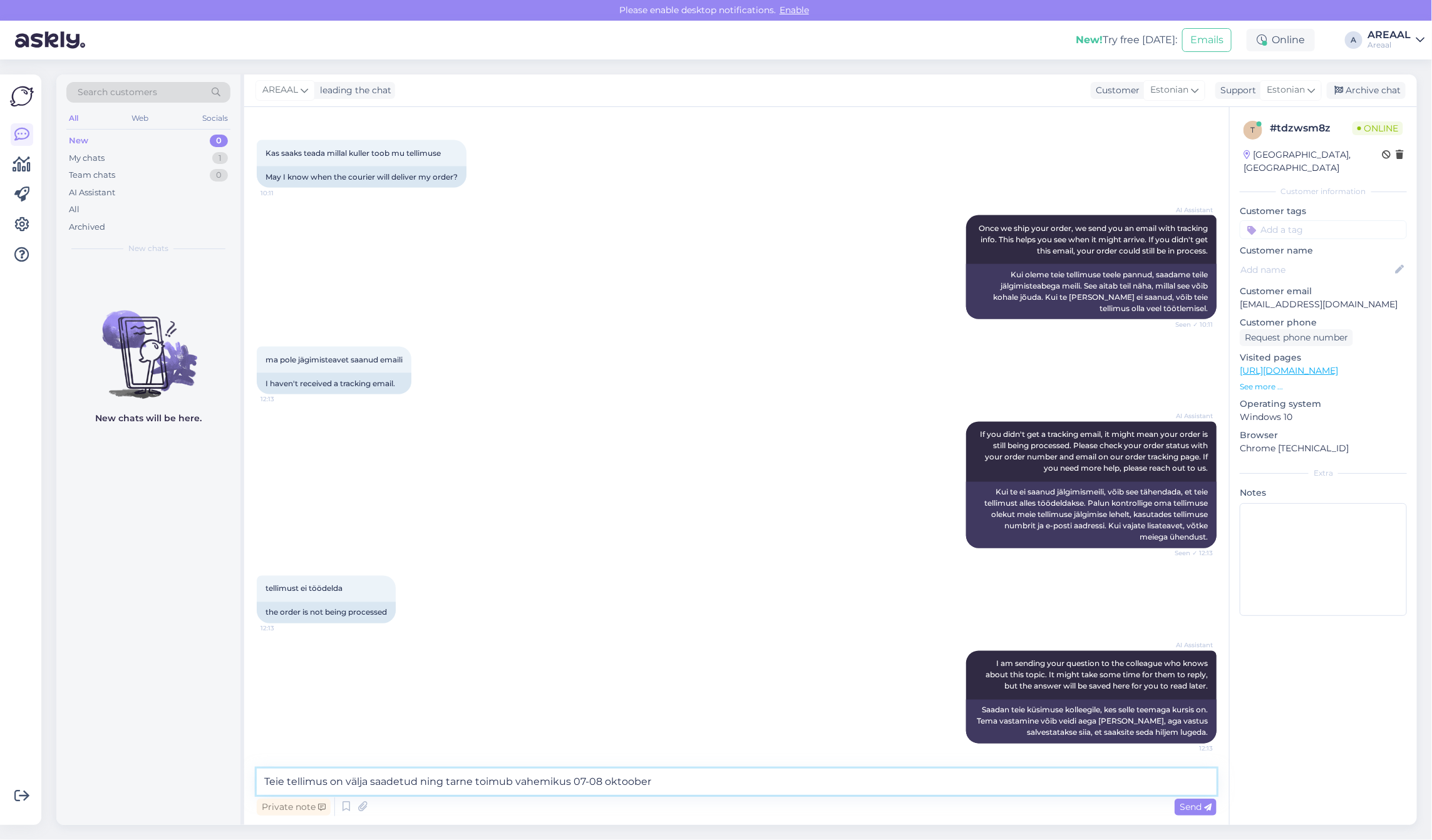
type textarea "Teie tellimus on välja saadetud ning tarne toimub vahemikus 07-08 oktoober."
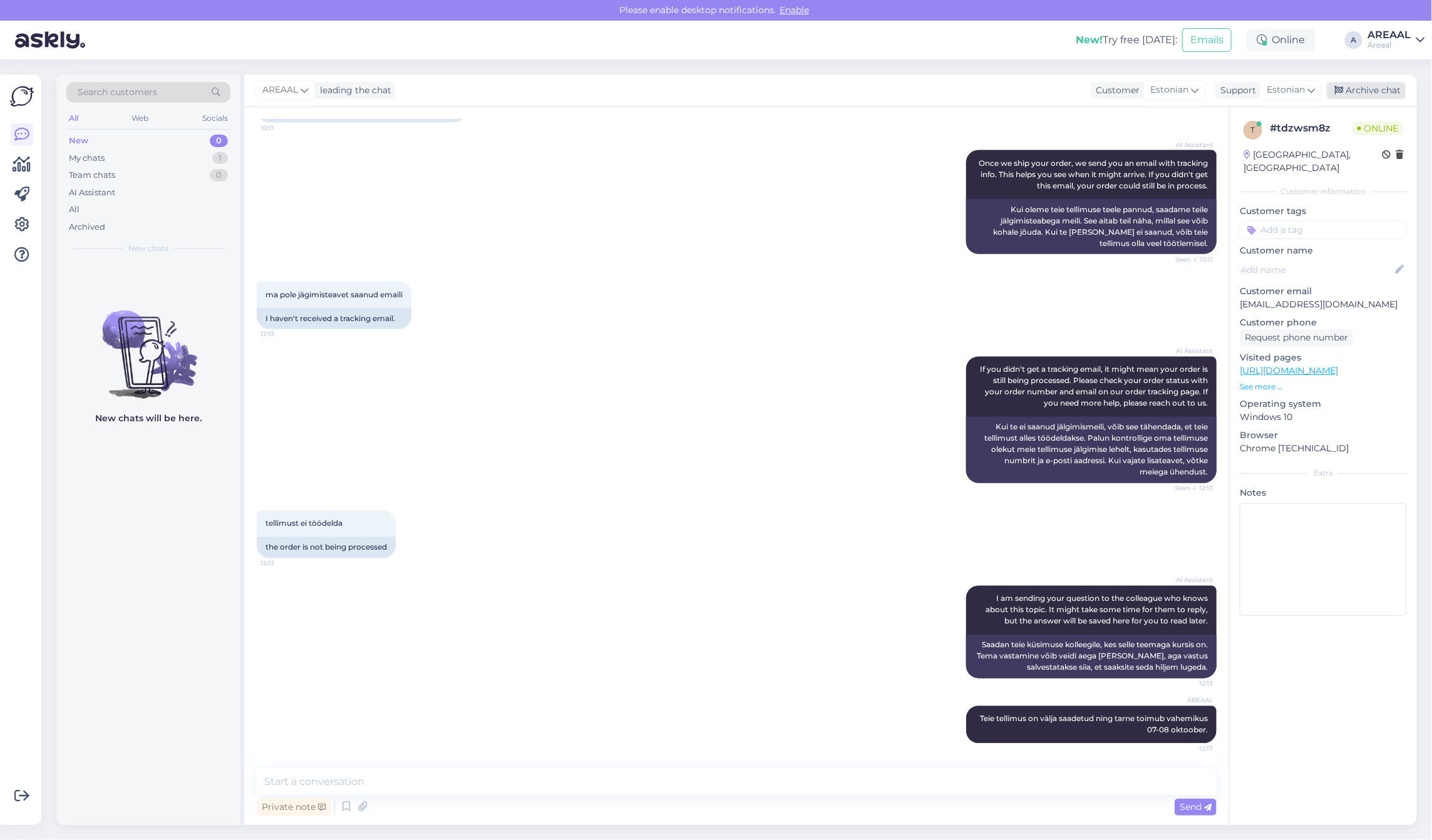
click at [1363, 85] on div "Archive chat" at bounding box center [1366, 90] width 79 height 17
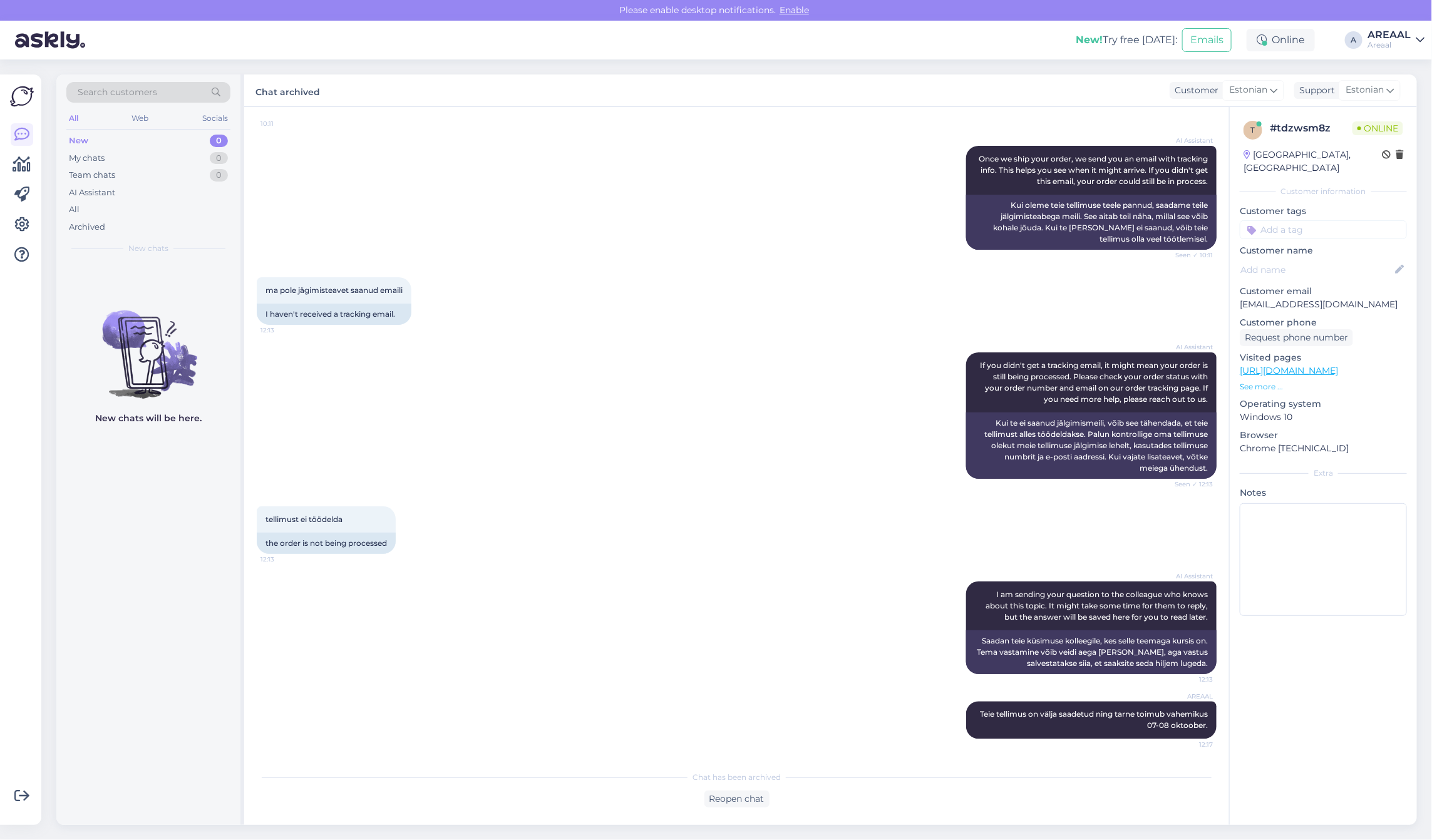
click at [726, 217] on div "AI Assistant Once we ship your order, we send you an email with tracking info. …" at bounding box center [736, 197] width 960 height 132
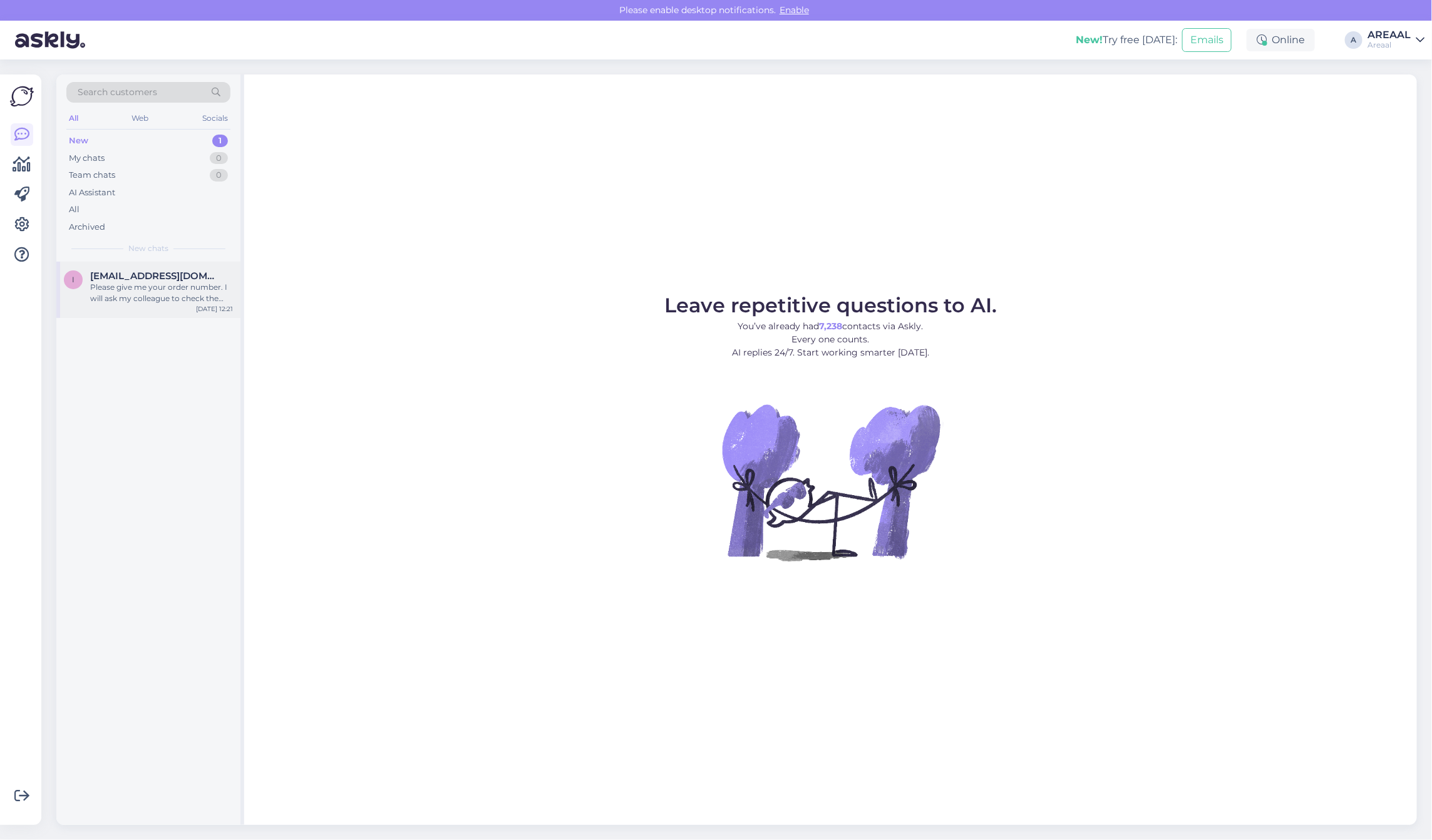
click at [214, 273] on div "[EMAIL_ADDRESS][DOMAIN_NAME]" at bounding box center [161, 276] width 143 height 11
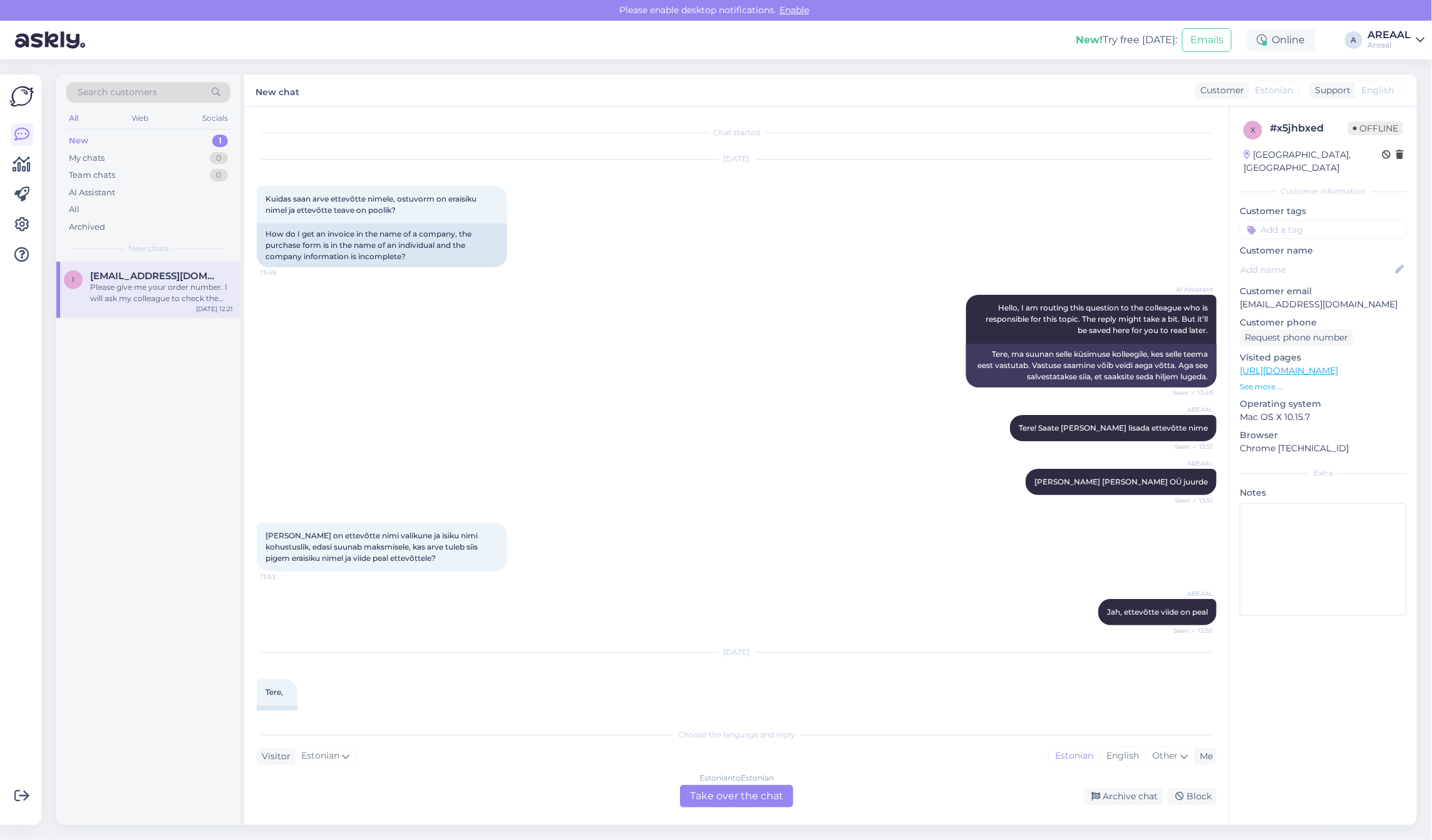
scroll to position [1560, 0]
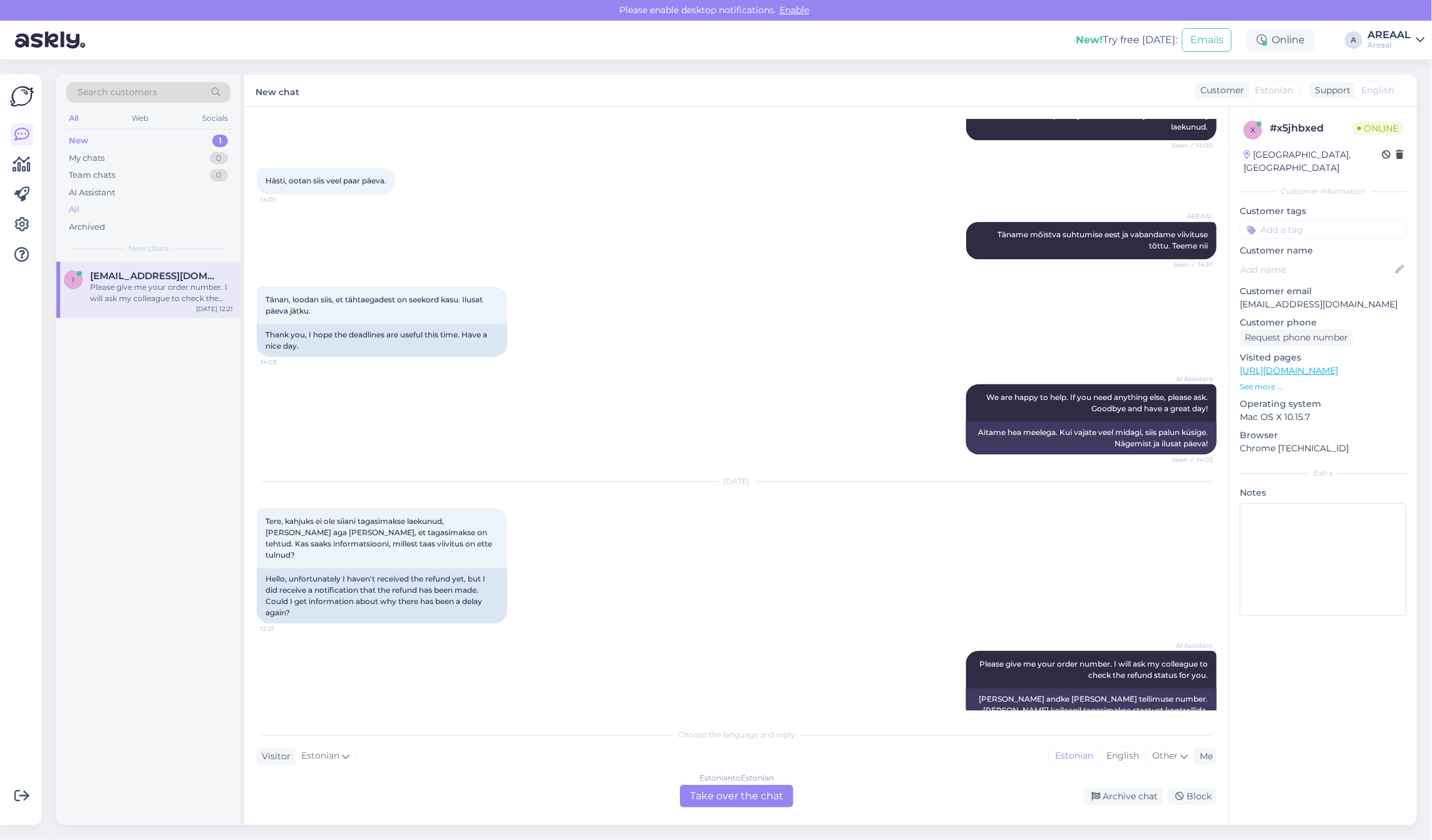
click at [155, 201] on div "All" at bounding box center [148, 209] width 164 height 17
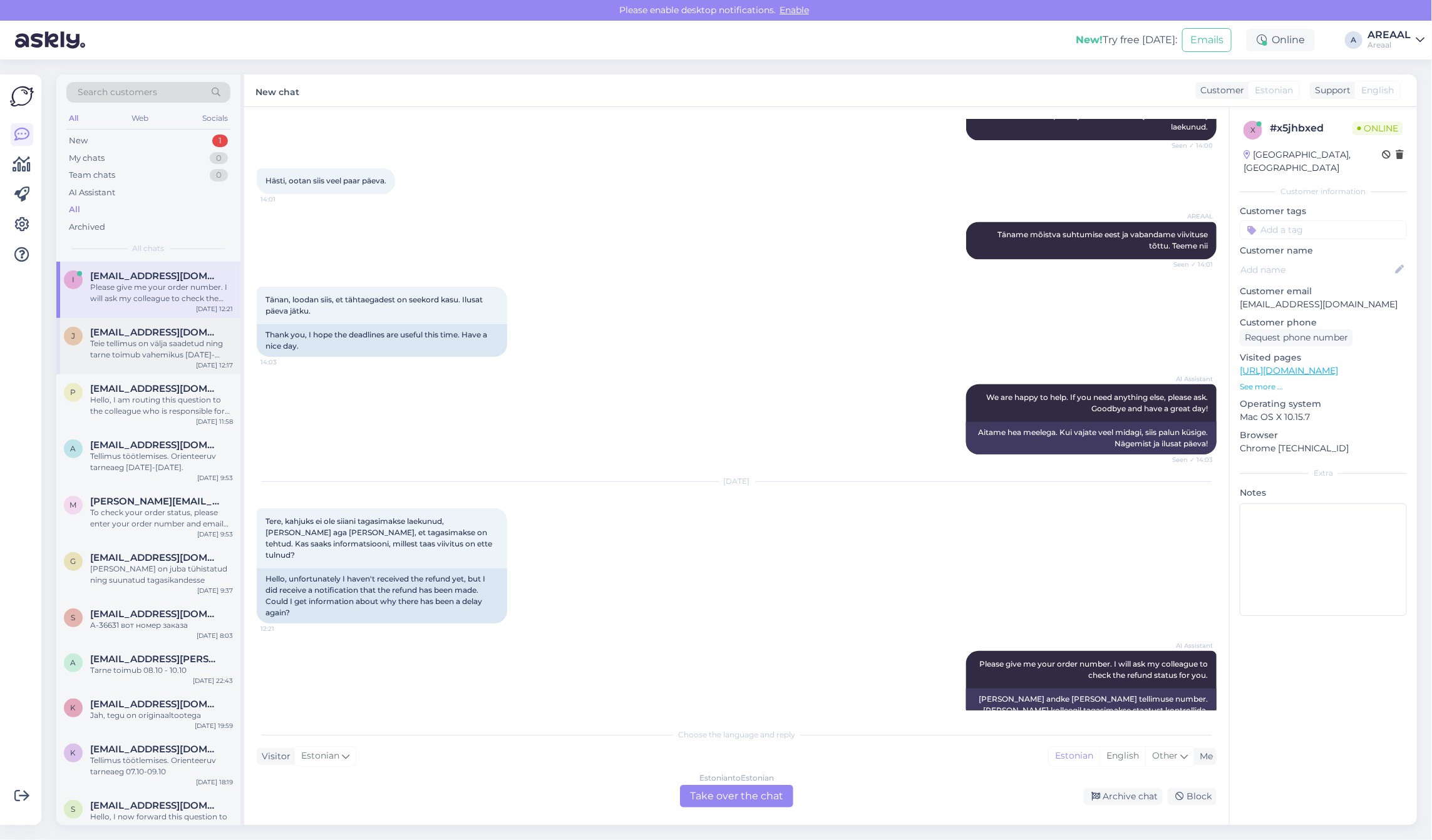
click at [174, 339] on div "Teie tellimus on välja saadetud ning tarne toimub vahemikus 07-08 oktoober." at bounding box center [161, 349] width 143 height 23
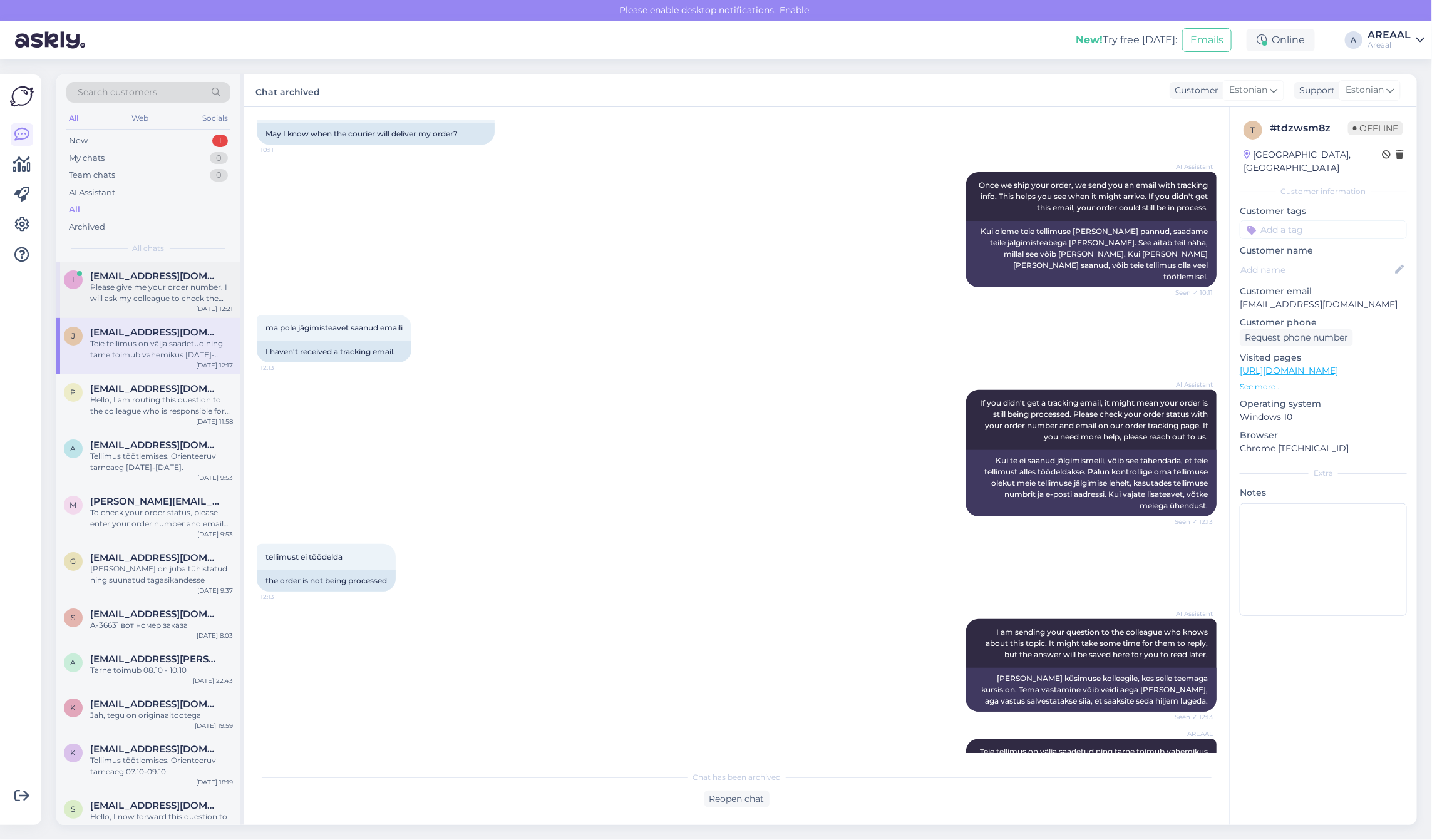
click at [164, 304] on div "Please give me your order number. I will ask my colleague to check the refund s…" at bounding box center [161, 293] width 143 height 23
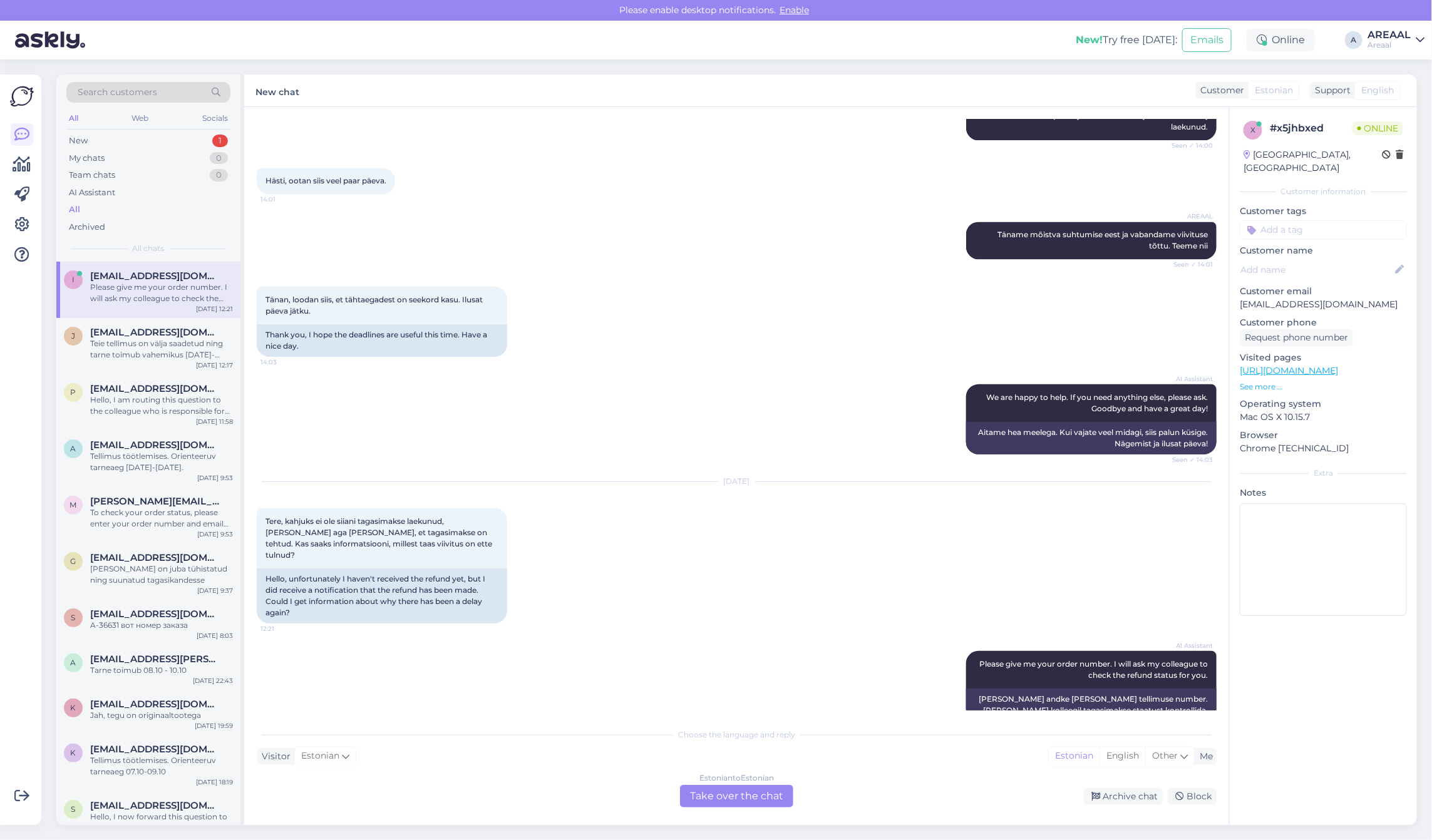
click at [1019, 351] on div "Tänan, loodan siis, et tähtaegadest on seekord kasu. Ilusat päeva jätku. 14:03 …" at bounding box center [736, 321] width 960 height 97
click at [993, 345] on div "Tänan, loodan siis, et tähtaegadest on seekord kasu. Ilusat päeva jätku. 14:03 …" at bounding box center [736, 321] width 960 height 97
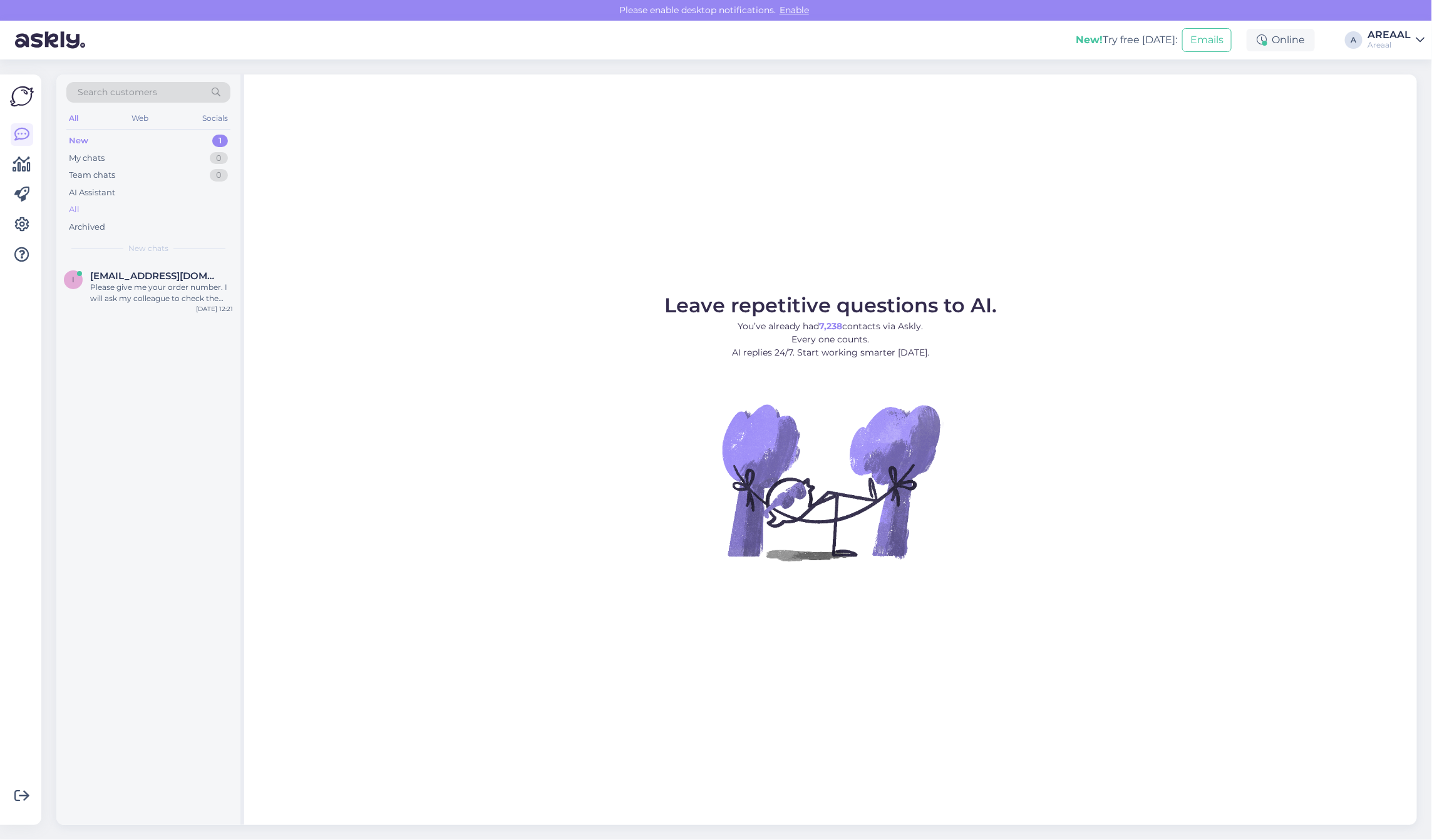
click at [182, 205] on div "All" at bounding box center [148, 209] width 164 height 17
click at [178, 257] on div "Search customers All Web Socials New 1 My chats 0 Team chats 0 AI Assistant All…" at bounding box center [148, 168] width 184 height 187
click at [177, 271] on span "[EMAIL_ADDRESS][DOMAIN_NAME]" at bounding box center [155, 276] width 130 height 11
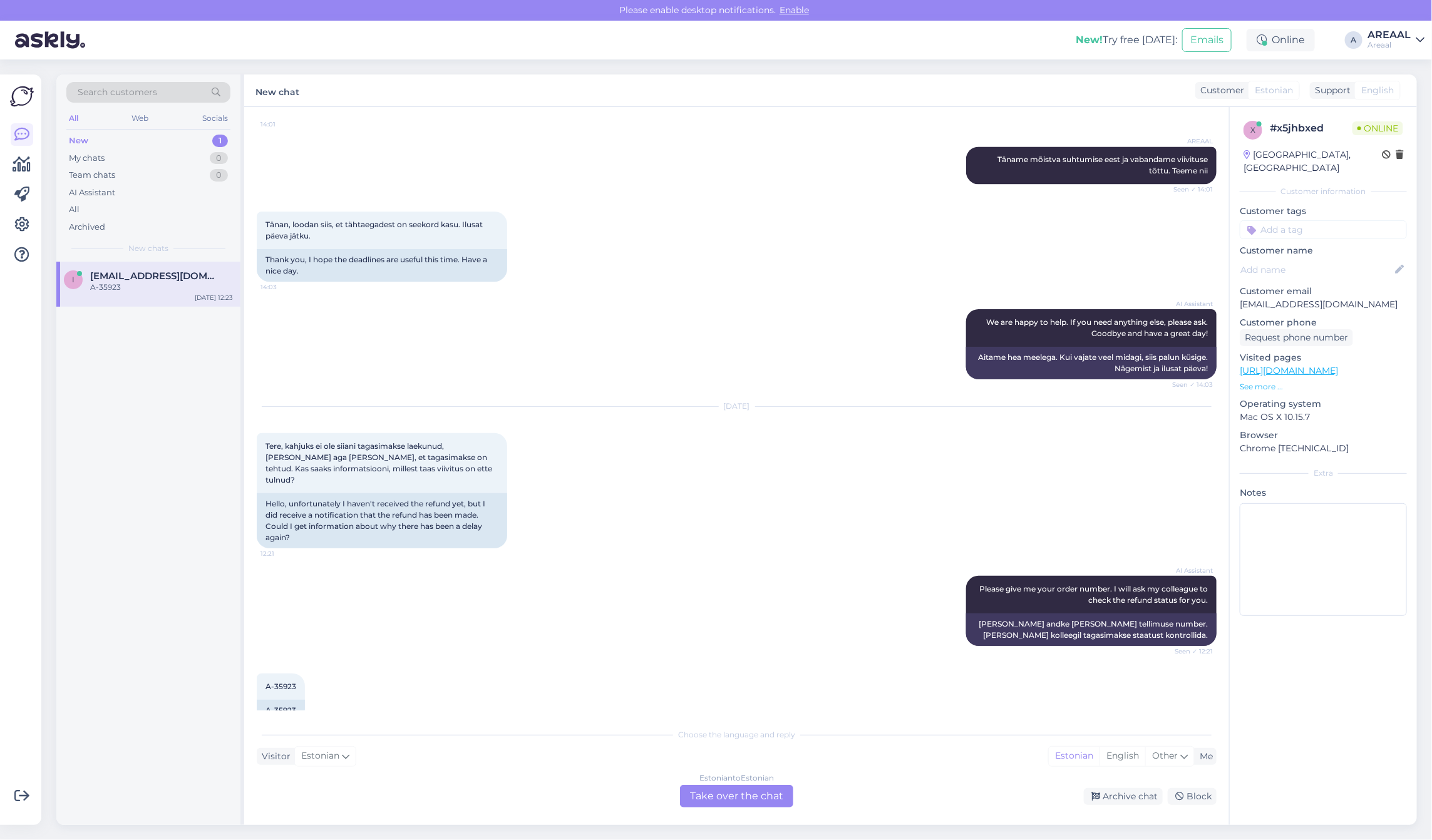
click at [727, 790] on div "Estonian to Estonian Take over the chat" at bounding box center [736, 796] width 114 height 23
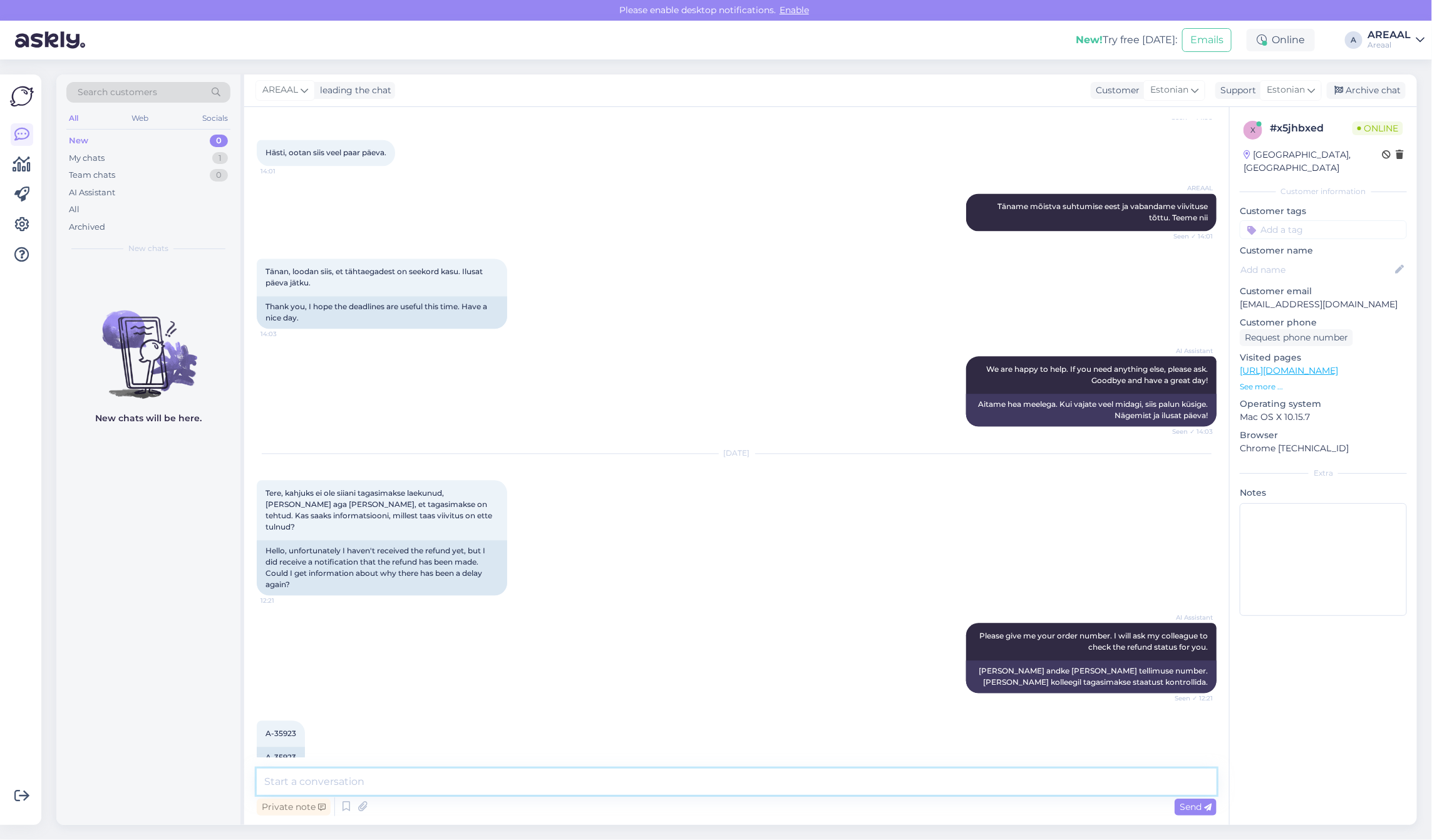
drag, startPoint x: 727, startPoint y: 790, endPoint x: 749, endPoint y: 783, distance: 23.1
click at [730, 784] on textarea at bounding box center [736, 782] width 960 height 26
type textarea "Kui tagasikanne ei ole veel laekunud, siis laekub tänase päeva jooksul"
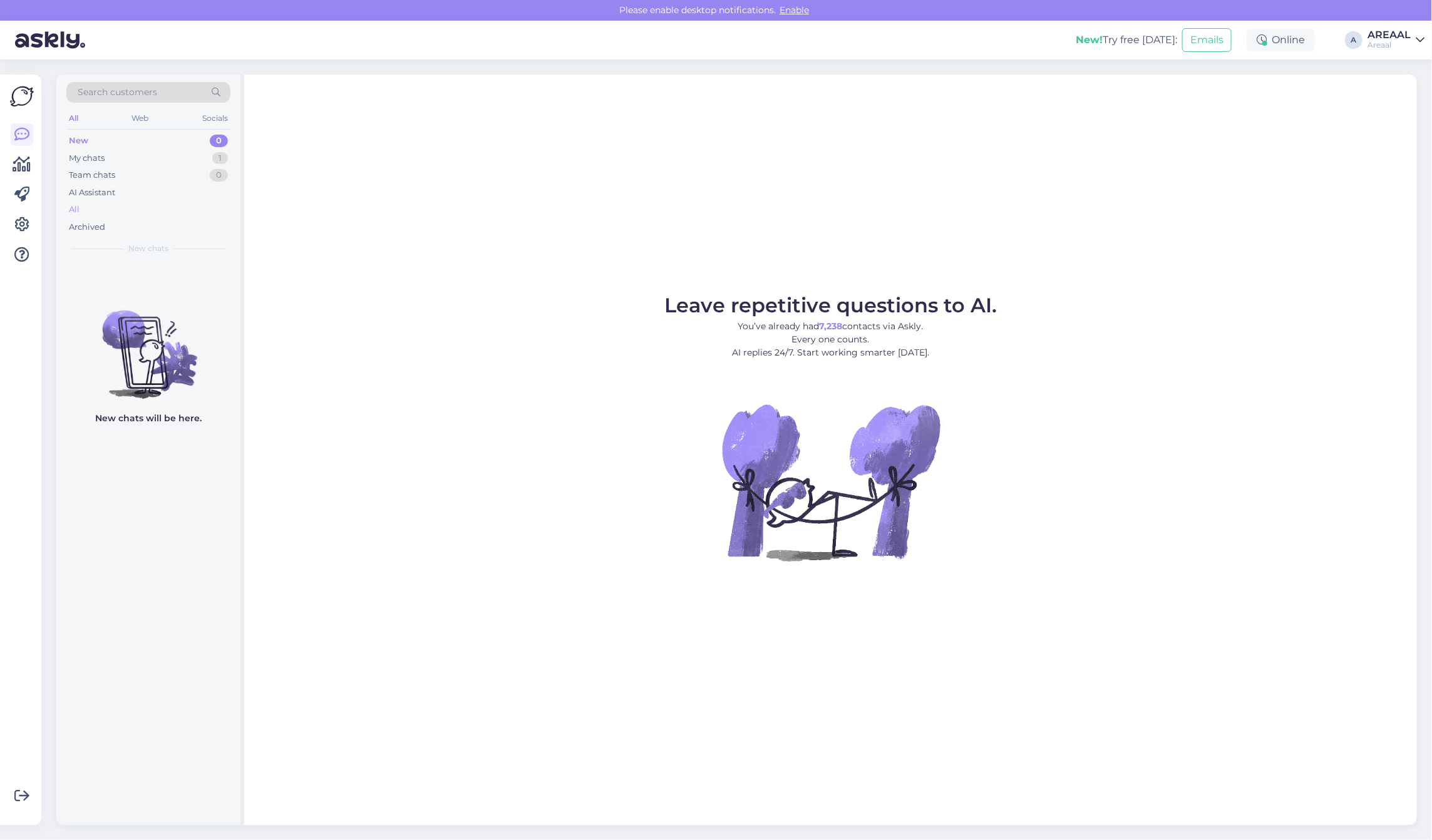
click at [134, 201] on div "All" at bounding box center [148, 209] width 164 height 17
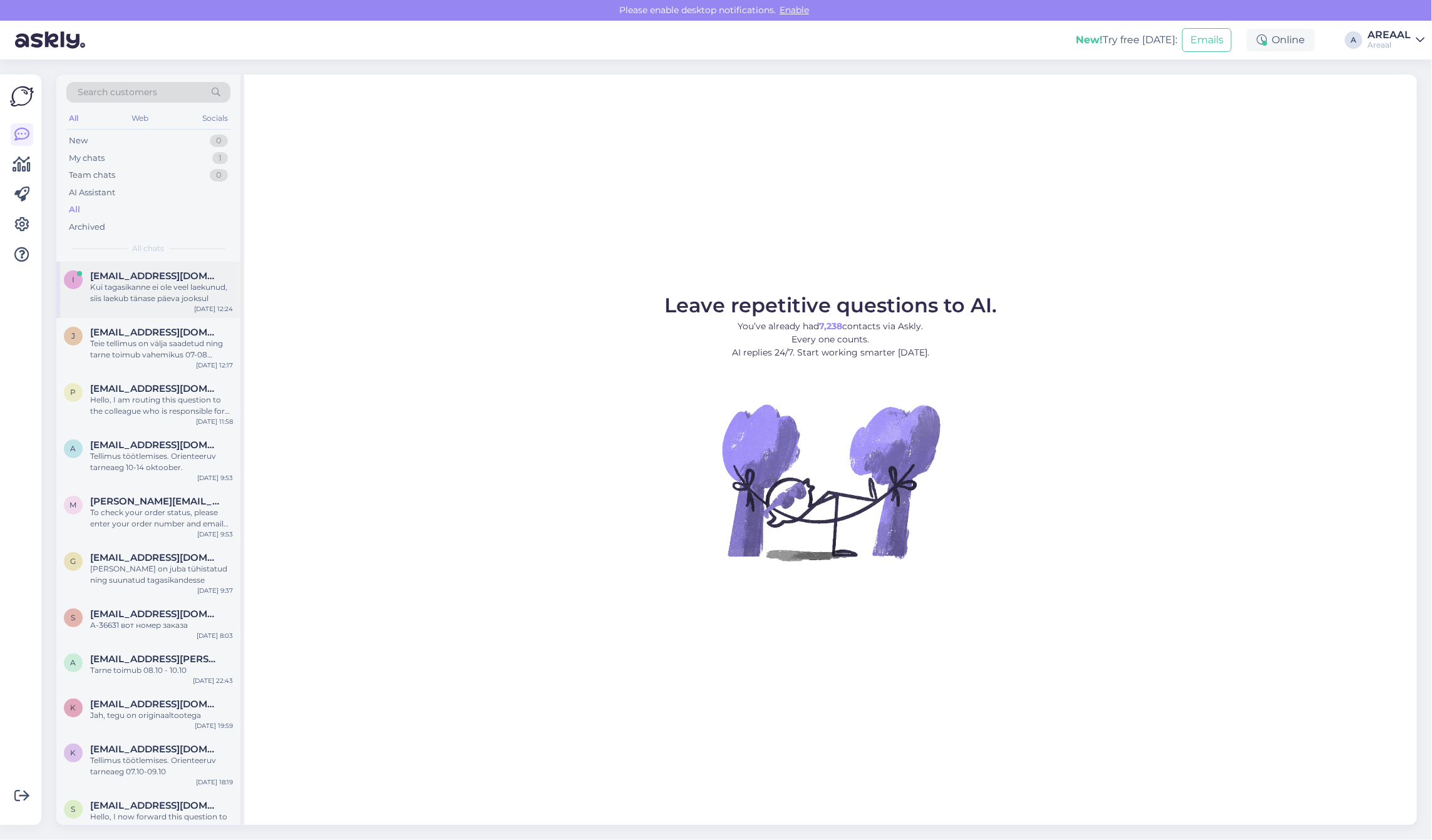
click at [170, 307] on div "i info@katusemehed.ee Kui tagasikanne ei ole veel laekunud, siis laekub tänase …" at bounding box center [148, 290] width 184 height 56
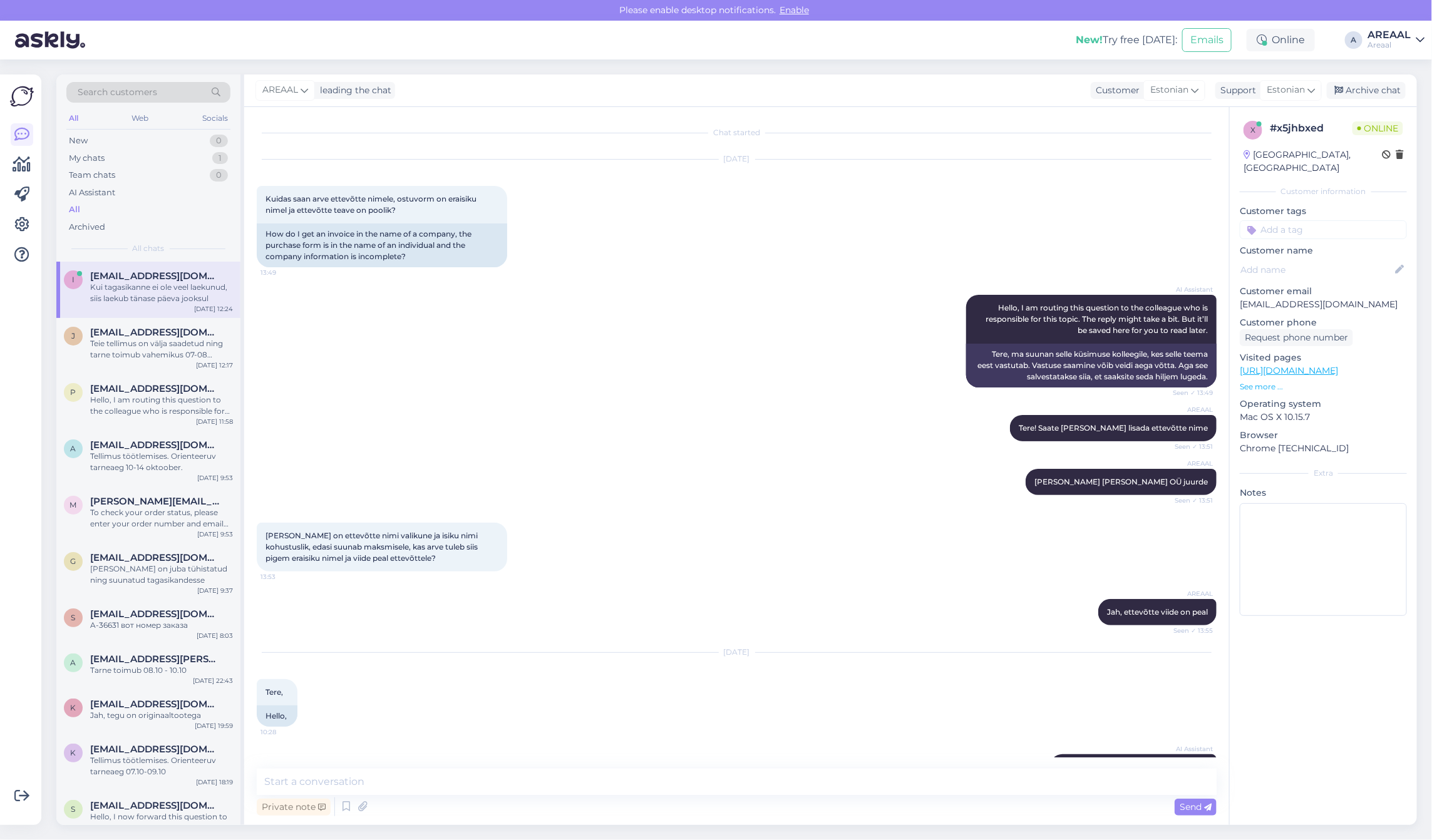
scroll to position [1653, 0]
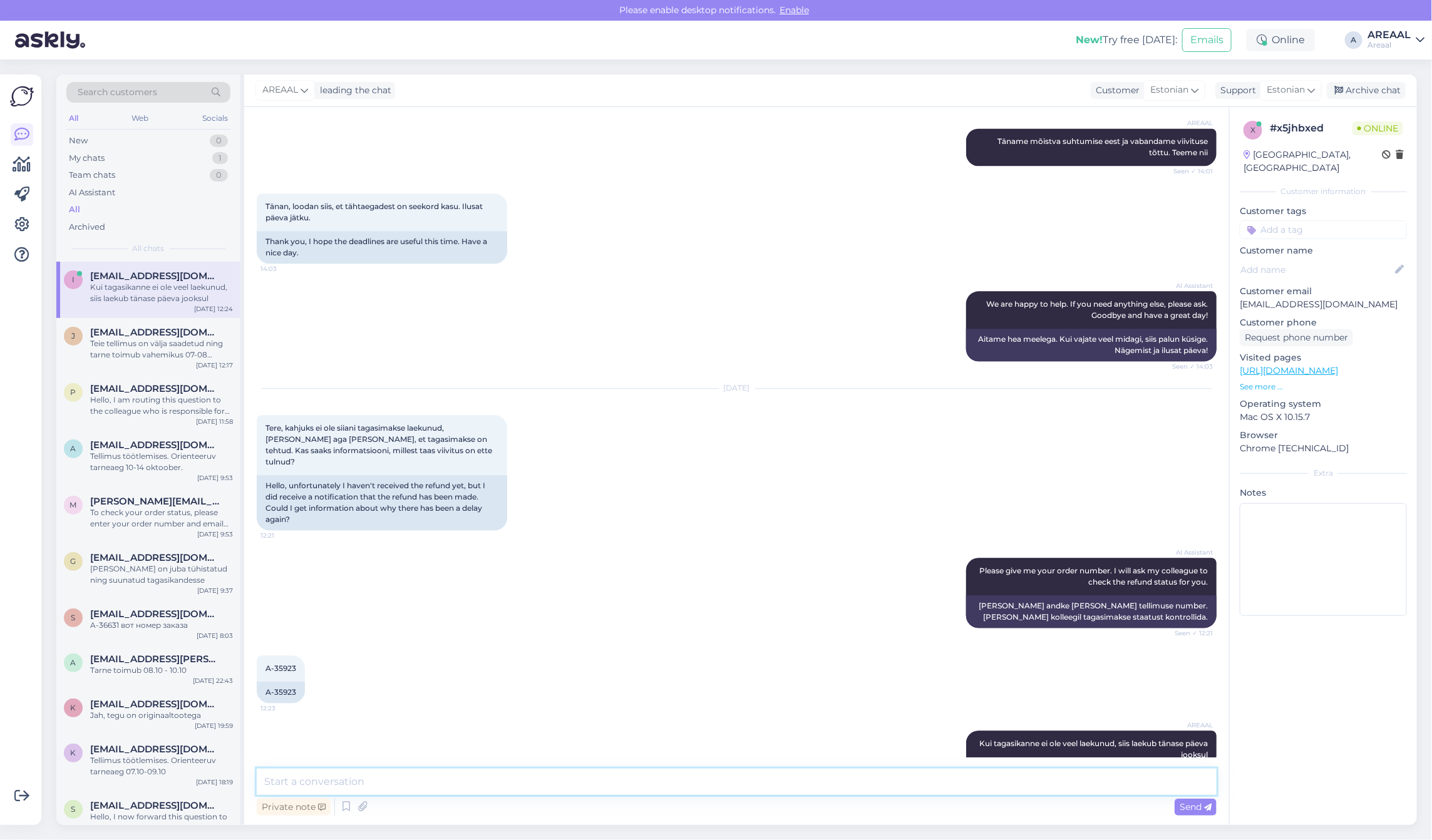
click at [643, 776] on textarea at bounding box center [736, 782] width 960 height 26
type textarea "Süsteemis protsessitud ning teel"
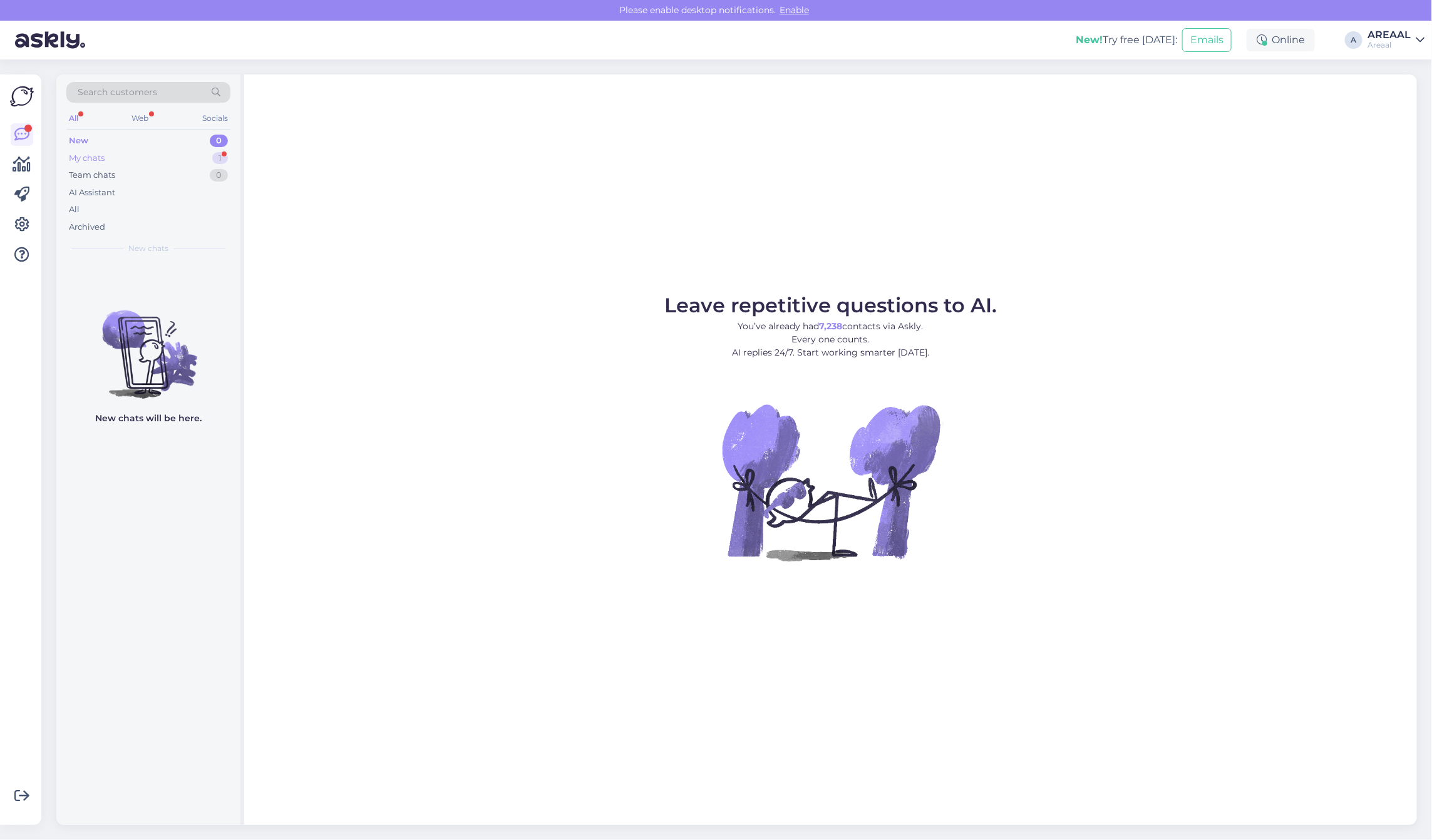
click at [226, 161] on div "1" at bounding box center [219, 158] width 15 height 13
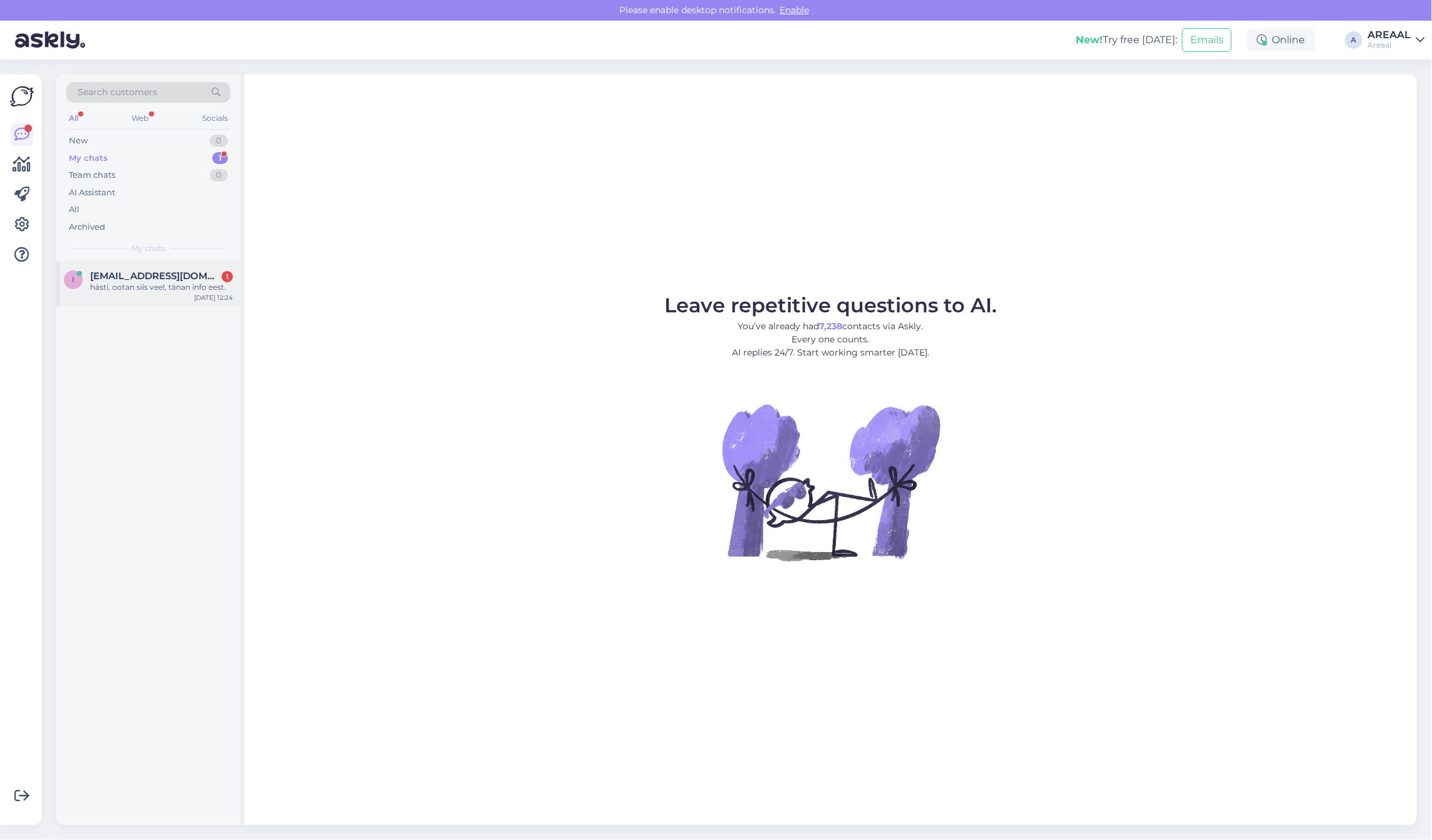
click at [216, 296] on div "[DATE] 12:24" at bounding box center [213, 297] width 39 height 9
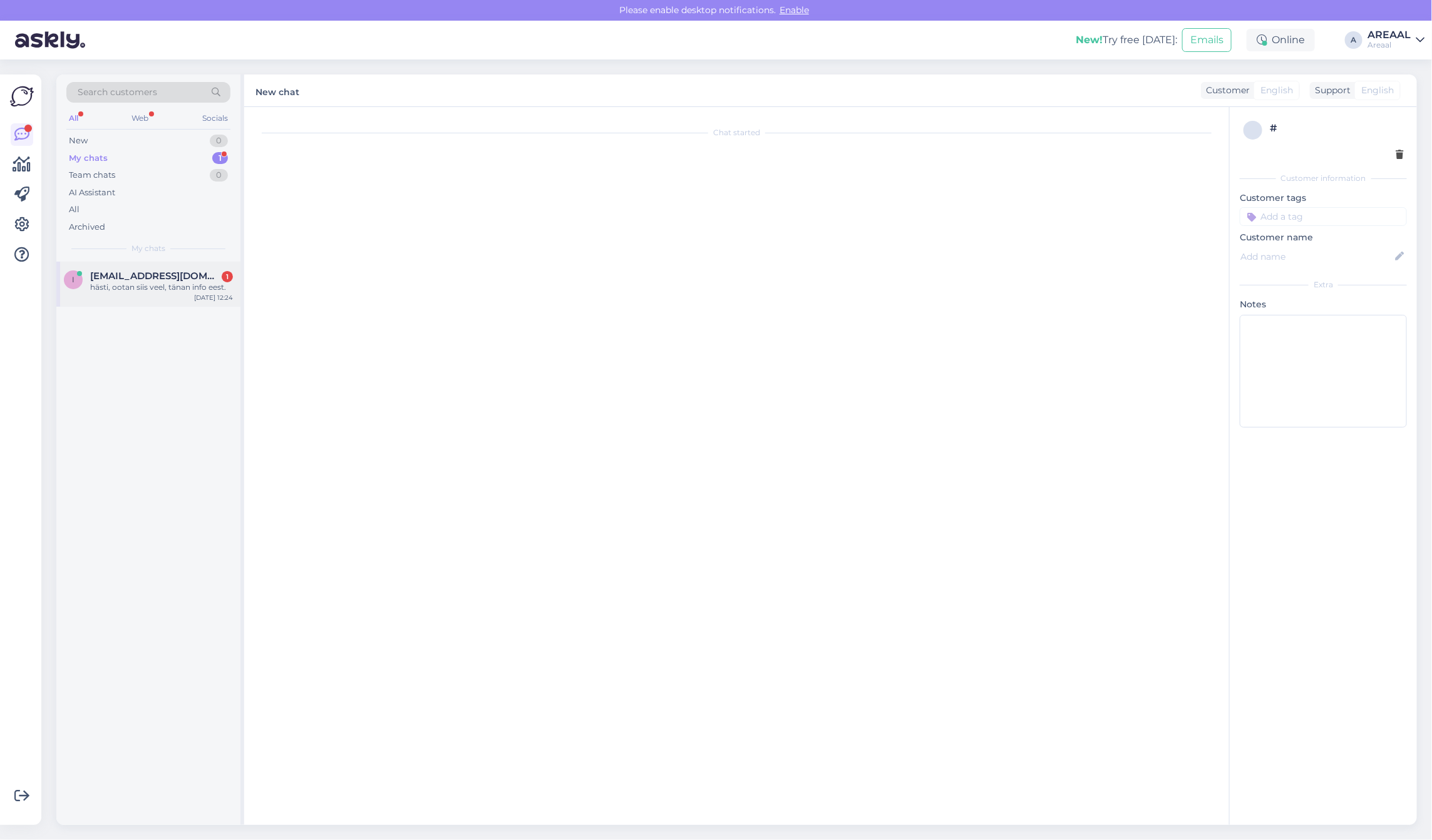
scroll to position [1760, 0]
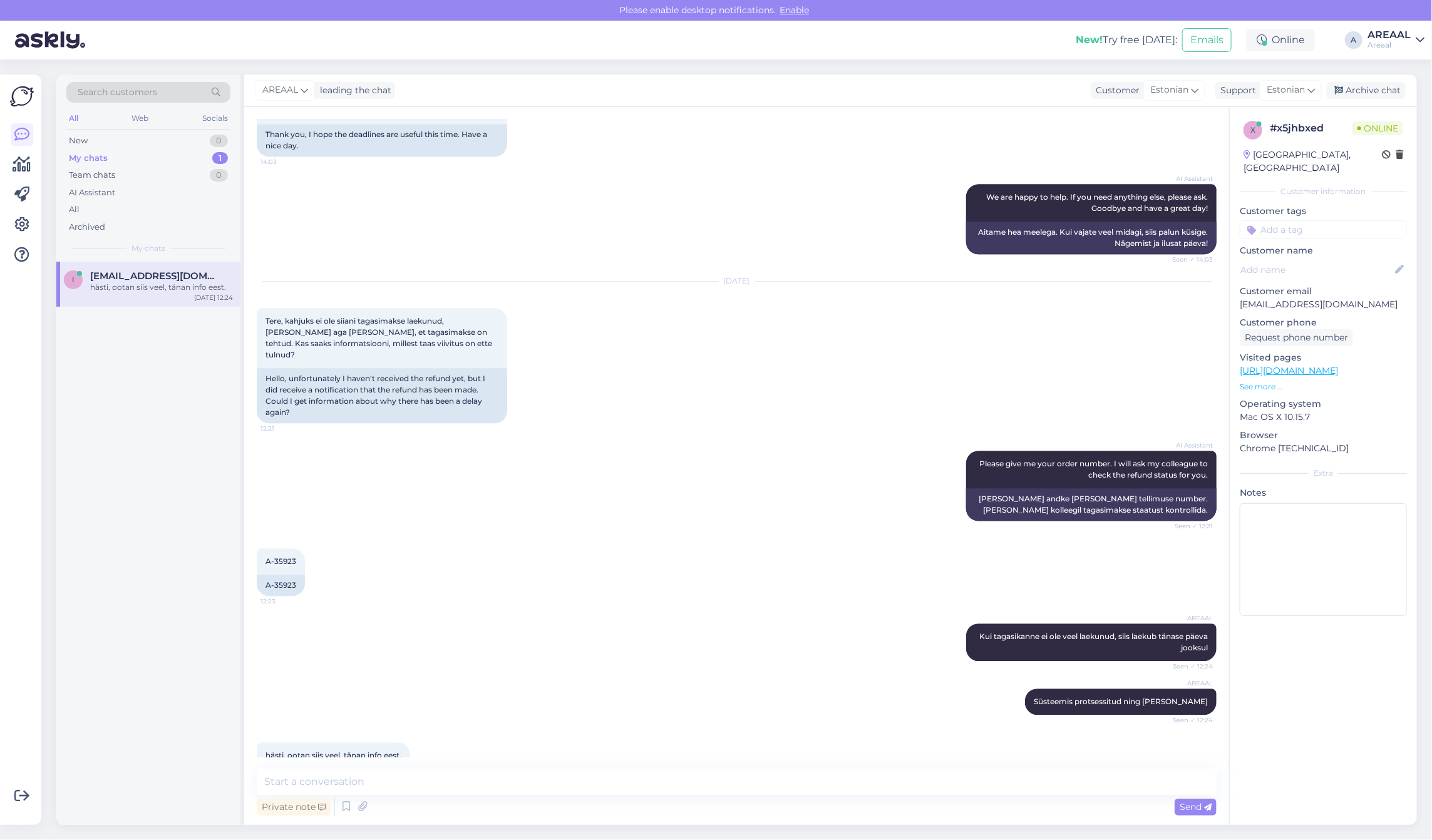
click at [1372, 100] on div "AREAAL leading the chat Customer Estonian Support Estonian Archive chat" at bounding box center [831, 91] width 1173 height 33
click at [1378, 86] on div "Archive chat" at bounding box center [1366, 90] width 79 height 17
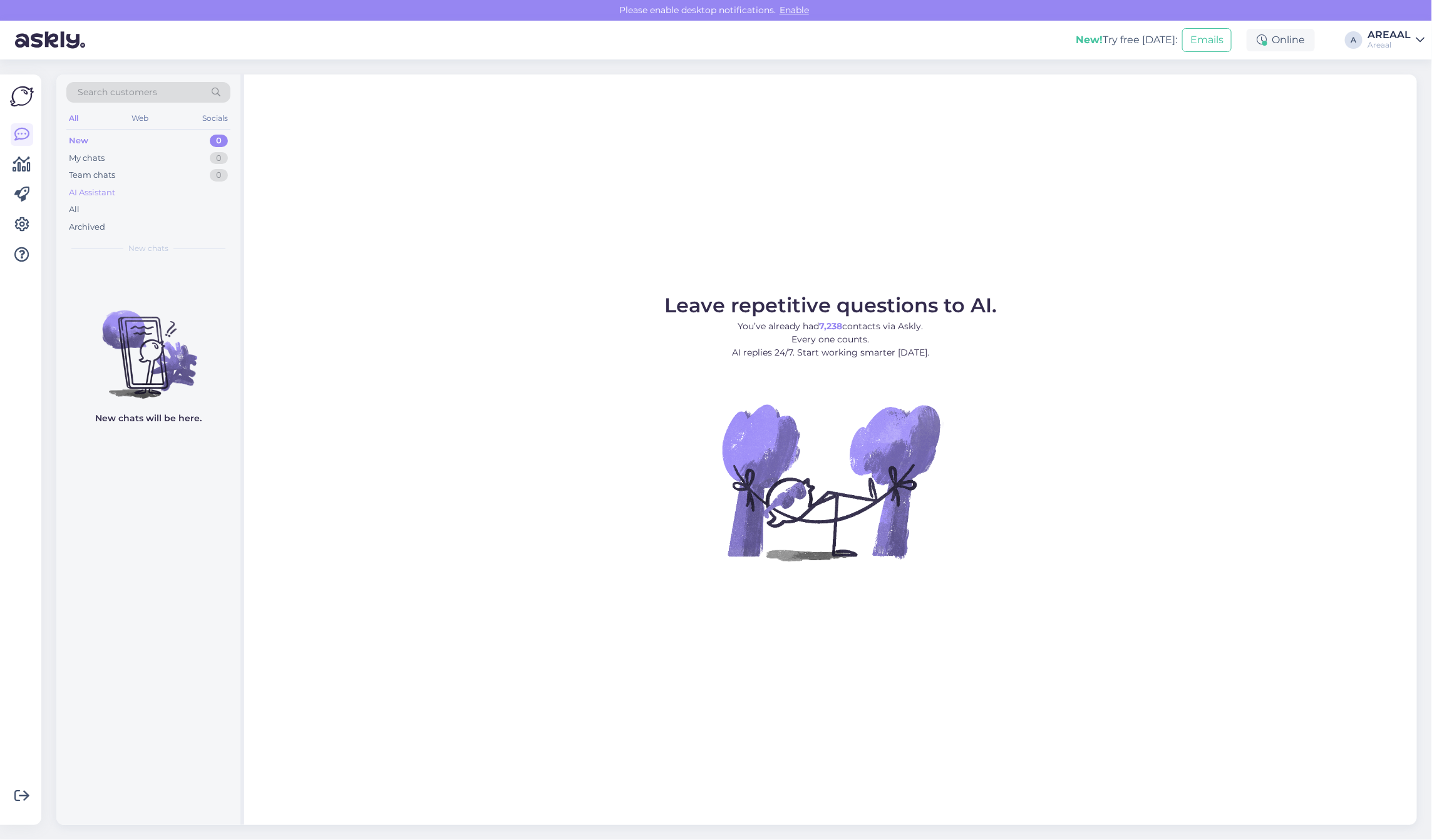
click at [97, 198] on div "AI Assistant" at bounding box center [92, 193] width 46 height 13
click at [99, 208] on div "All" at bounding box center [148, 209] width 164 height 17
click at [446, 183] on div "Leave repetitive questions to AI. You’ve already had 7,240 contacts via Askly. …" at bounding box center [831, 450] width 1173 height 751
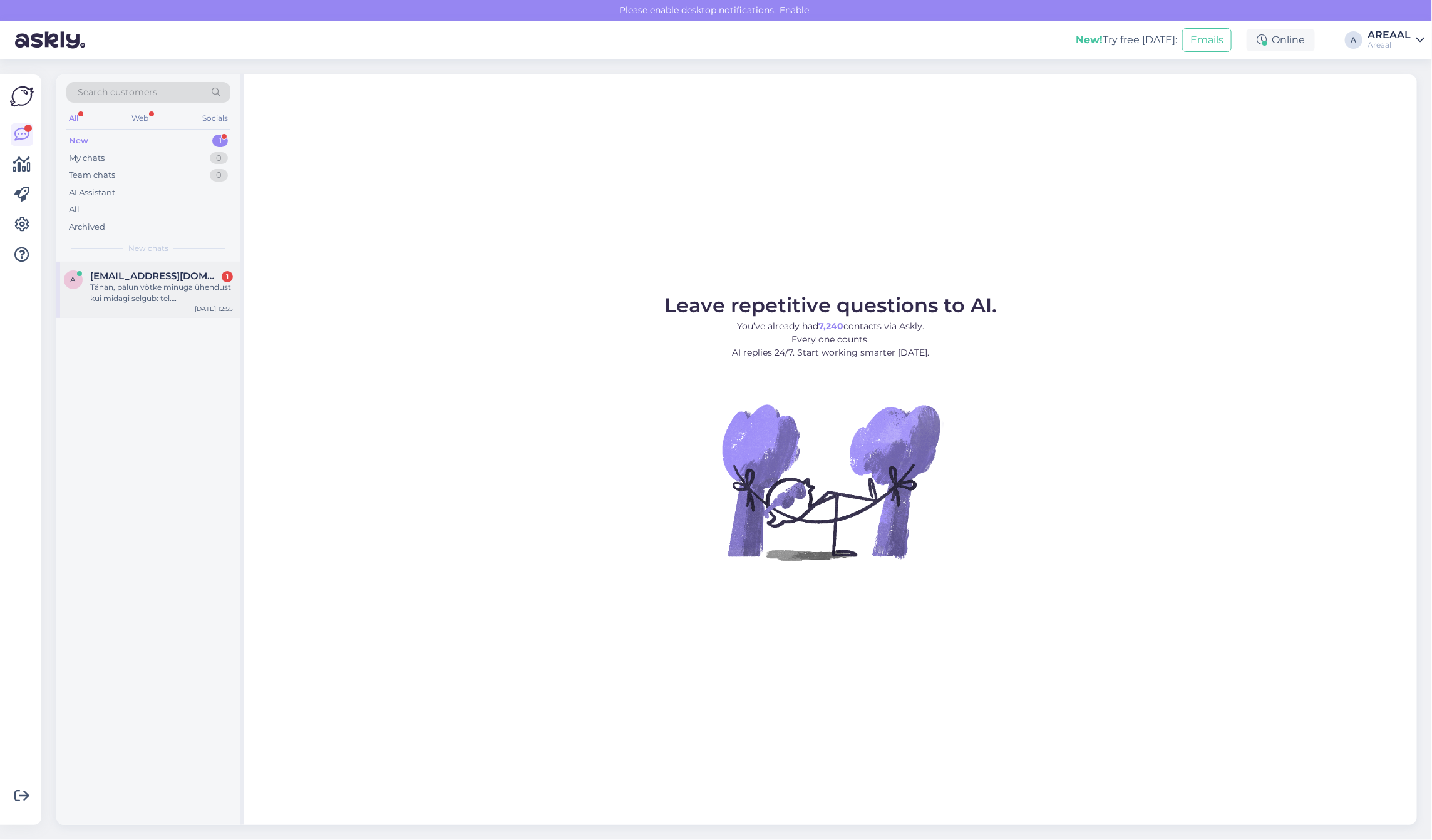
click at [199, 286] on div "Tänan, palun võtke minuga ühendust kui midagi selgub: tel. 5531196" at bounding box center [161, 293] width 143 height 23
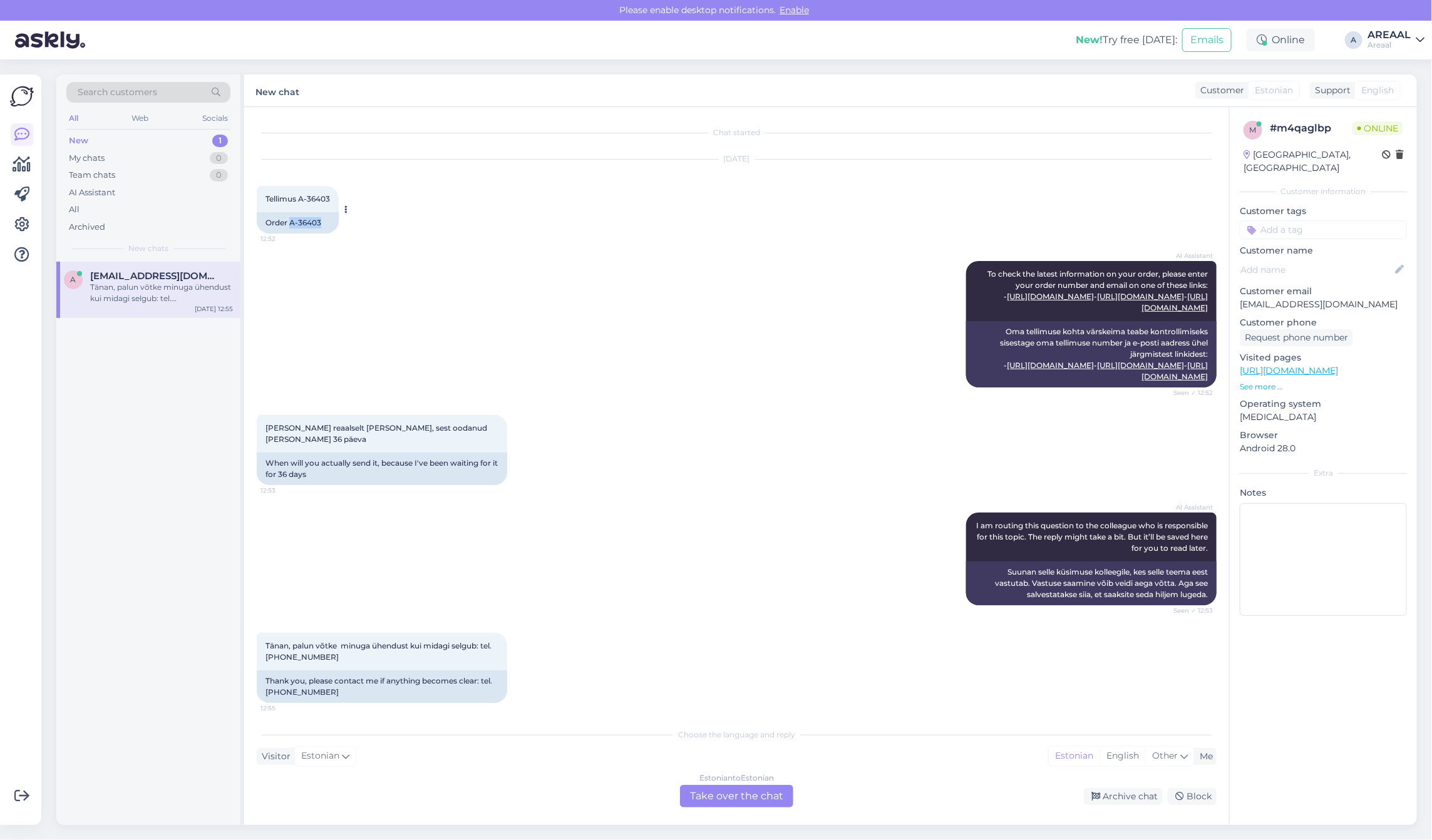
copy div "A-36403"
drag, startPoint x: 340, startPoint y: 223, endPoint x: 289, endPoint y: 229, distance: 51.4
click at [289, 229] on div "Tellimus A-36403 12:52 Order A-36403" at bounding box center [297, 210] width 82 height 47
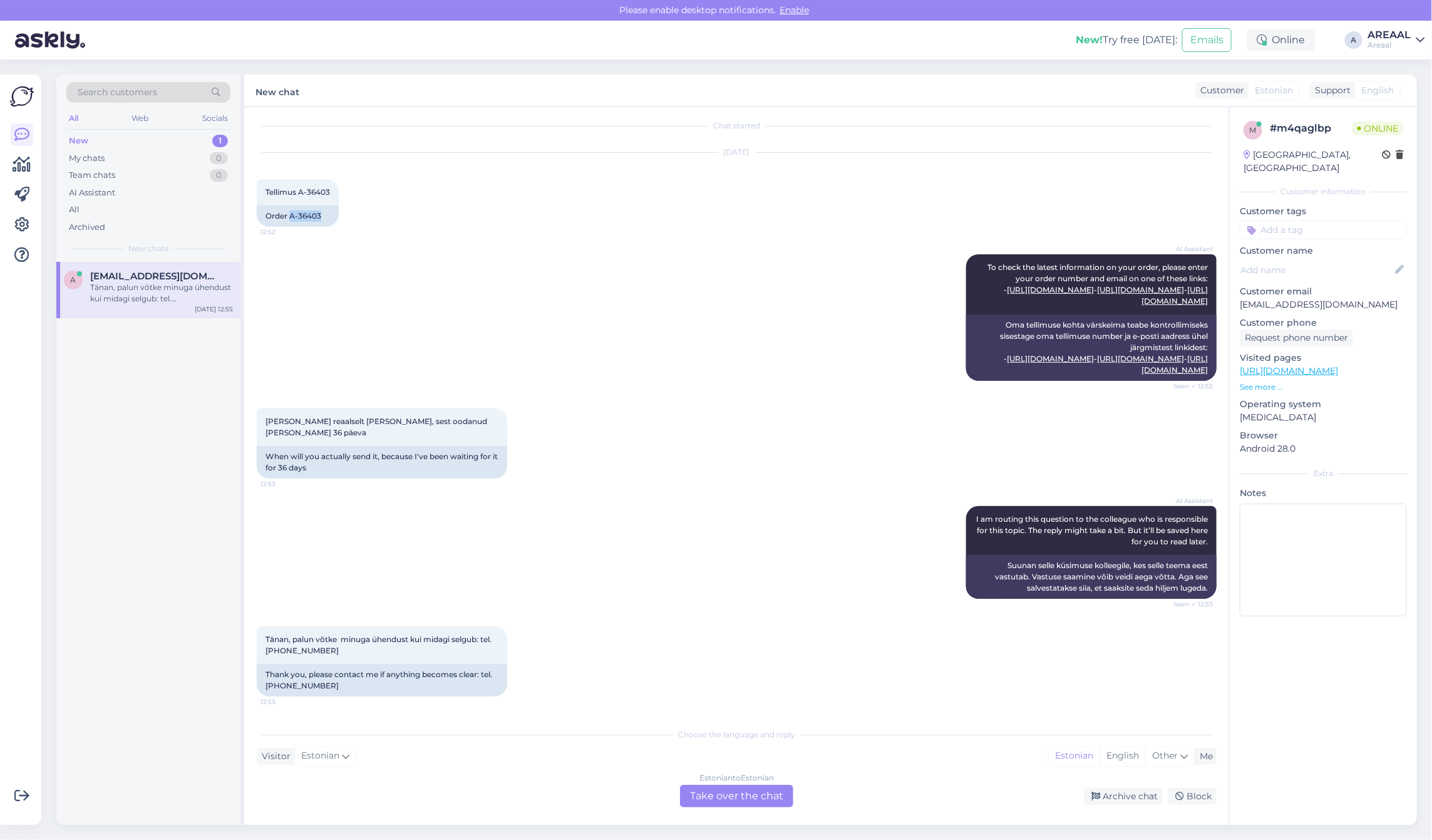
scroll to position [28, 0]
click at [692, 785] on div "Estonian to Estonian Take over the chat" at bounding box center [736, 795] width 114 height 23
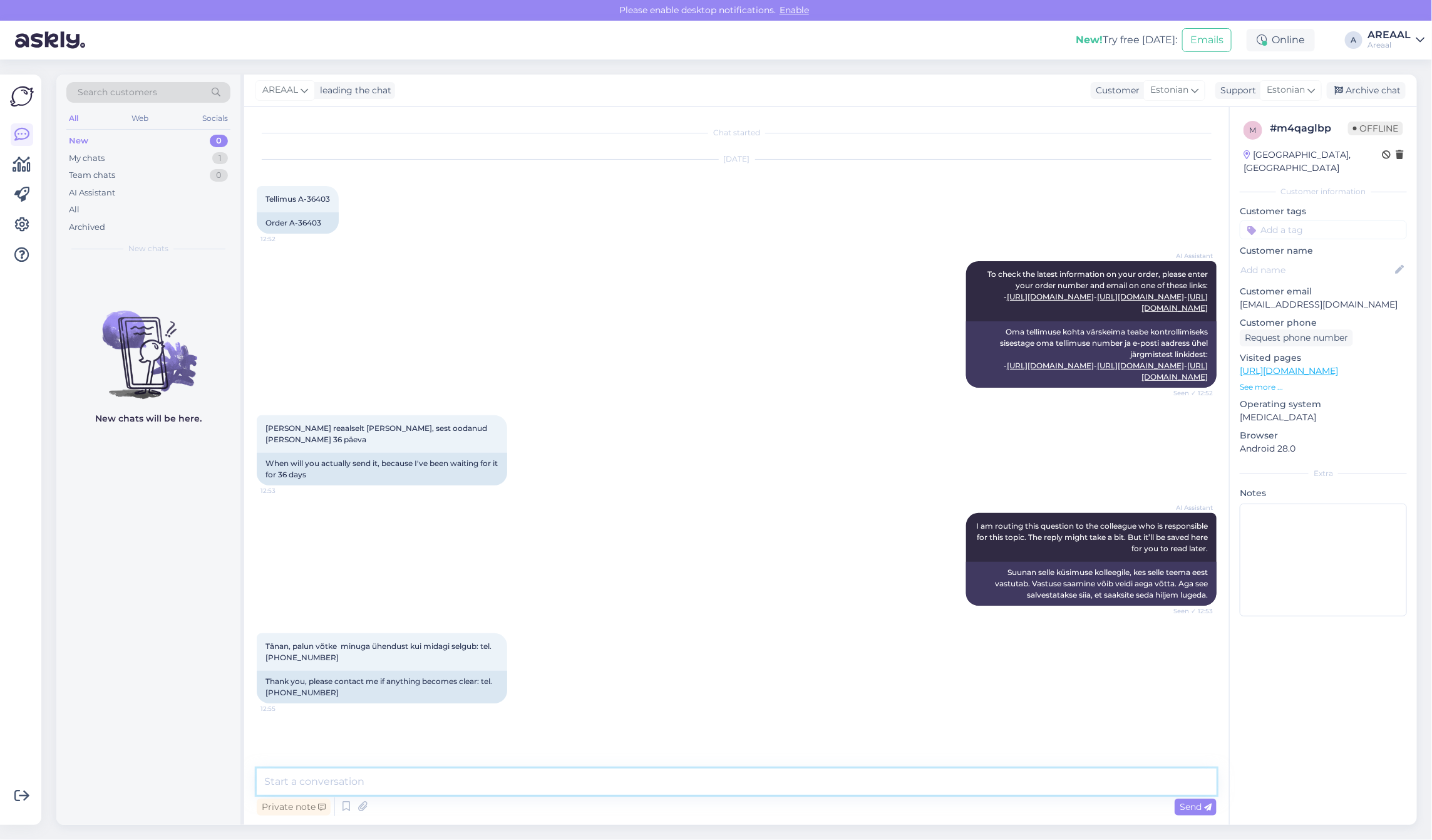
click at [693, 786] on textarea at bounding box center [736, 781] width 960 height 26
type textarea "Tarne toimub vahemikus 08.10 - 10.10"
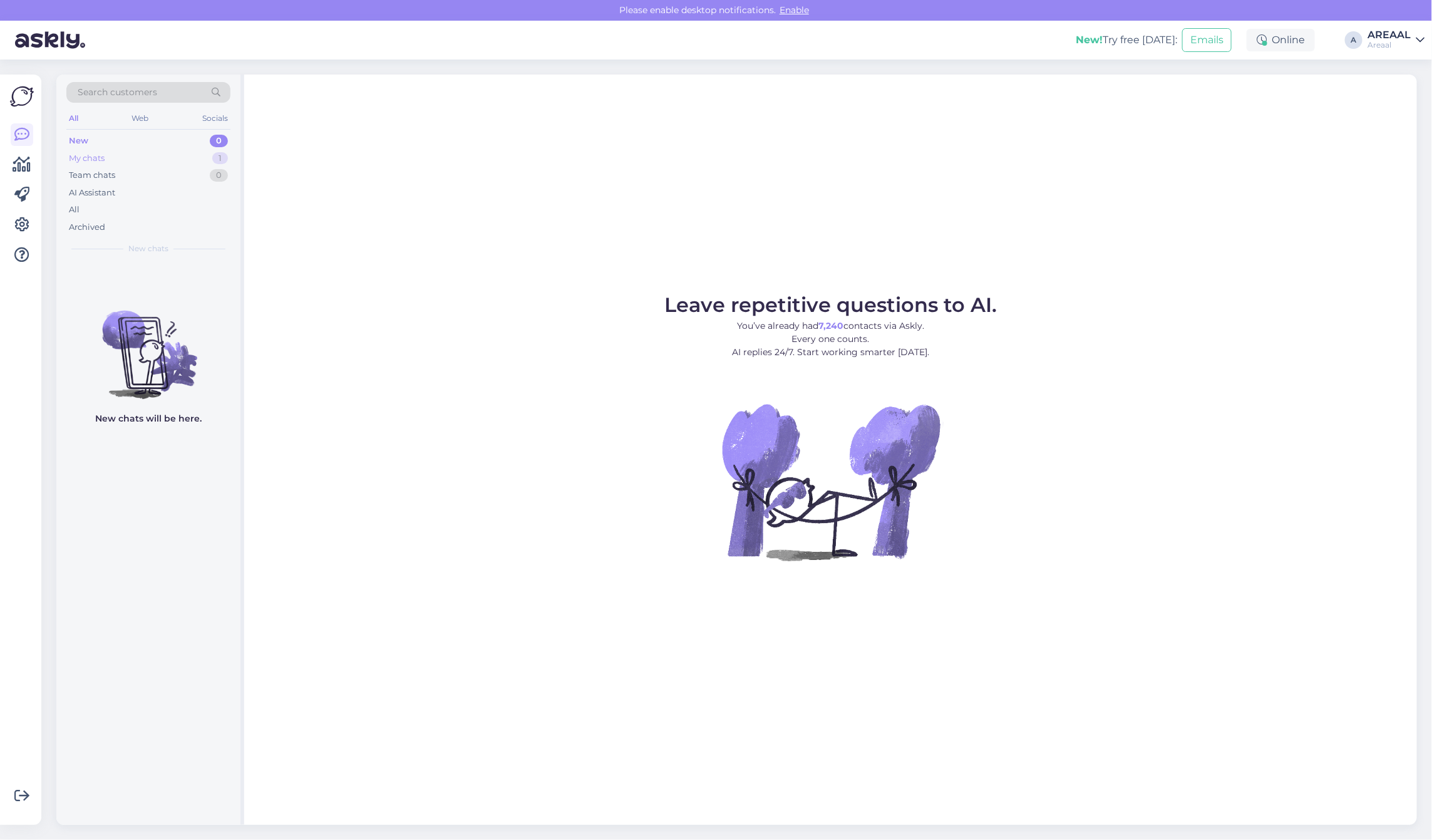
click at [201, 158] on div "My chats 1" at bounding box center [148, 158] width 164 height 17
click at [166, 276] on span "Aarekais@gmail.com" at bounding box center [155, 276] width 130 height 11
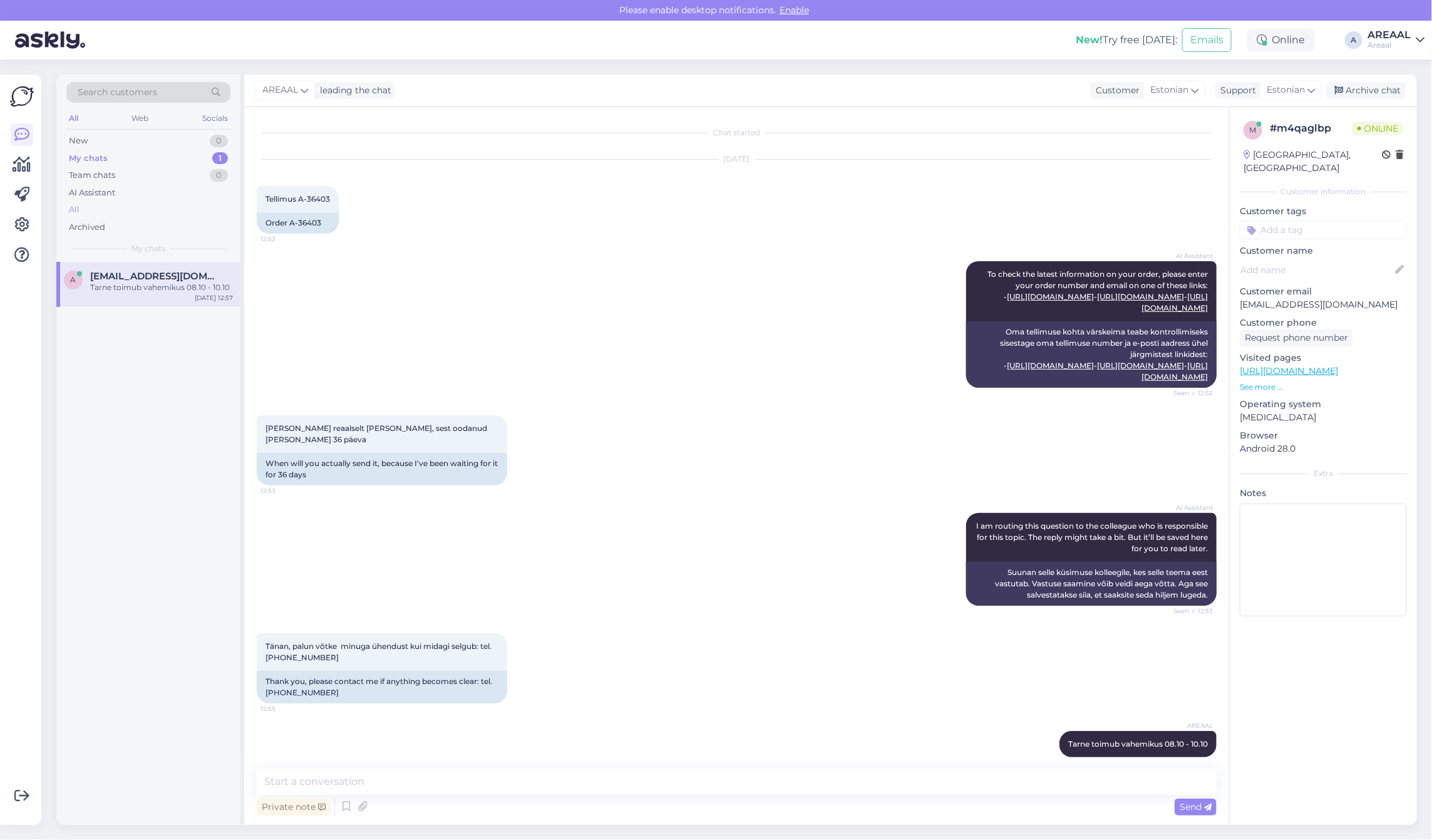
scroll to position [35, 0]
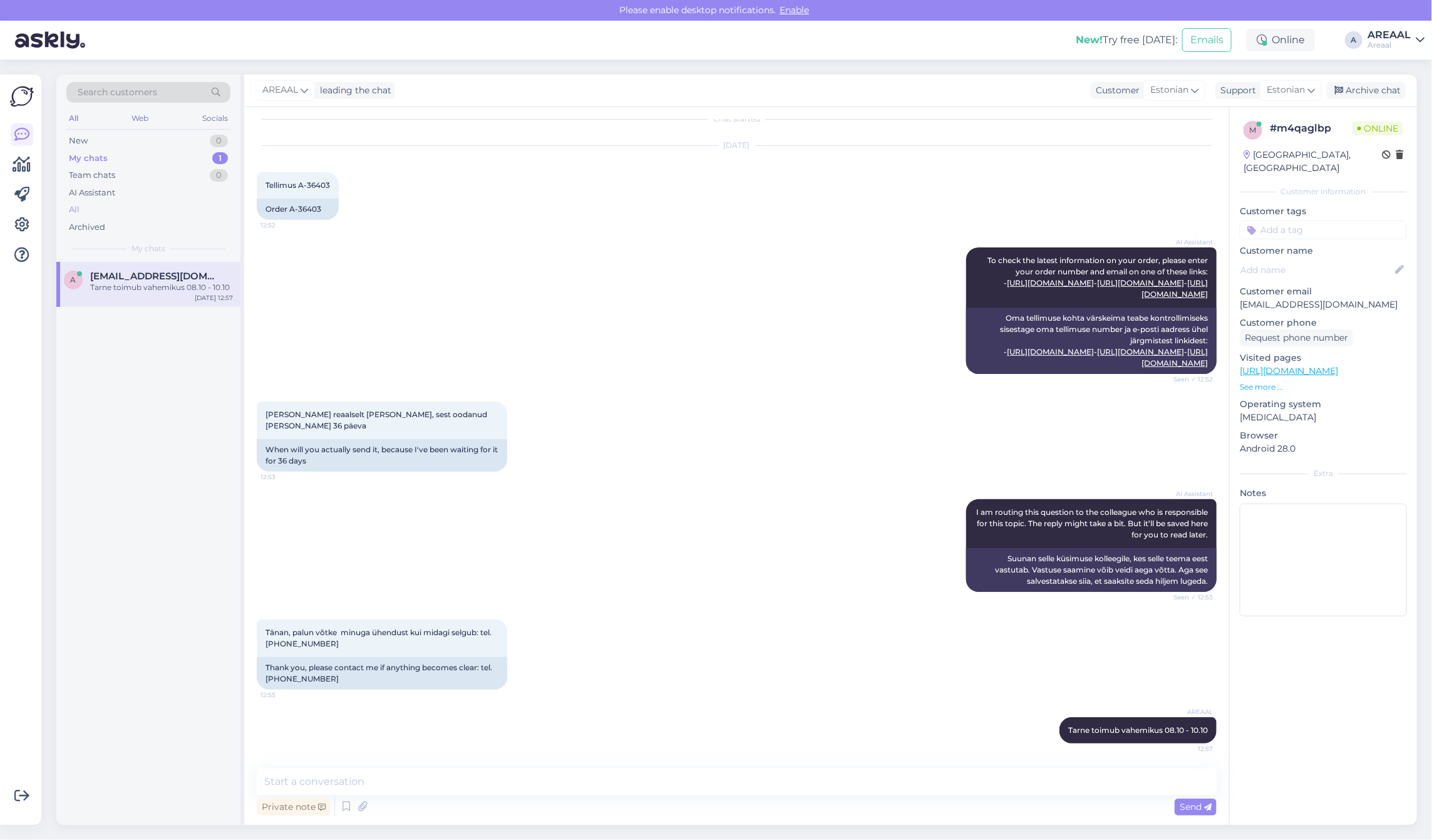
click at [145, 214] on div "All" at bounding box center [148, 209] width 164 height 17
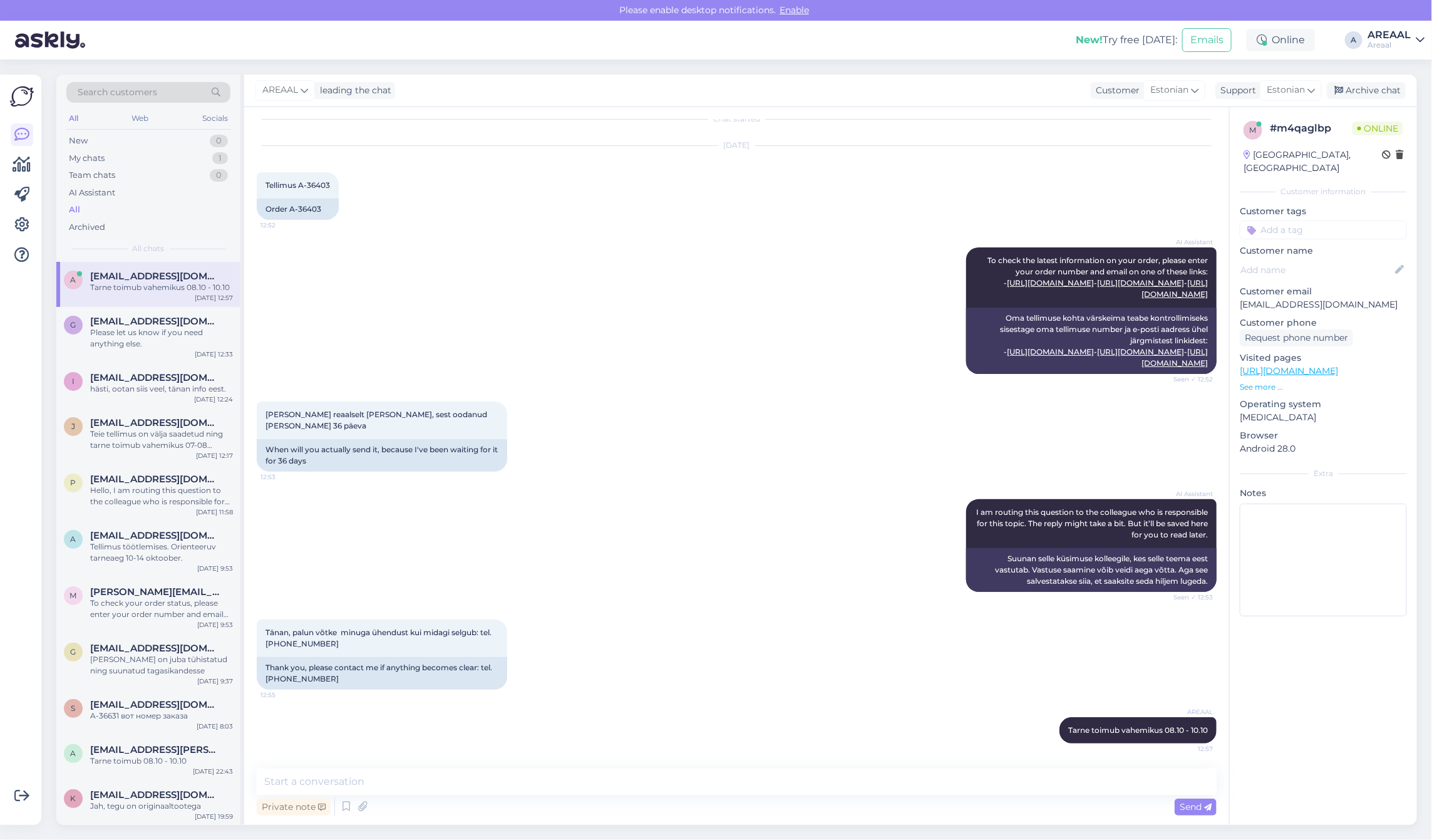
click at [155, 299] on div "A Aarekais@gmail.com Tarne toimub vahemikus 08.10 - 10.10 Oct 6 12:57" at bounding box center [148, 285] width 184 height 45
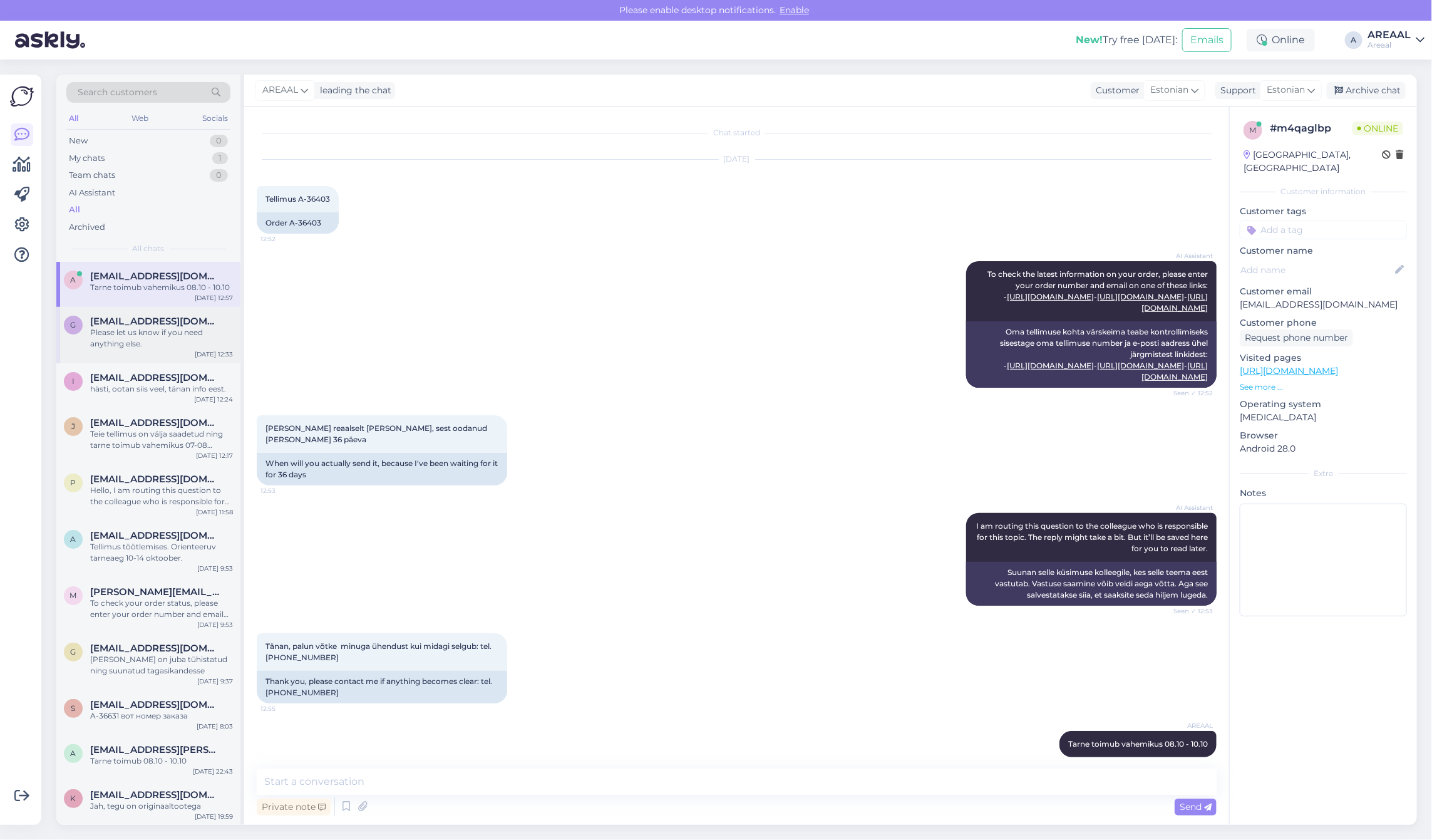
click at [167, 312] on div "g gert90@gmail.com Please let us know if you need anything else. Oct 6 12:33" at bounding box center [148, 335] width 184 height 56
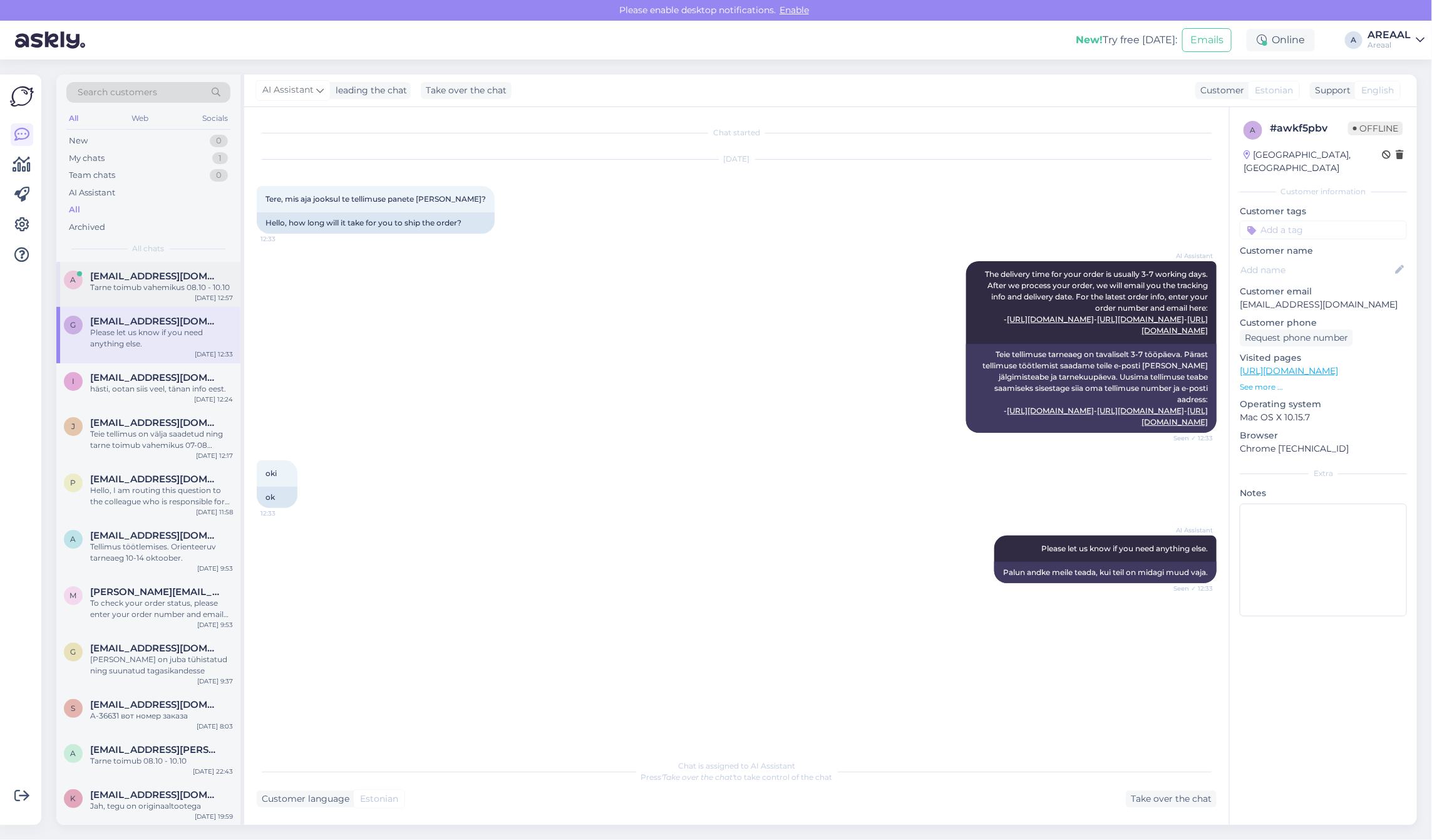
click at [176, 276] on span "[EMAIL_ADDRESS][DOMAIN_NAME]" at bounding box center [155, 276] width 130 height 11
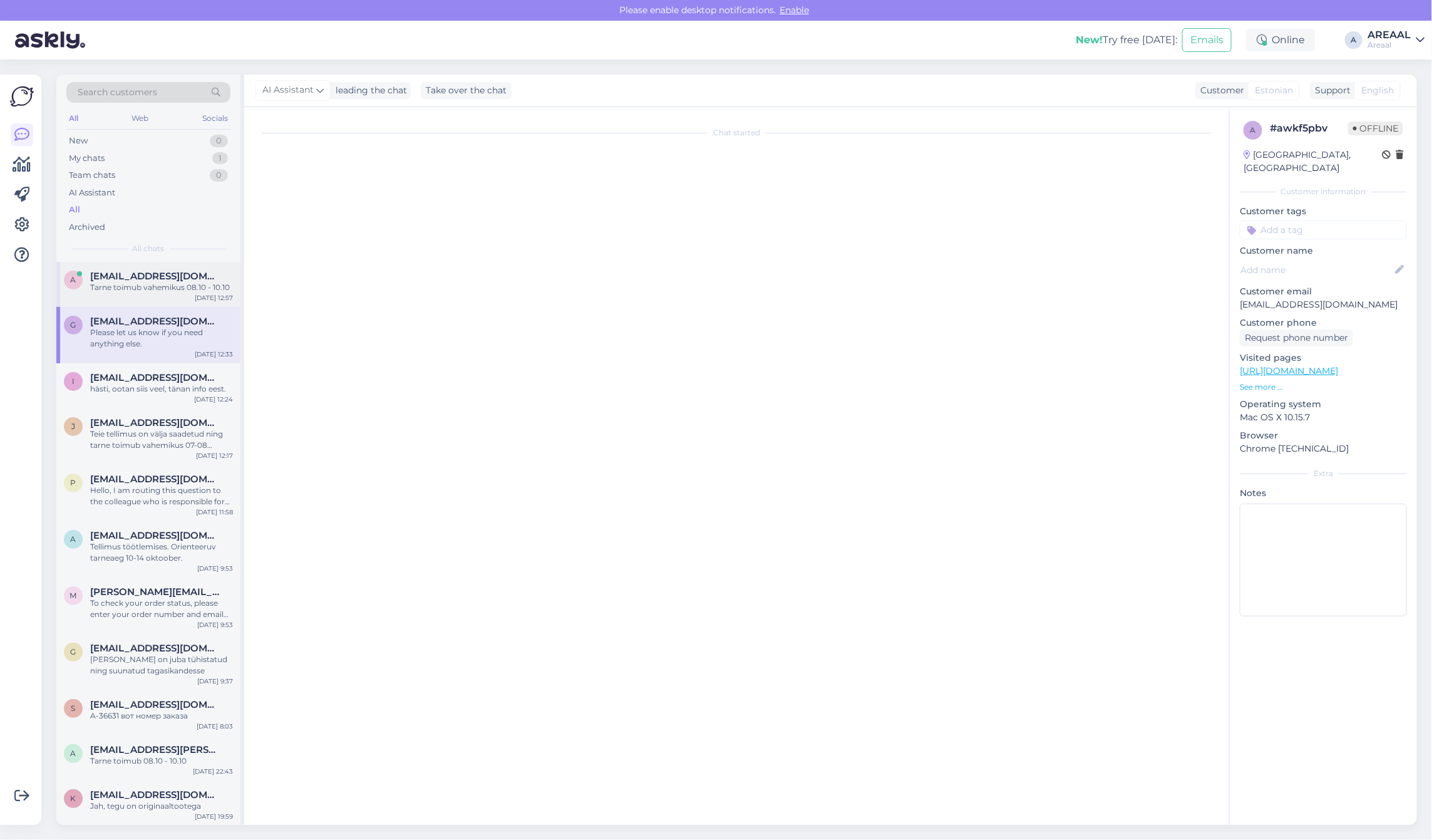
scroll to position [35, 0]
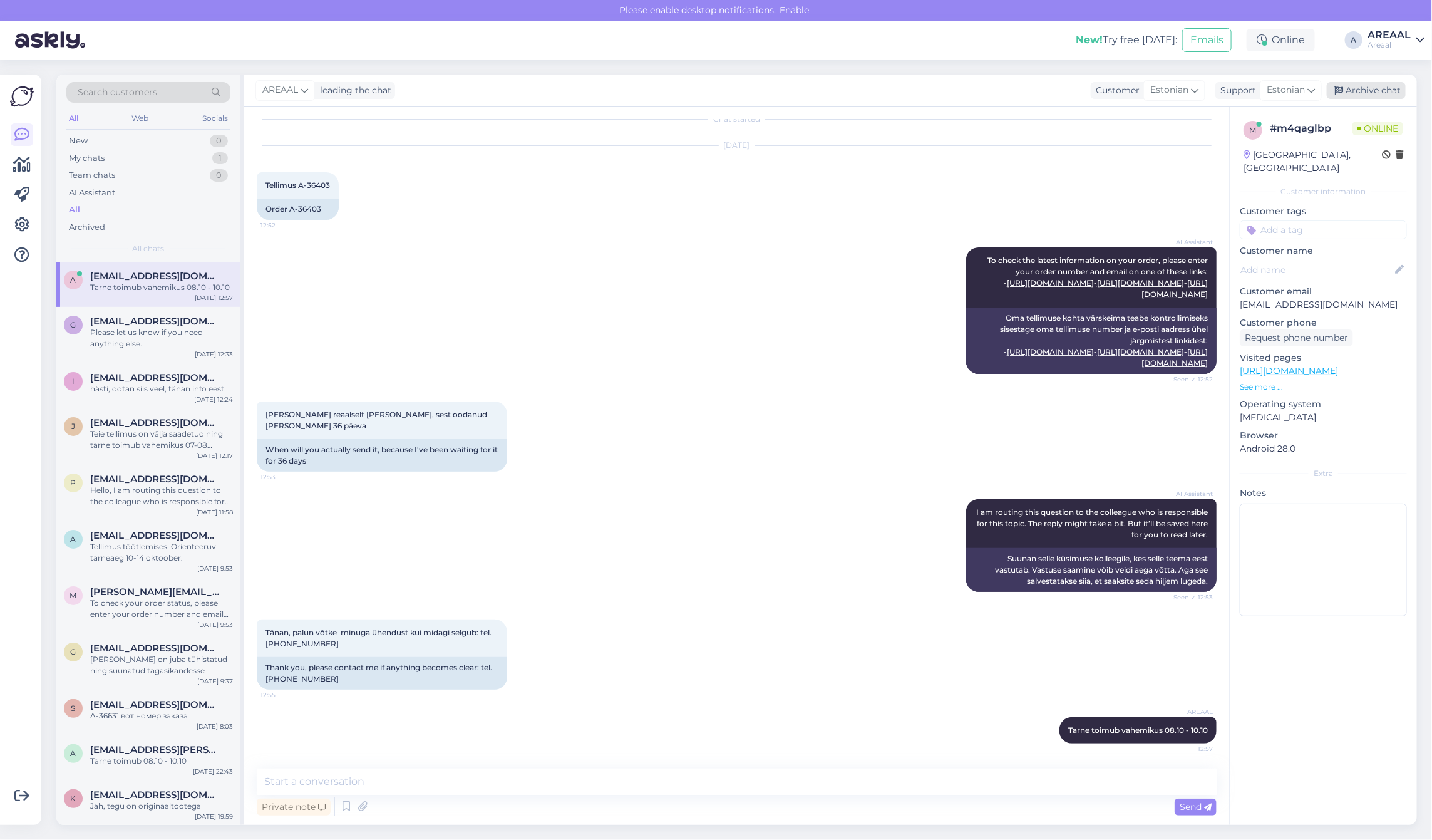
click at [1359, 95] on div "Archive chat" at bounding box center [1366, 90] width 79 height 17
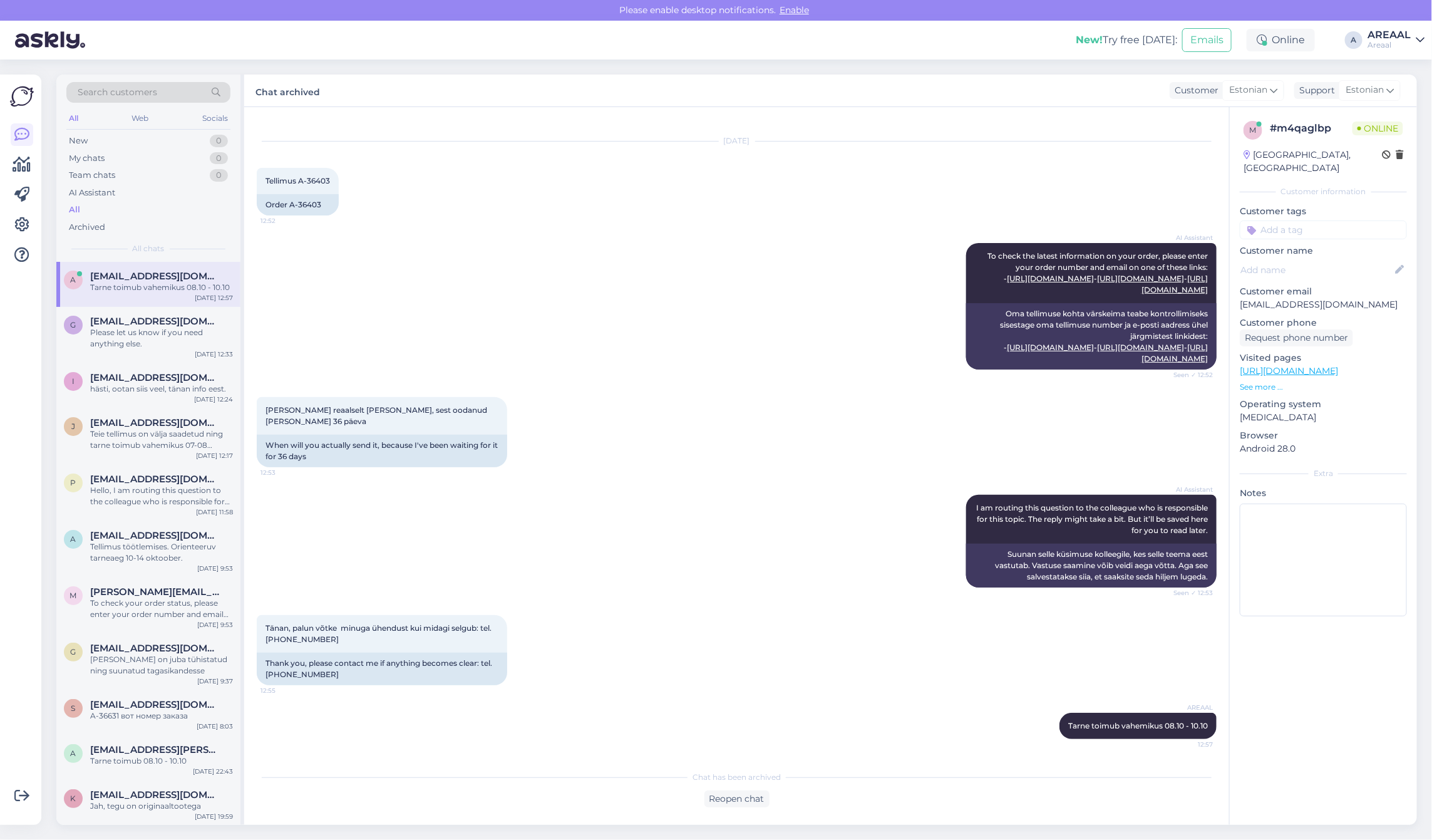
click at [918, 205] on div "Oct 6 2025 Tellimus A-36403 12:52 Order A-36403" at bounding box center [736, 178] width 960 height 102
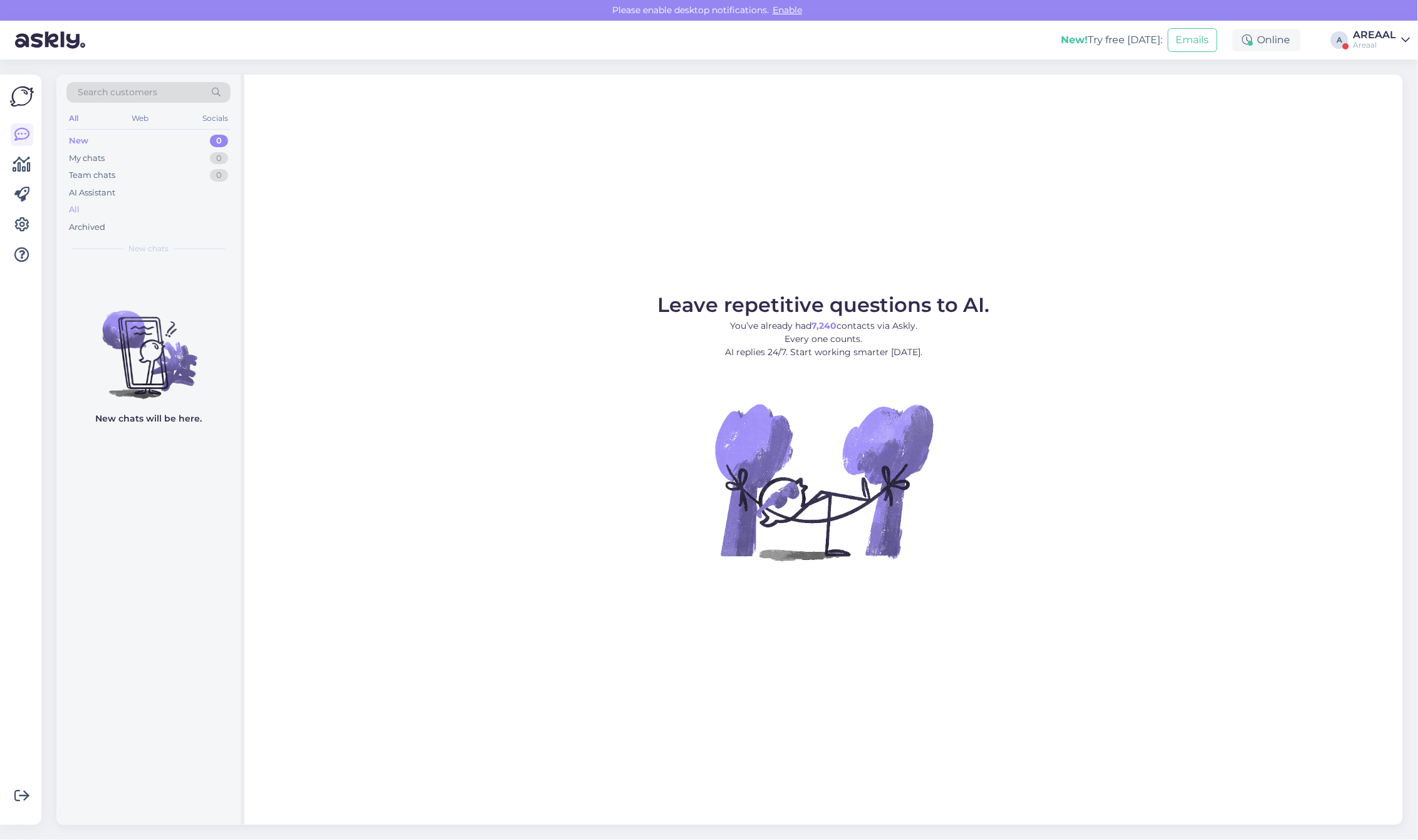
click at [126, 210] on div "All" at bounding box center [148, 209] width 164 height 17
click at [148, 202] on div "All" at bounding box center [148, 209] width 164 height 17
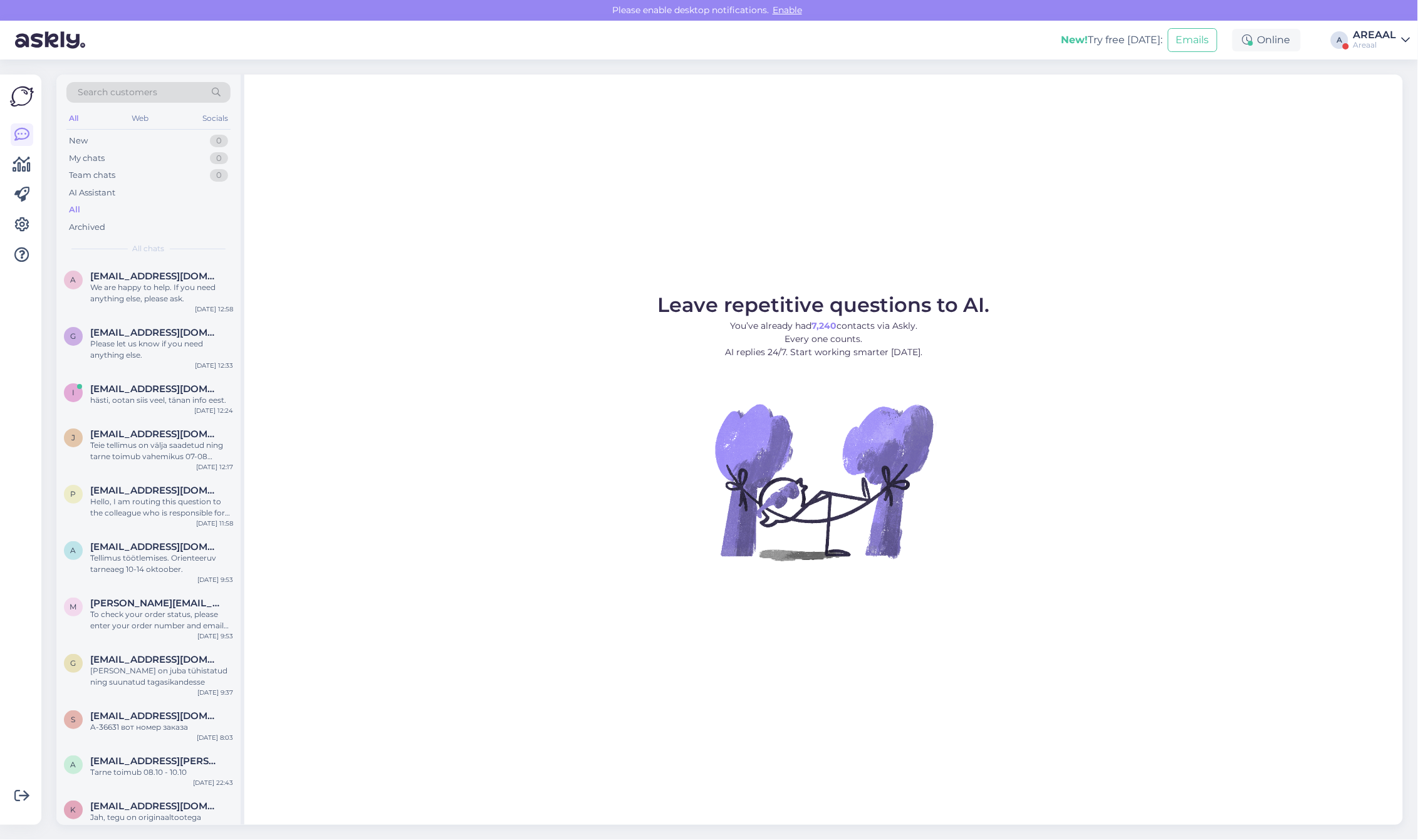
click at [143, 252] on span "All chats" at bounding box center [148, 248] width 32 height 11
click at [132, 288] on div "We are happy to help. If you need anything else, please ask." at bounding box center [161, 293] width 143 height 23
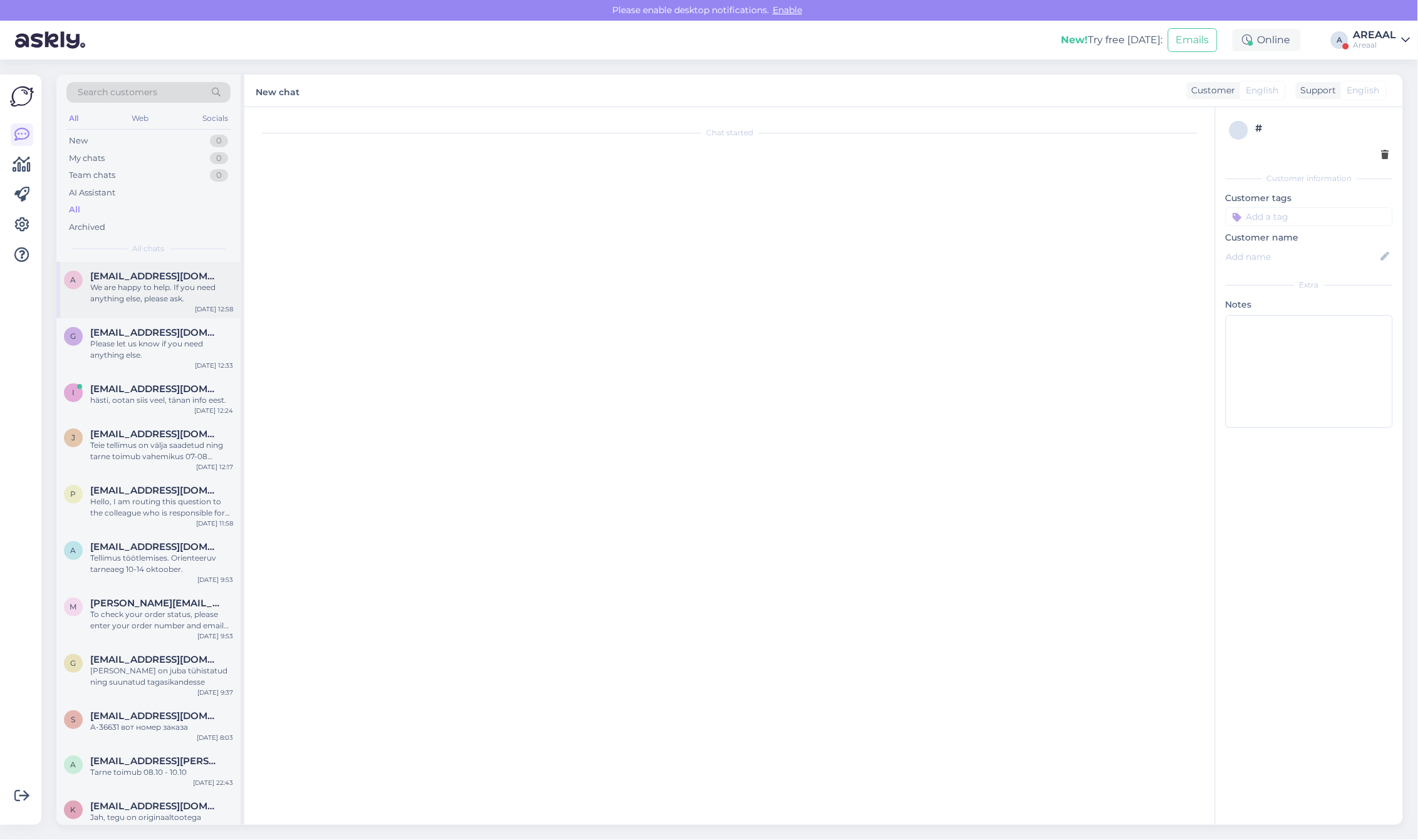
scroll to position [224, 0]
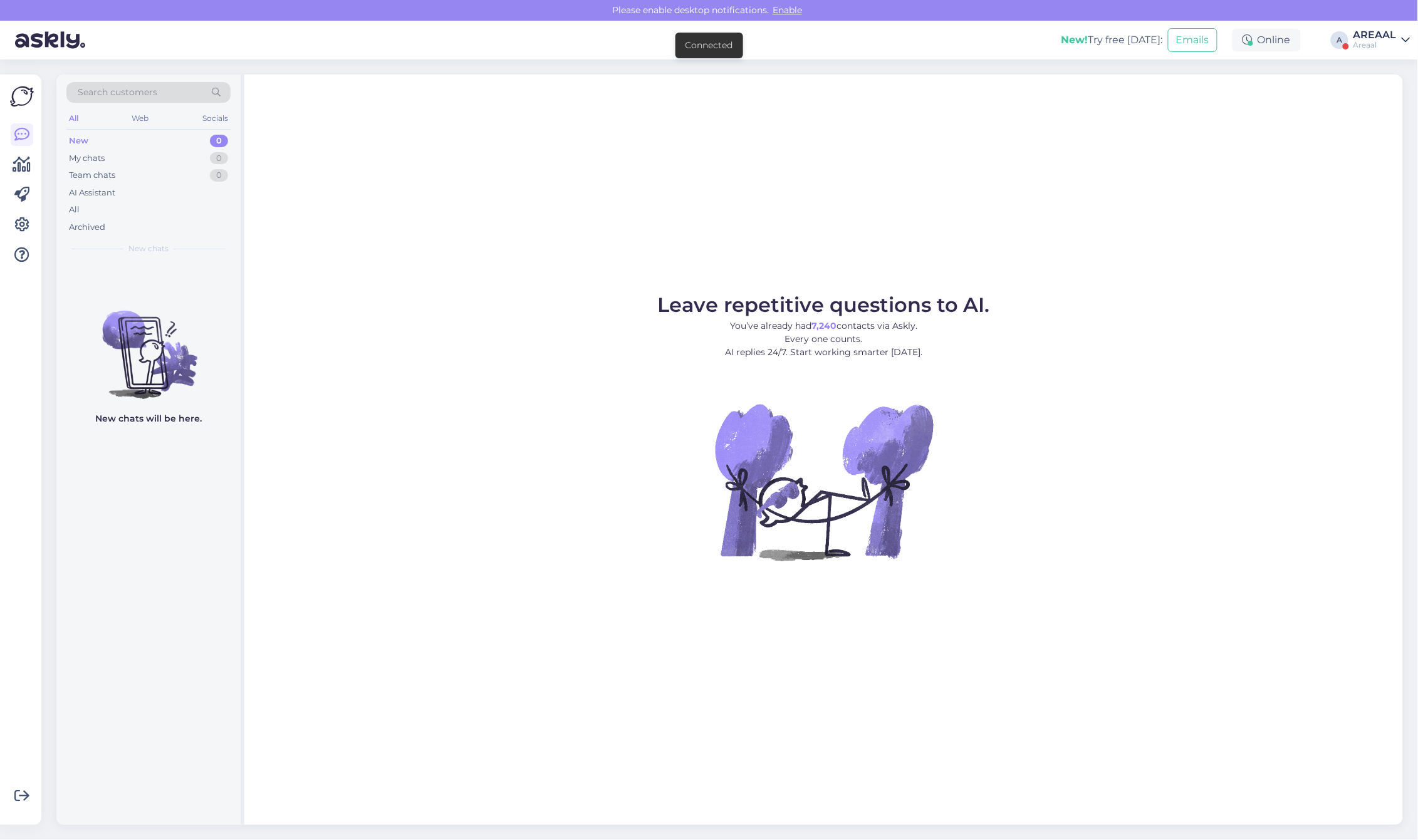
click at [1371, 38] on div "AREAAL" at bounding box center [1375, 35] width 44 height 10
click at [1385, 120] on button "Open" at bounding box center [1383, 123] width 35 height 19
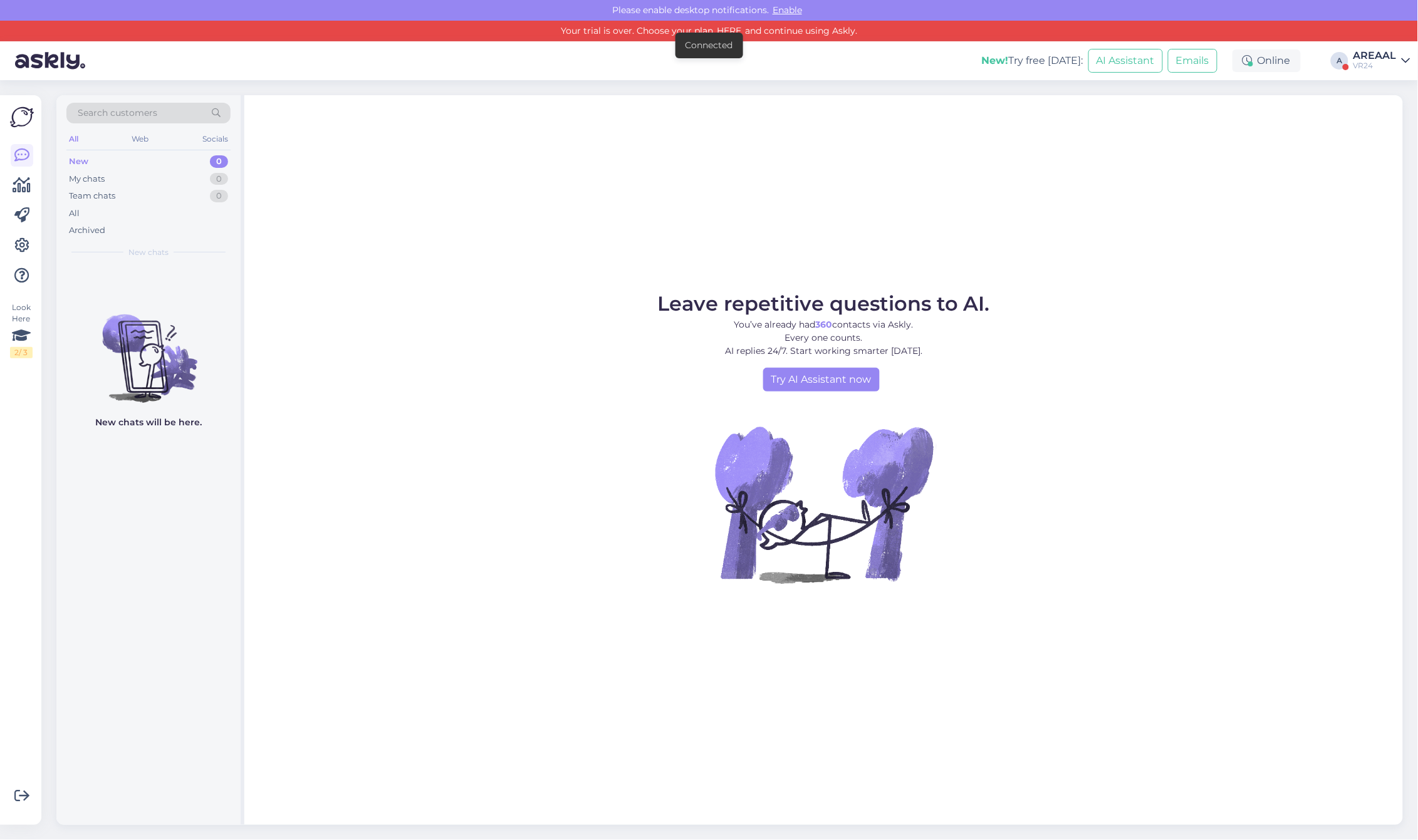
click at [1384, 58] on div "AREAAL" at bounding box center [1375, 55] width 44 height 10
click at [1399, 124] on div at bounding box center [1398, 125] width 9 height 9
click at [1377, 110] on button "Open" at bounding box center [1383, 116] width 35 height 19
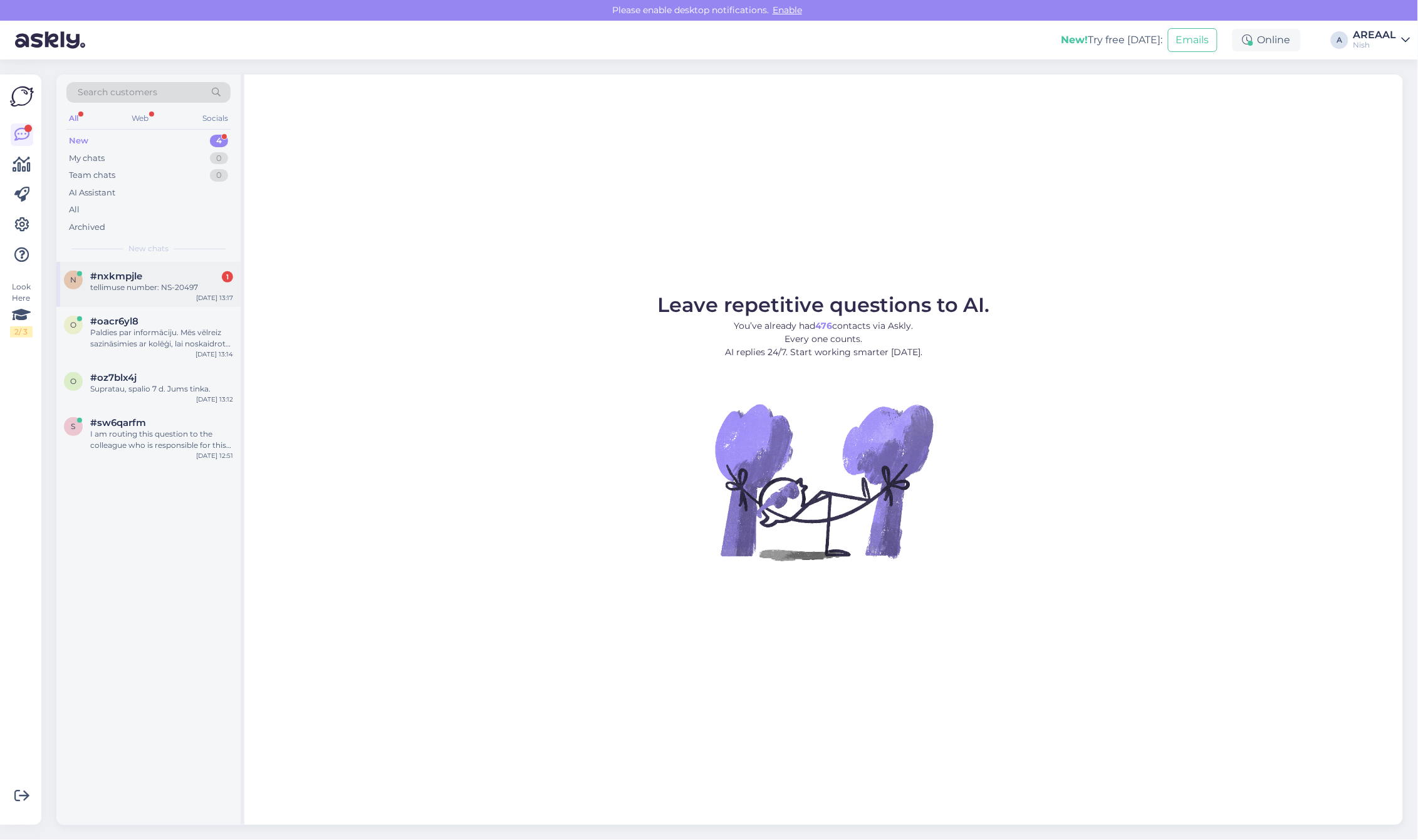
click at [192, 275] on div "#nxkmpjle 1" at bounding box center [161, 276] width 143 height 11
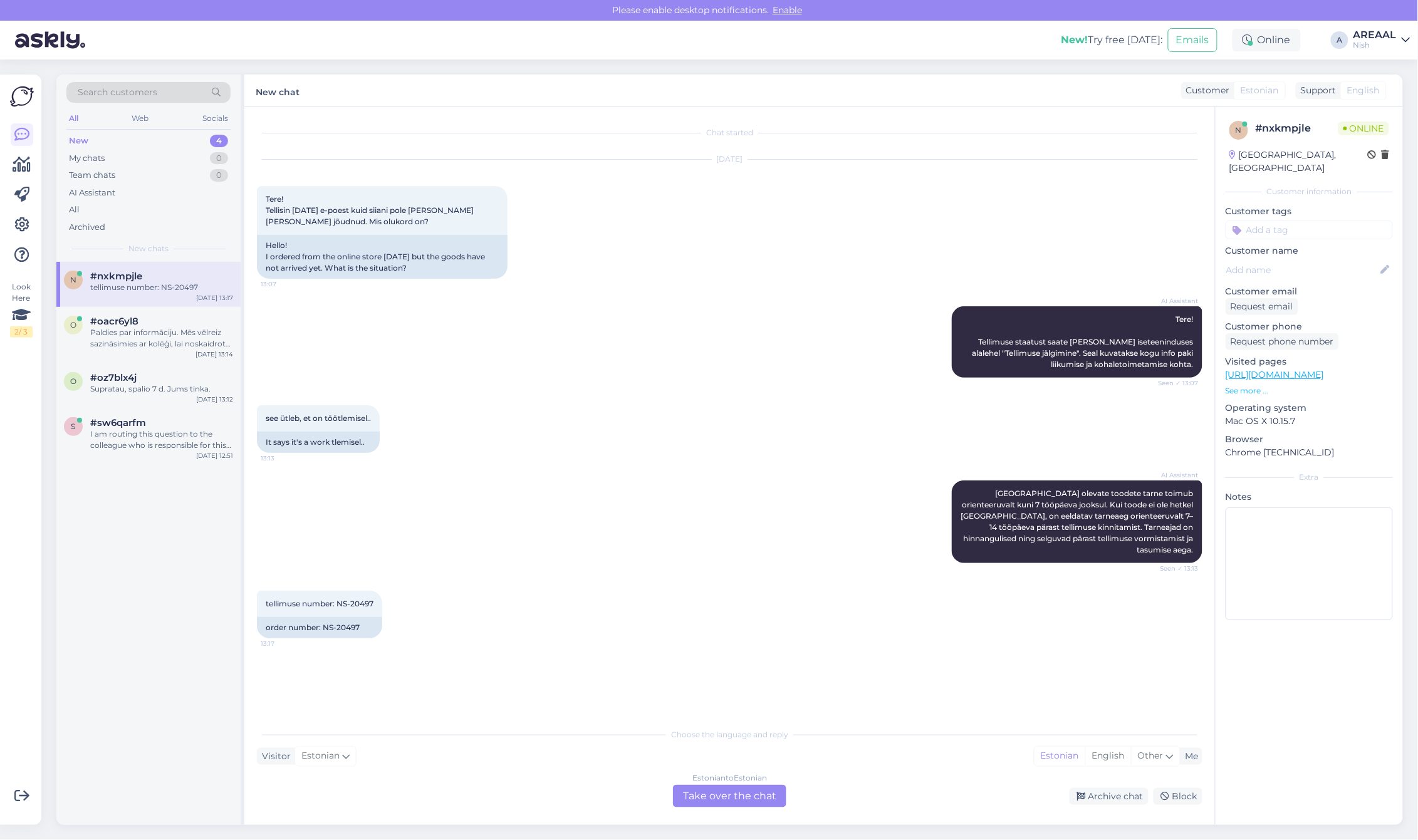
click at [748, 795] on div "Estonian to Estonian Take over the chat" at bounding box center [729, 795] width 114 height 23
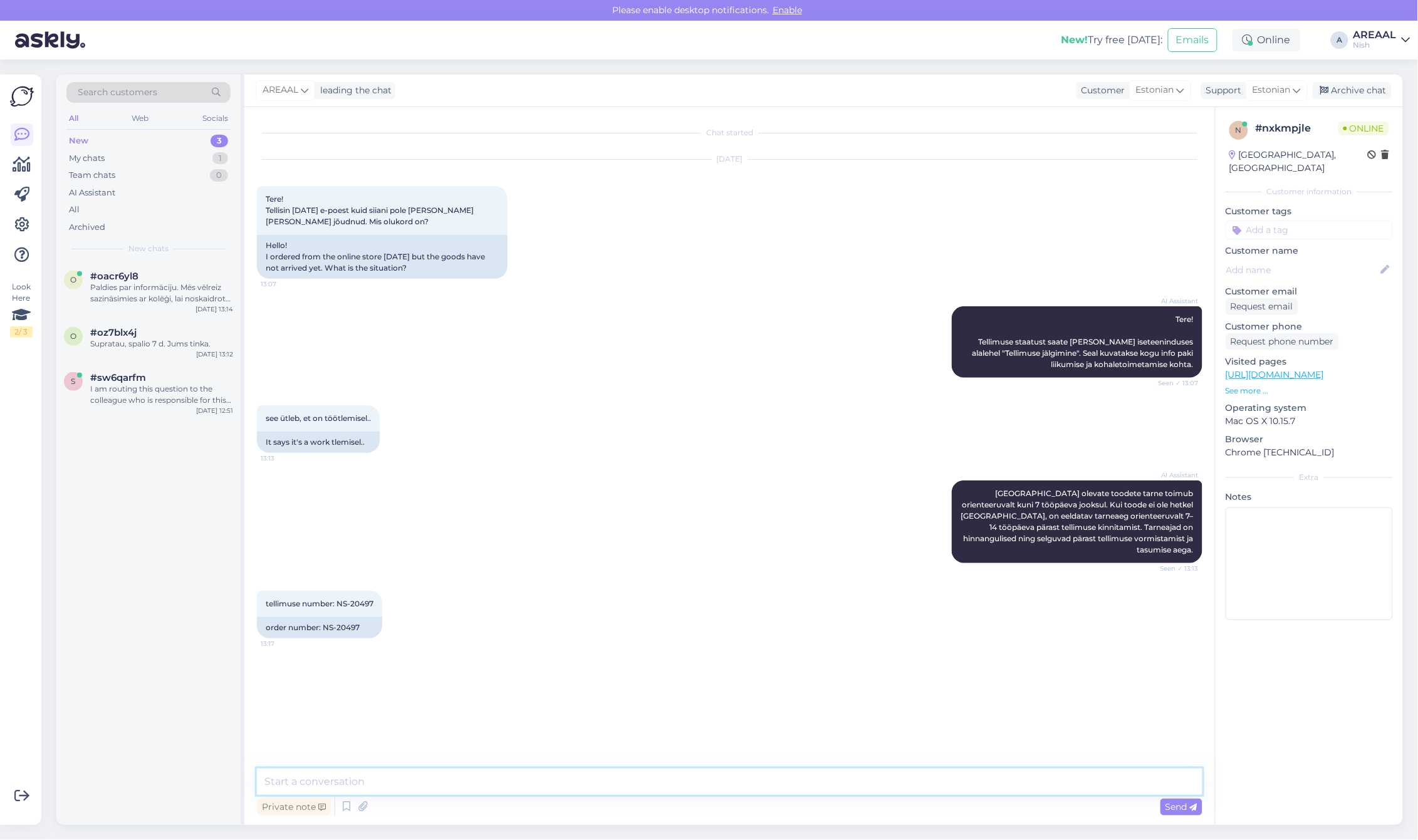
click at [740, 792] on textarea at bounding box center [729, 781] width 945 height 26
type textarea "Teie saadetud e-mailile vastatakse tänase päeva jooksul infoga."
click at [136, 283] on div "Paldies par informāciju. Mēs vēlreiz sazināsimies ar kolēģi, lai noskaidrotu, k…" at bounding box center [161, 293] width 143 height 23
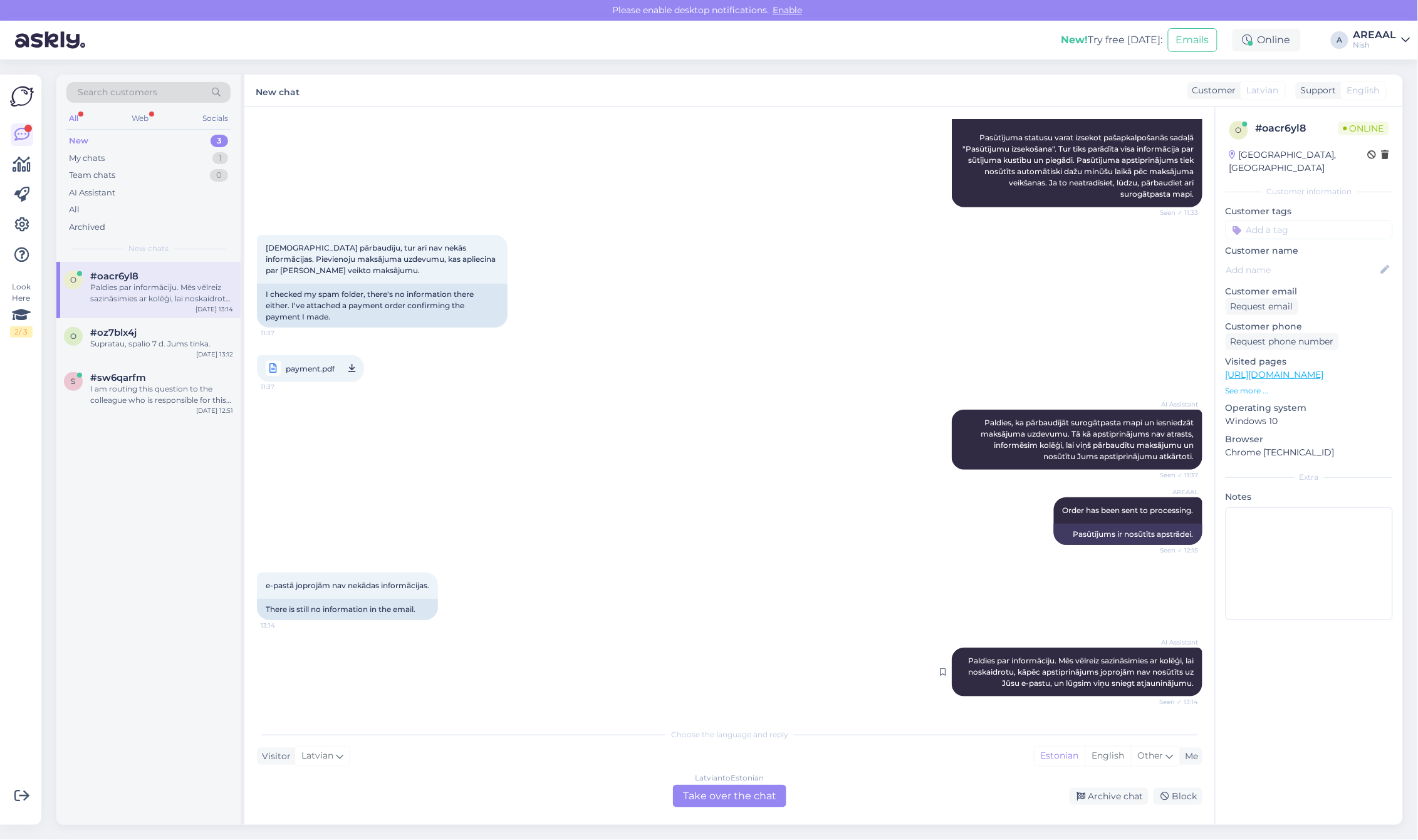
click at [1050, 673] on span "Paldies par informāciju. Mēs vēlreiz sazināsimies ar kolēģi, lai noskaidrotu, k…" at bounding box center [1081, 671] width 227 height 32
copy div "Paldies par informāciju. Mēs vēlreiz sazināsimies ar kolēģi, lai noskaidrotu, k…"
click at [937, 250] on div "Surogātpastu pārbaudīju, tur arī nav nekās informācijas. Pievienoju maksājuma u…" at bounding box center [729, 308] width 945 height 175
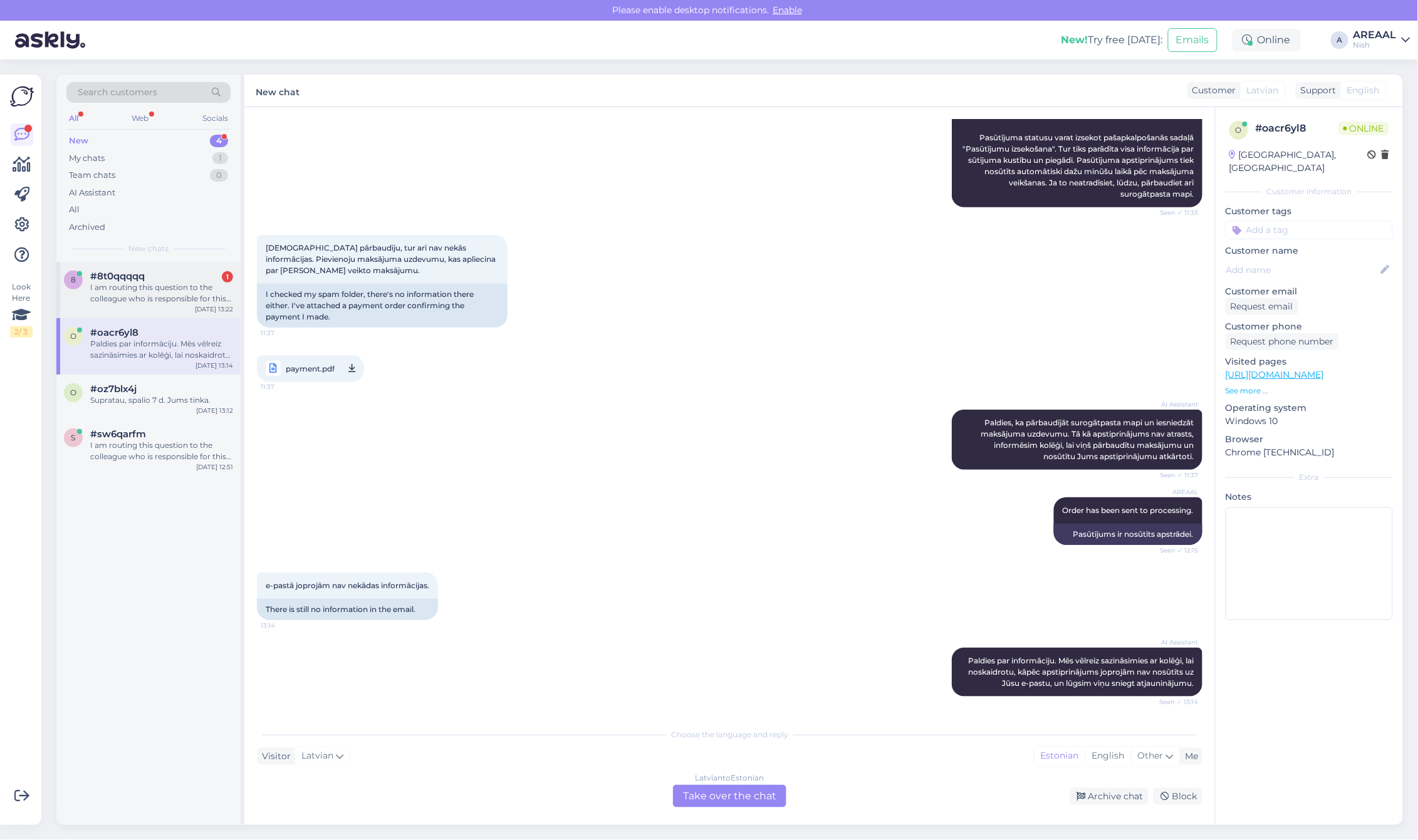
click at [142, 277] on span "#8t0qqqqq" at bounding box center [117, 276] width 55 height 11
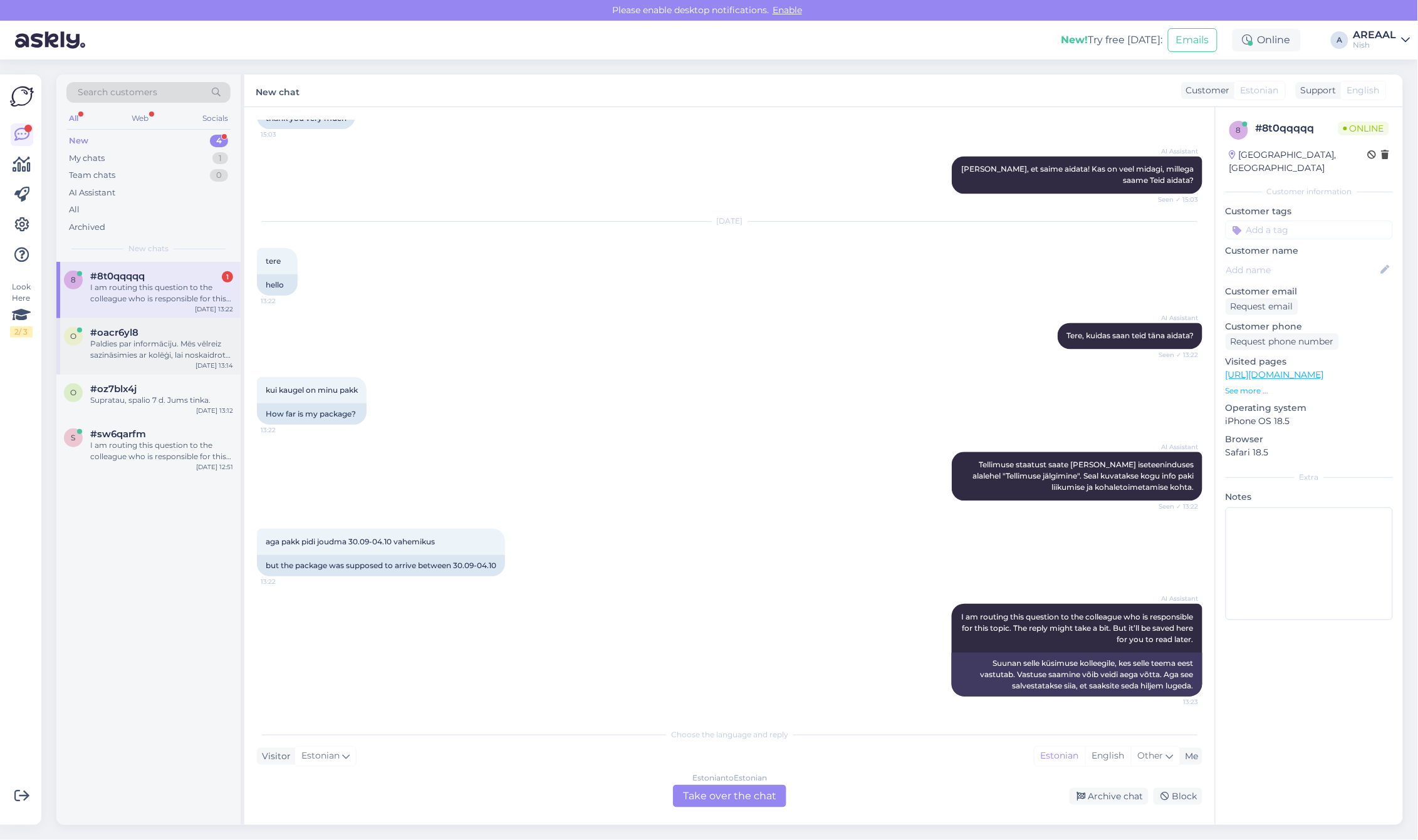
click at [210, 359] on div "Paldies par informāciju. Mēs vēlreiz sazināsimies ar kolēģi, lai noskaidrotu, k…" at bounding box center [161, 349] width 143 height 23
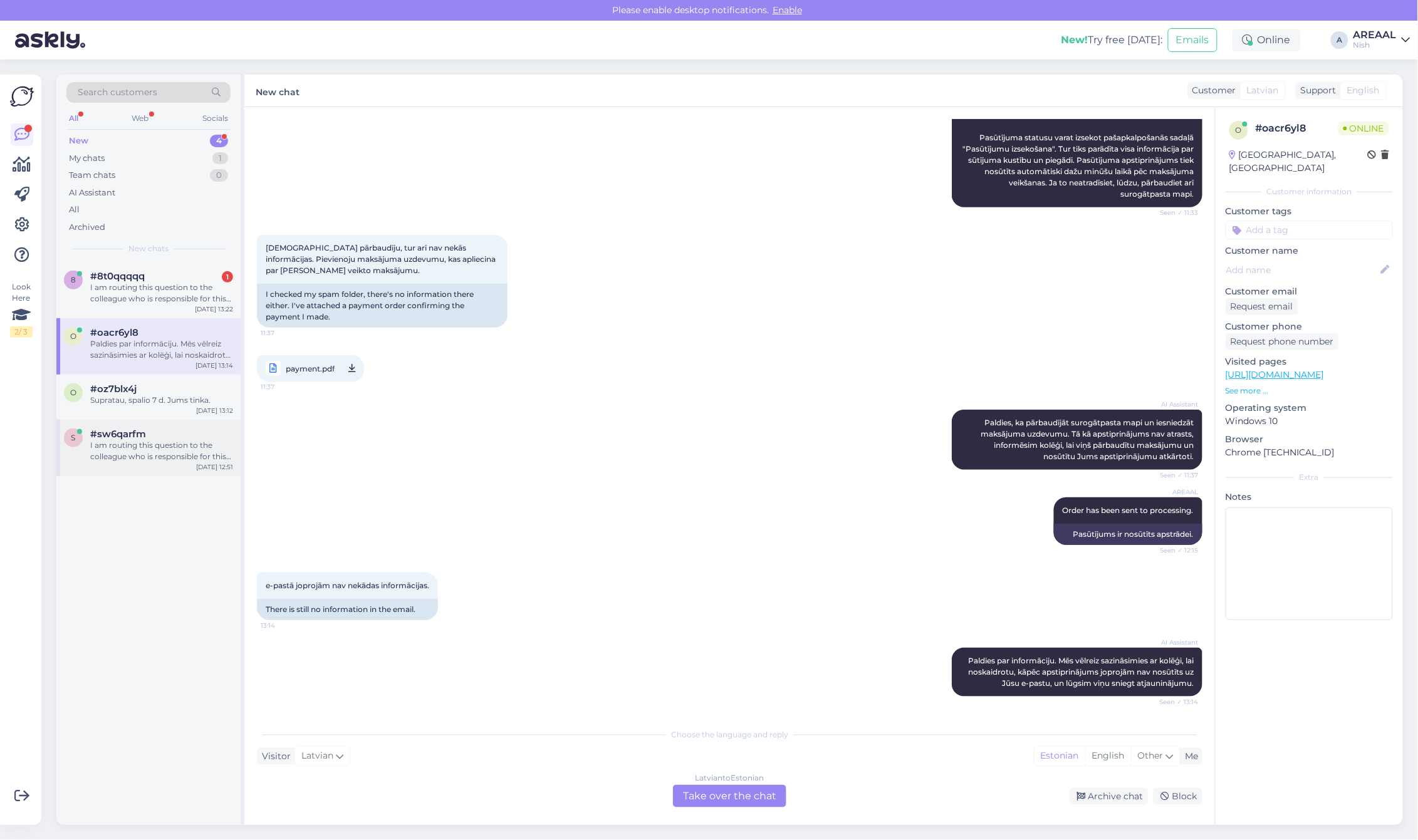
click at [193, 420] on div "s #sw6qarfm I am routing this question to the colleague who is responsible for …" at bounding box center [148, 447] width 184 height 56
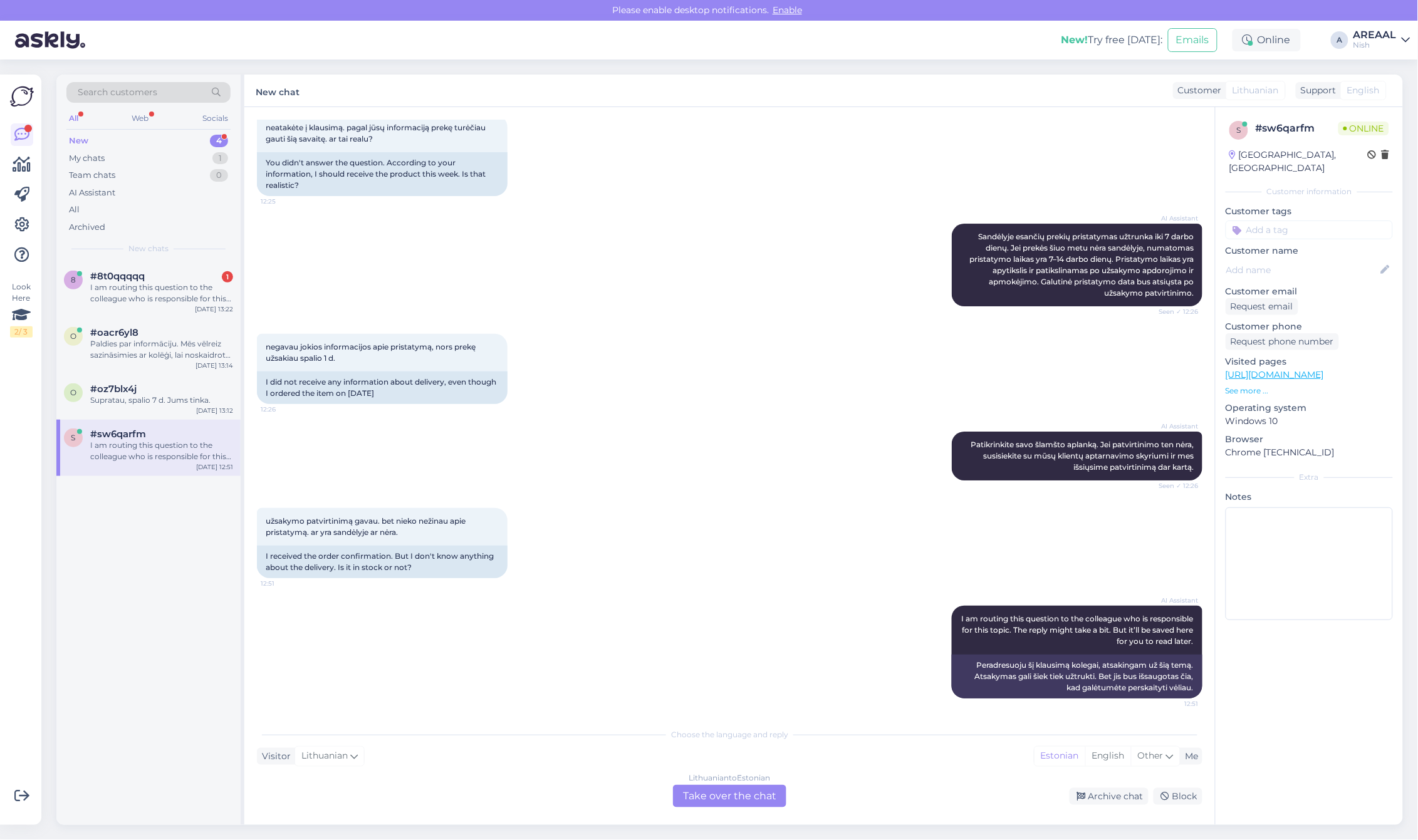
click at [179, 483] on div "8 #8t0qqqqq 1 I am routing this question to the colleague who is responsible fo…" at bounding box center [148, 543] width 184 height 563
click at [178, 458] on div "I am routing this question to the colleague who is responsible for this topic. …" at bounding box center [161, 450] width 143 height 23
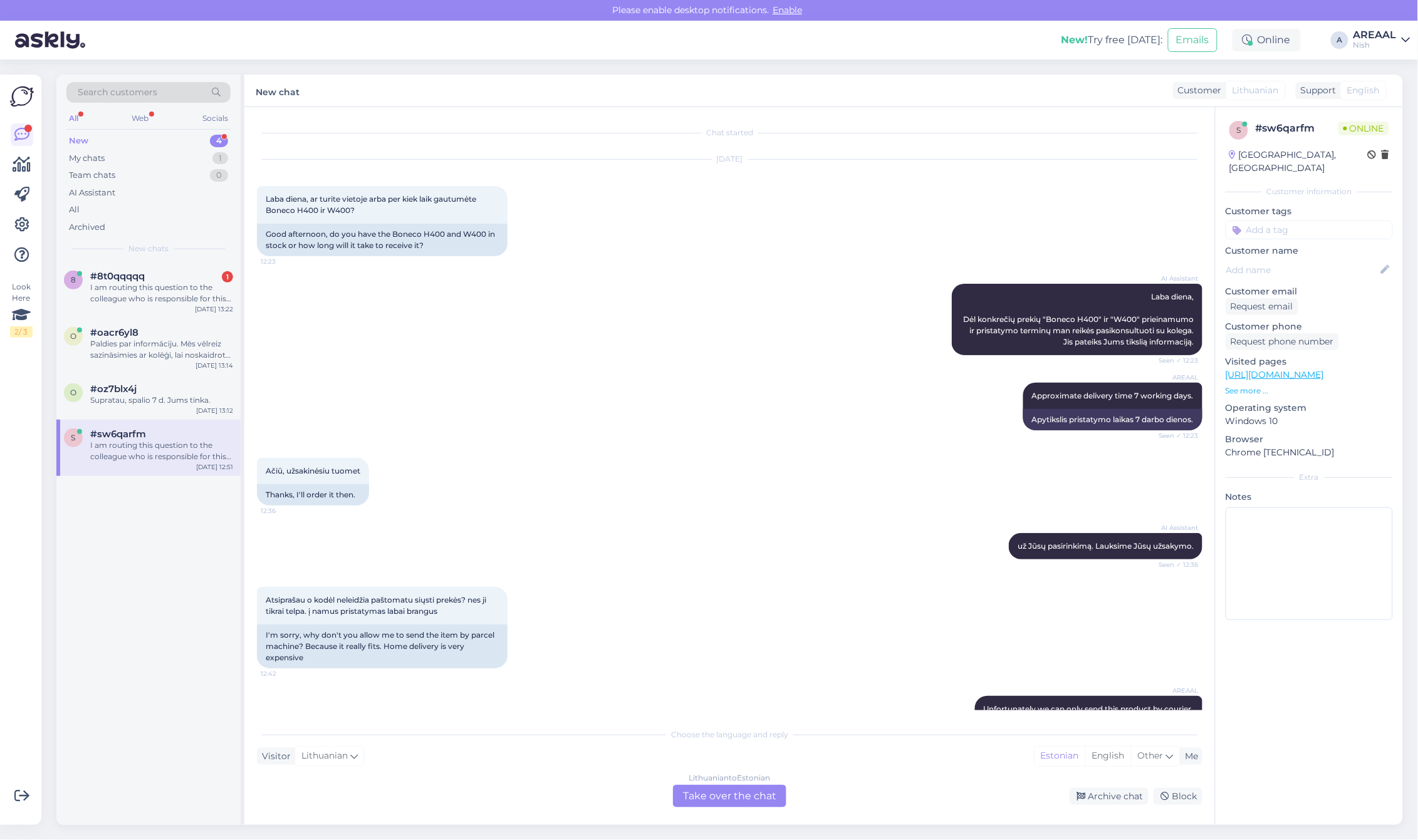
click at [566, 470] on div "Ačiū, užsakinėsiu tuomet 12:36 Thanks, I'll order it then." at bounding box center [729, 481] width 945 height 75
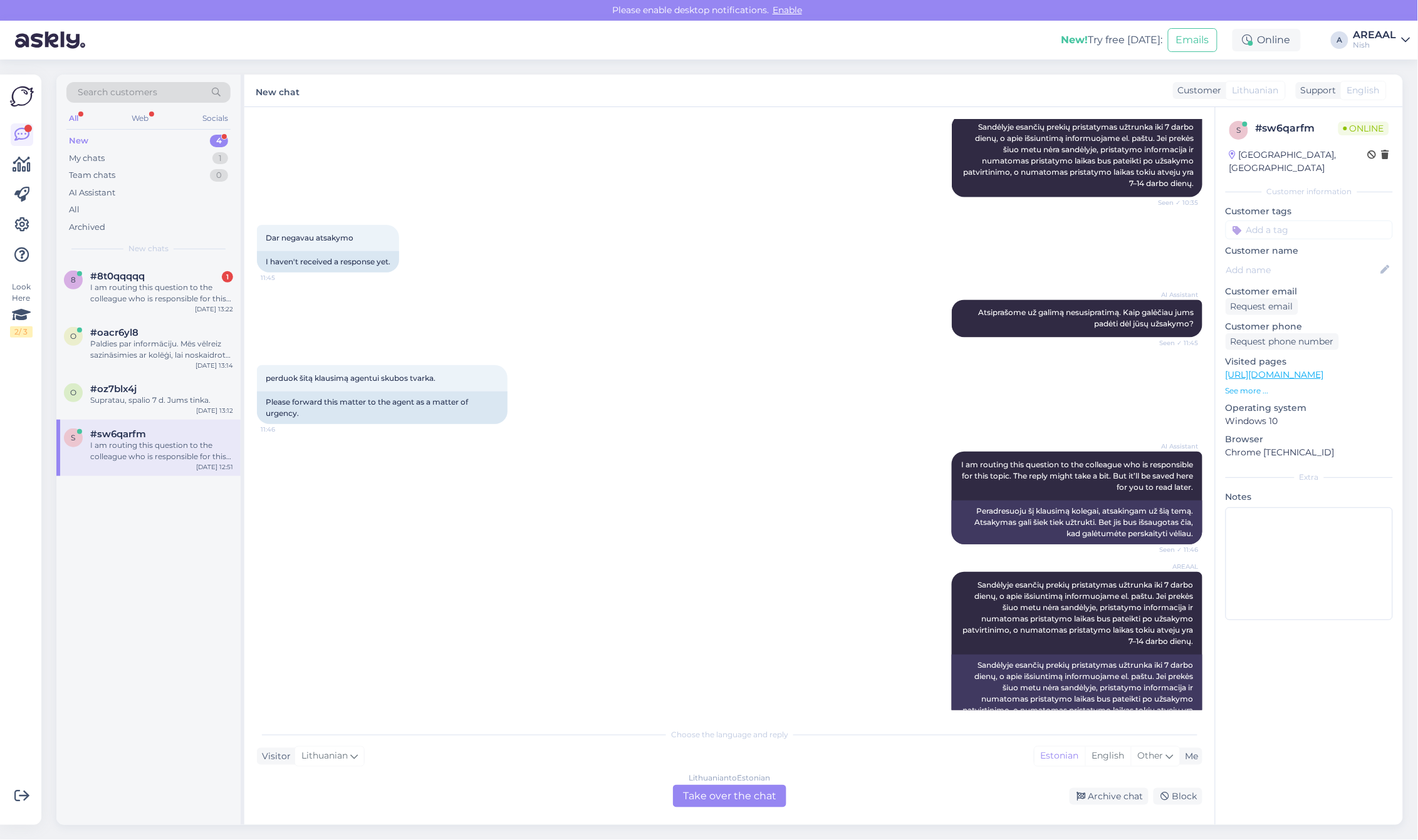
scroll to position [1663, 0]
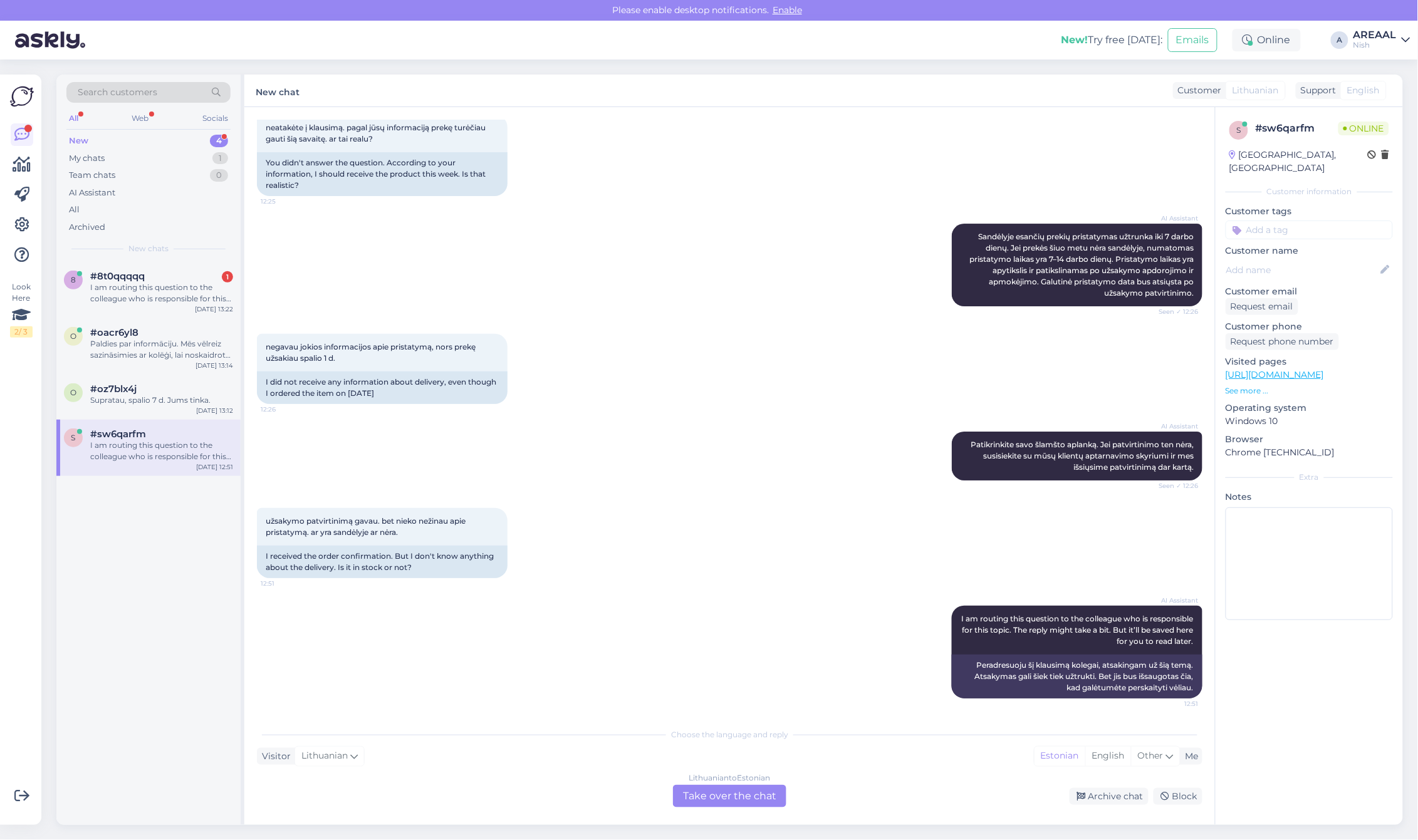
click at [602, 486] on div "AI Assistant Patikrinkite savo šlamšto aplanką. Jei patvirtinimo ten nėra, susi…" at bounding box center [729, 455] width 945 height 76
click at [588, 435] on div "AI Assistant Patikrinkite savo šlamšto aplanką. Jei patvirtinimo ten nėra, susi…" at bounding box center [729, 455] width 945 height 76
click at [728, 809] on div "Chat started Oct 1 2025 Laba diena, ar turite vietoje arba per kiek laik gautum…" at bounding box center [729, 465] width 970 height 717
click at [728, 794] on div "Lithuanian to Estonian Take over the chat" at bounding box center [729, 795] width 114 height 23
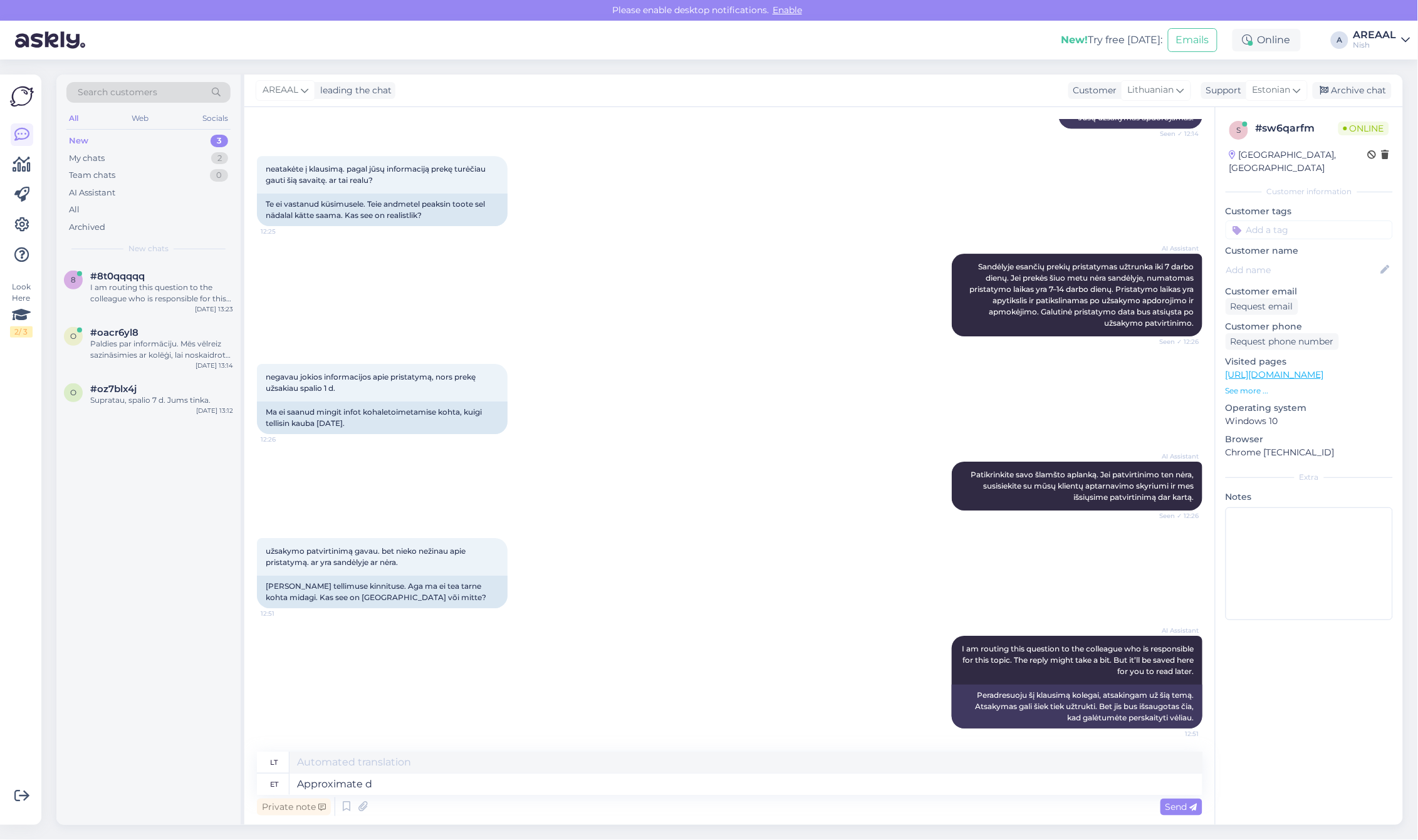
type textarea "Approximate de"
type textarea "Apytikslis"
type textarea "Approximate delivery time f"
type textarea "Apytikslis pristatymo laikas"
type textarea "Approximate delivery time for this model"
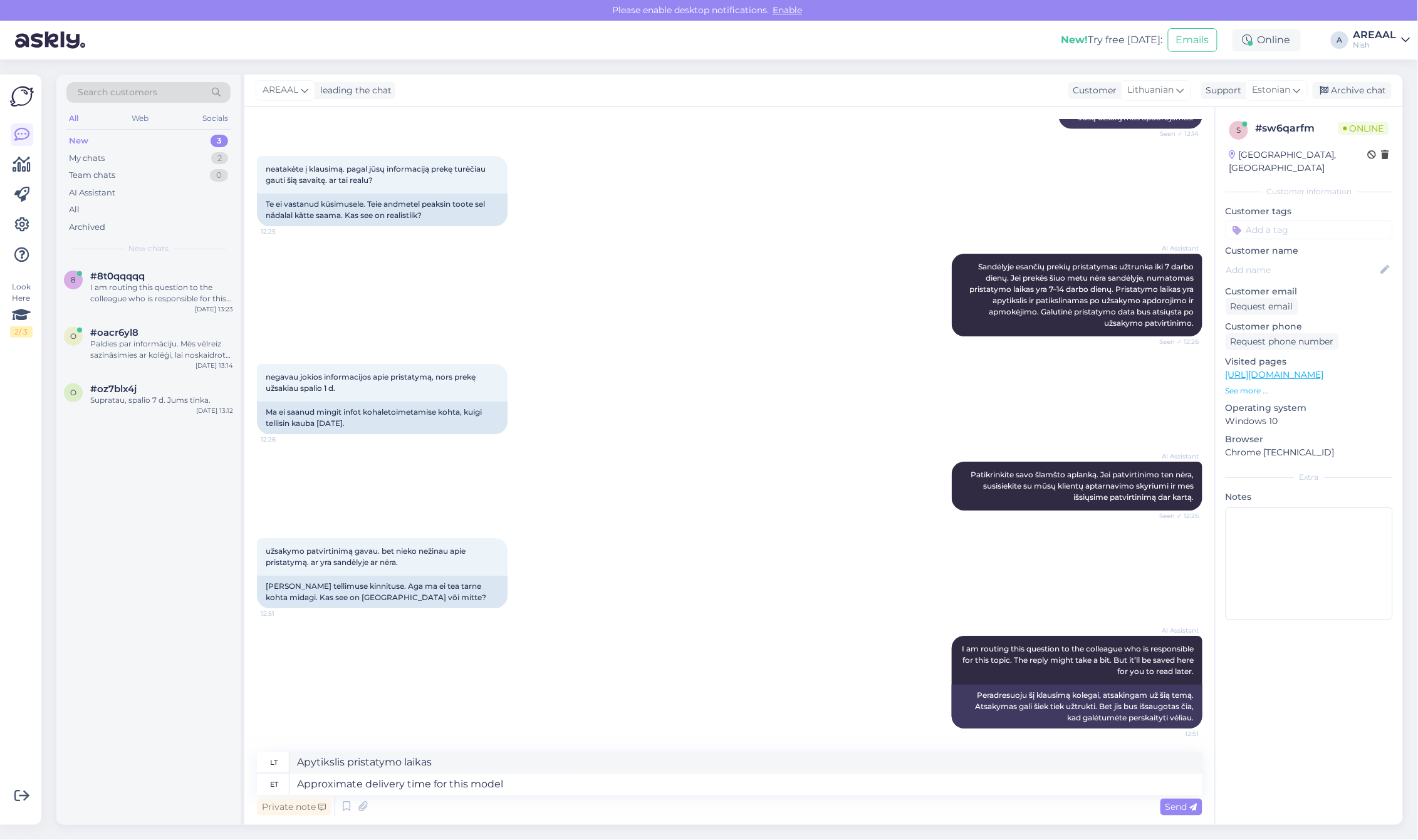
type textarea "Apytikslis šio pristatymo laikas"
type textarea "Approximate delivery time for this model is"
type textarea "Apytikslis šio modelio pristatymo laikas yra"
type textarea "Approximate delivery time for this model is 5-10 wo"
type textarea "Apytikslis šio modelio pristatymo laikas yra 5–10"
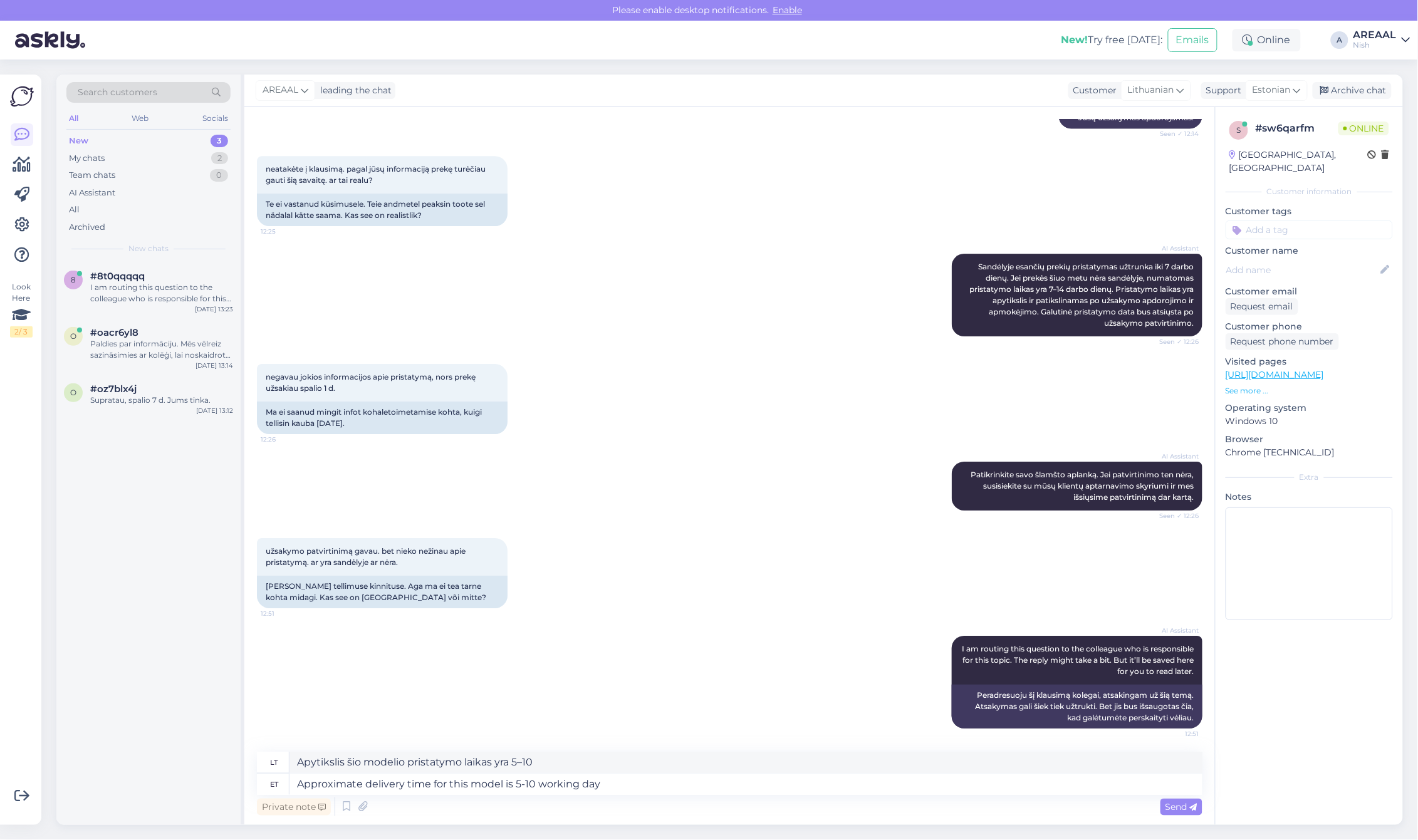
type textarea "Approximate delivery time for this model is 5-10 working days"
type textarea "Apytikslis šio modelio pristatymo laikas yra 5–10 darbo dienų"
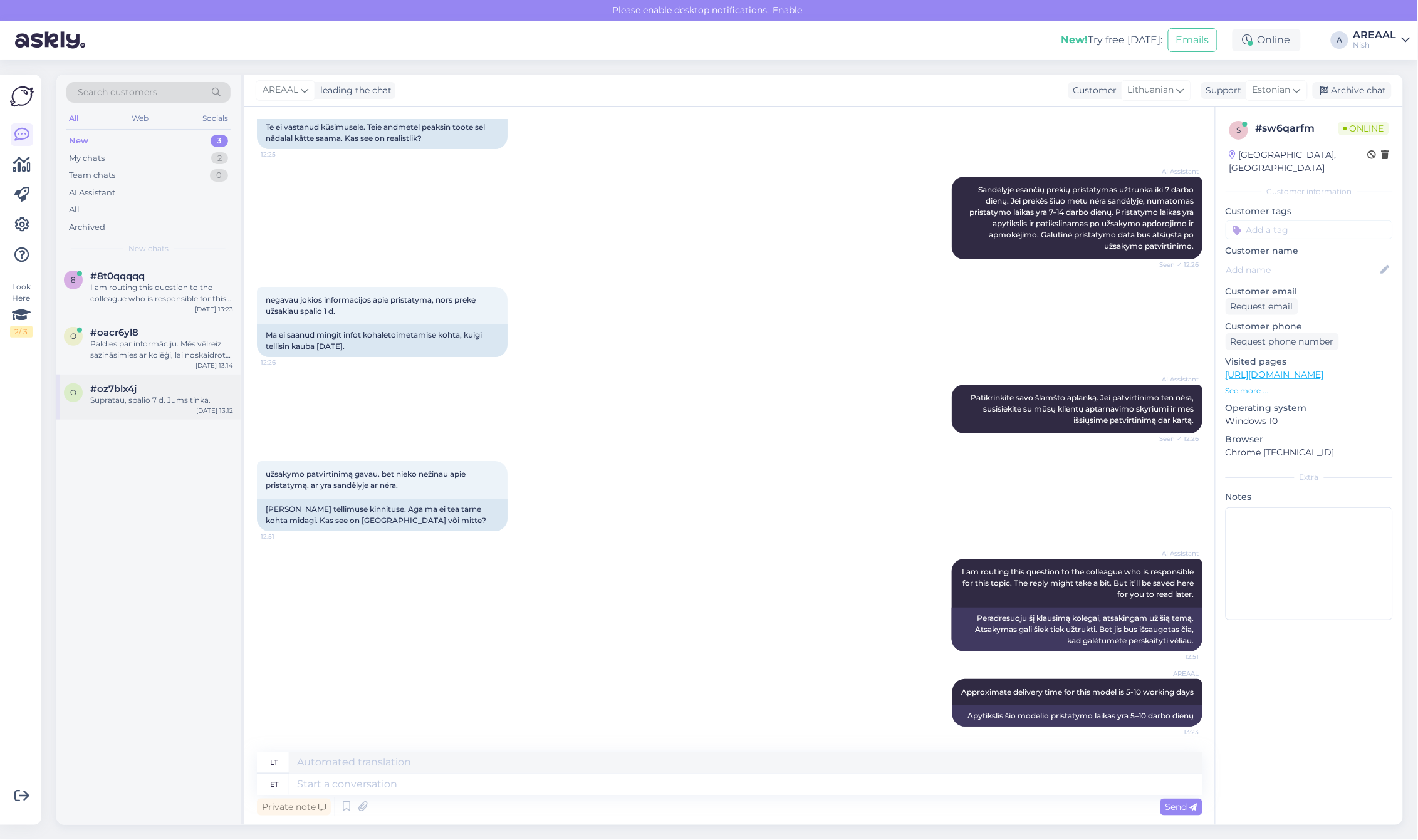
click at [189, 379] on div "o #oz7blx4j Supratau, spalio 7 d. Jums tinka. Oct 6 13:12" at bounding box center [148, 397] width 184 height 45
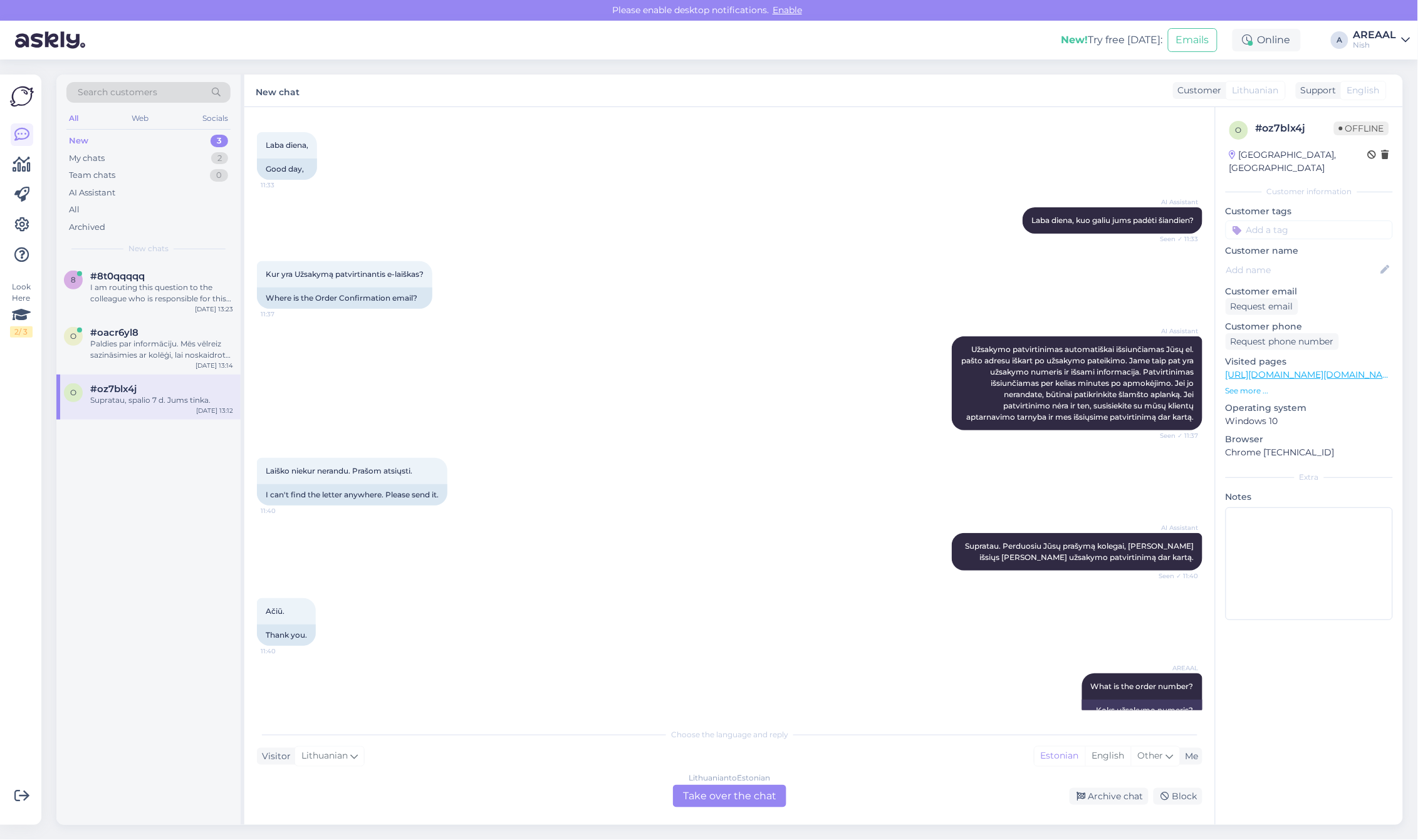
scroll to position [2035, 0]
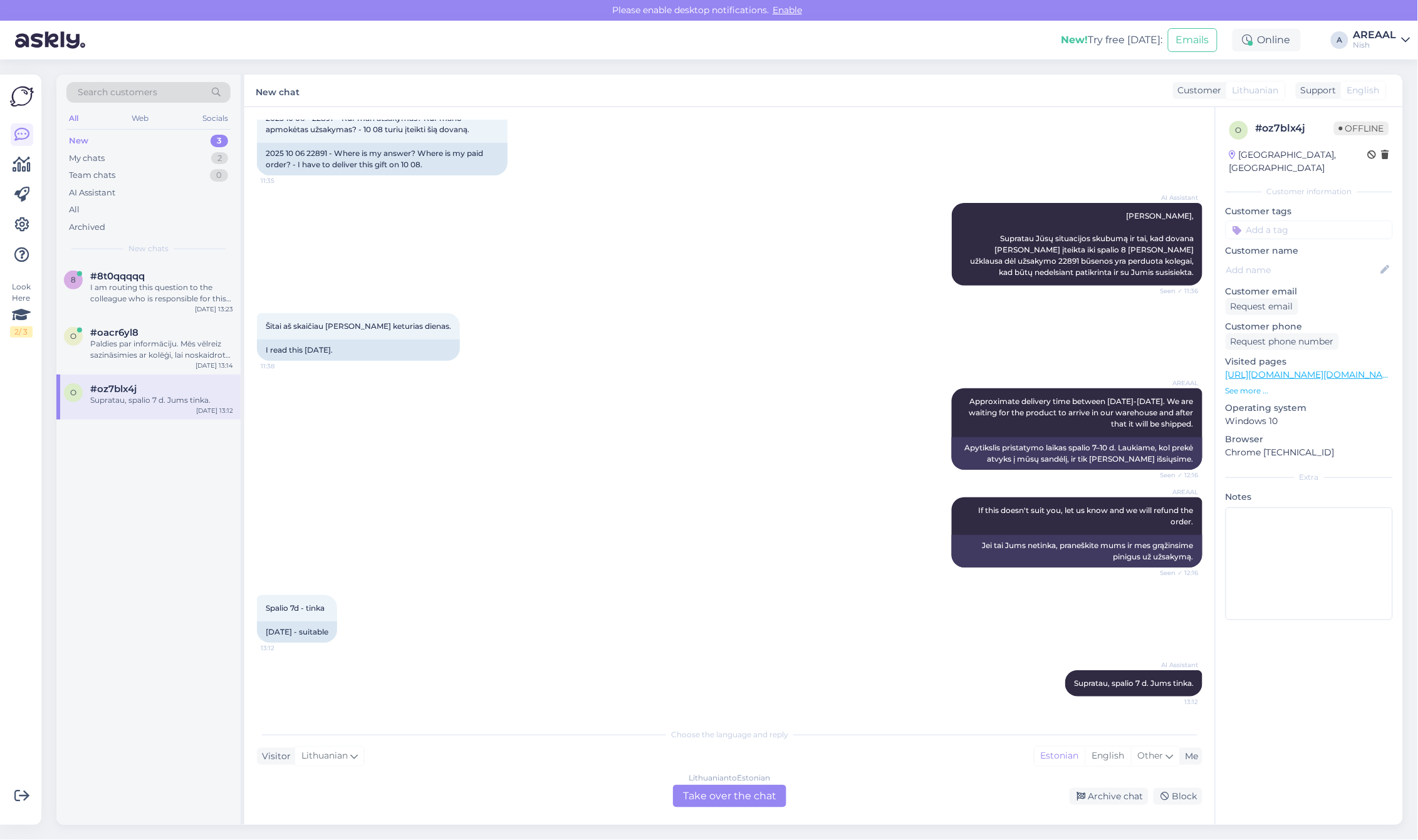
click at [686, 520] on div "AREAAL If this doesn't suit you, let us know and we will refund the order. Seen…" at bounding box center [729, 532] width 945 height 97
click at [1141, 674] on div "AI Assistant Supratau, spalio 7 d. Jums tinka. 13:12" at bounding box center [1133, 683] width 137 height 26
copy div "Supratau, spalio 7 d. Jums tinka. 13:12"
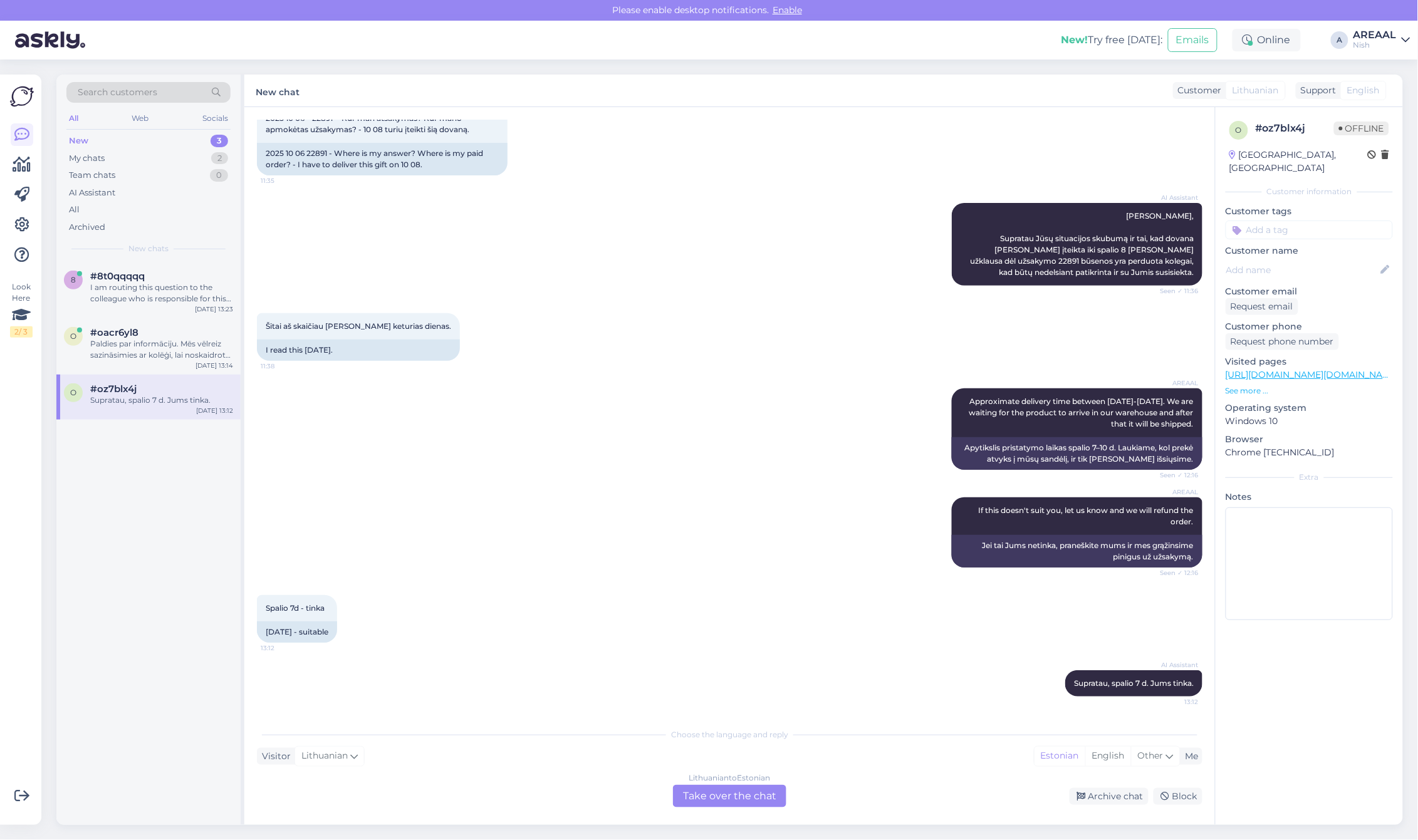
click at [1001, 188] on div "Oct 6 2025 2025 10 06 22891 - Kur man atsakymas? Kur mano apmokėtas užsakymas? …" at bounding box center [729, 127] width 945 height 124
click at [185, 273] on div "#8t0qqqqq" at bounding box center [161, 276] width 143 height 11
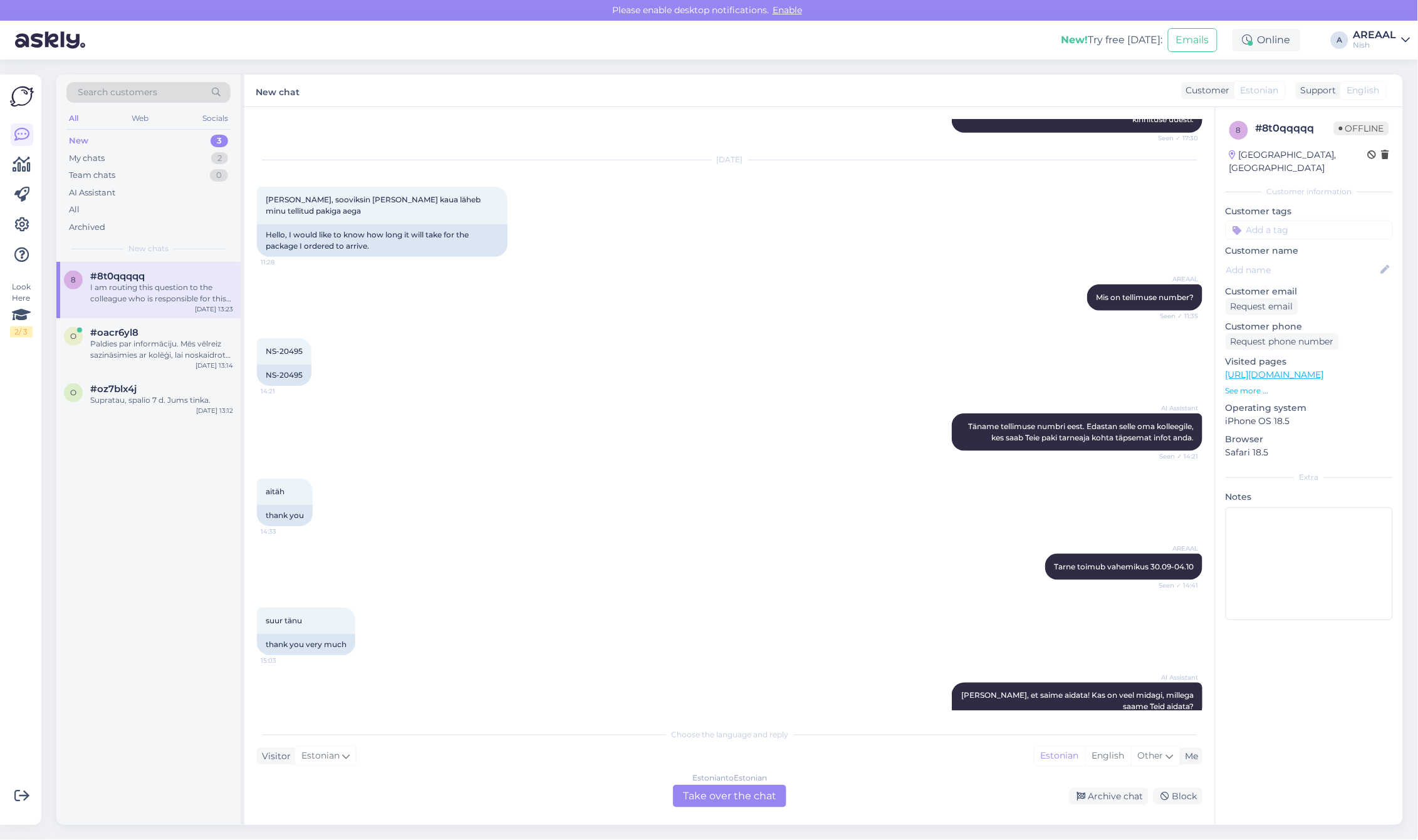
scroll to position [943, 0]
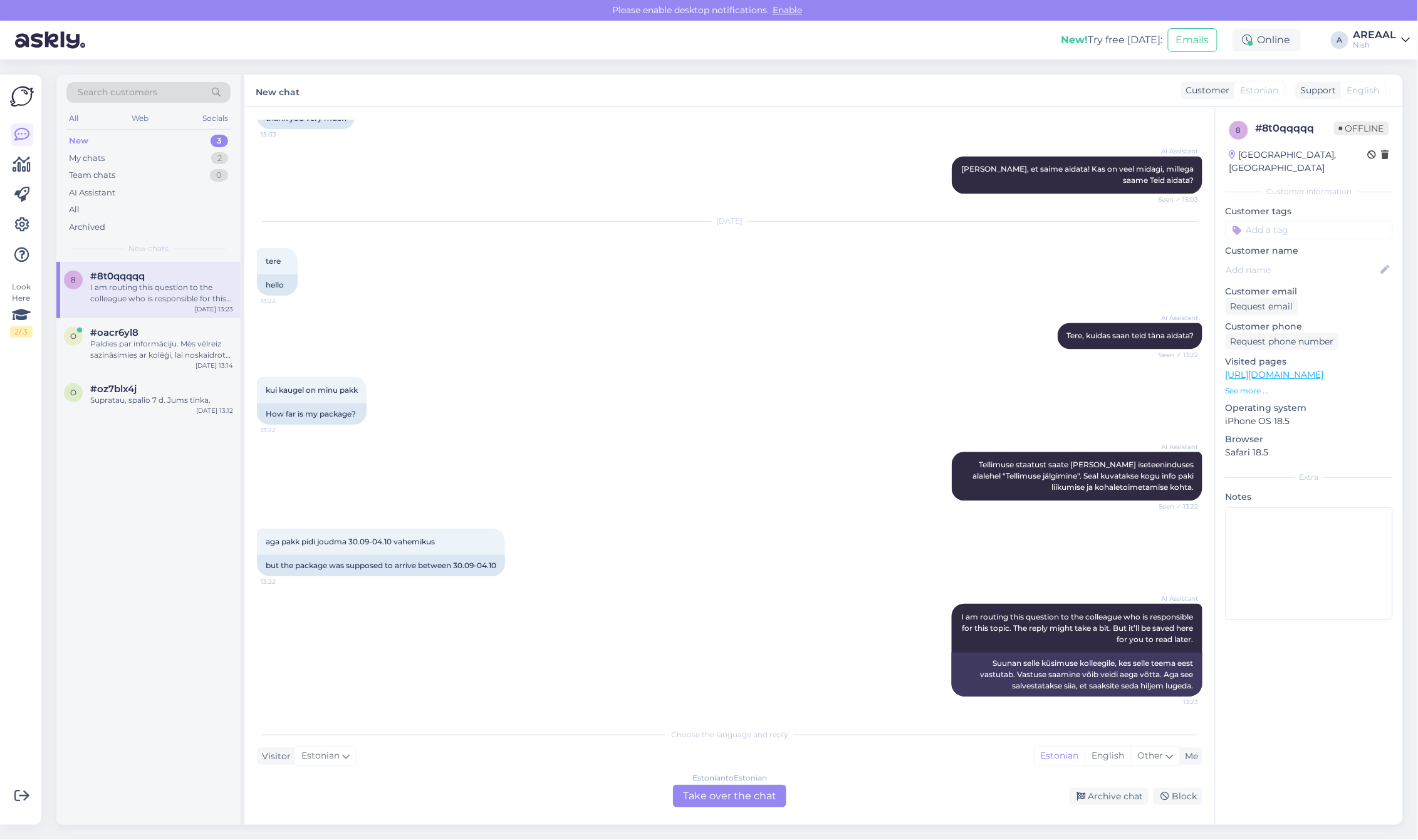
click at [1371, 34] on div "AREAAL" at bounding box center [1375, 35] width 44 height 10
click at [1397, 71] on button "Open" at bounding box center [1383, 69] width 35 height 19
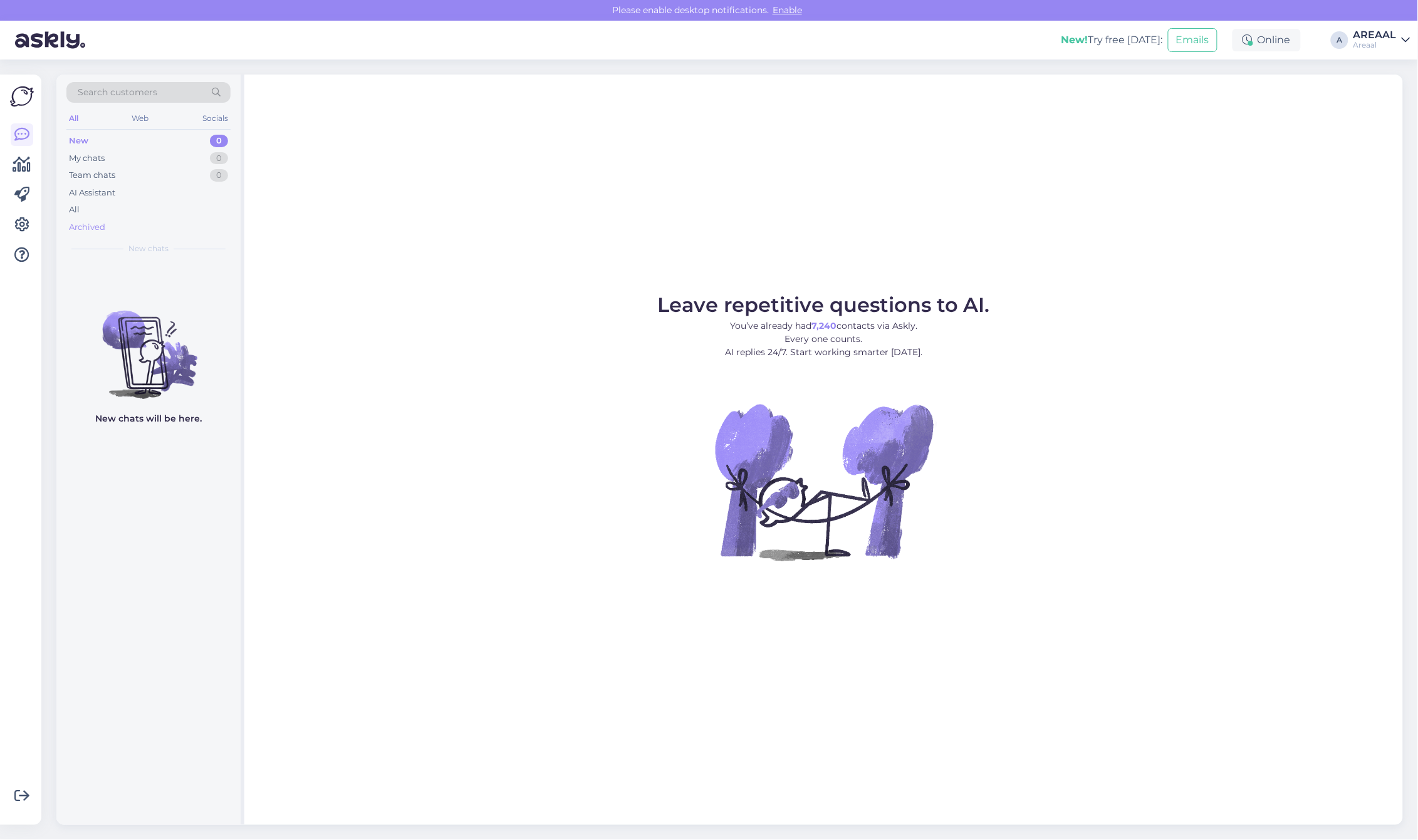
click at [107, 218] on div "Archived" at bounding box center [148, 226] width 164 height 17
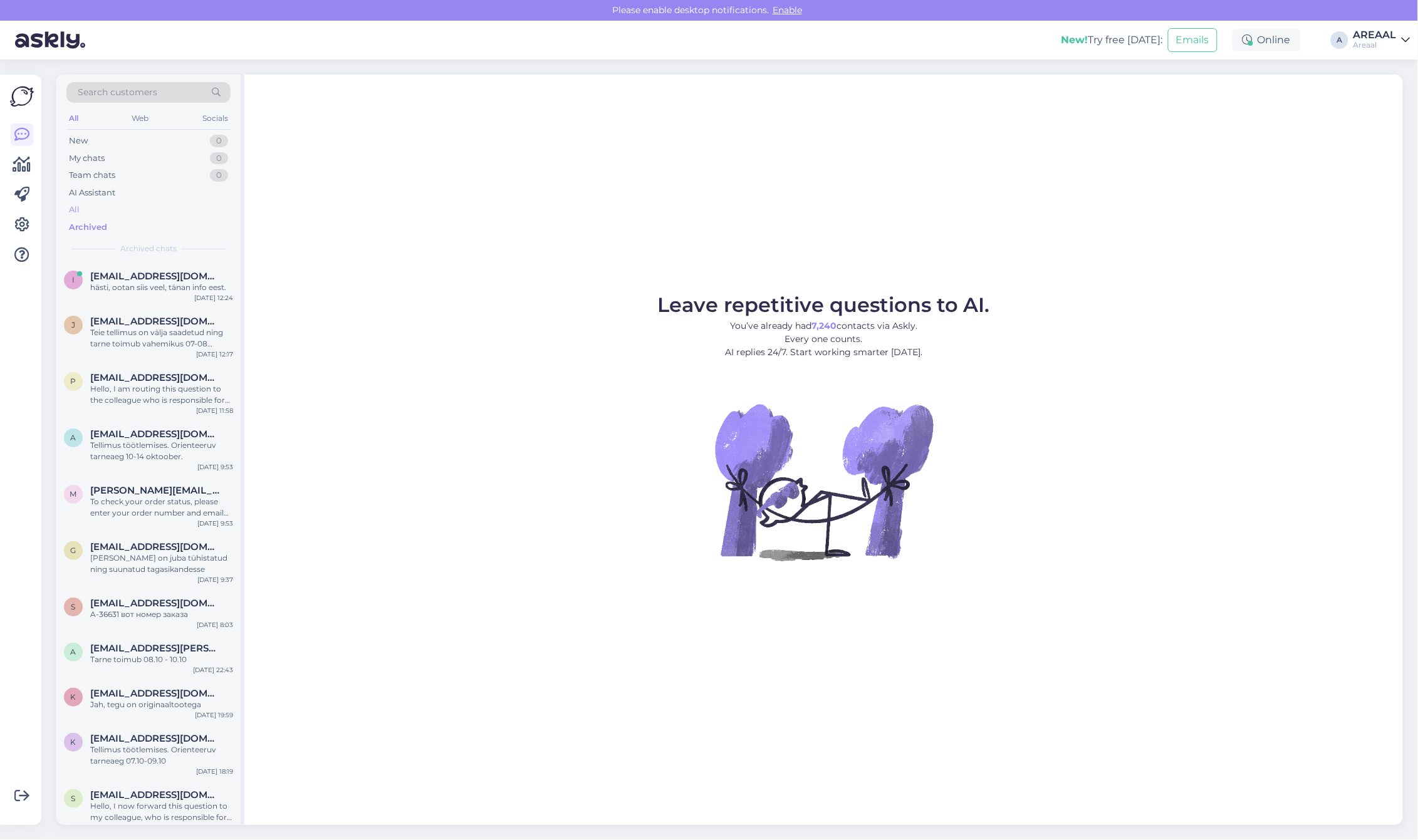
click at [107, 208] on div "All" at bounding box center [148, 209] width 164 height 17
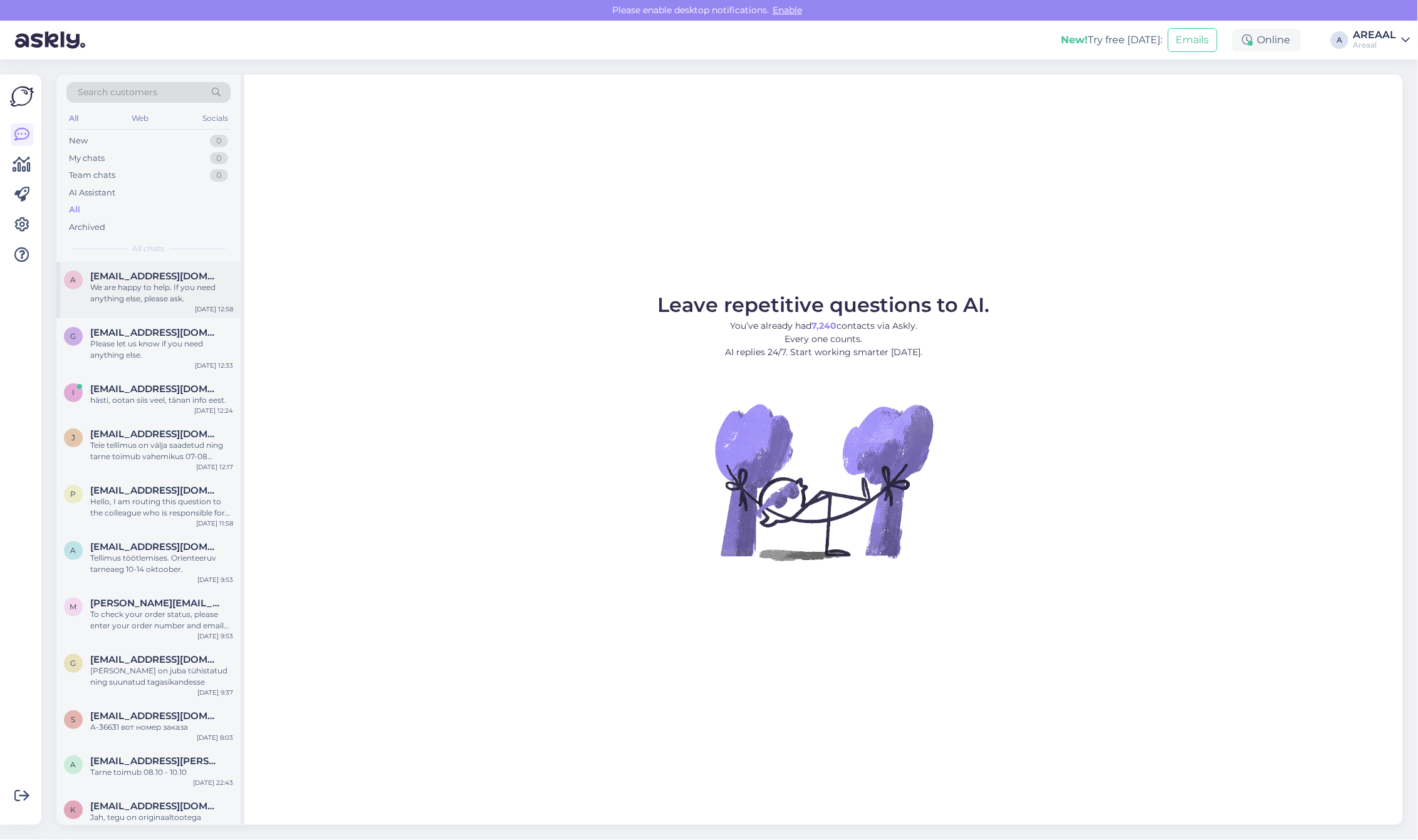
click at [129, 262] on div "A Aarekais@gmail.com We are happy to help. If you need anything else, please as…" at bounding box center [148, 290] width 184 height 56
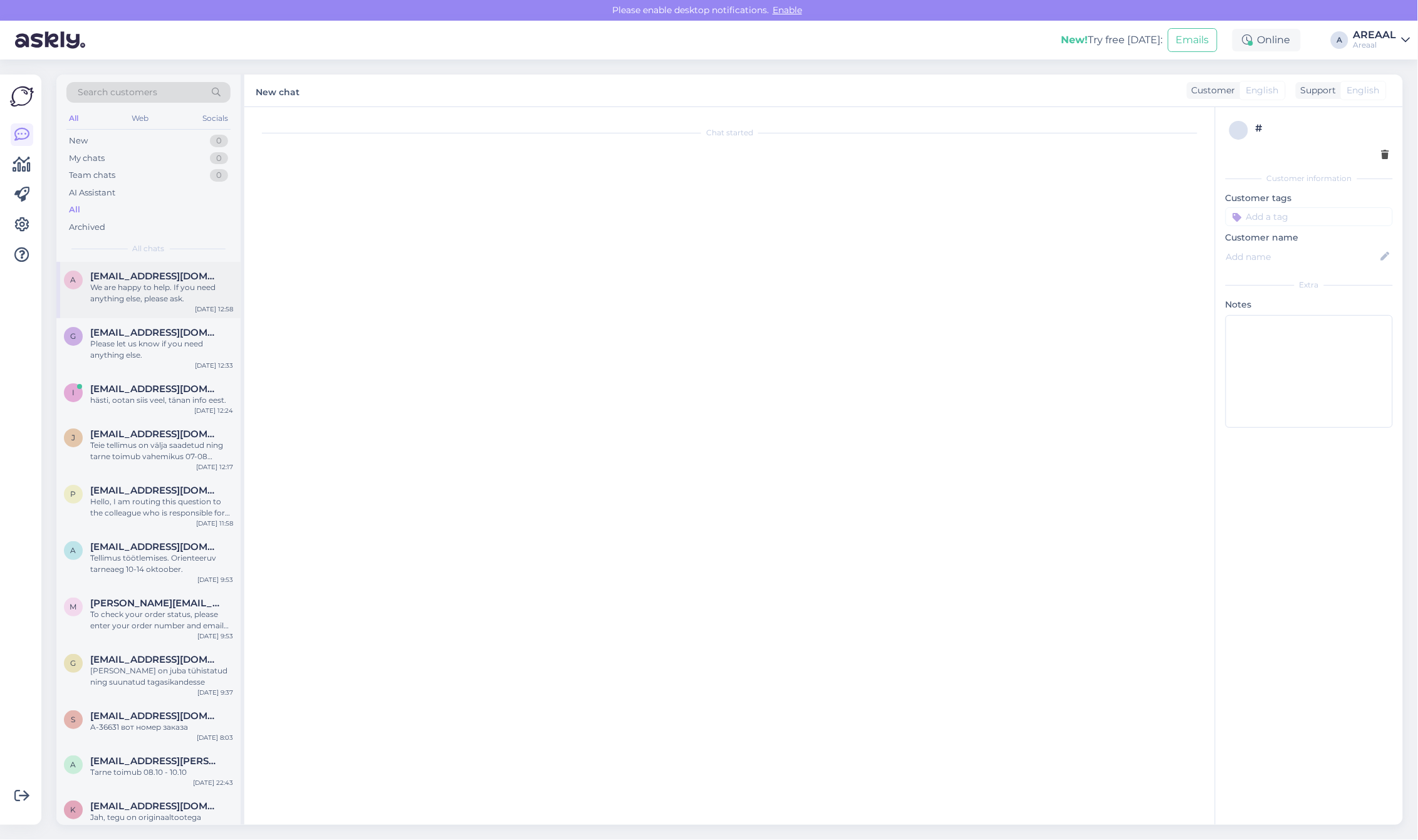
scroll to position [224, 0]
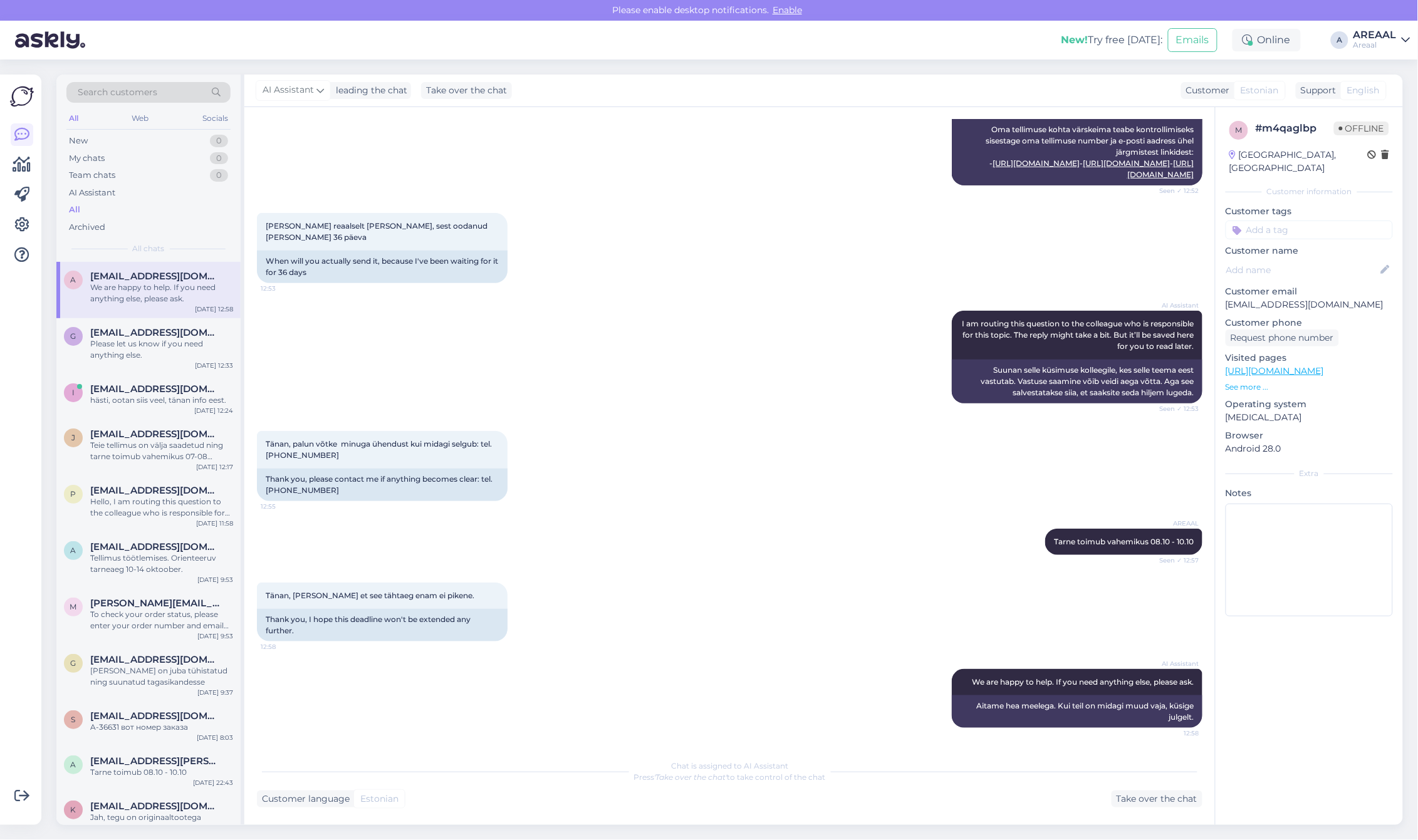
click at [1367, 37] on div "AREAAL" at bounding box center [1375, 35] width 44 height 10
click at [1383, 100] on button "Open" at bounding box center [1383, 96] width 35 height 19
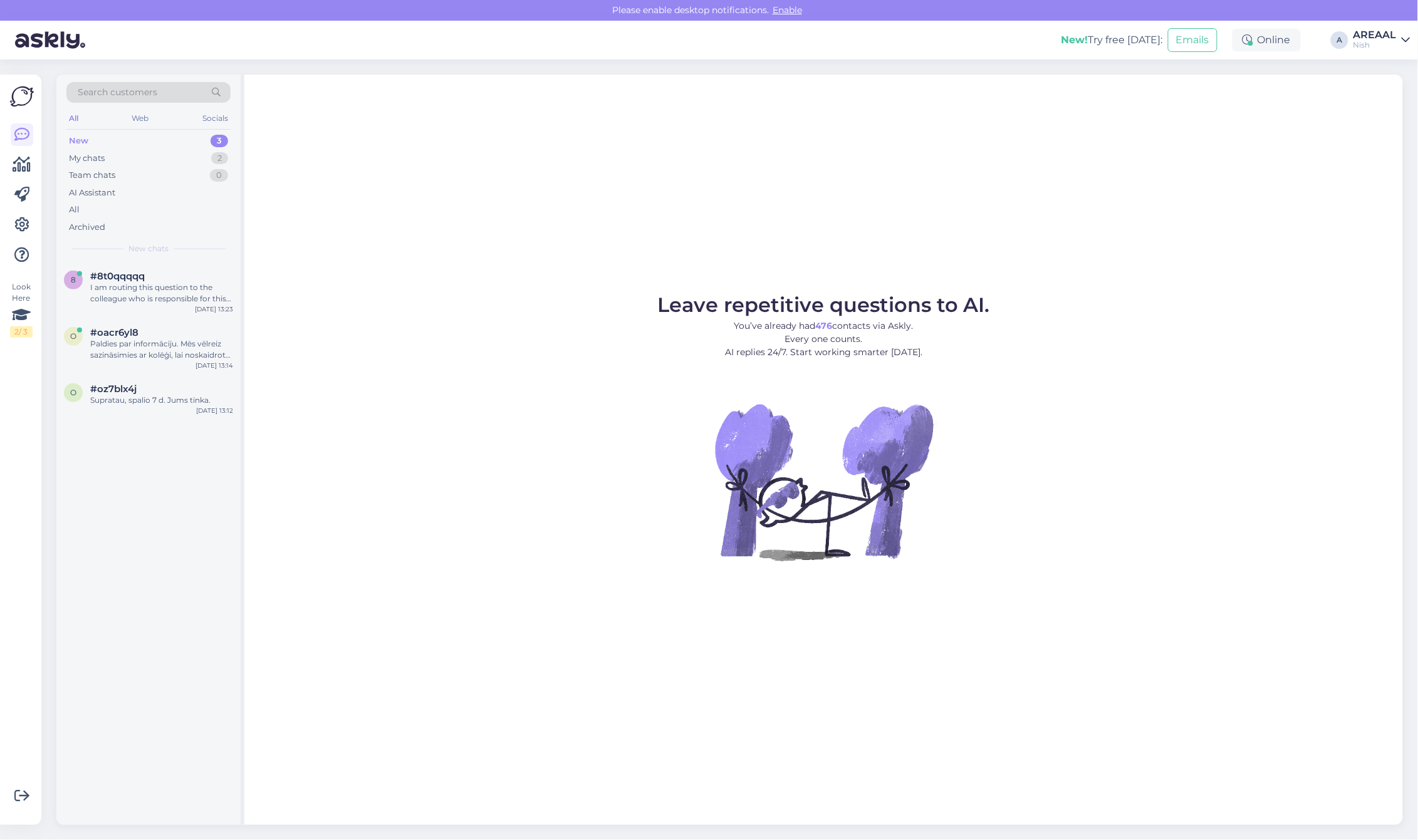
drag, startPoint x: 186, startPoint y: 230, endPoint x: 150, endPoint y: 277, distance: 59.2
click at [154, 270] on div "8 #8t0qqqqq I am routing this question to the colleague who is responsible for …" at bounding box center [148, 290] width 184 height 56
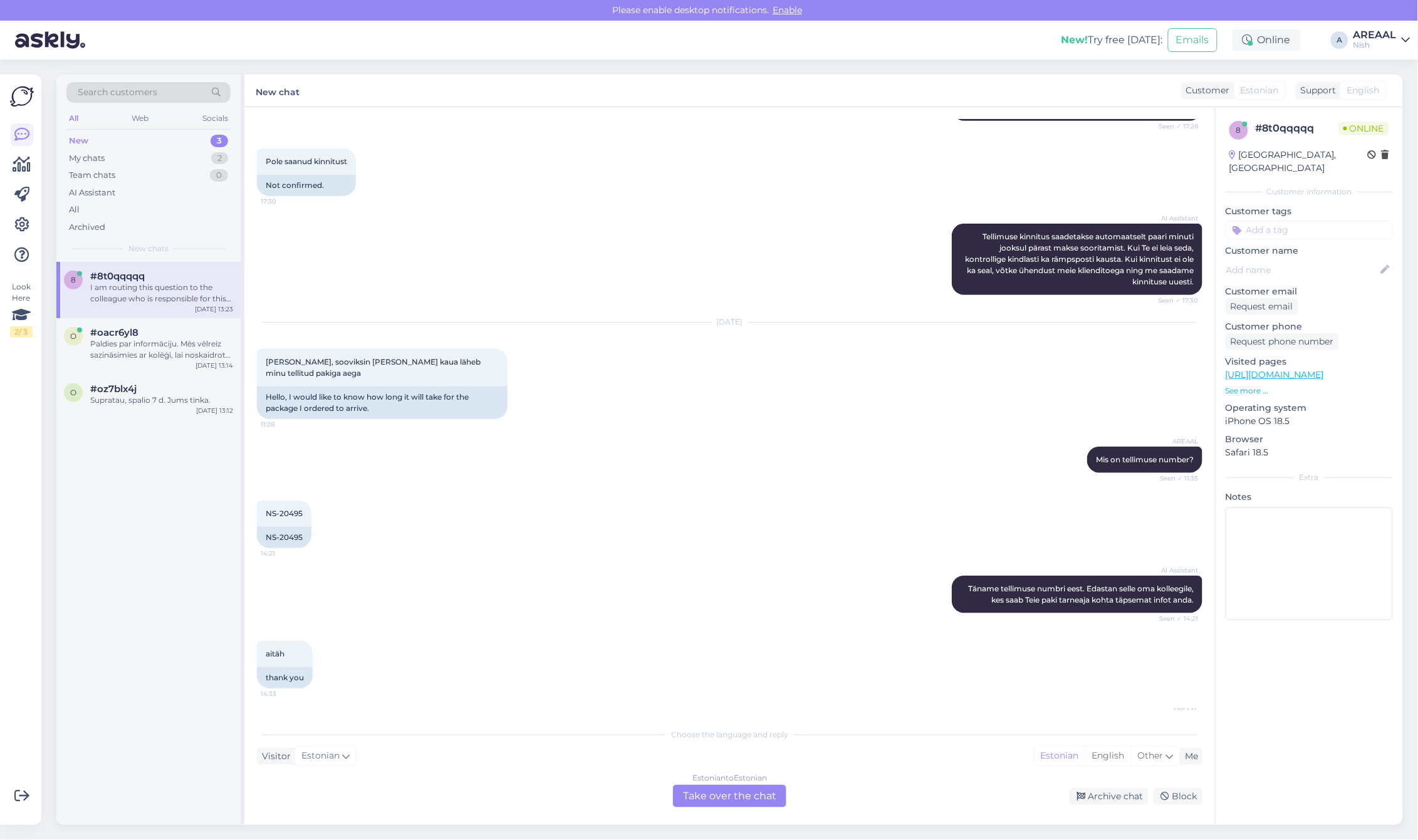
scroll to position [943, 0]
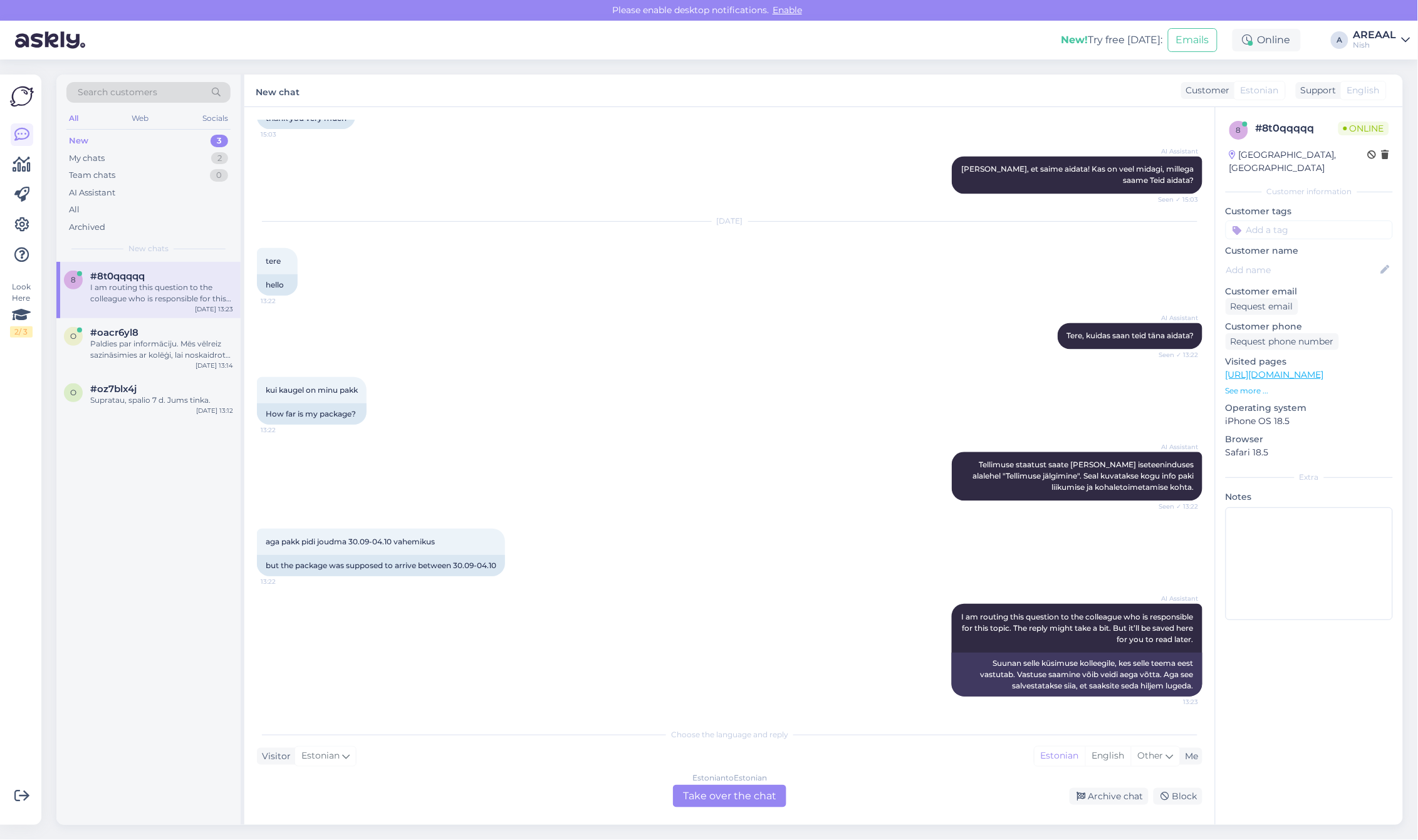
click at [730, 802] on div "Estonian to Estonian Take over the chat" at bounding box center [729, 795] width 114 height 23
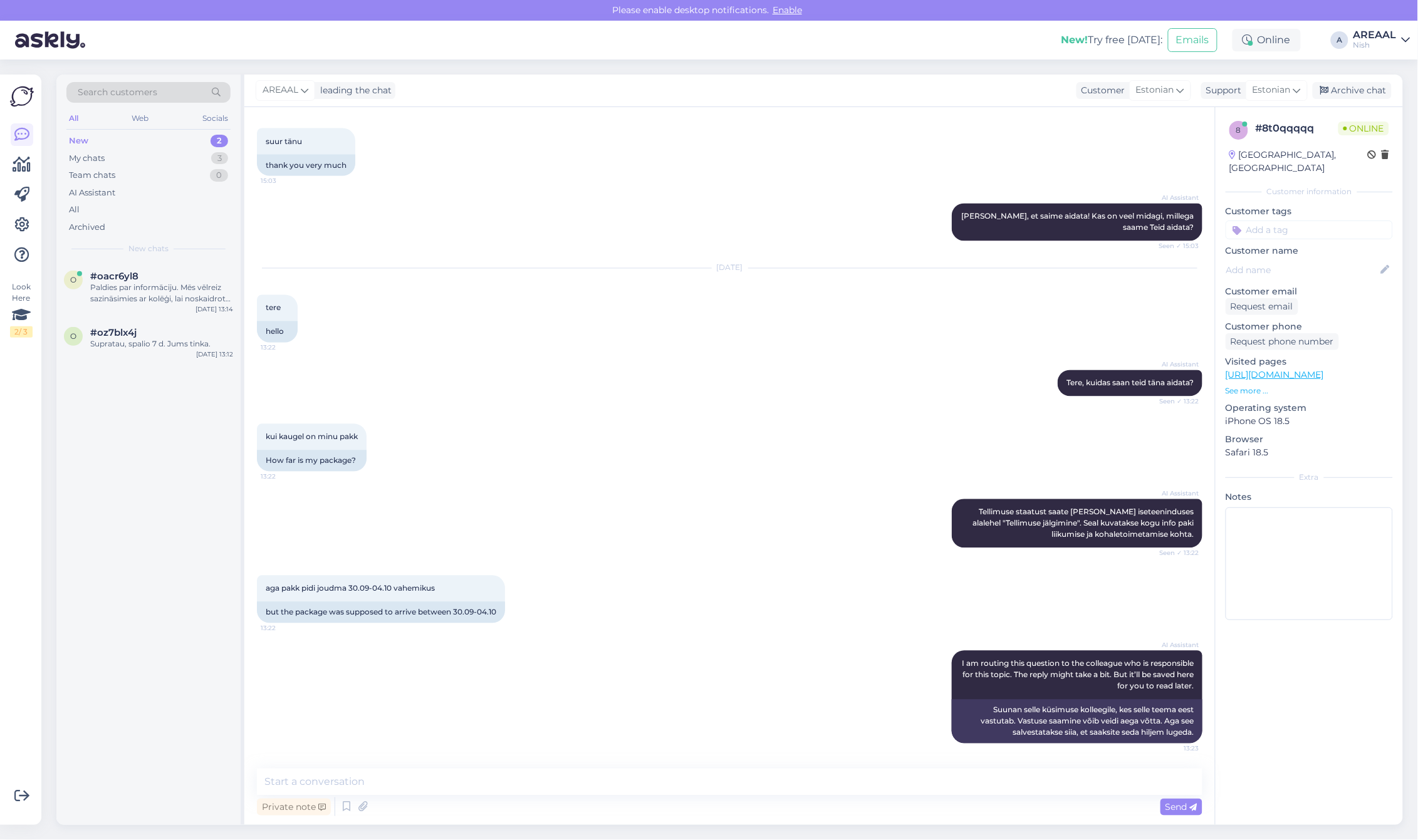
click at [725, 767] on div "Chat started Sep 24 2025 Tere, kui kaua läheb umbes tellimuse kohaletoimetamise…" at bounding box center [729, 465] width 970 height 717
click at [722, 774] on textarea at bounding box center [729, 781] width 945 height 26
type textarea "Mis on tellimuse number?"
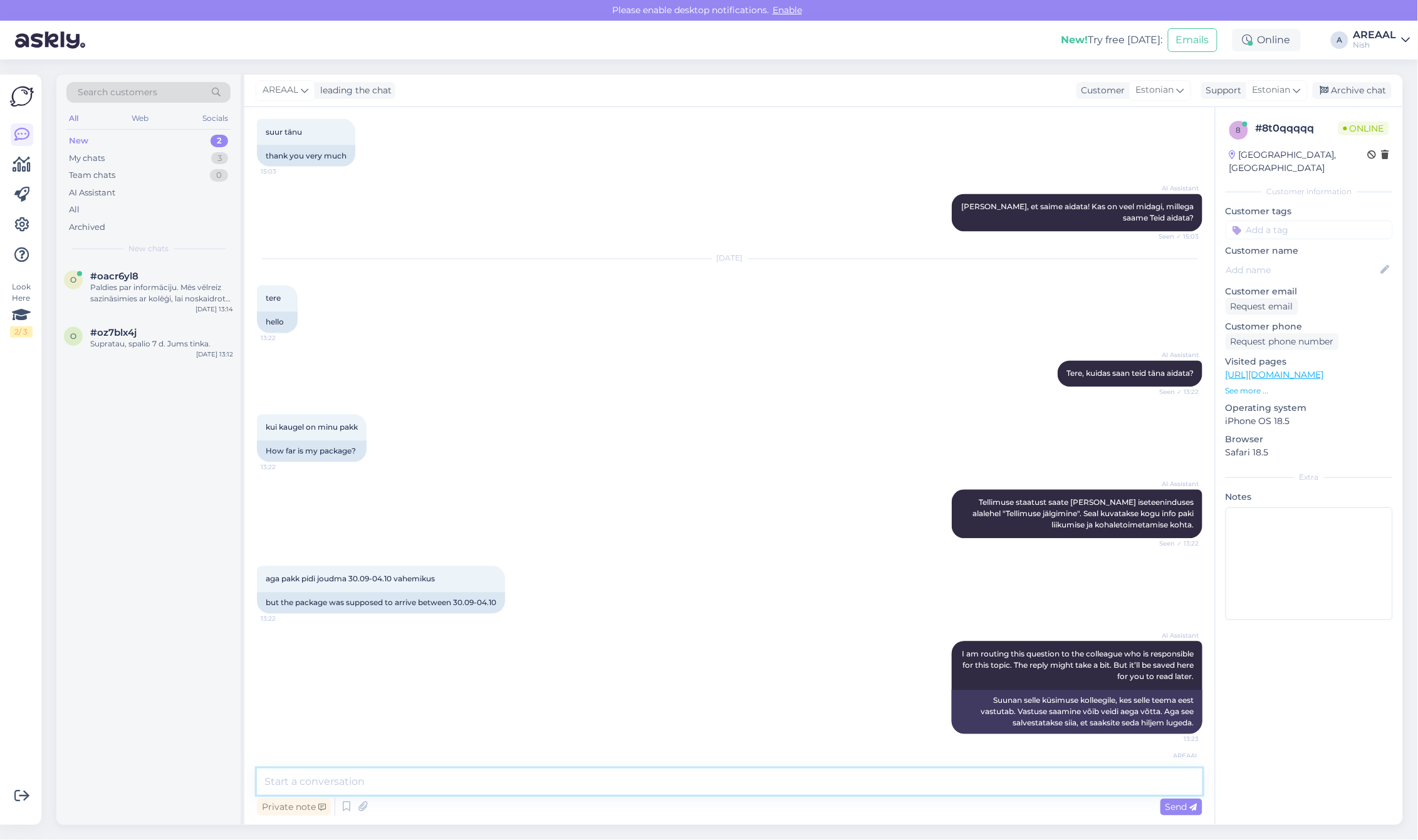
scroll to position [950, 0]
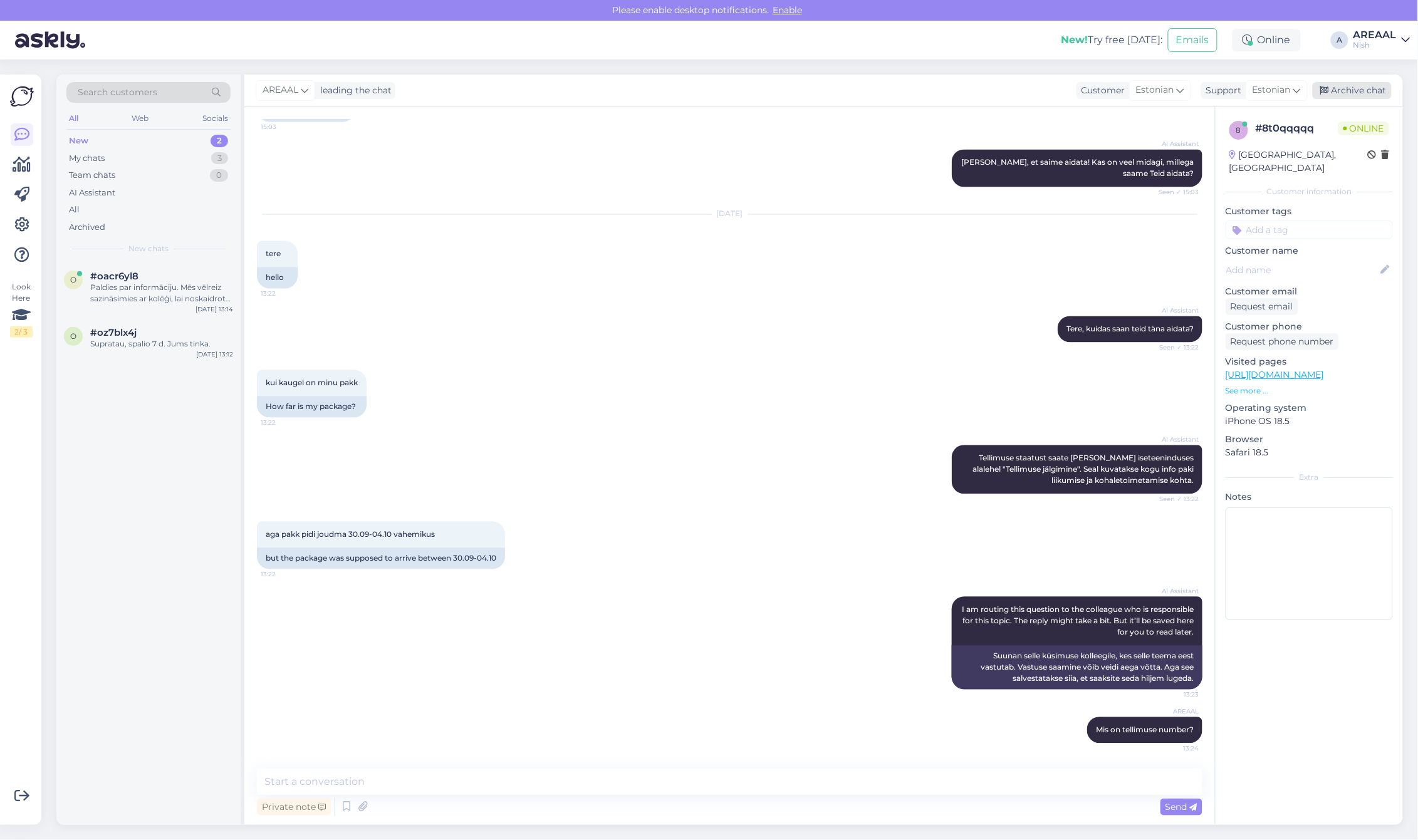
click at [1380, 93] on div "Archive chat" at bounding box center [1352, 90] width 79 height 17
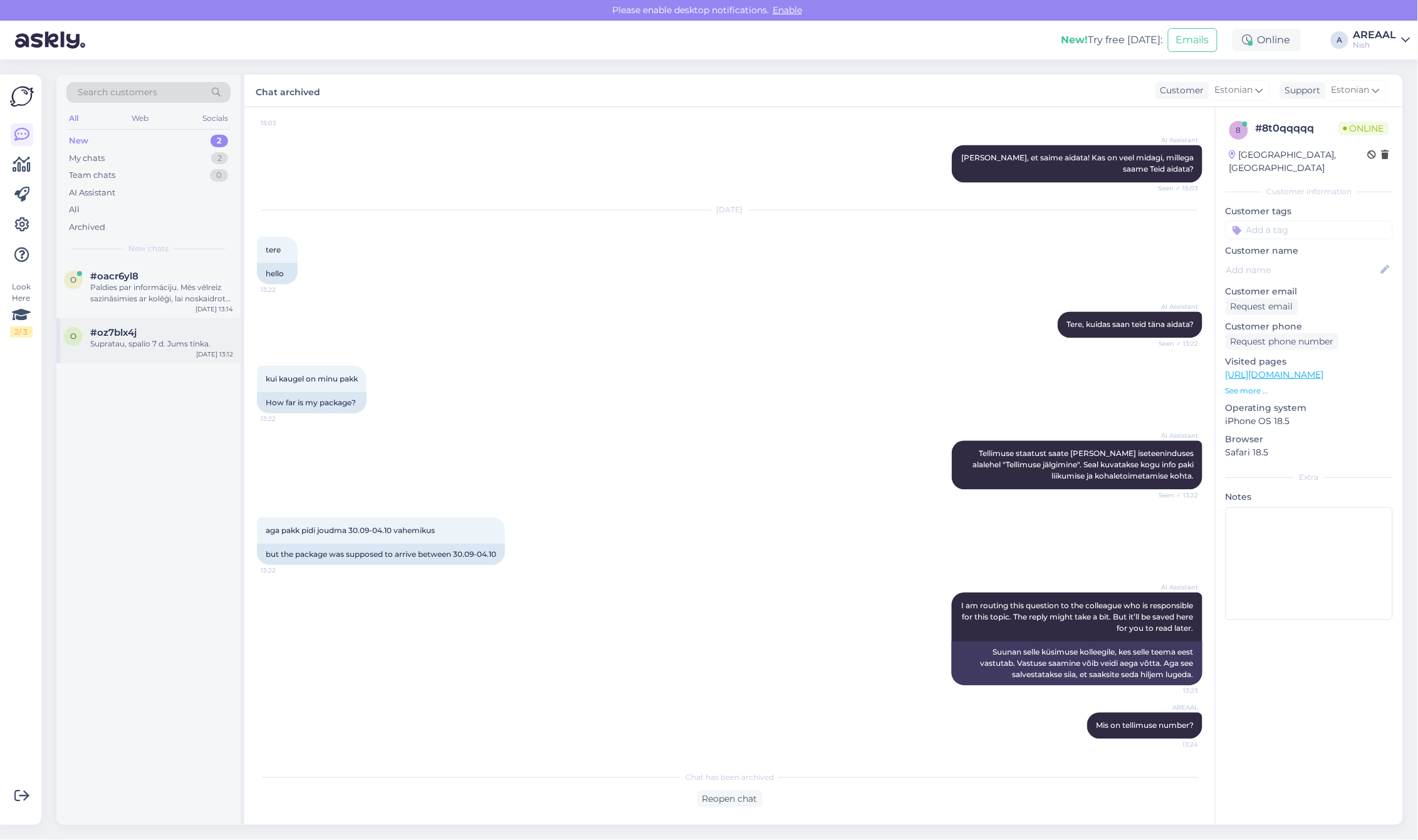
click at [179, 358] on div "o #oz7blx4j Supratau, spalio 7 d. Jums tinka. Oct 6 13:12" at bounding box center [148, 341] width 184 height 45
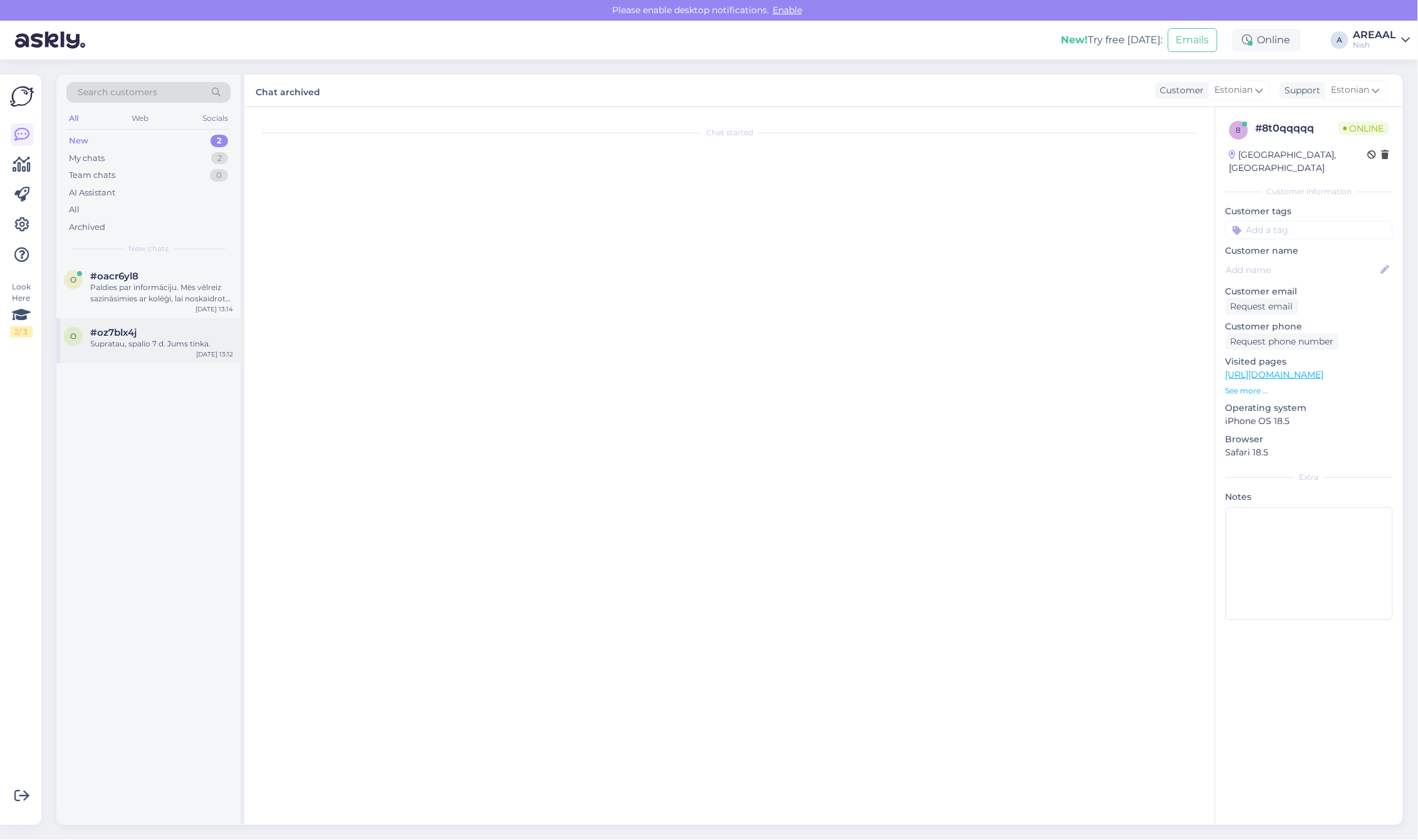
scroll to position [2035, 0]
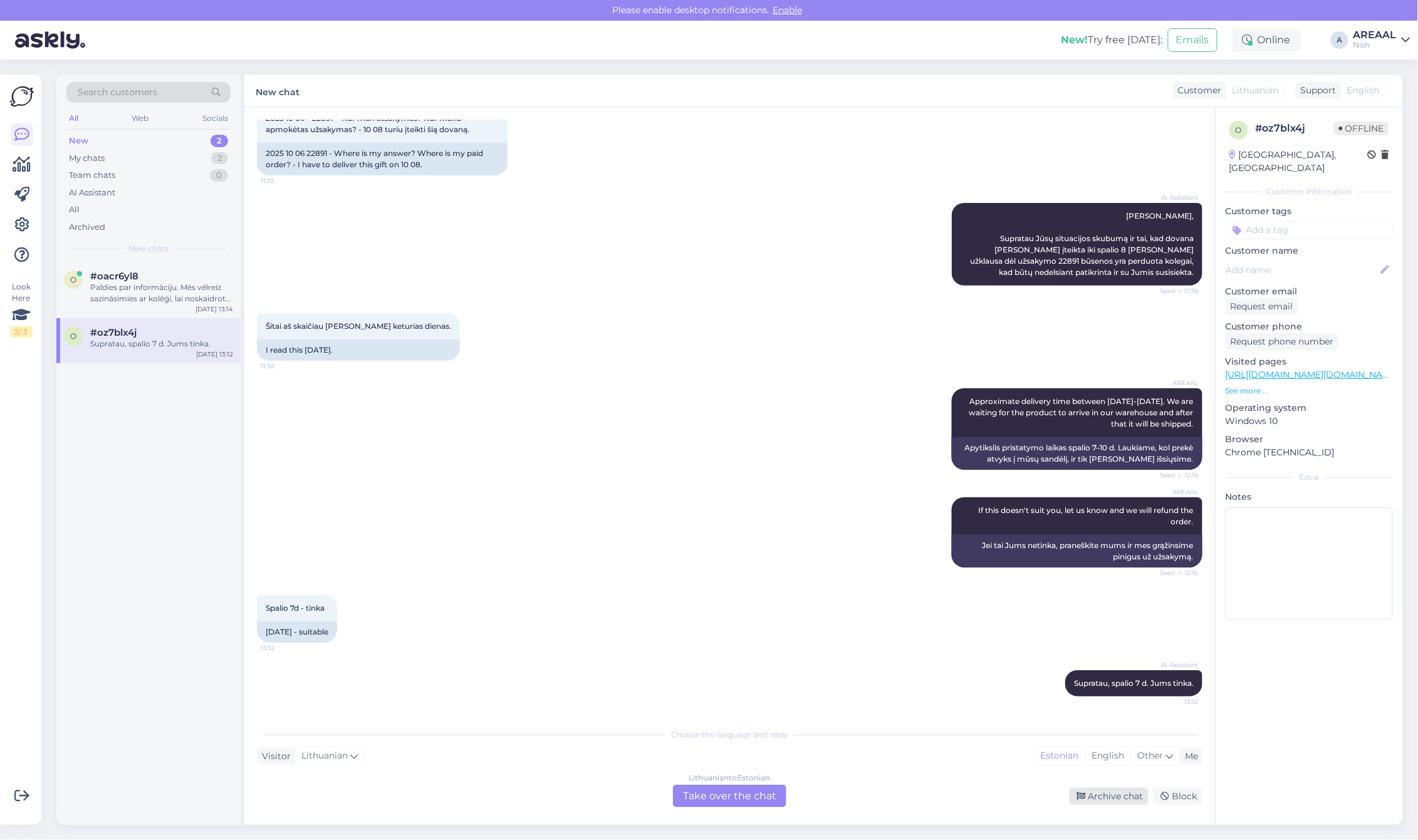
click at [1110, 789] on div "Archive chat" at bounding box center [1109, 795] width 79 height 17
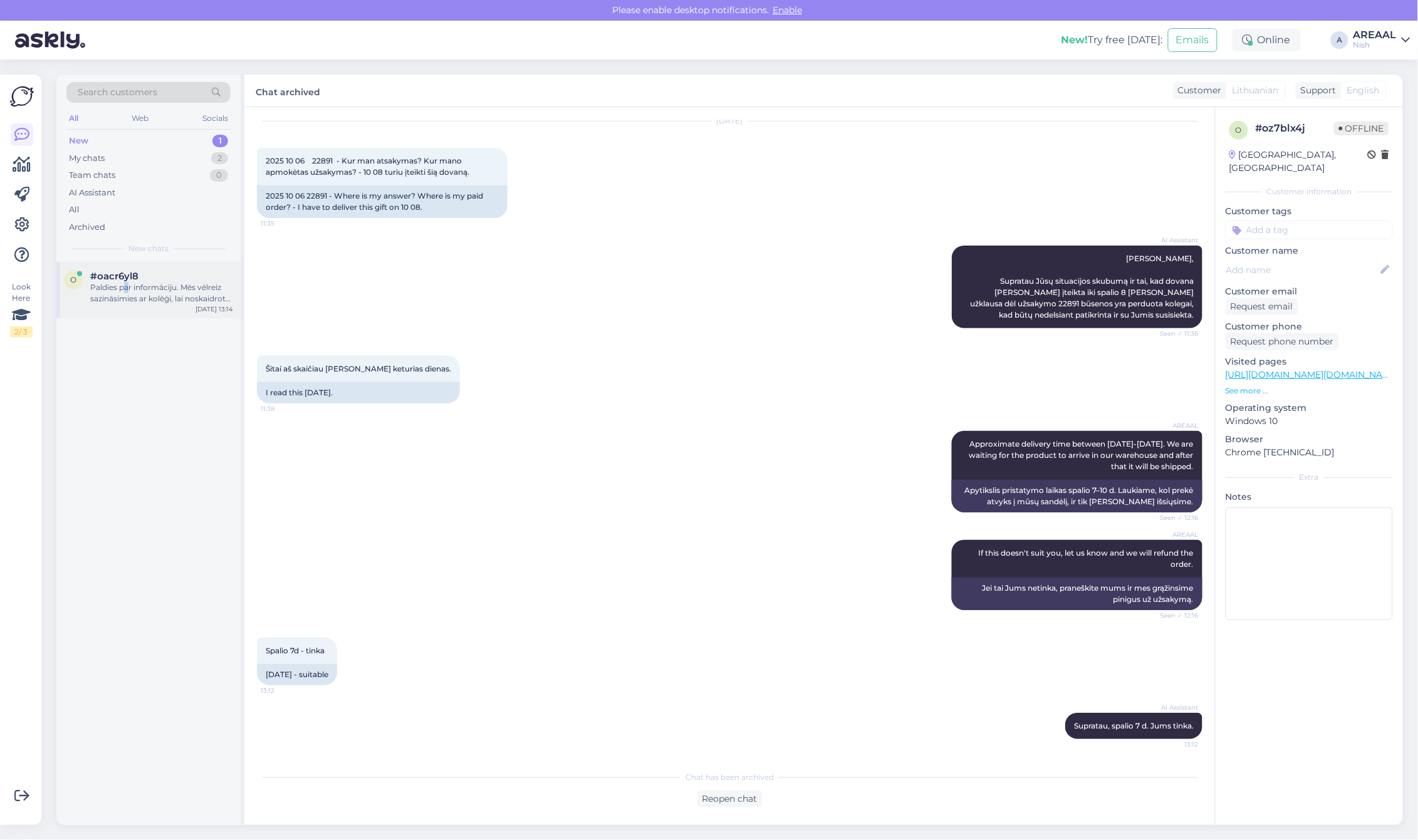
click at [126, 286] on div "Paldies par informāciju. Mēs vēlreiz sazināsimies ar kolēģi, lai noskaidrotu, k…" at bounding box center [161, 293] width 143 height 23
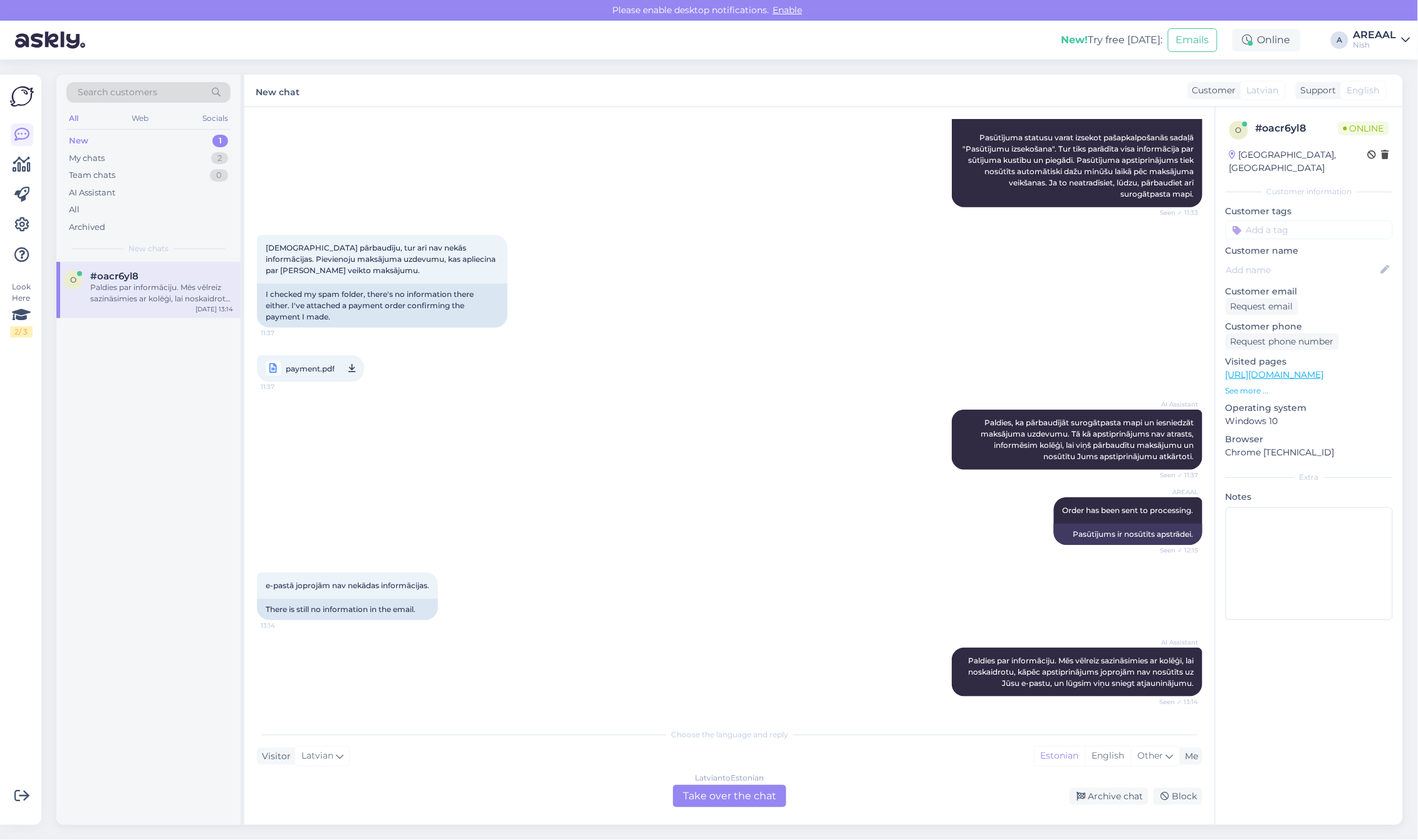
click at [542, 595] on div "e-pastā joprojām nav nekādas informācijas. 13:14 There is still no information …" at bounding box center [729, 595] width 945 height 75
drag, startPoint x: 733, startPoint y: 792, endPoint x: 727, endPoint y: 808, distance: 17.1
click at [727, 808] on div "Chat started Oct 6 2025 Vakar pasūtīju Fitbit Versa 4 pulksteni, veicu apmaksu,…" at bounding box center [729, 465] width 970 height 717
click at [712, 787] on div "Latvian to Estonian Take over the chat" at bounding box center [729, 795] width 114 height 23
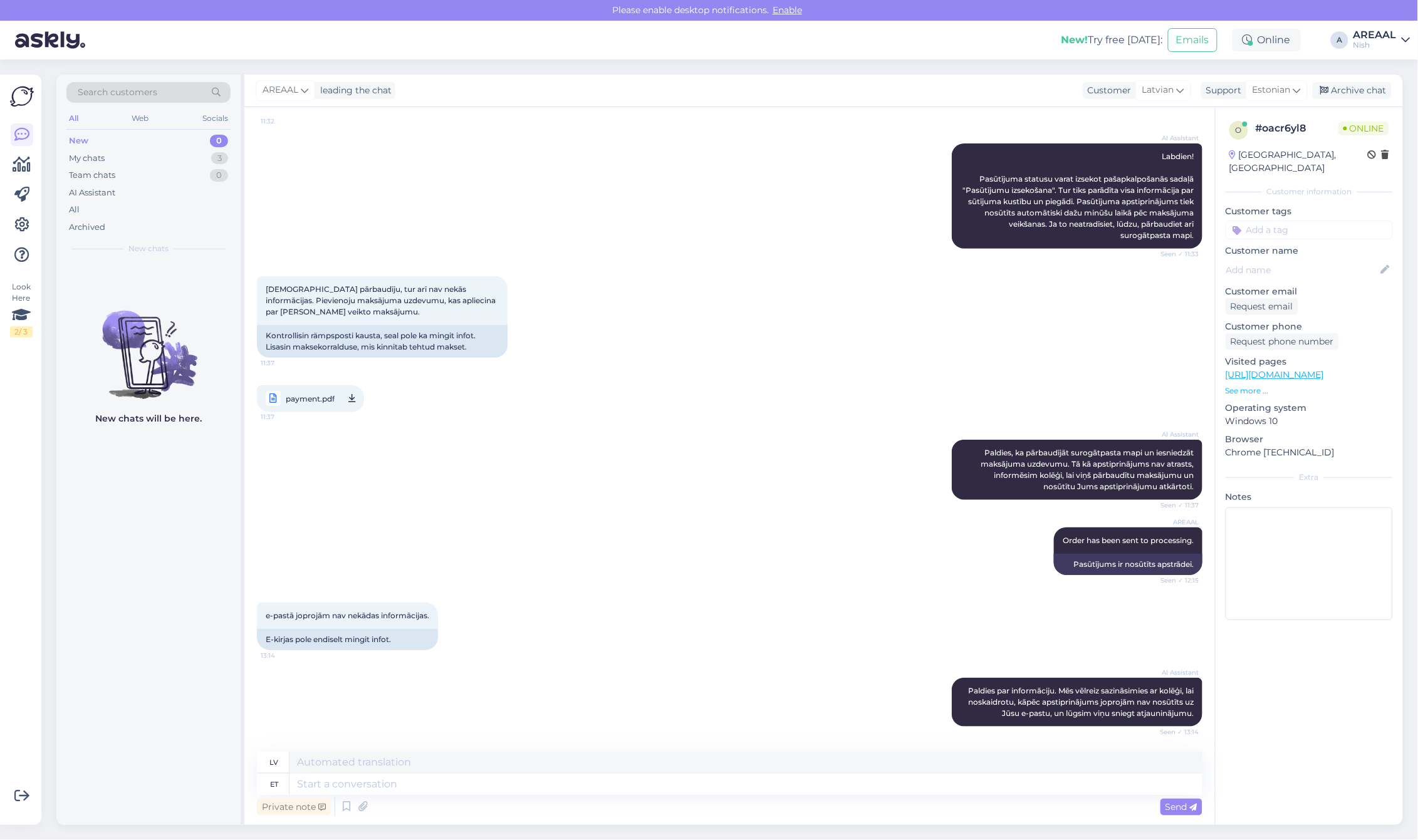
scroll to position [151, 0]
click at [712, 793] on textarea at bounding box center [745, 784] width 912 height 21
type textarea "Check sp"
type textarea "Pārbaudiet"
type textarea "Check spam fold"
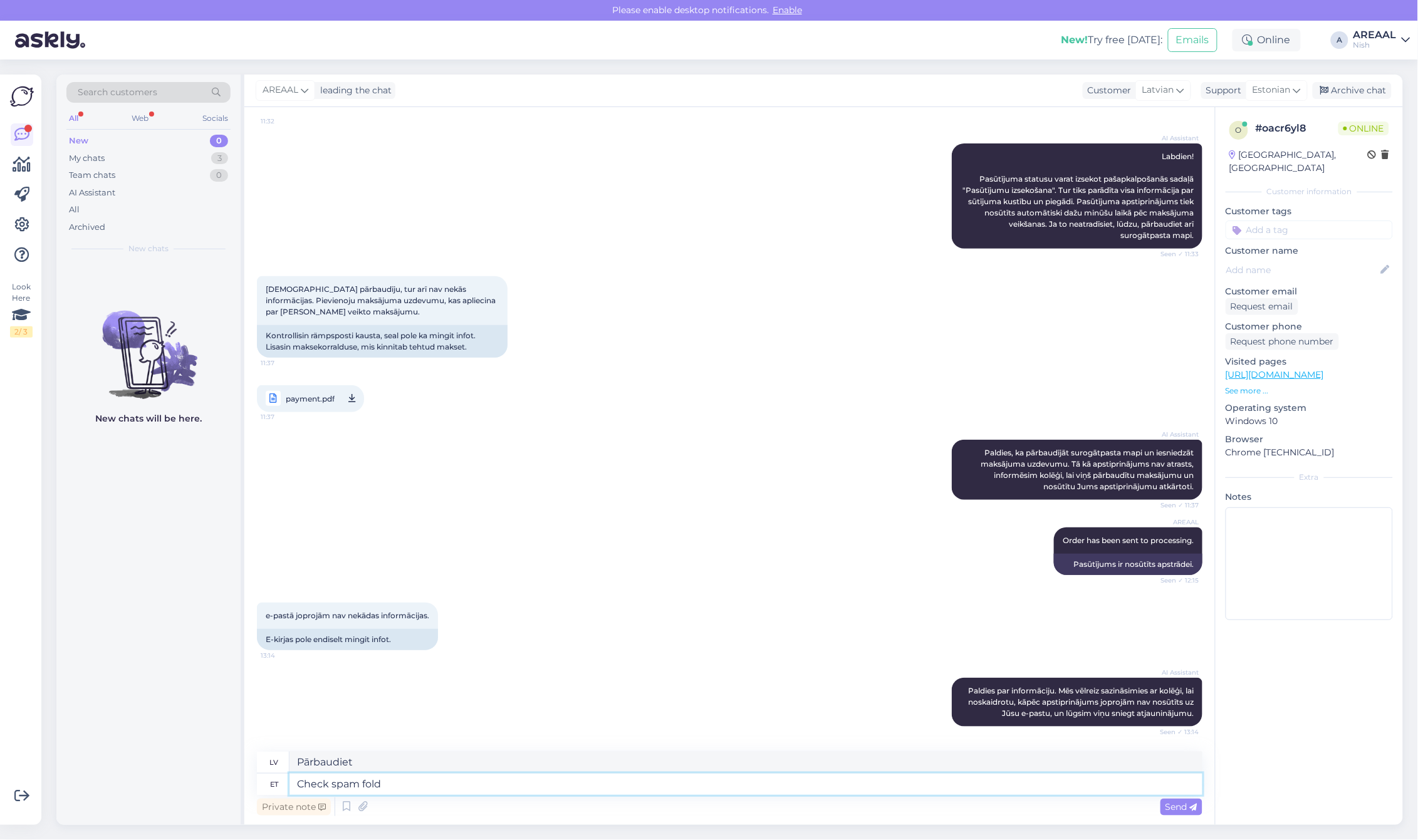
type textarea "Pārbaudīt surogātpastu"
type textarea "Check spam folder, us"
type textarea "Pārbaudiet surogātpasta mapi,"
type textarea "Check spam folder, usually coimp"
type textarea "Parasti pārbaudiet surogātpasta mapi"
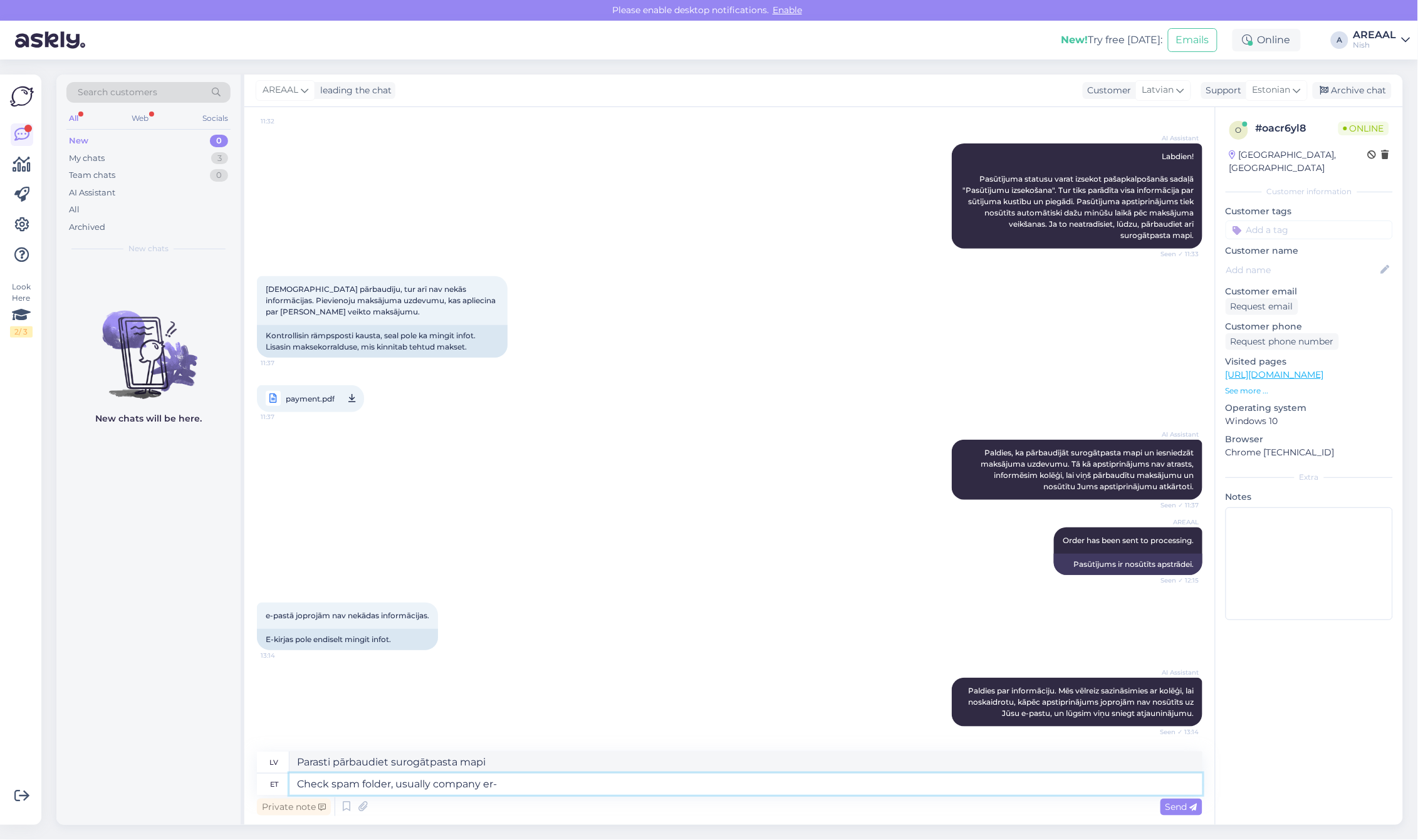
type textarea "Check spam folder, usually company er-m"
type textarea "Pārbaudiet surogātpasta mapi, parasti uzņēmuma"
type textarea "Check spam folder, usu"
type textarea "Parasti pārbaudiet surogātpasta mapi"
type textarea "Check spam folder, the"
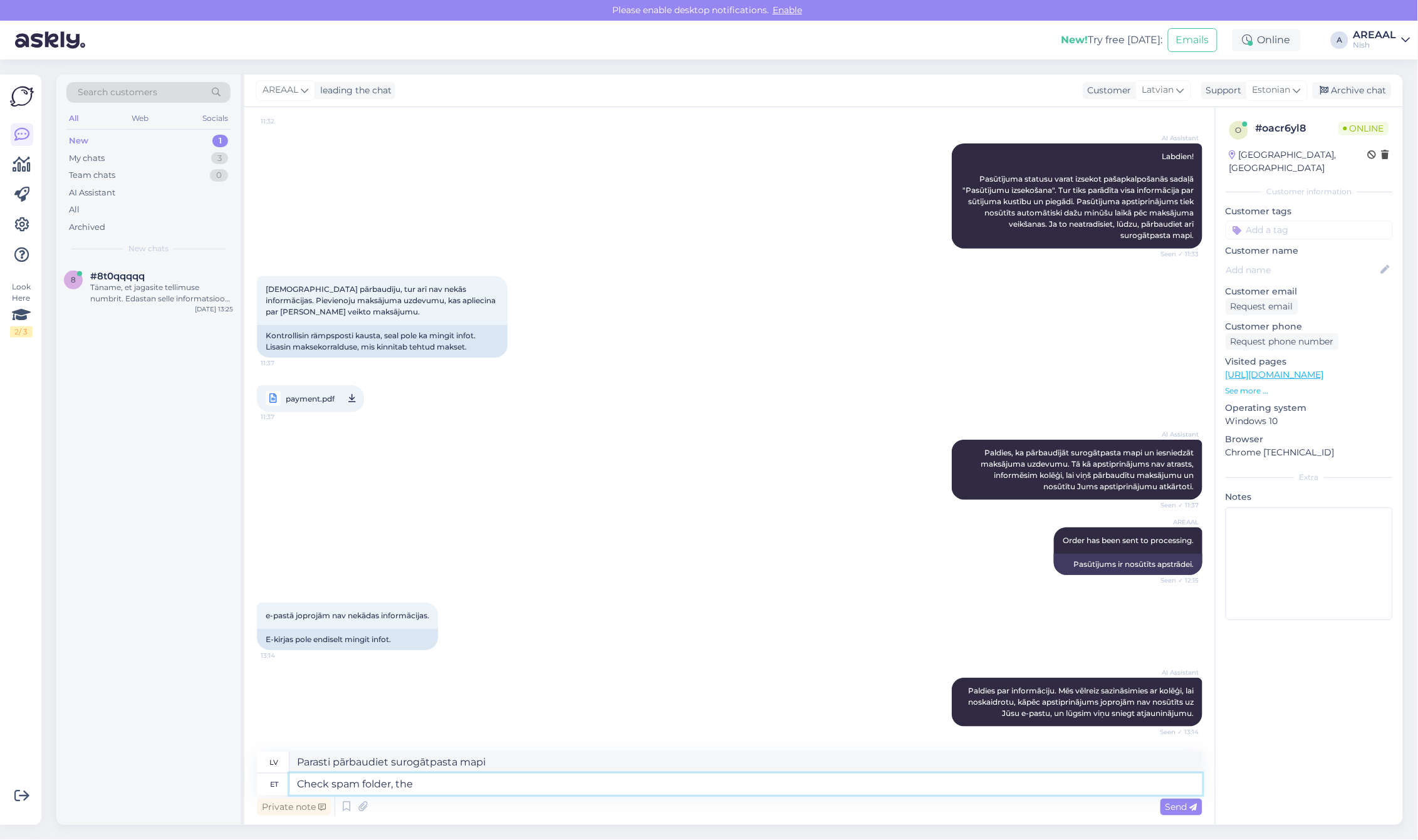
type textarea "Pārbaudiet surogātpasta mapi,"
type textarea "Check spam folder, the e-mail may"
type textarea "Pārbaudiet surogātpasta mapi, e-pastu"
type textarea "Check spam folder, the e-mail may have"
type textarea "Pārbaudiet surogātpasta mapi, e-pasts var"
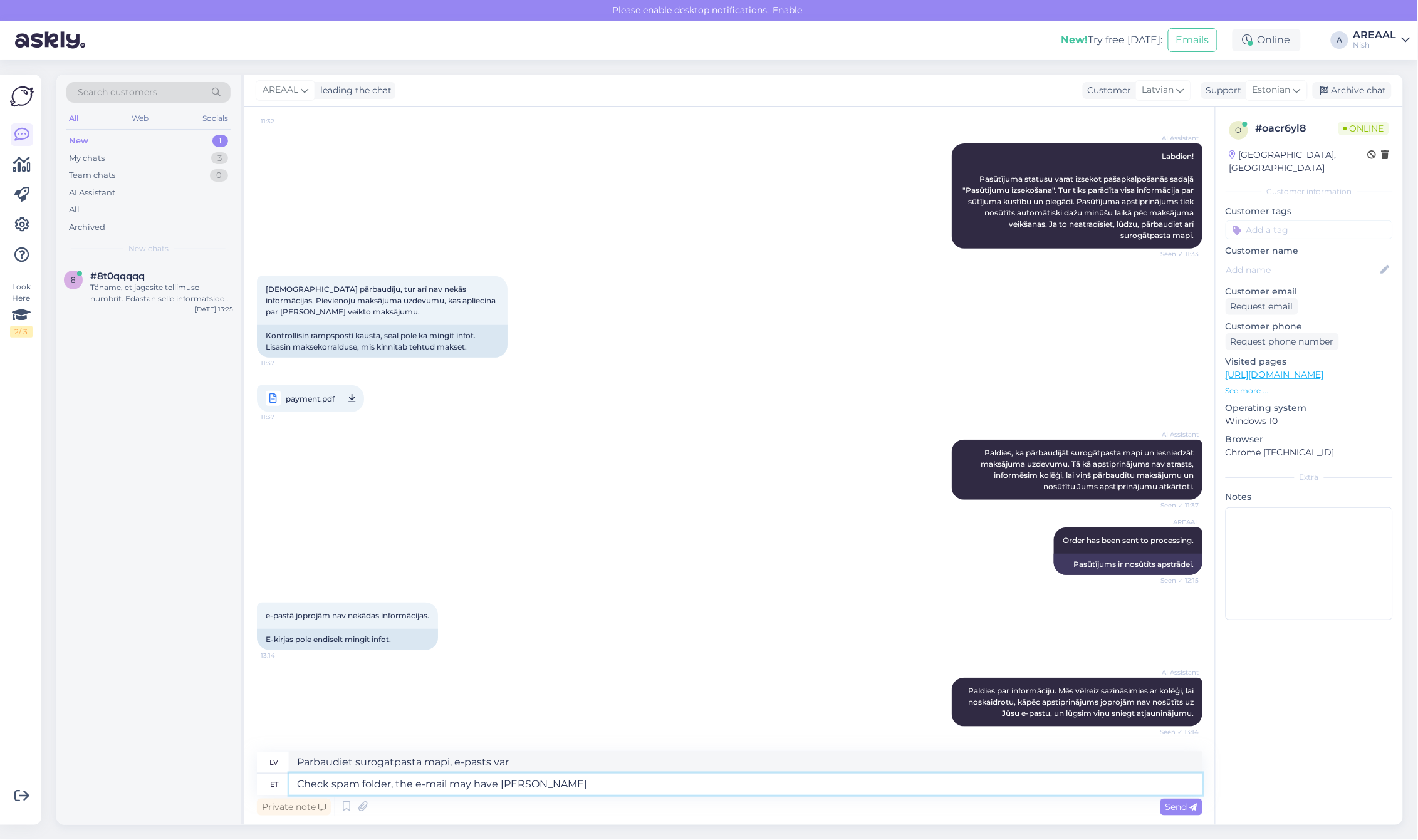
type textarea "Check spam folder, the e-mail may have landed"
type textarea "Pārbaudiet surogātpasta mapi, e-pastā var būt"
type textarea "Check spam folder, the e-mail may have landed the"
type textarea "Pārbaudiet surogātpasta mapi, iespējams, e-pasts ir nonācis pie jūsu adreses."
type textarea "Check spam folder, the e-mail may have landed there."
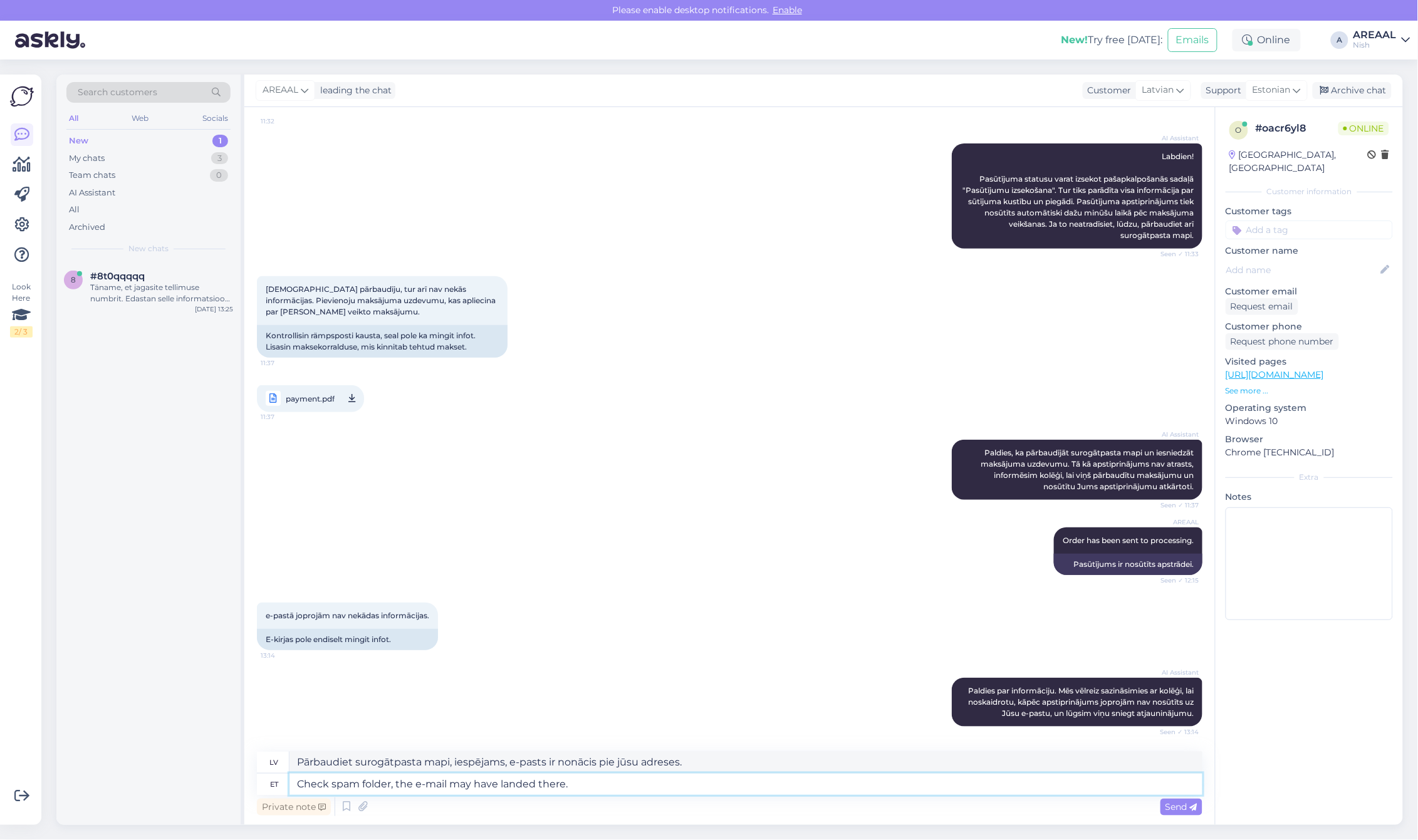
type textarea "[PERSON_NAME] surogātpasta mapi, iespējams, e-pasts ir nonācis tur."
type textarea "Check spam folder, the e-mail may have landed there.'"
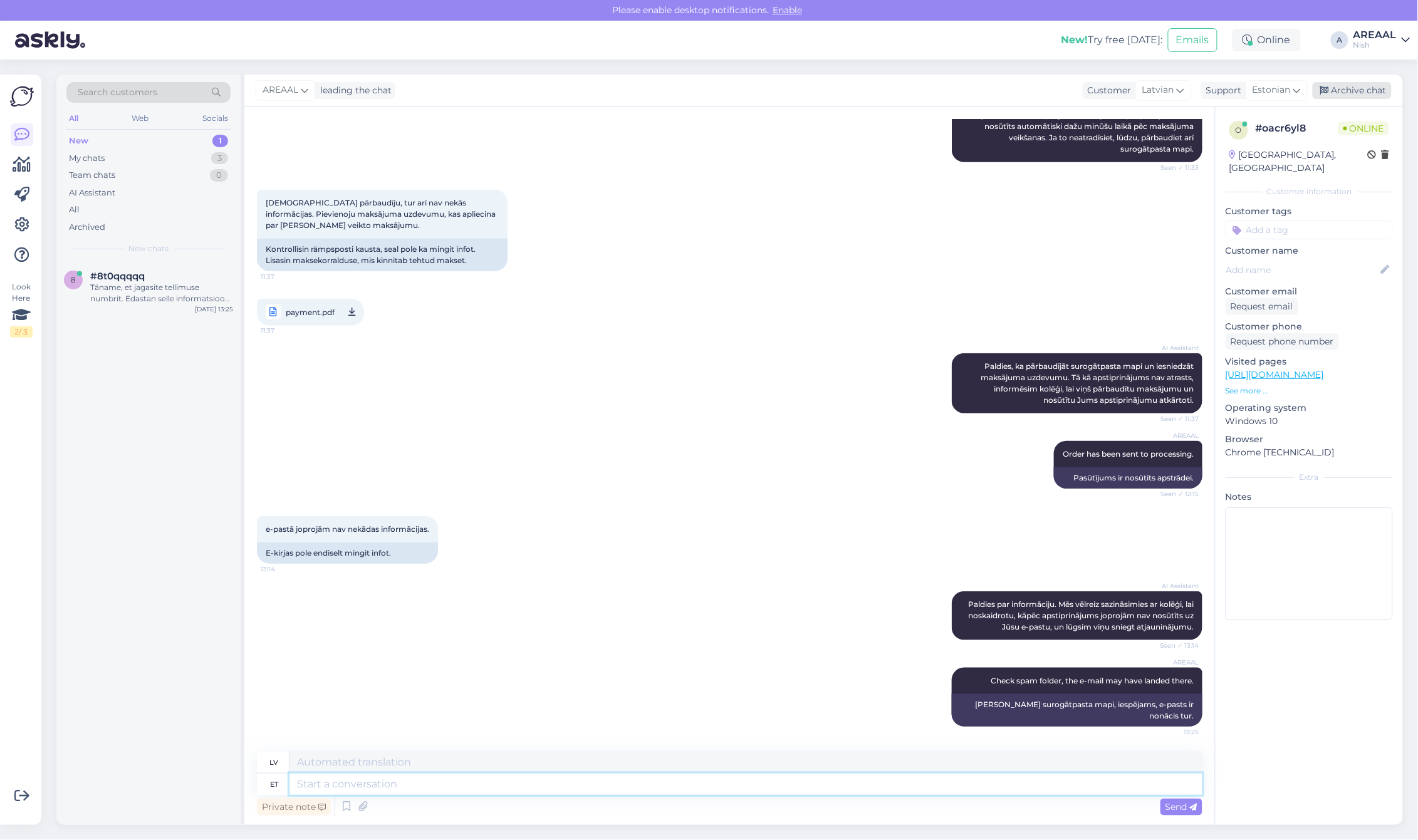
type textarea "Pārbaudiet surogātpasta mapi, iespējams, e-pasts ir nonācis there.'"
click at [1345, 91] on div "Archive chat" at bounding box center [1352, 90] width 79 height 17
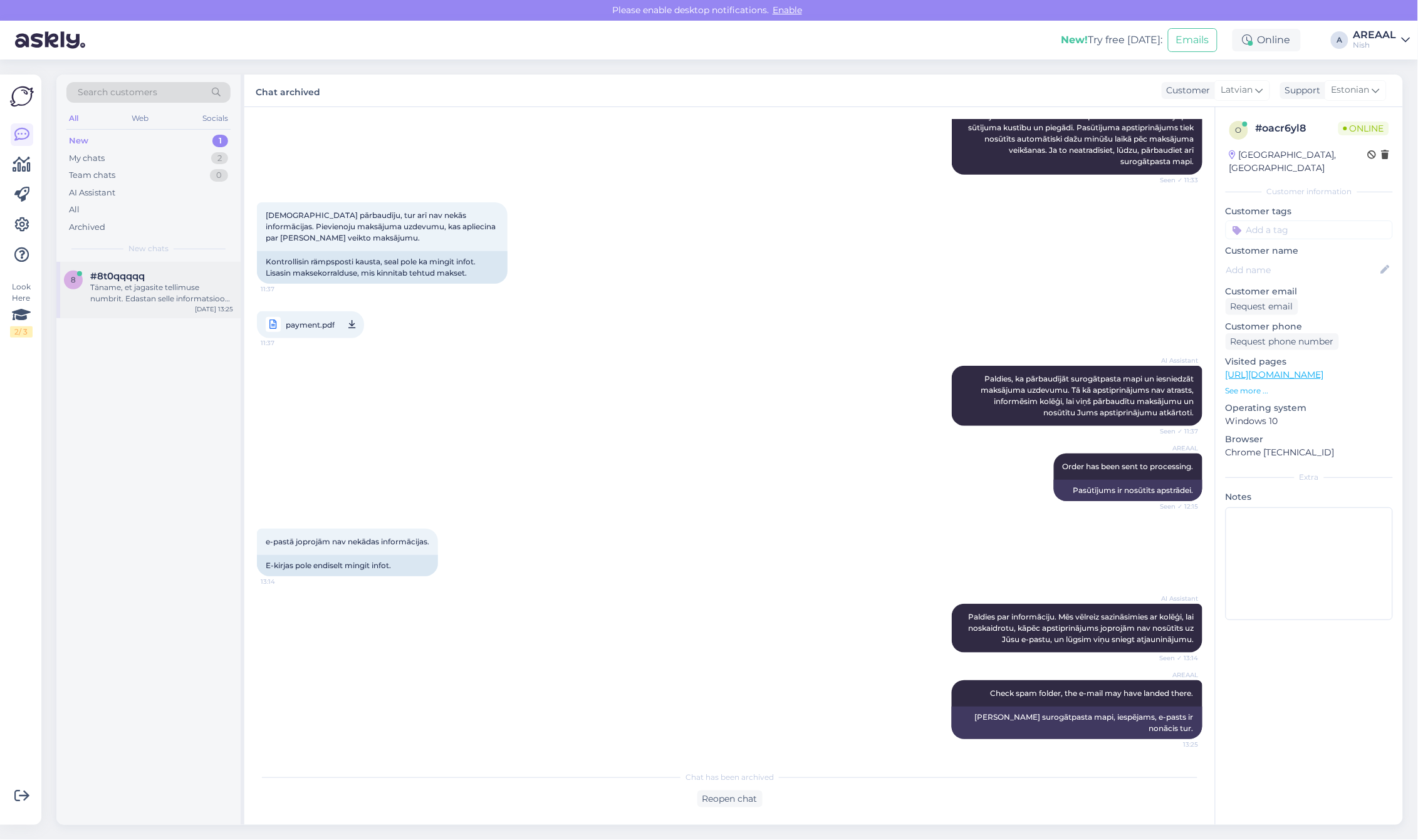
click at [226, 271] on div "#8t0qqqqq" at bounding box center [161, 276] width 143 height 11
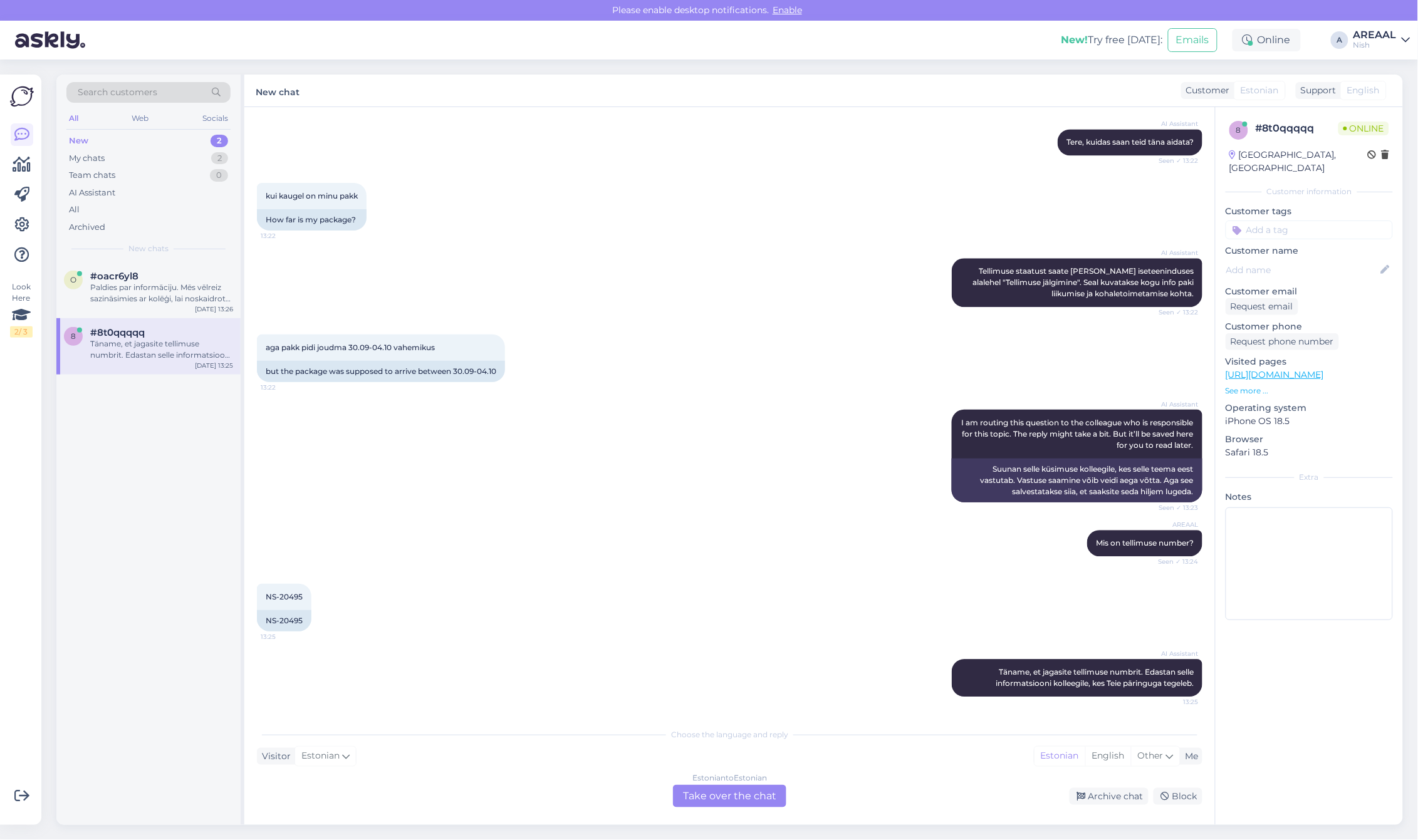
click at [706, 785] on div "Estonian to Estonian Take over the chat" at bounding box center [729, 795] width 114 height 23
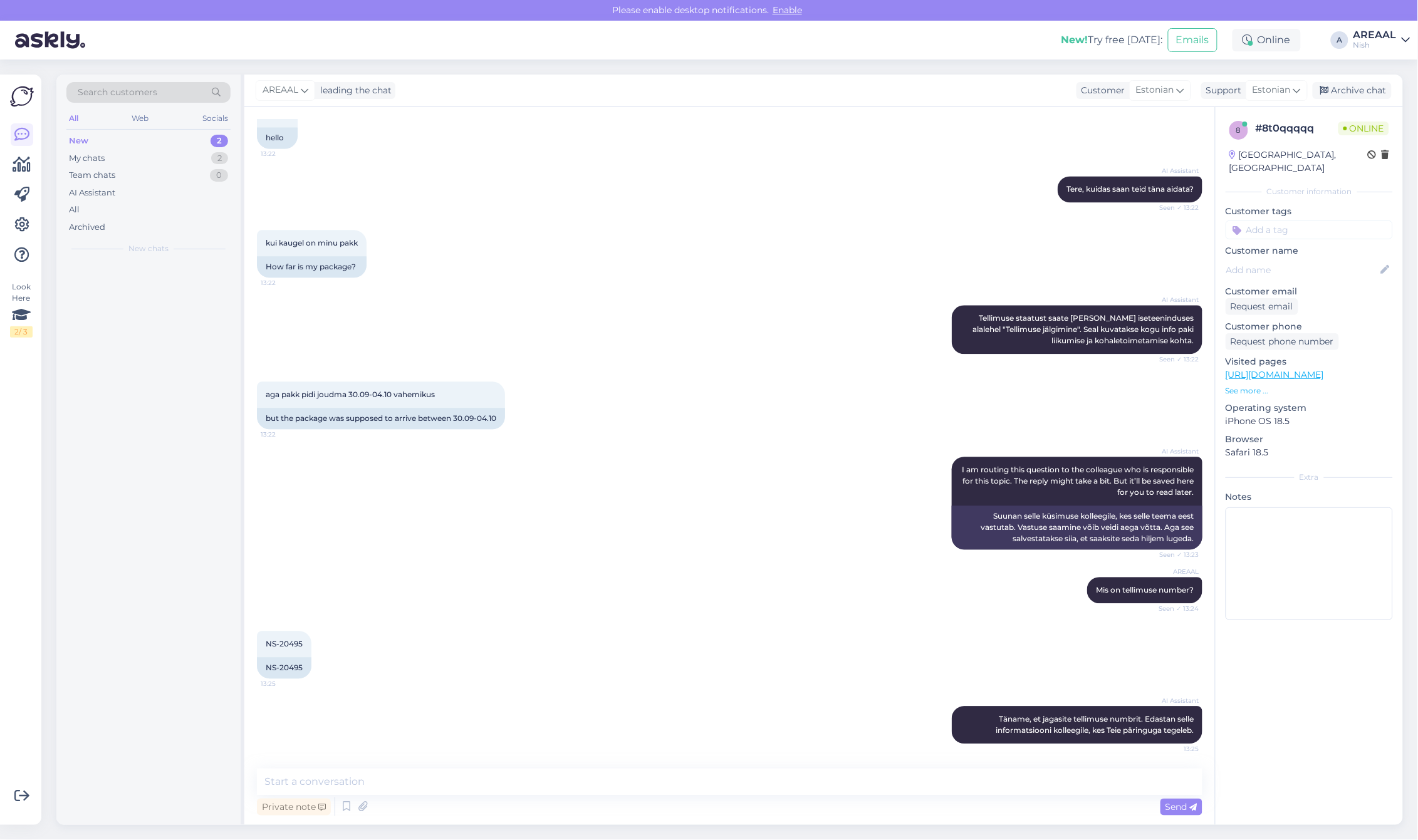
scroll to position [1090, 0]
click at [709, 779] on textarea at bounding box center [729, 781] width 945 height 26
type textarea "k"
click at [784, 770] on textarea at bounding box center [729, 781] width 945 height 26
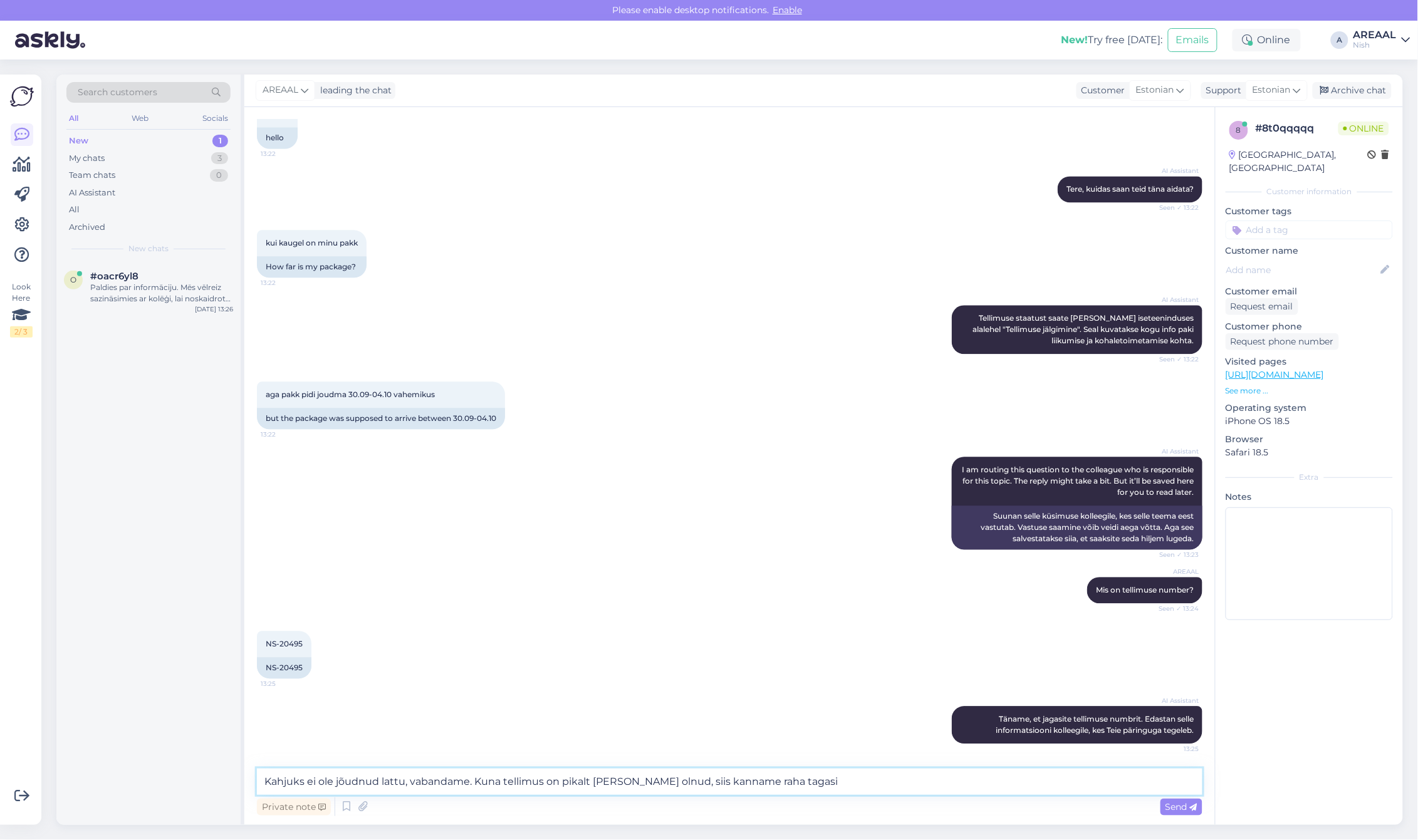
type textarea "Kahjuks ei ole jõudnud lattu, vabandame. Kuna tellimus on pikalt lahti olnud, s…"
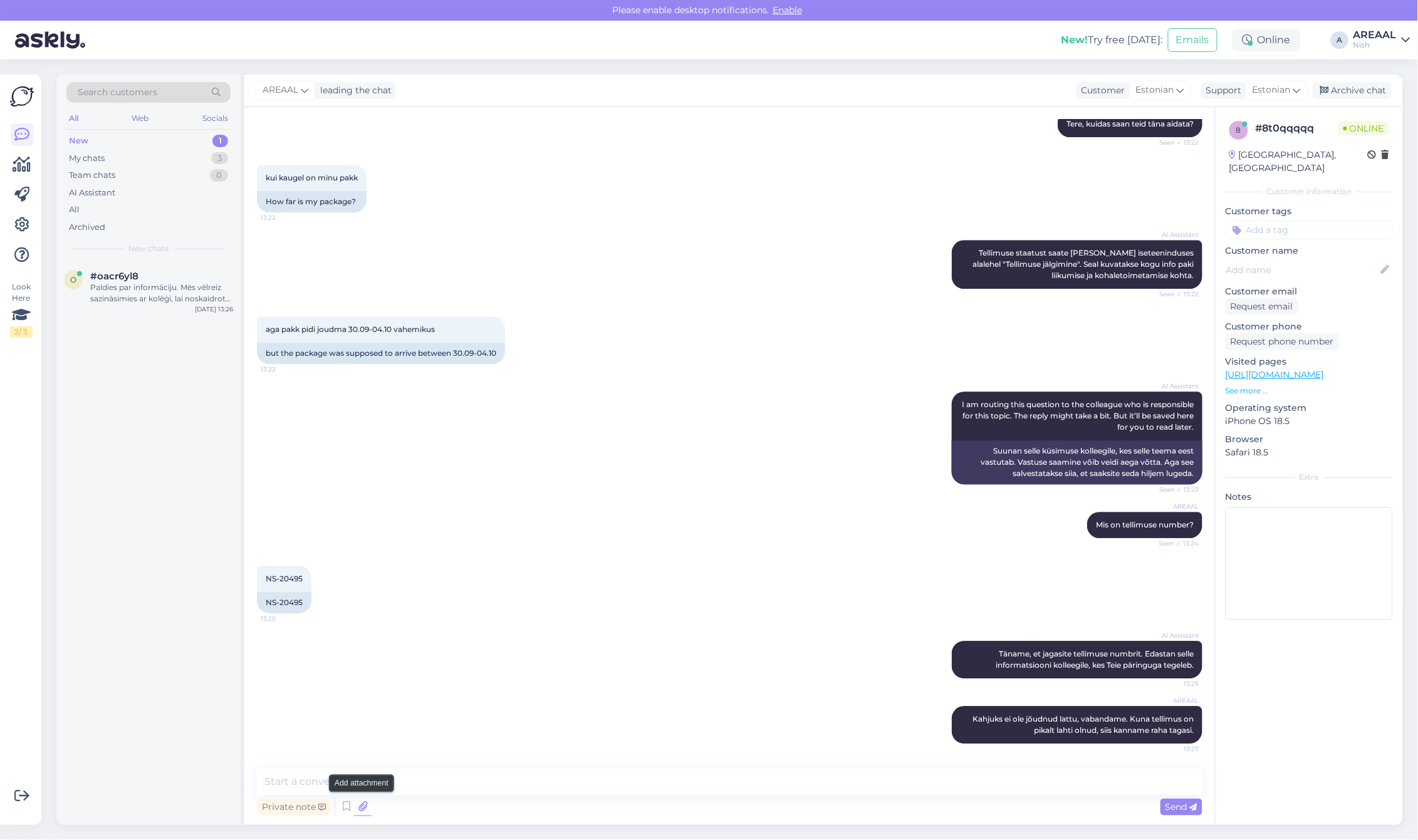
click at [362, 806] on icon at bounding box center [362, 806] width 17 height 19
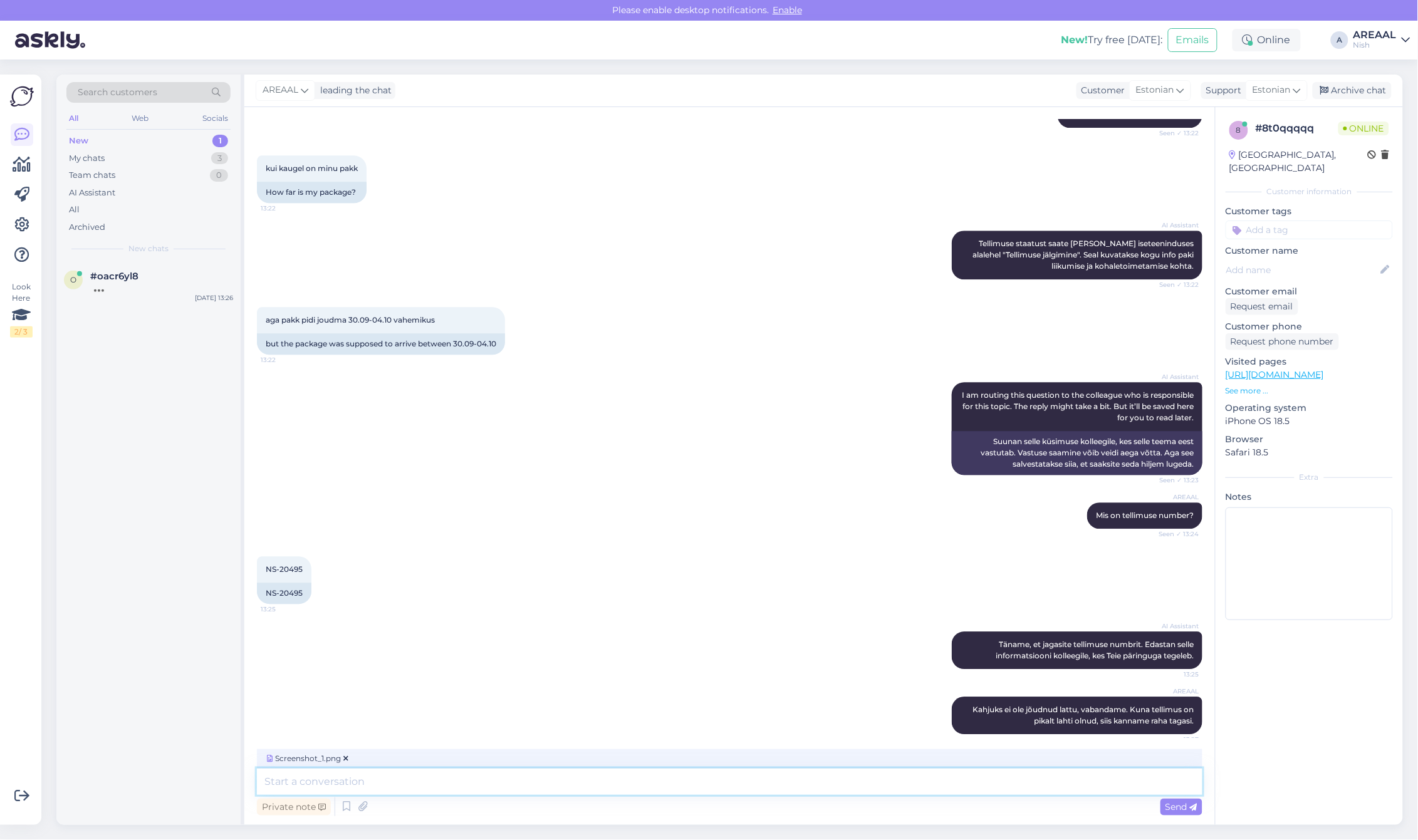
click at [902, 777] on textarea at bounding box center [729, 781] width 945 height 26
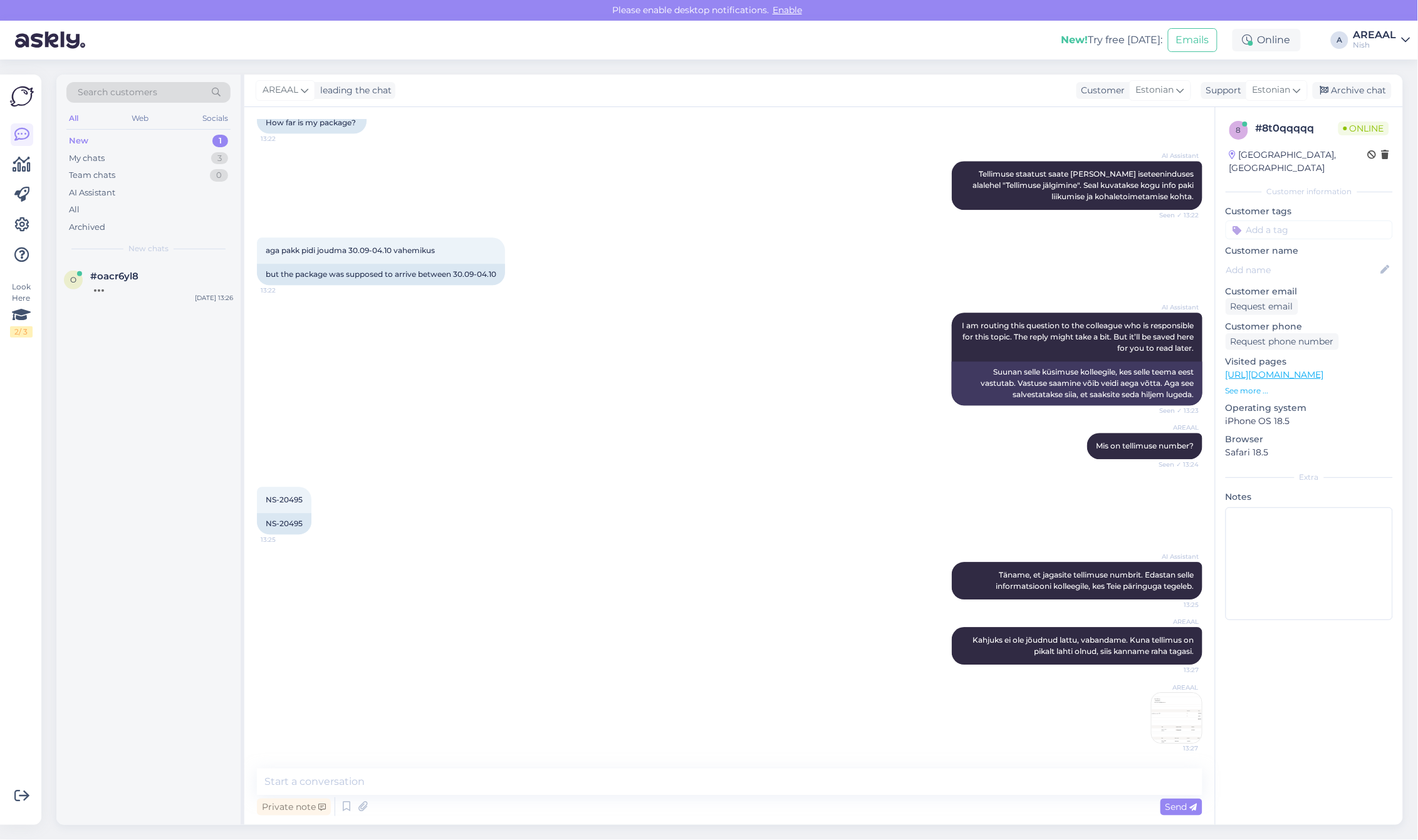
click at [950, 805] on div "Private note Send" at bounding box center [729, 806] width 945 height 24
click at [962, 777] on textarea at bounding box center [729, 781] width 945 height 26
paste textarea "https://support.stripe.com/questions/where-is-my-customers-refund"
type textarea "https://support.stripe.com/questions/where-is-my-customers-refund"
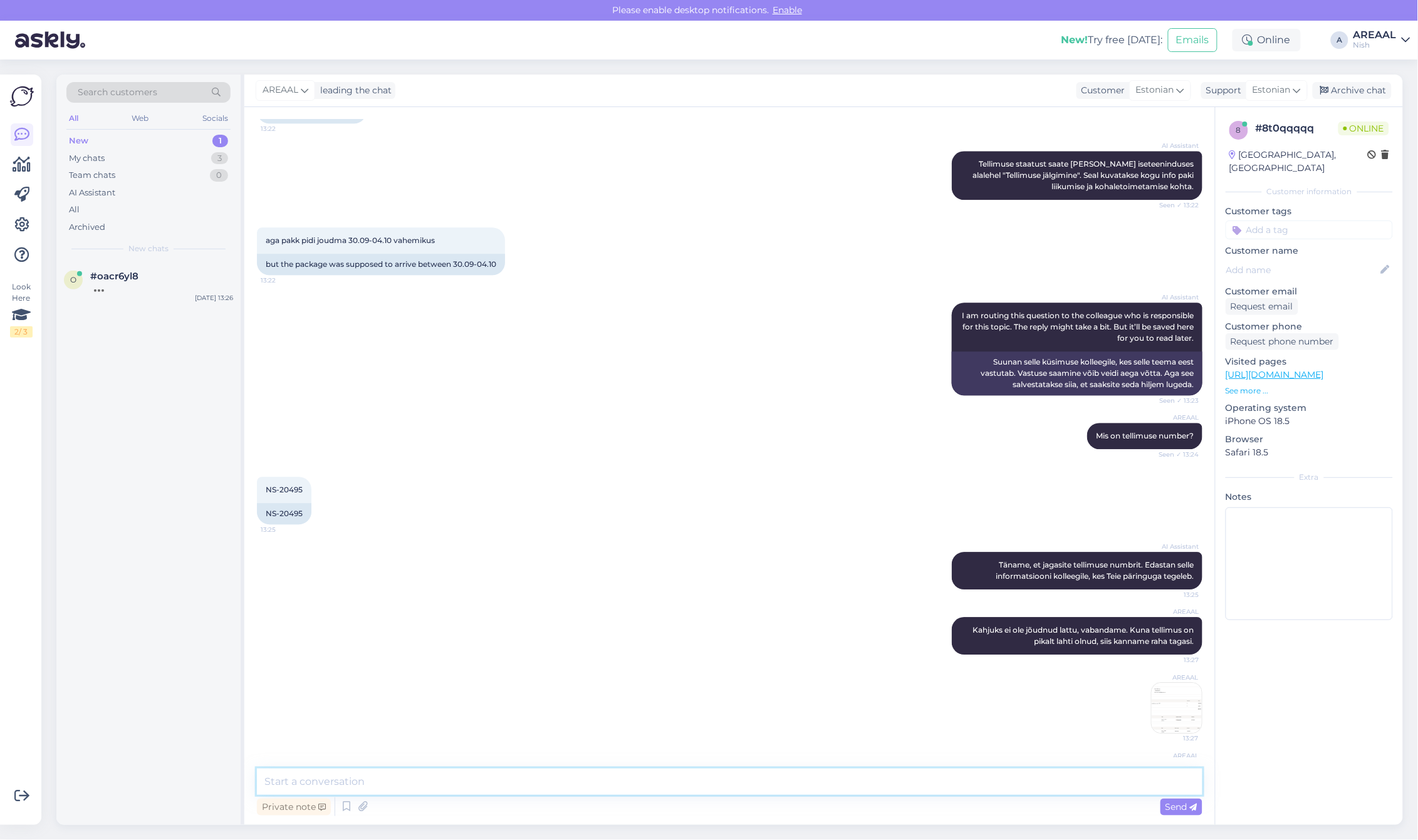
scroll to position [1300, 0]
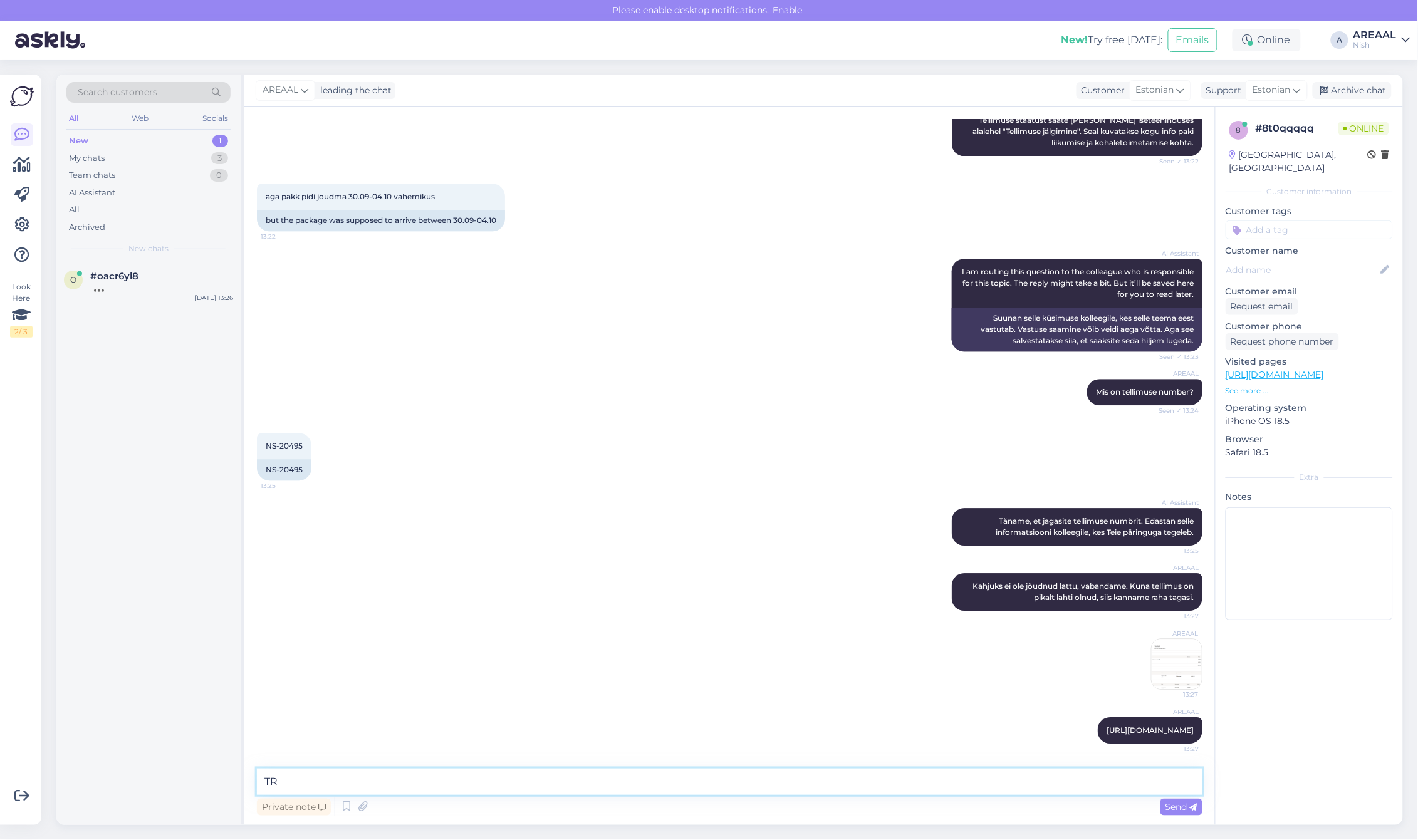
type textarea "T"
type textarea "Tagasikanne laekub tavaliselt paari tööpäeva jooksul"
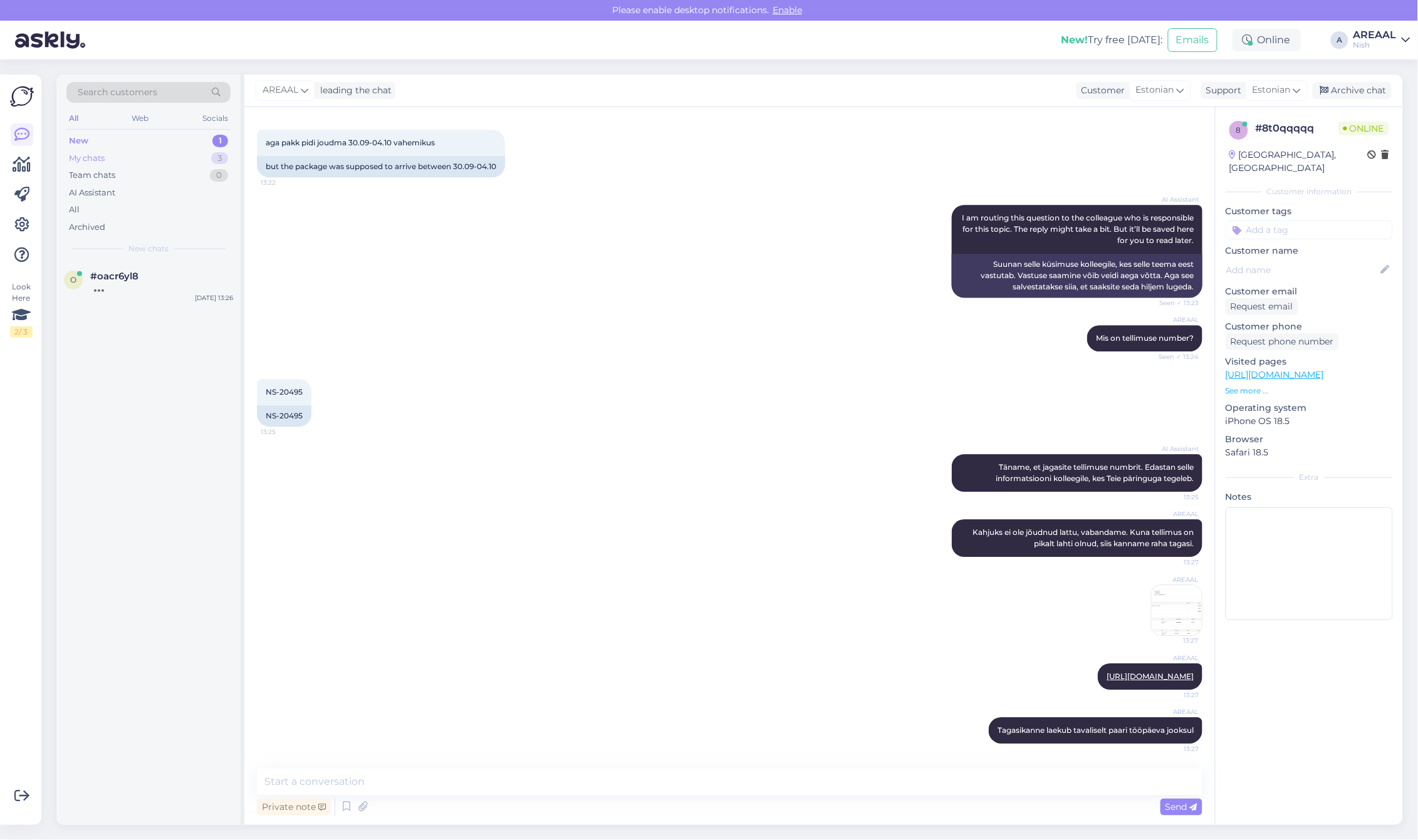
click at [217, 157] on div "3" at bounding box center [219, 158] width 17 height 13
click at [202, 276] on div "#8t0qqqqq" at bounding box center [161, 276] width 143 height 11
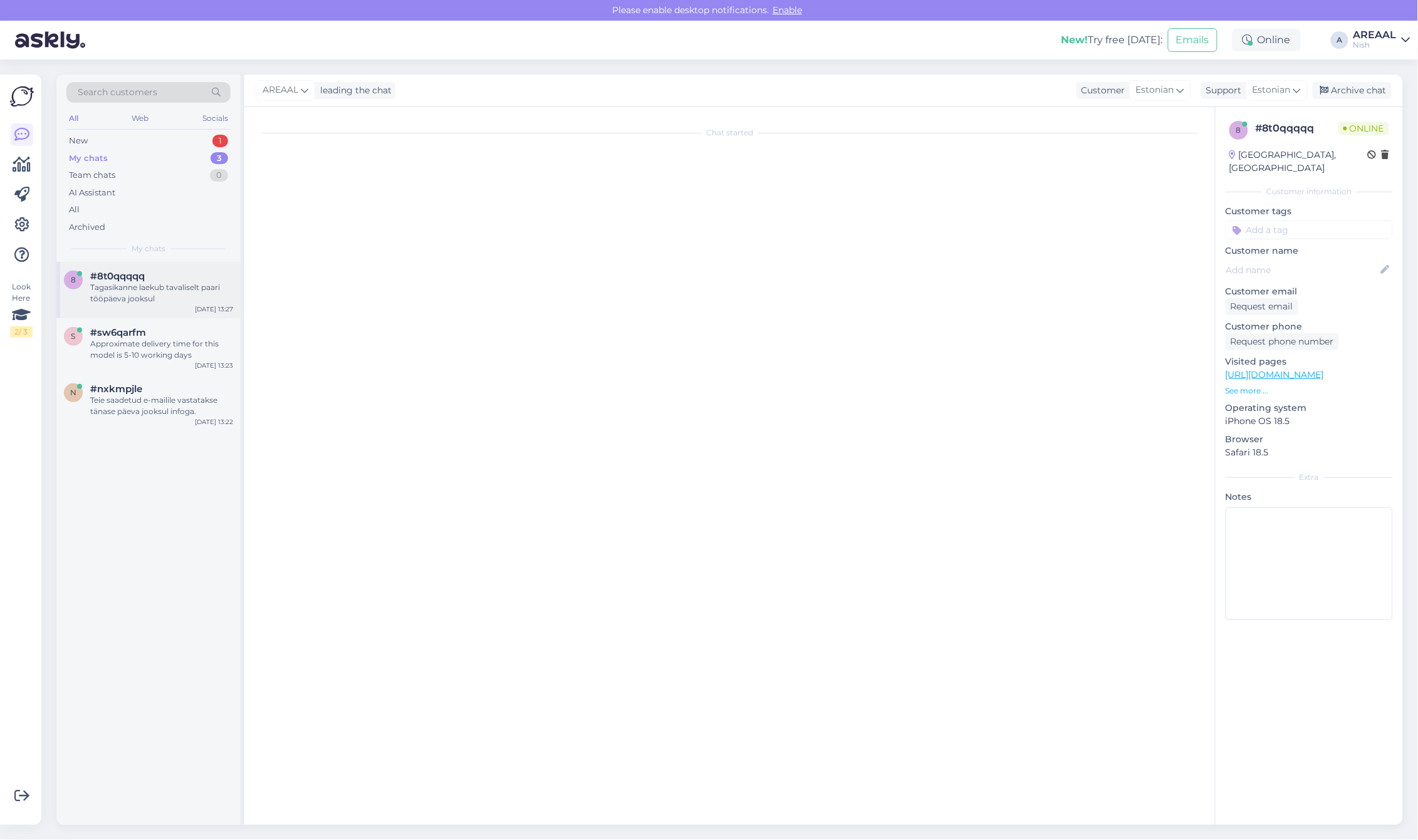
scroll to position [1274, 0]
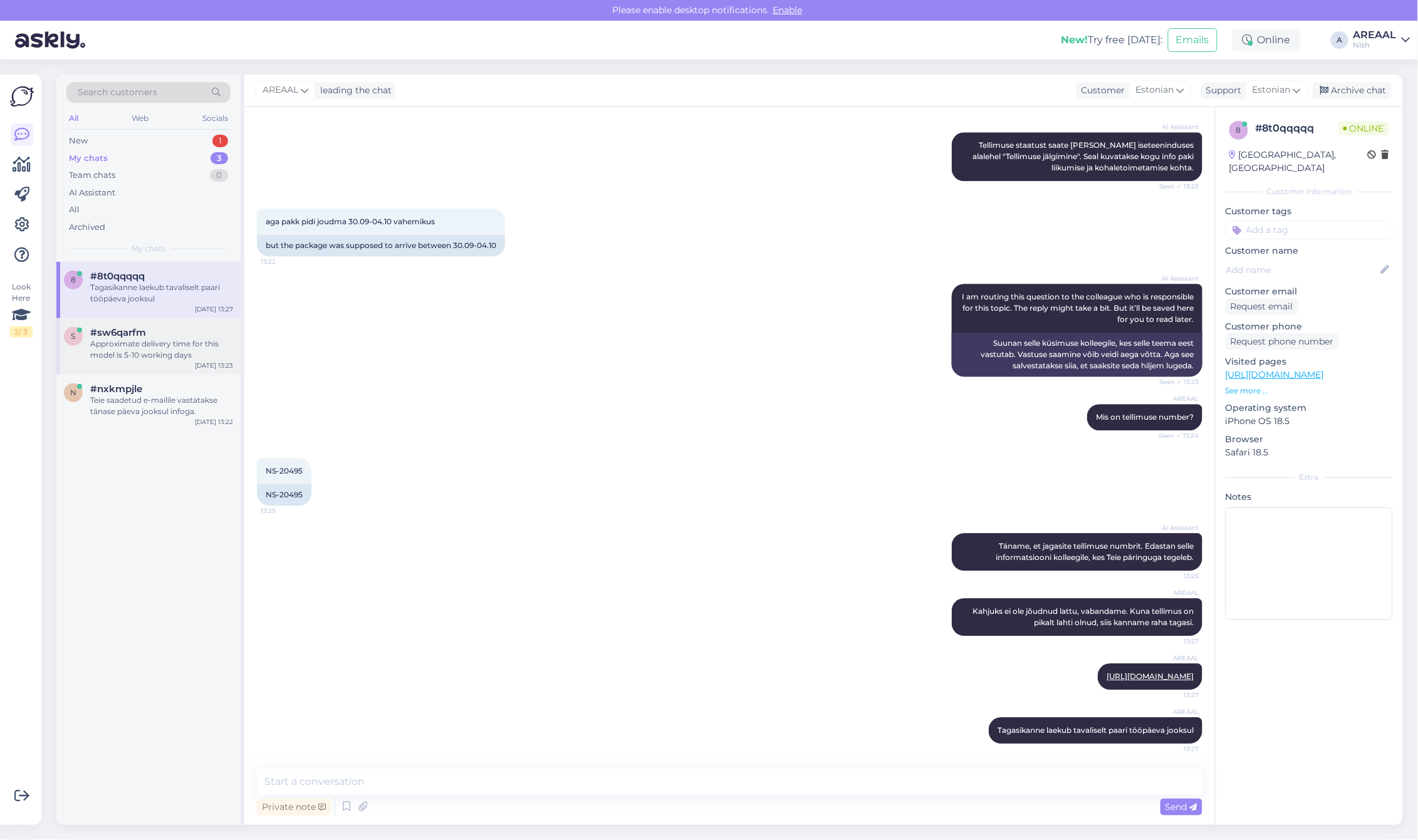
click at [154, 352] on div "Approximate delivery time for this model is 5-10 working days" at bounding box center [161, 349] width 143 height 23
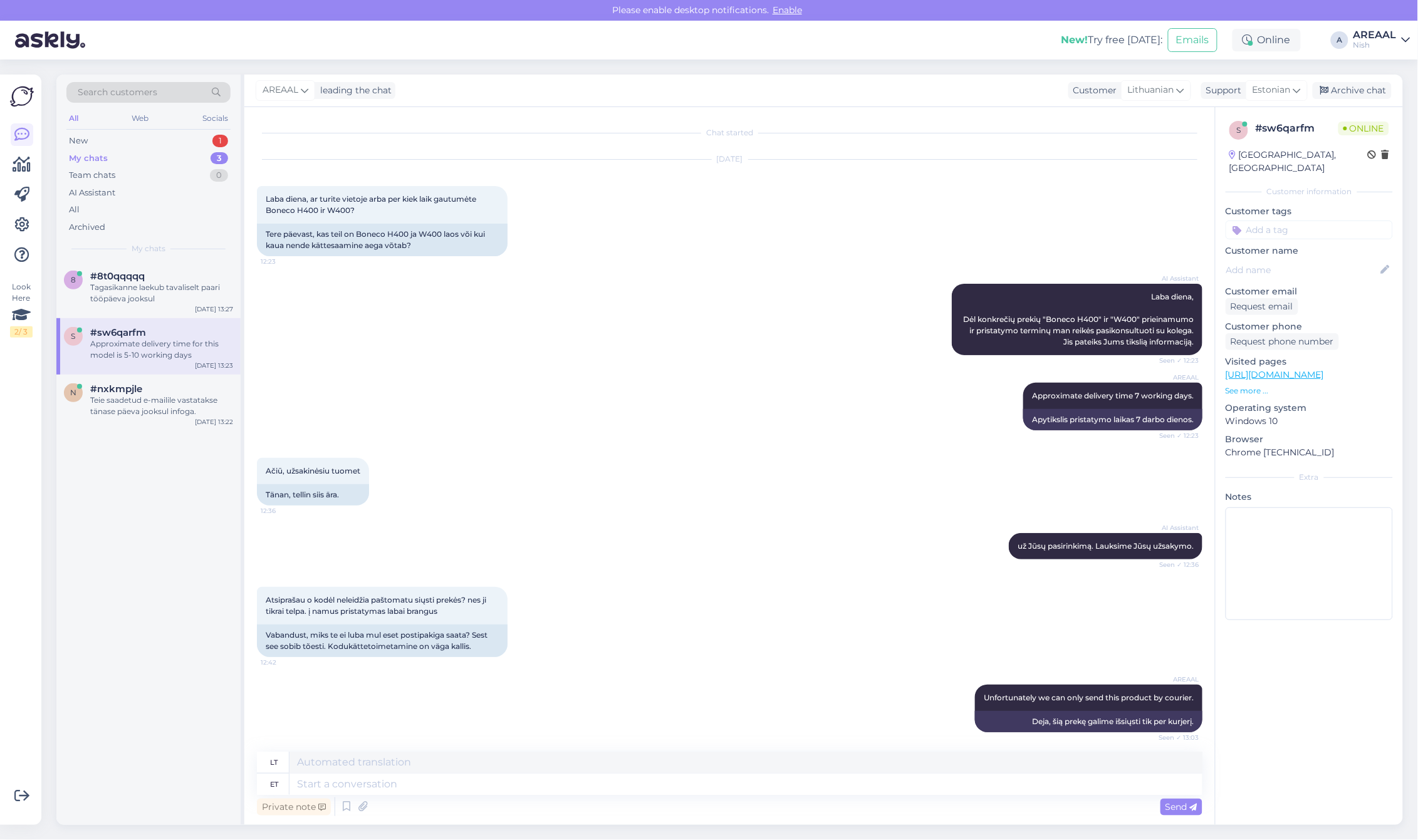
scroll to position [1675, 0]
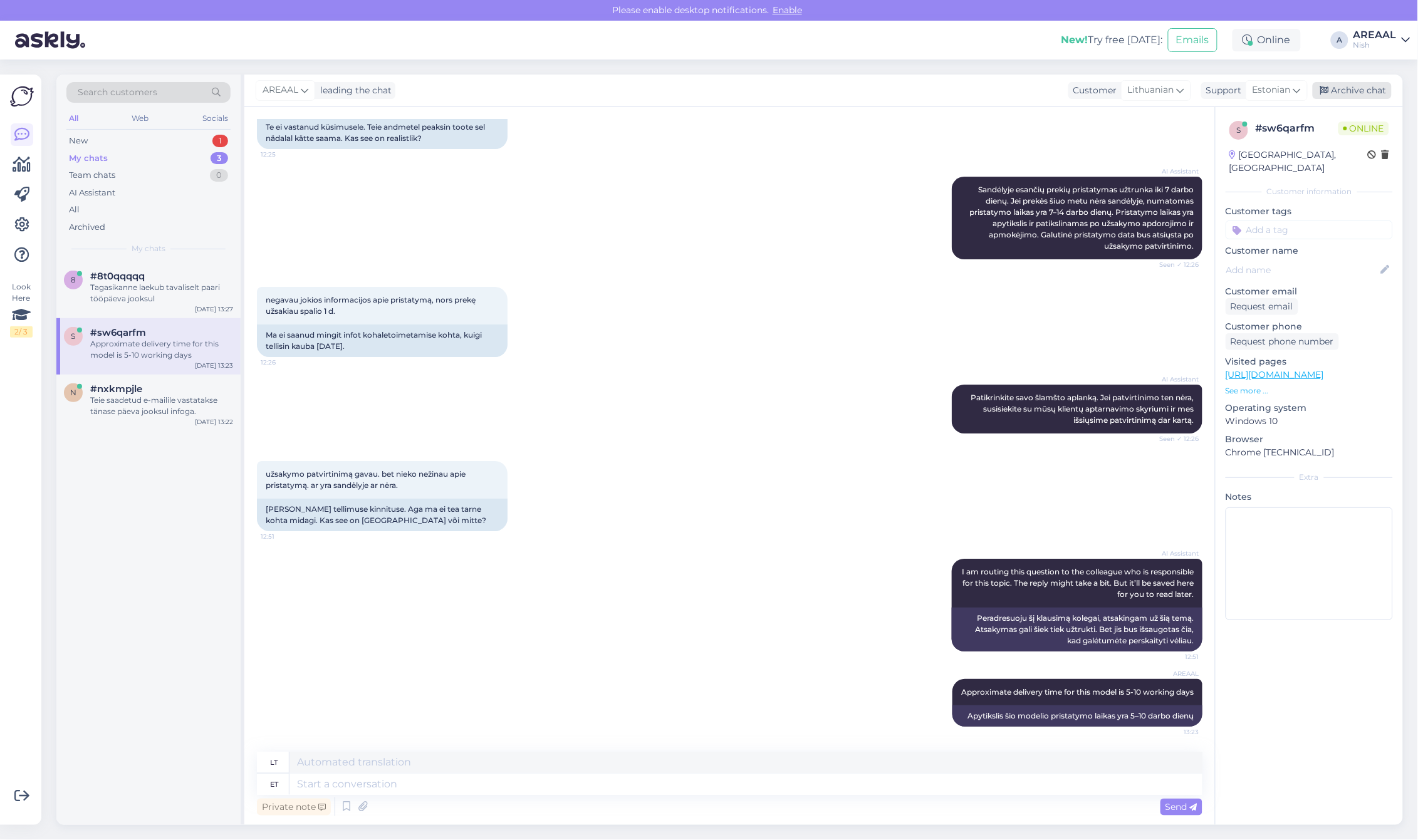
click at [1352, 91] on div "Archive chat" at bounding box center [1352, 90] width 79 height 17
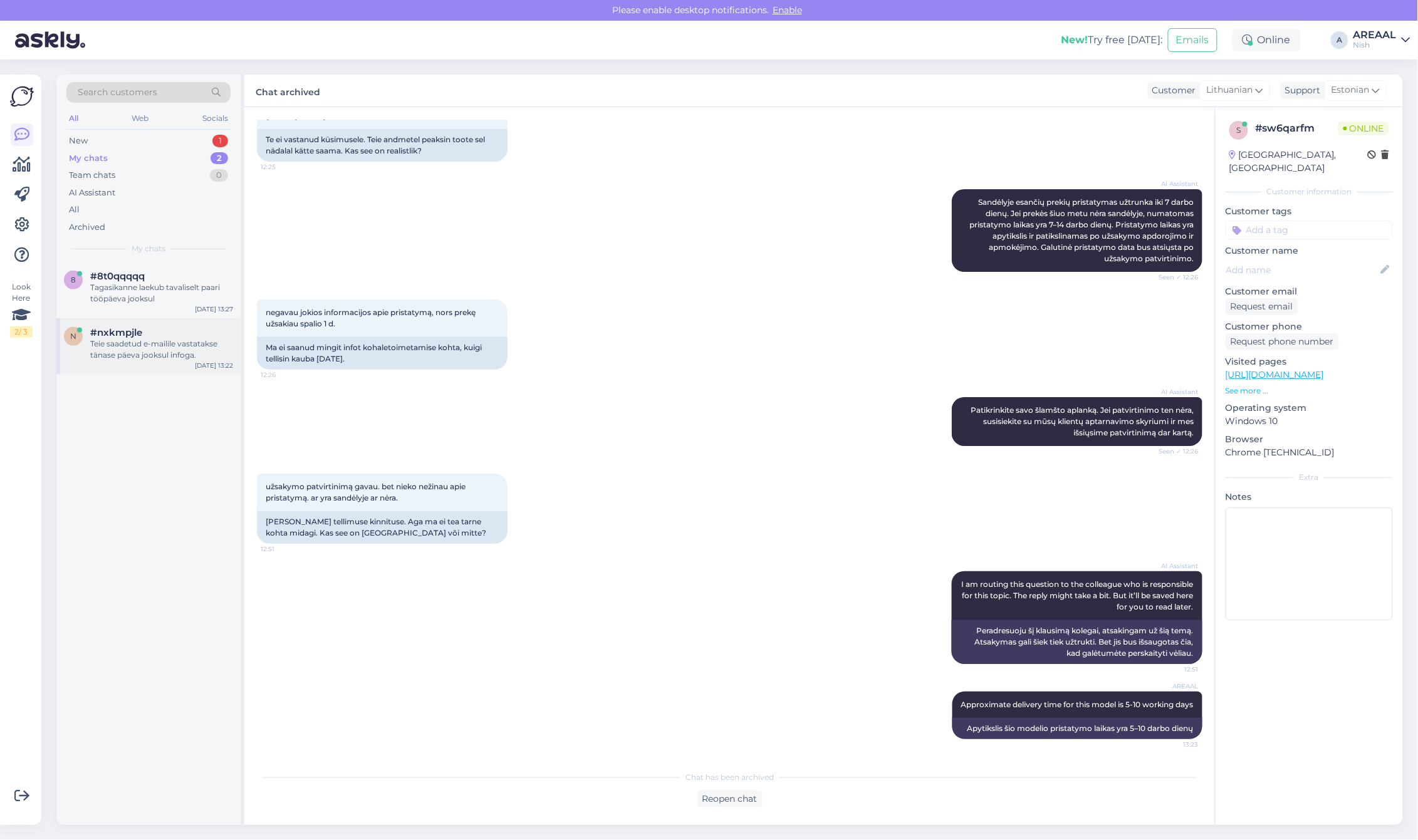
click at [102, 361] on div "n #nxkmpjle Teie saadetud e-mailile vastatakse tänase päeva jooksul infoga. Oct…" at bounding box center [148, 346] width 184 height 56
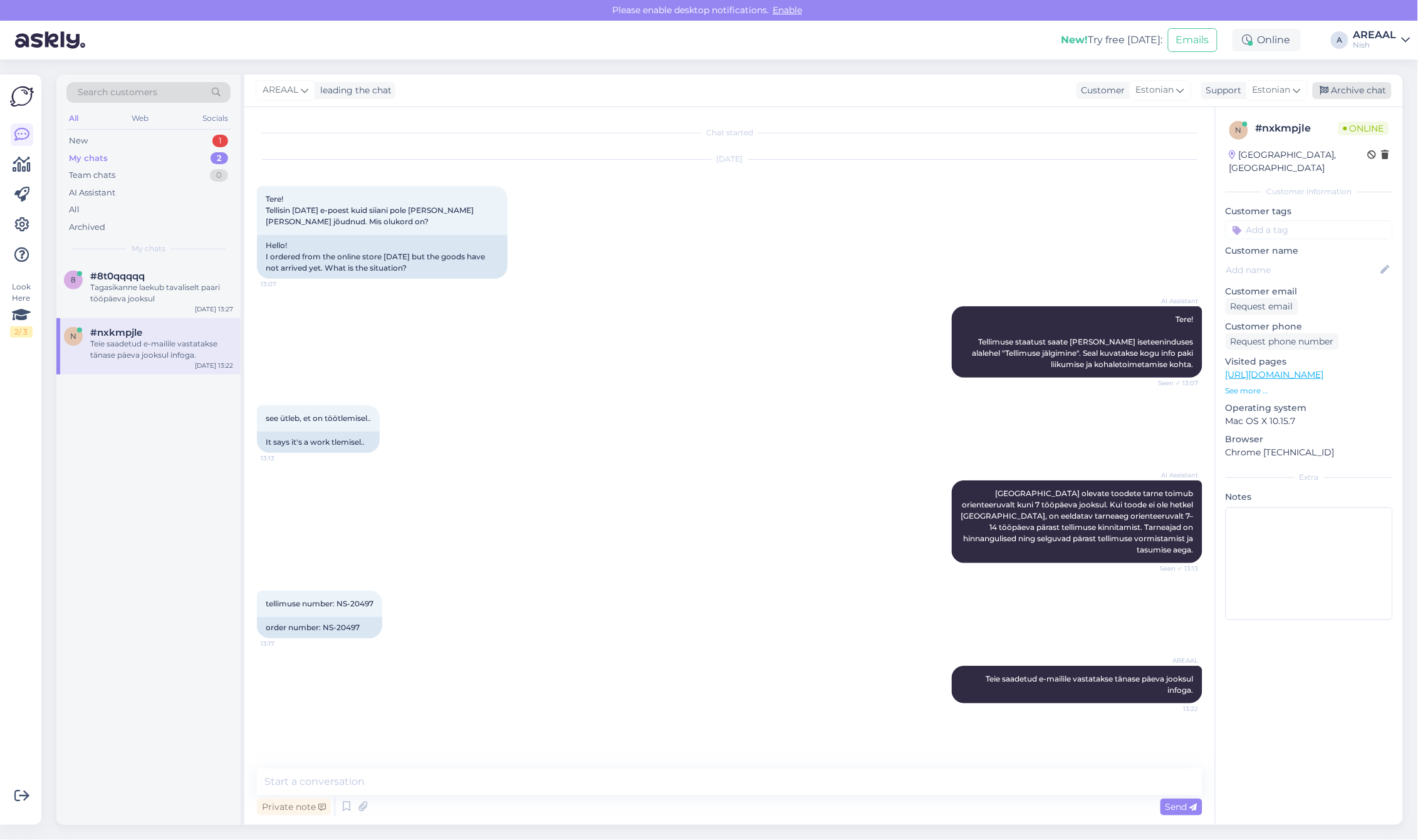
click at [1371, 87] on div "Archive chat" at bounding box center [1352, 90] width 79 height 17
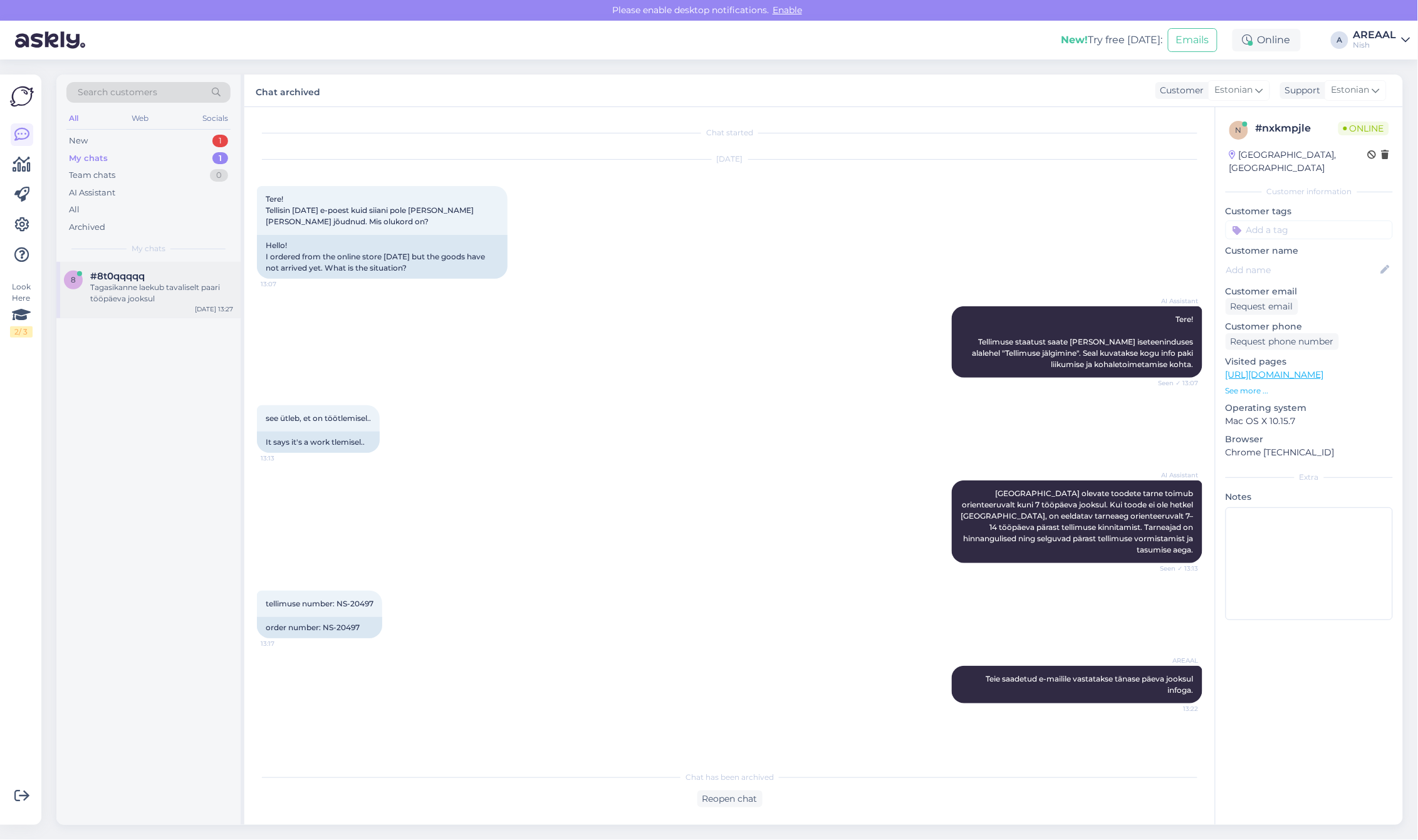
click at [188, 295] on div "Tagasikanne laekub tavaliselt paari tööpäeva jooksul" at bounding box center [161, 293] width 143 height 23
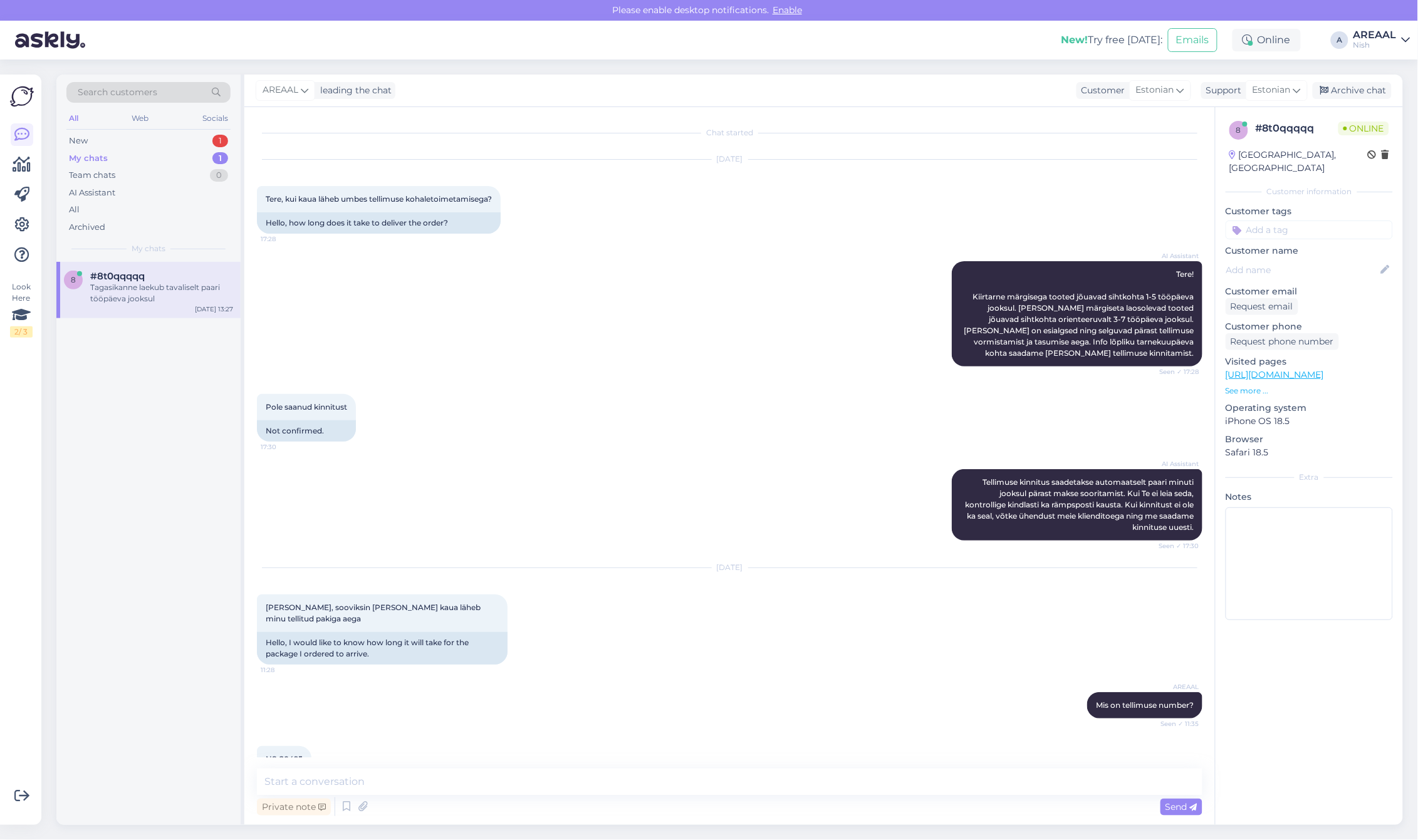
scroll to position [1274, 0]
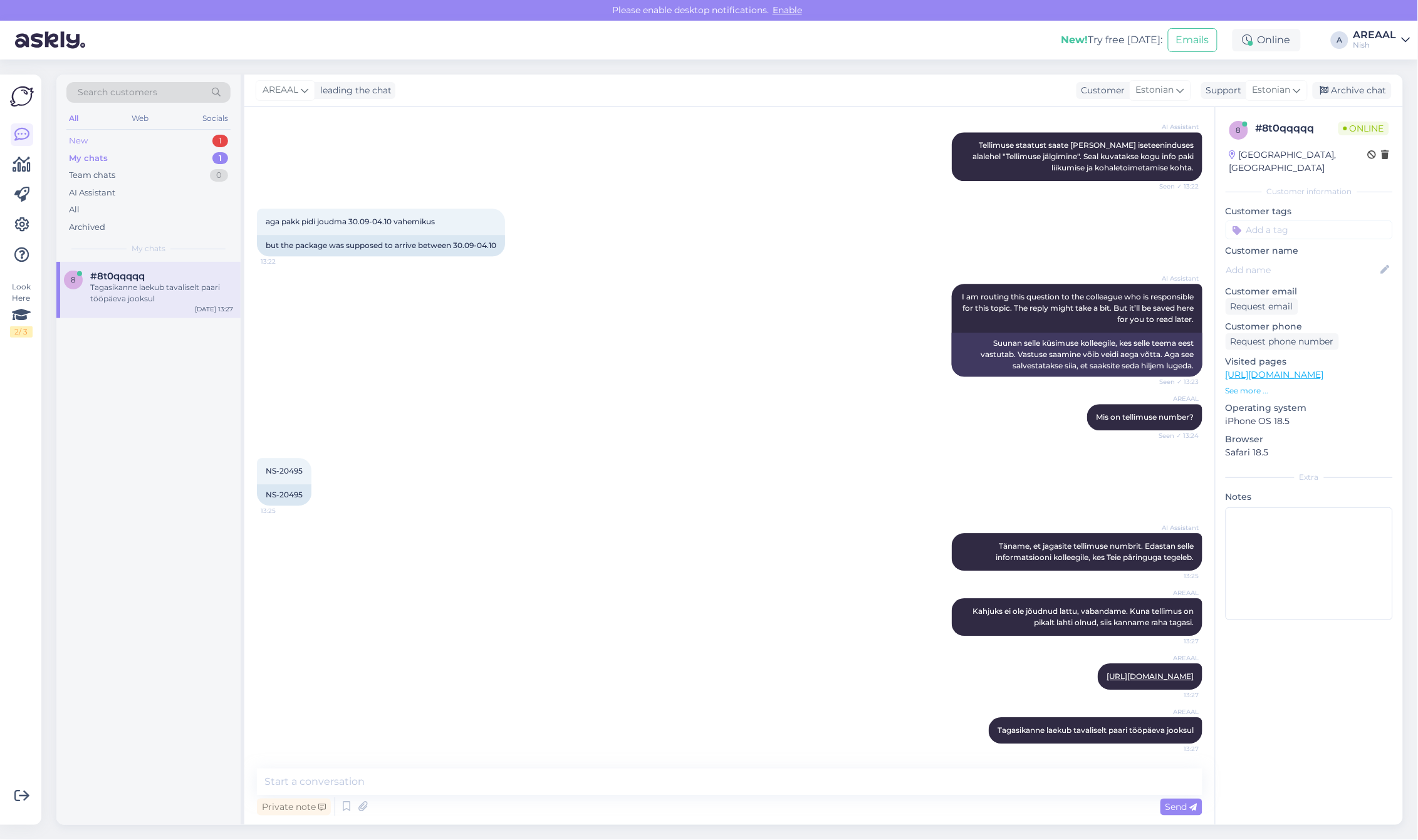
click at [182, 147] on div "New 1" at bounding box center [148, 140] width 164 height 17
click at [173, 276] on div "#oacr6yl8" at bounding box center [161, 276] width 143 height 11
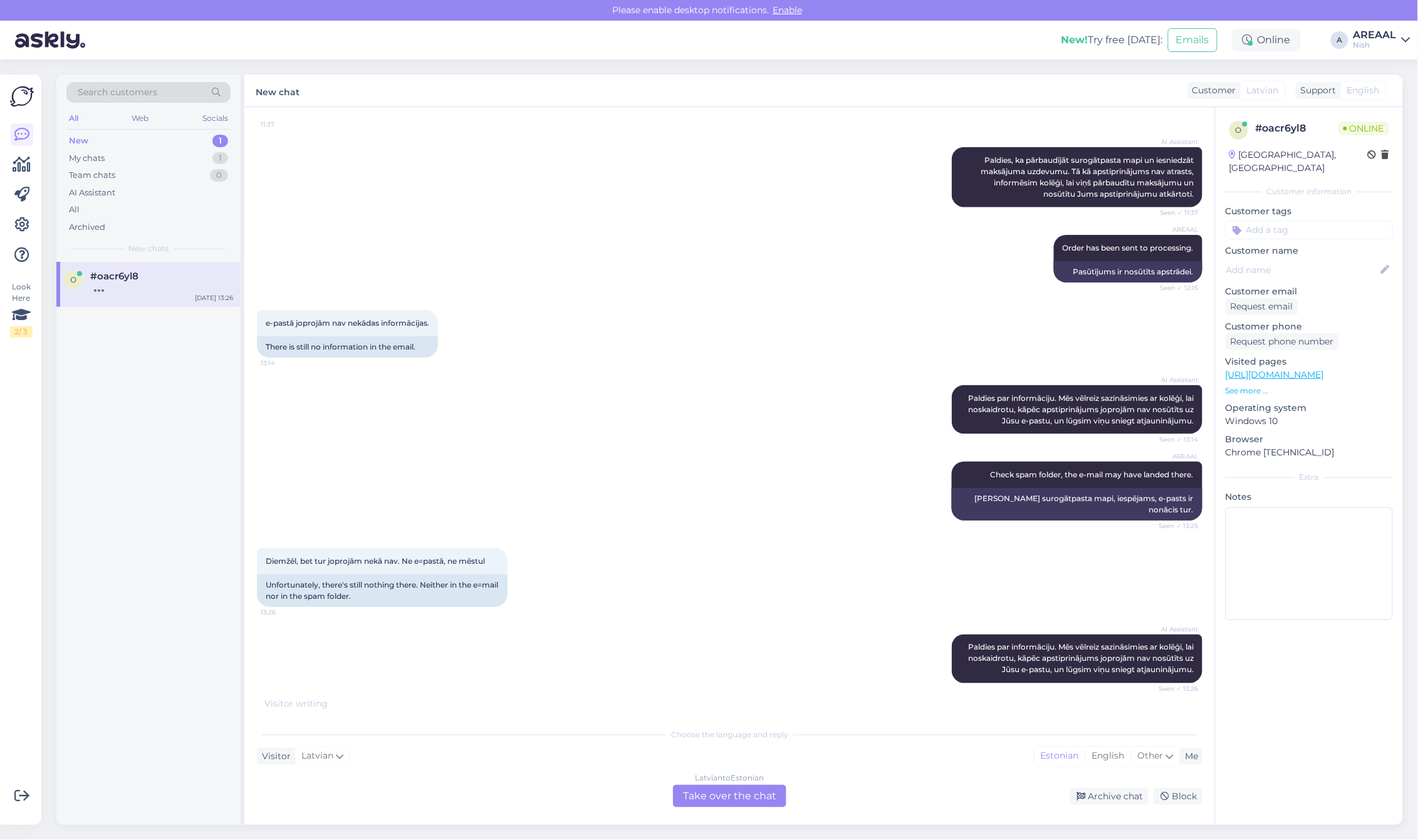
scroll to position [465, 0]
click at [812, 485] on div "AREAAL Check spam folder, the e-mail may have landed there. Seen ✓ 13:25 Pārbau…" at bounding box center [729, 490] width 945 height 86
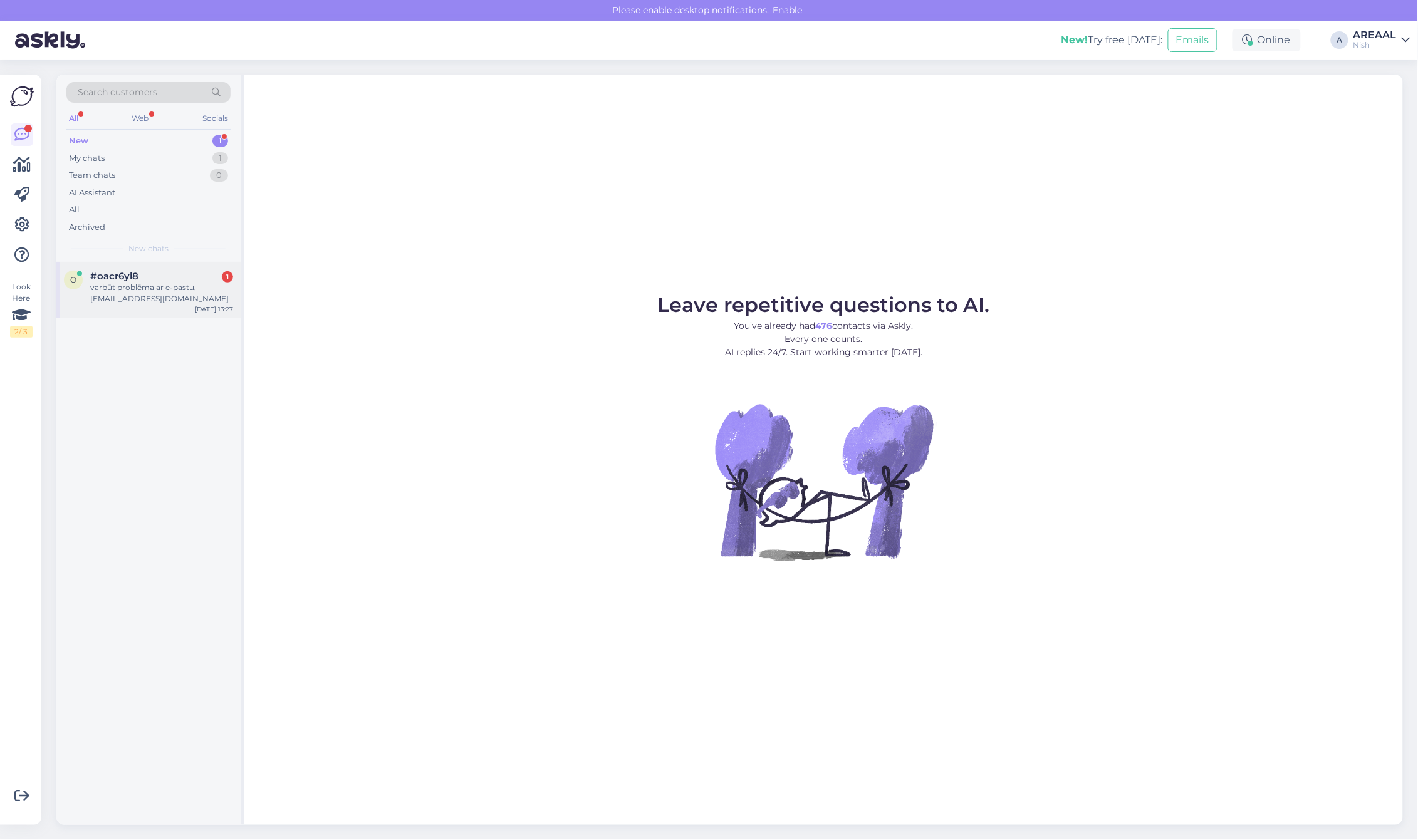
click at [171, 282] on div "varbūt problēma ar e-pastu, [EMAIL_ADDRESS][DOMAIN_NAME]" at bounding box center [161, 293] width 143 height 23
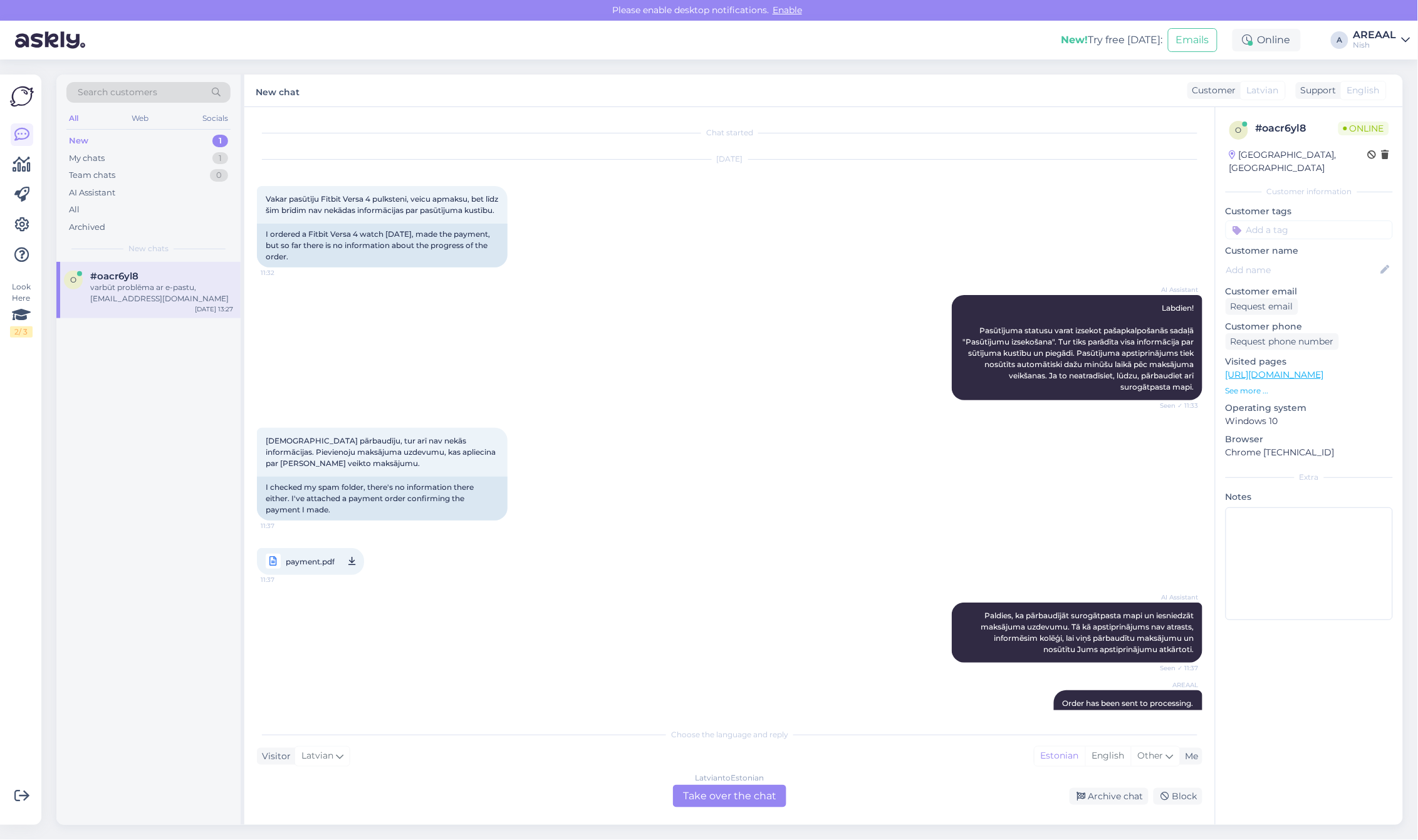
scroll to position [527, 0]
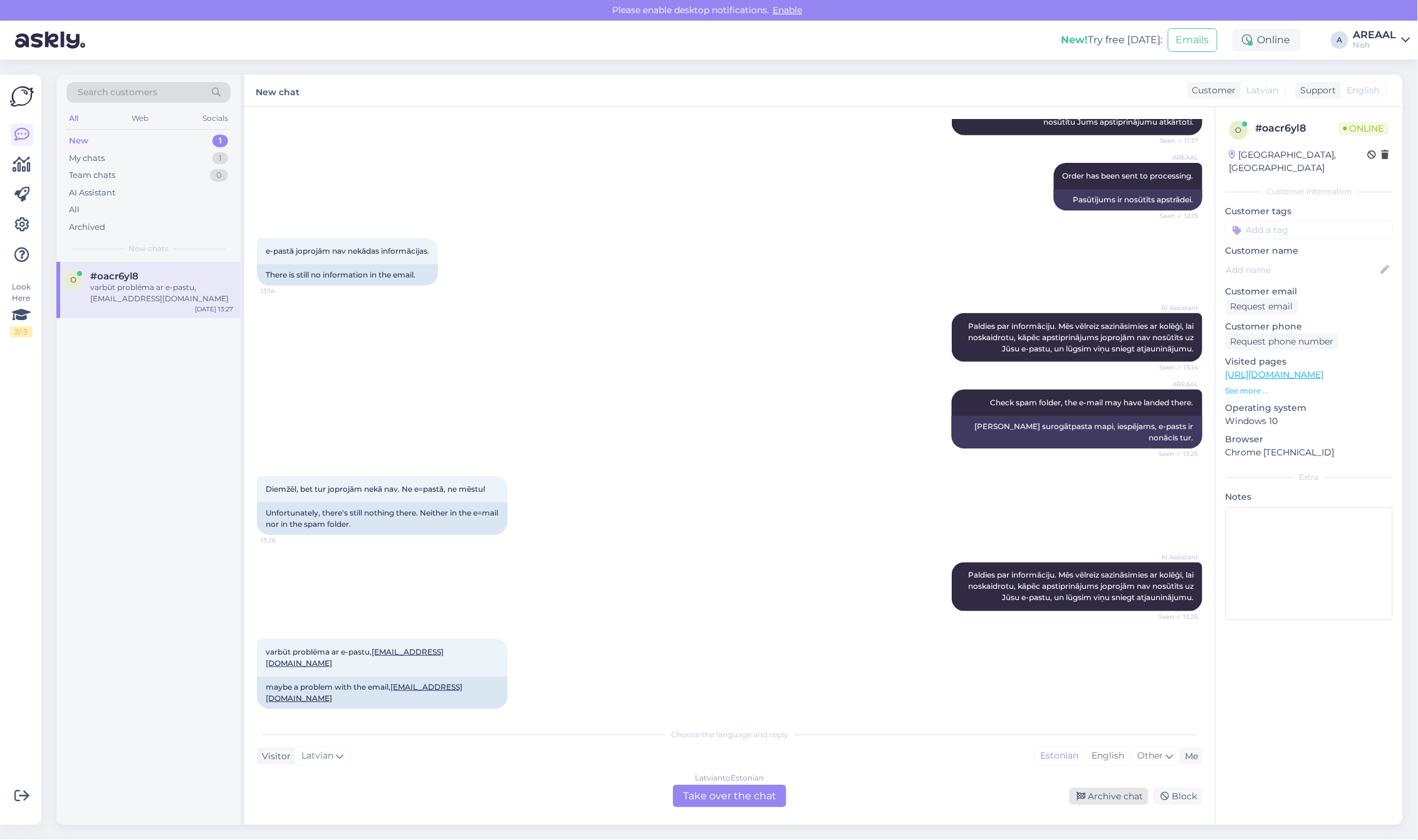
click at [1101, 799] on div "Archive chat" at bounding box center [1109, 795] width 79 height 17
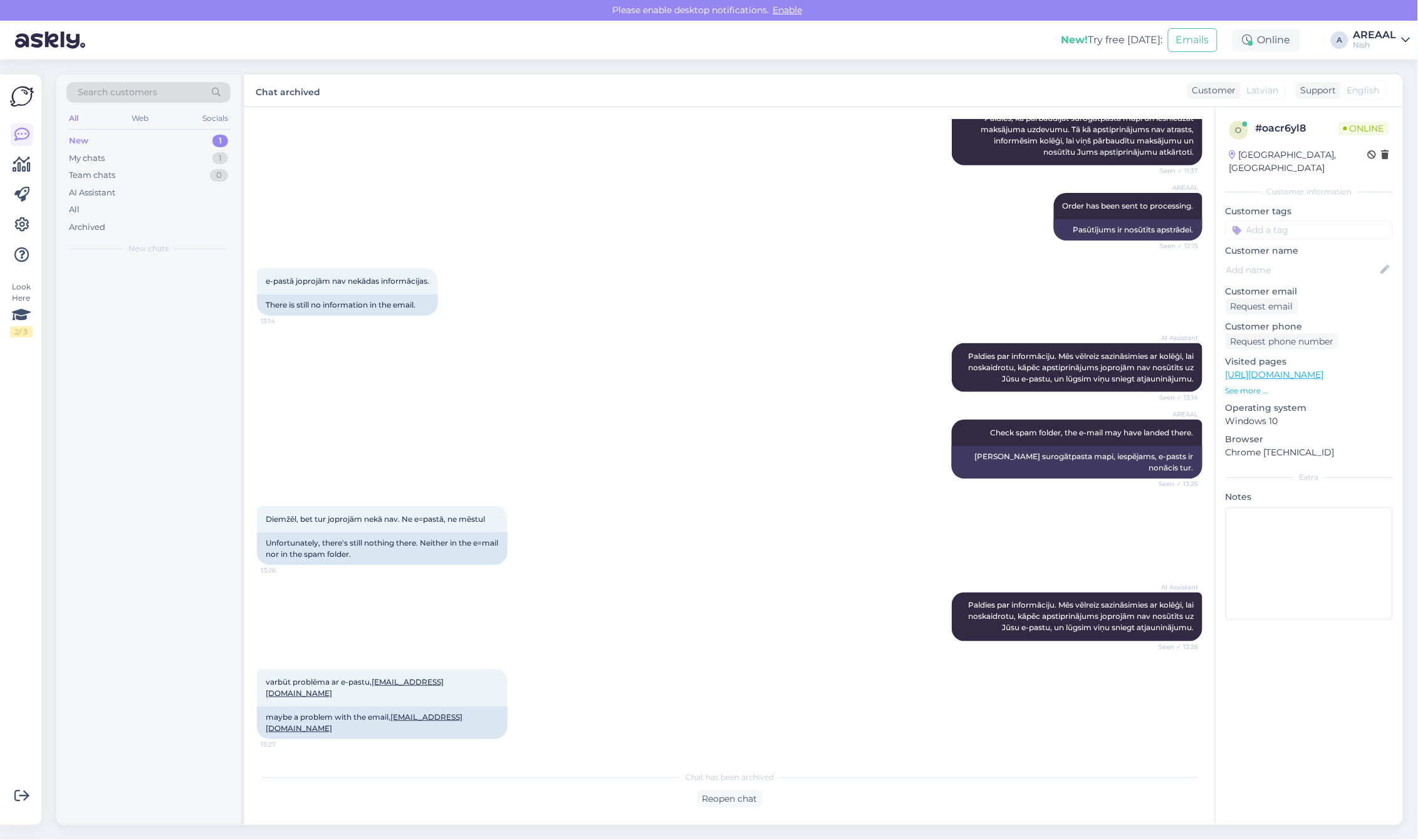
scroll to position [485, 0]
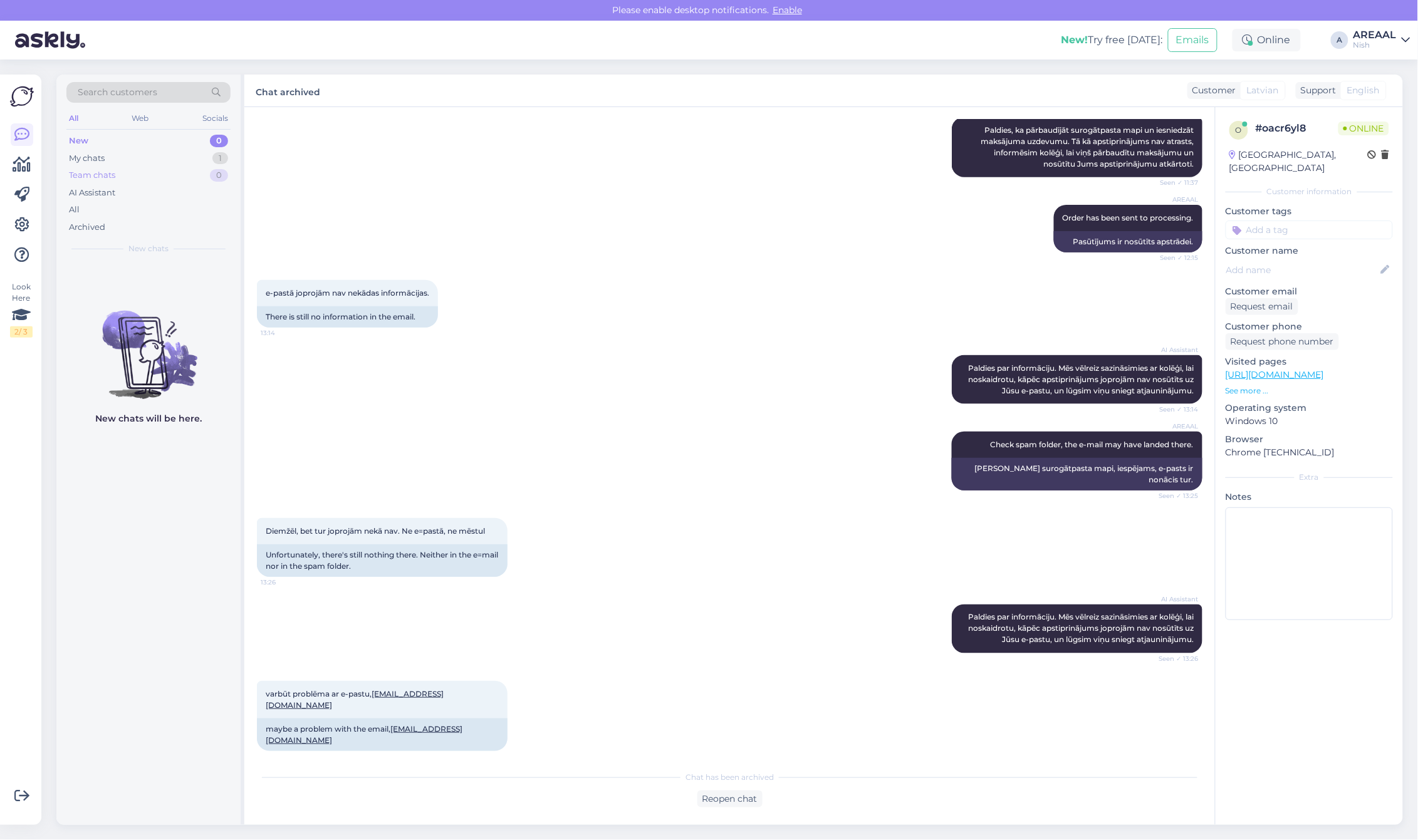
click at [210, 171] on div "Team chats 0" at bounding box center [148, 175] width 164 height 17
click at [206, 166] on div "My chats 1" at bounding box center [148, 158] width 164 height 17
click at [206, 164] on div "My chats 1" at bounding box center [148, 158] width 164 height 17
click at [176, 275] on div "#8t0qqqqq" at bounding box center [161, 276] width 143 height 11
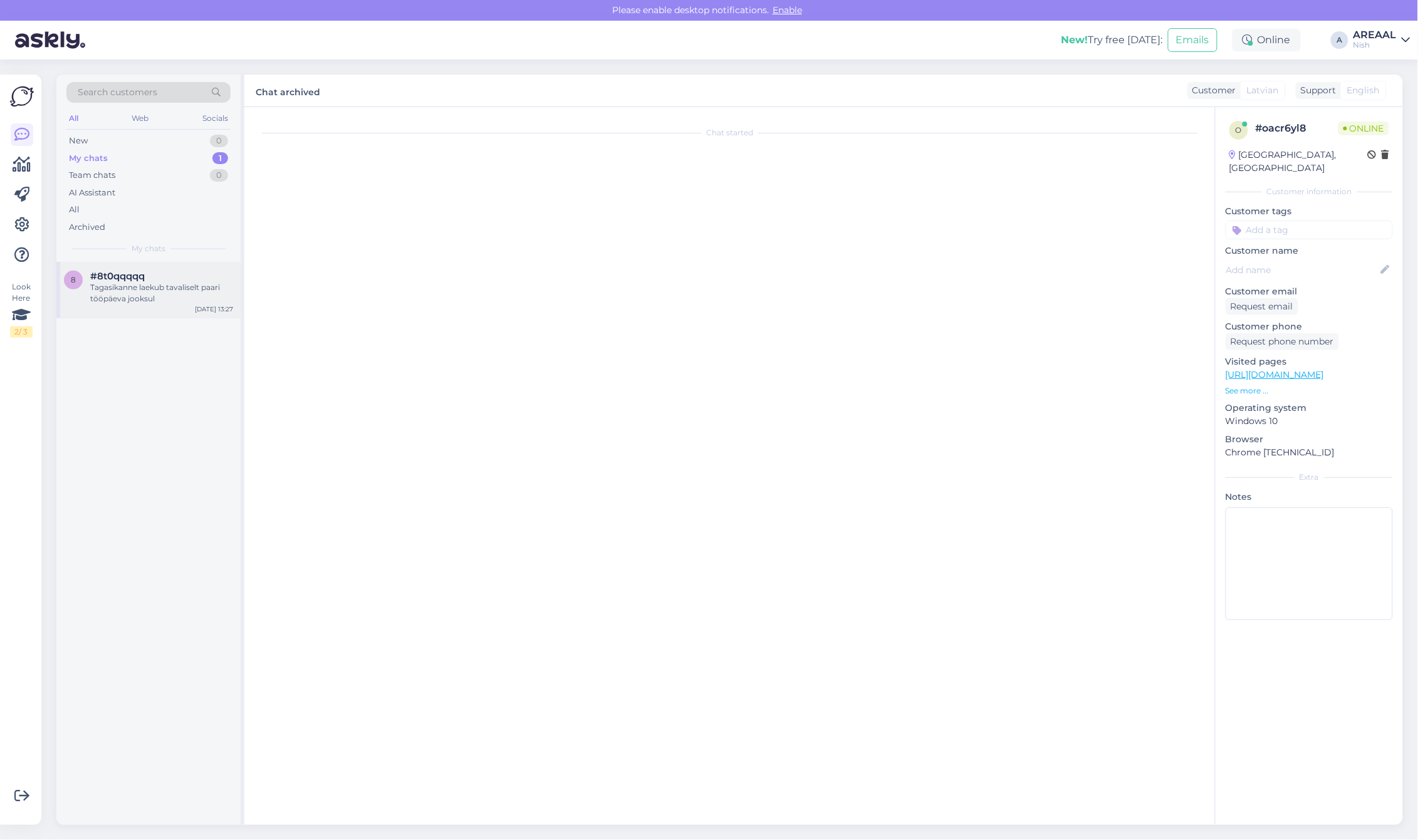
scroll to position [1274, 0]
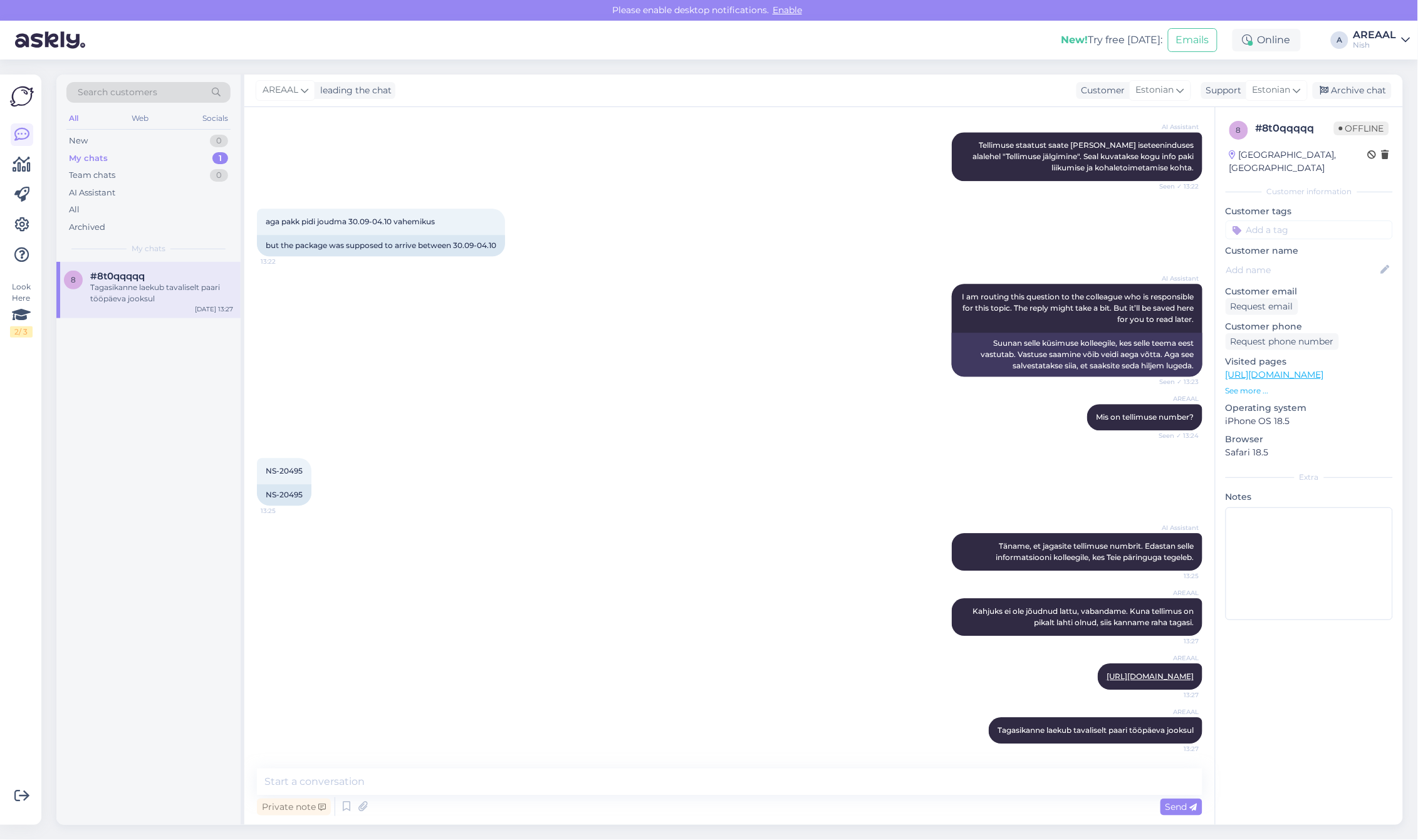
click at [1354, 105] on div "AREAAL leading the chat Customer Estonian Support Estonian Archive chat" at bounding box center [823, 91] width 1158 height 33
click at [1357, 91] on div "Archive chat" at bounding box center [1352, 90] width 79 height 17
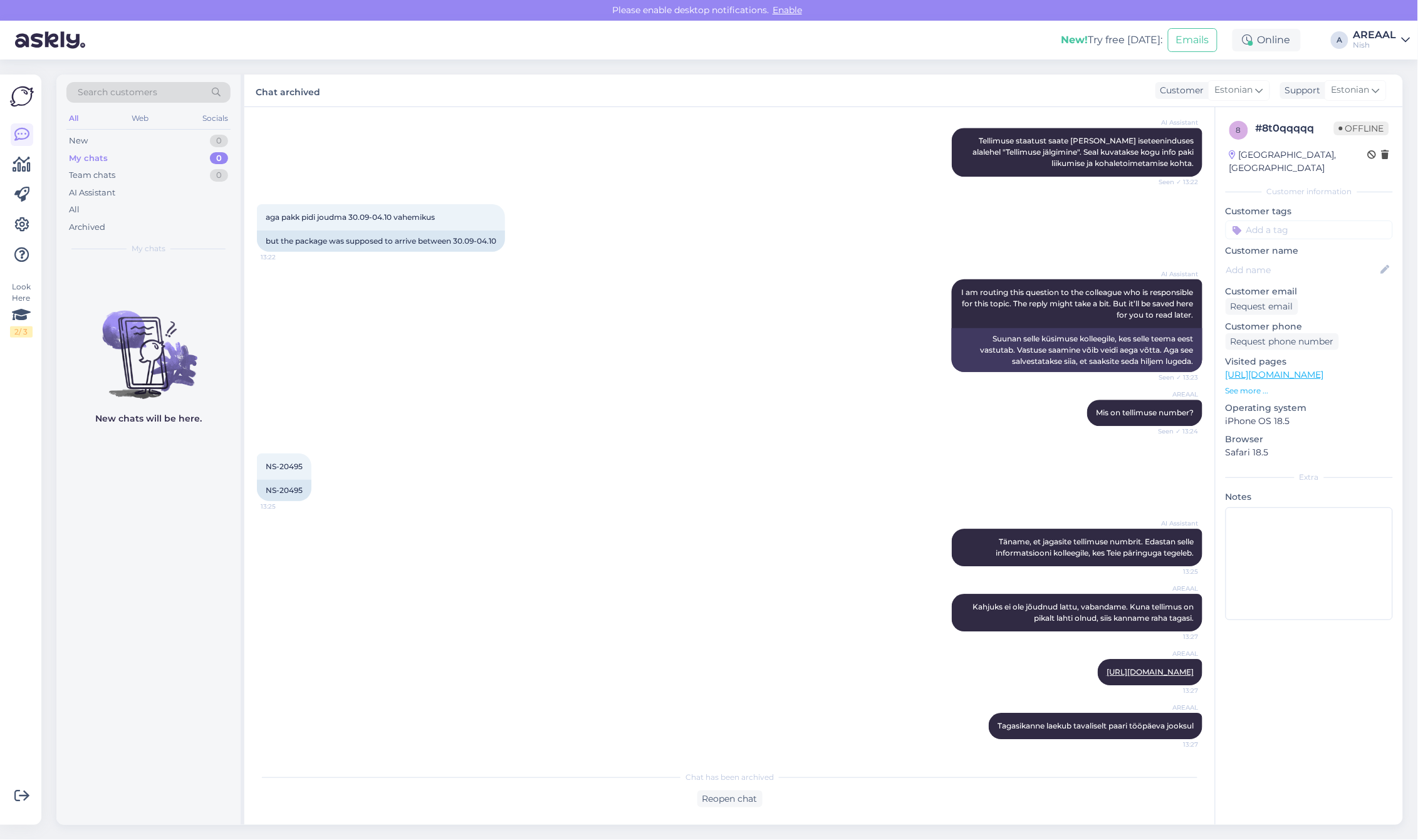
click at [1380, 45] on div "Nish" at bounding box center [1375, 45] width 44 height 10
click at [1388, 67] on button "Open" at bounding box center [1383, 69] width 35 height 19
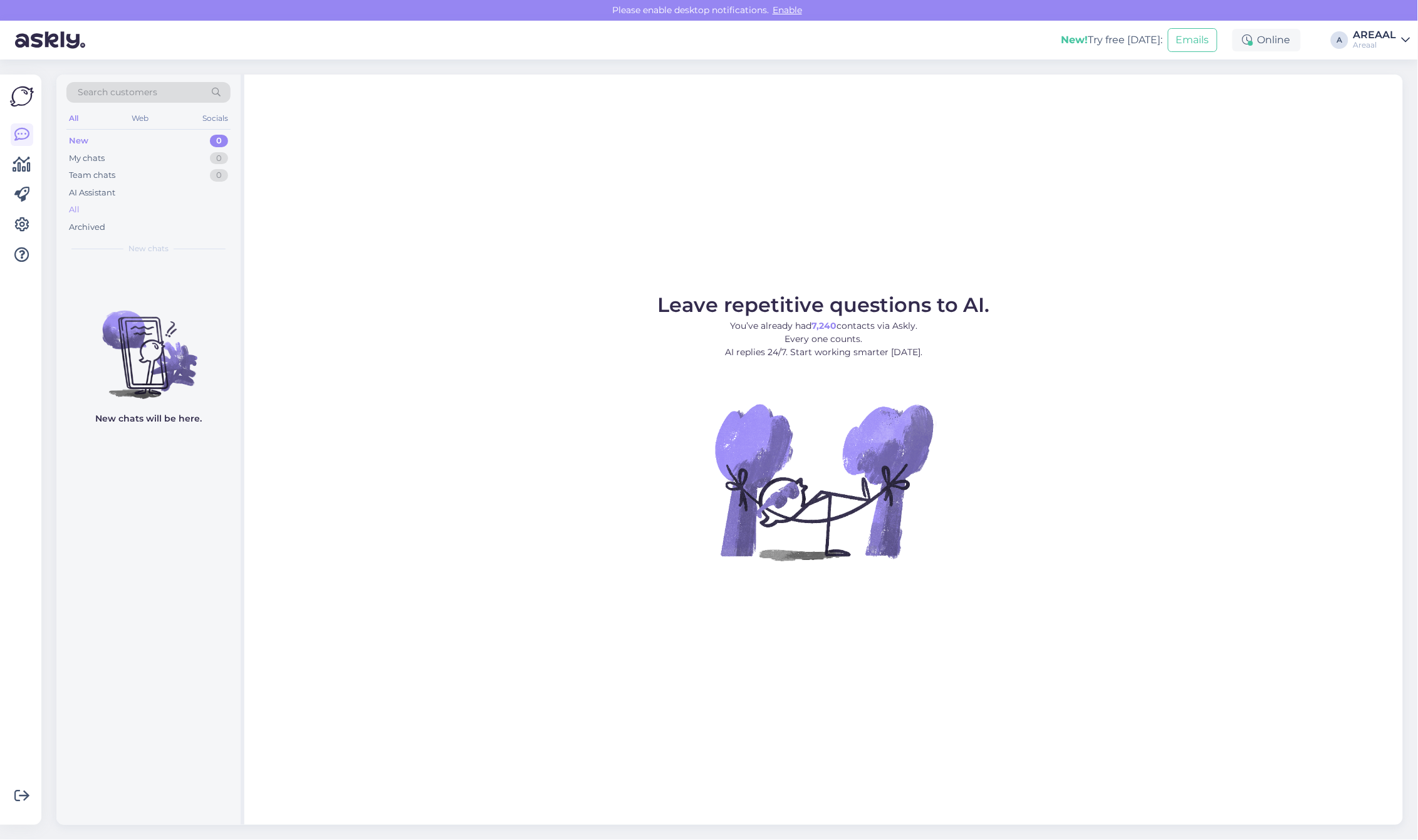
click at [136, 201] on div "All" at bounding box center [148, 209] width 164 height 17
click at [113, 206] on div "All" at bounding box center [148, 209] width 164 height 17
click at [1373, 35] on div "AREAAL" at bounding box center [1375, 35] width 44 height 10
click at [1375, 106] on button "Open" at bounding box center [1383, 96] width 35 height 19
click at [84, 206] on div "All" at bounding box center [148, 209] width 164 height 17
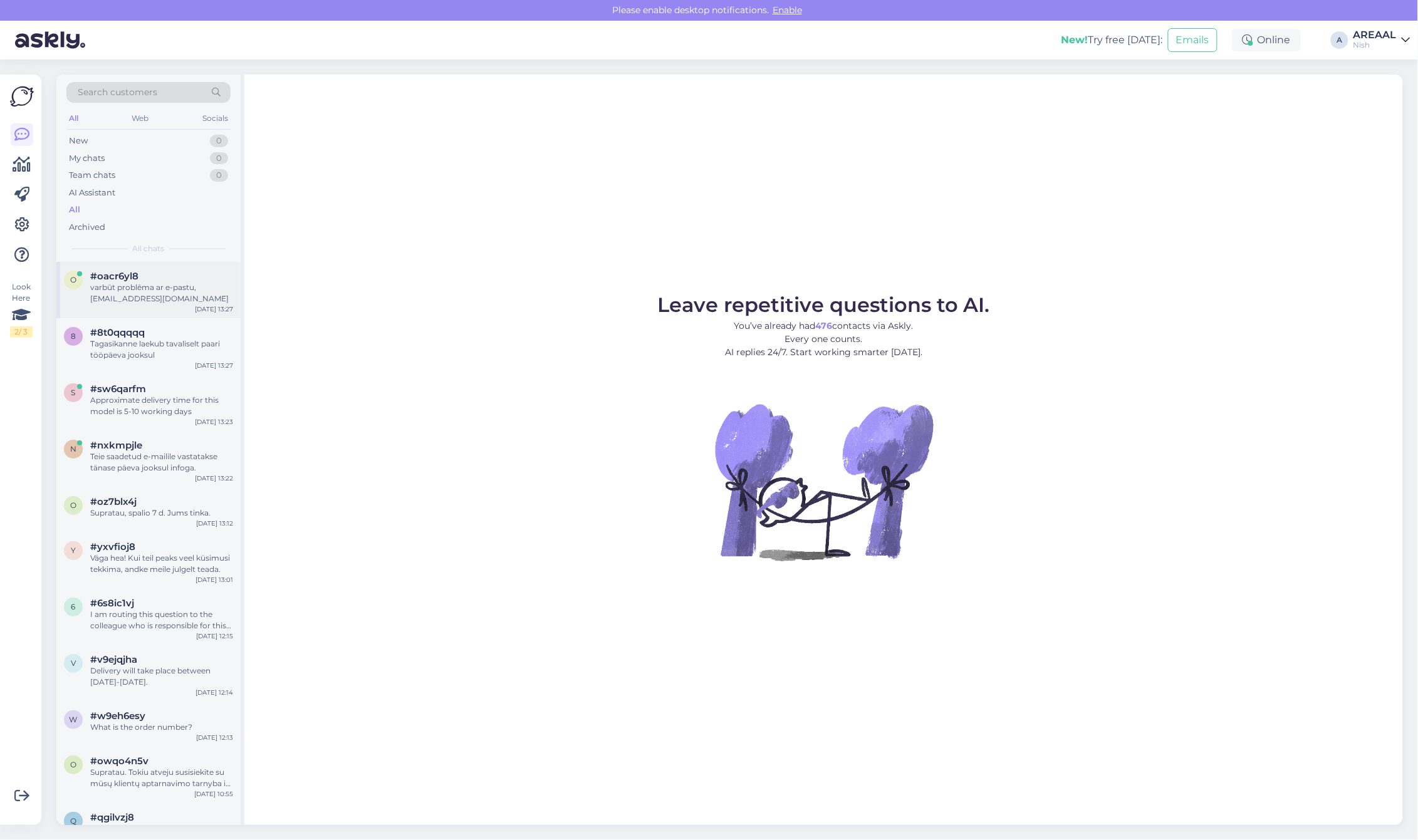
click at [119, 273] on span "#oacr6yl8" at bounding box center [114, 276] width 48 height 11
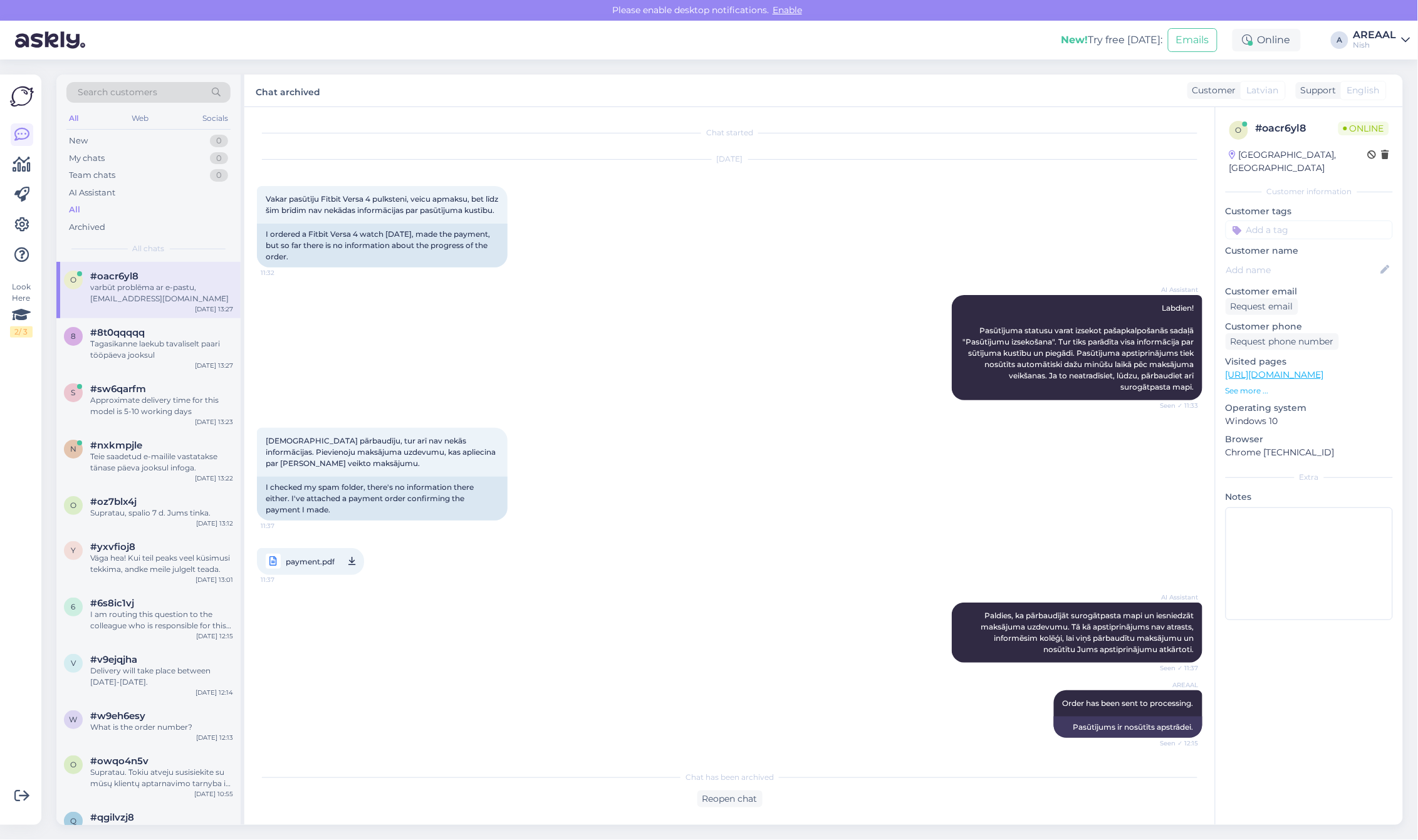
scroll to position [485, 0]
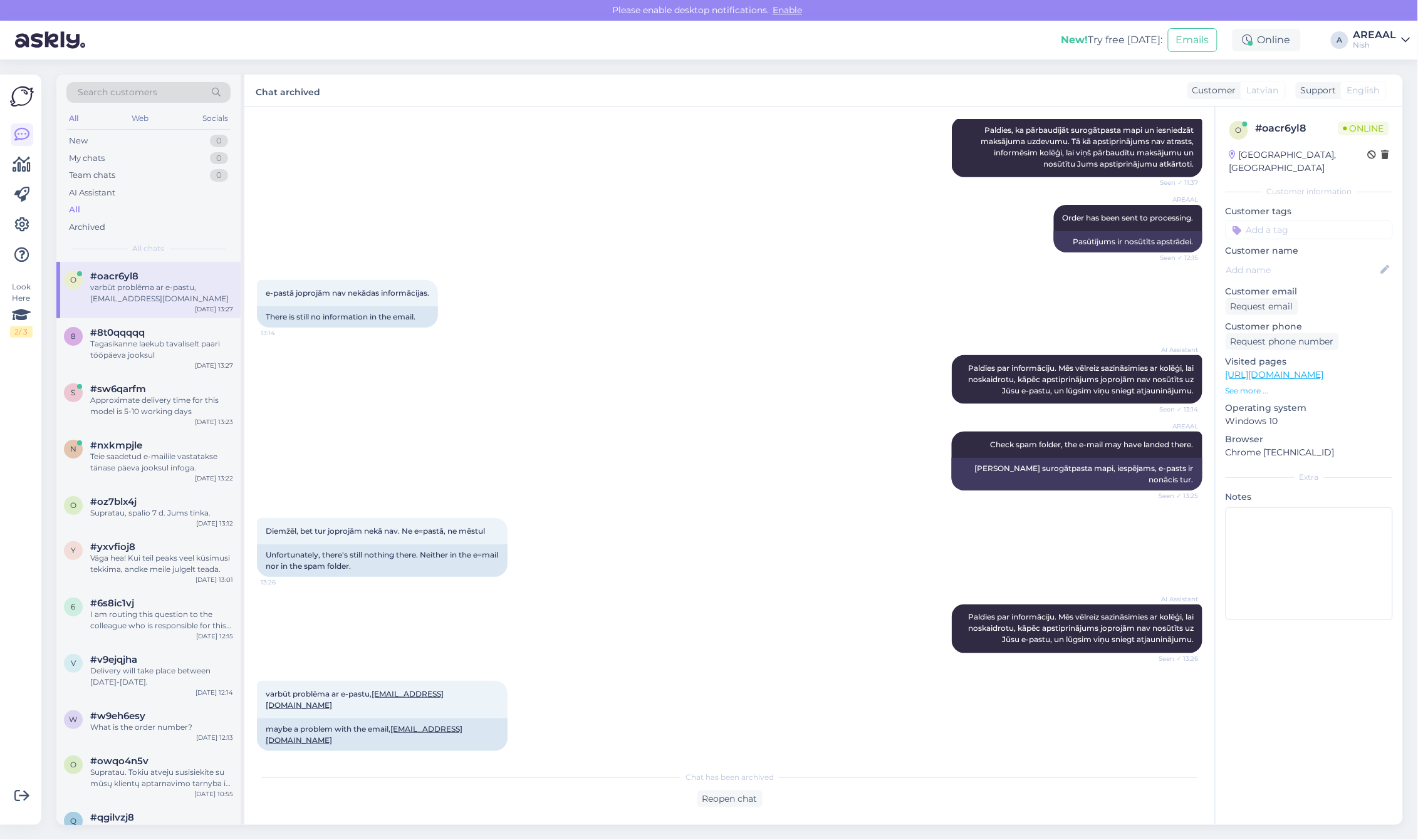
click at [1347, 37] on div "A" at bounding box center [1339, 39] width 17 height 17
drag, startPoint x: 1382, startPoint y: 29, endPoint x: 1382, endPoint y: 49, distance: 20.0
click at [1382, 30] on div "AREAAL" at bounding box center [1375, 35] width 44 height 10
